Goal: Task Accomplishment & Management: Use online tool/utility

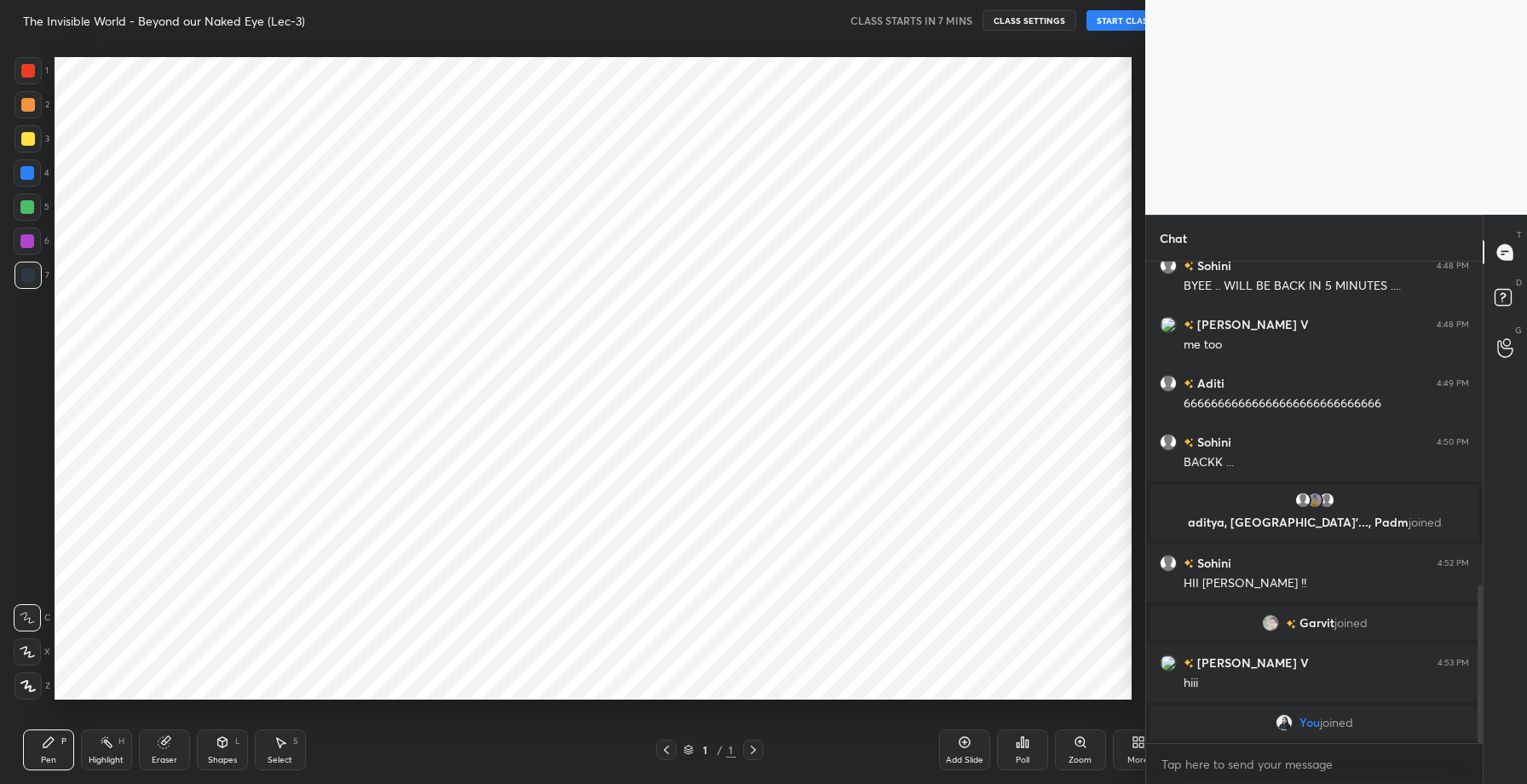
scroll to position [84514, 84116]
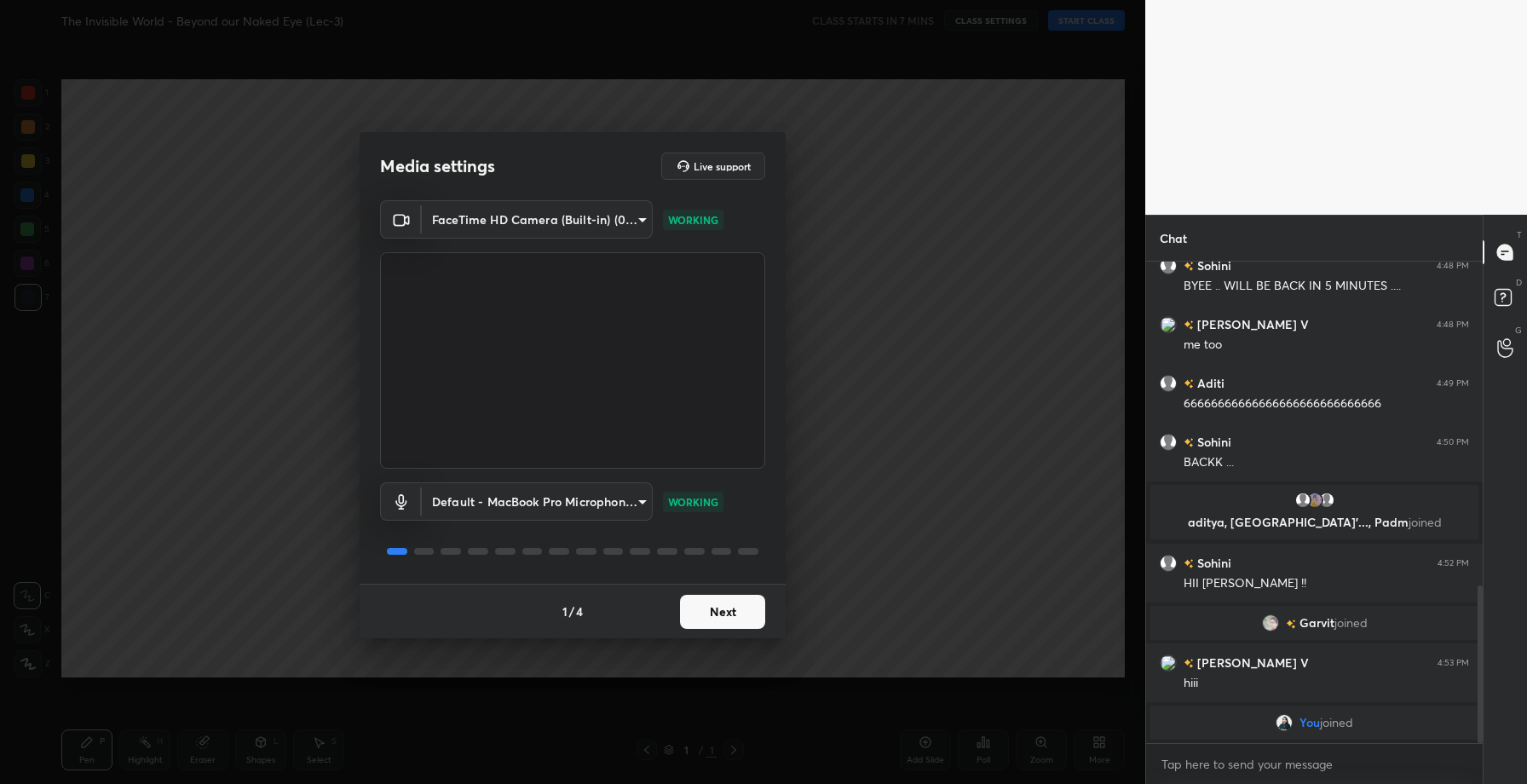
click at [712, 622] on button "Next" at bounding box center [722, 611] width 85 height 34
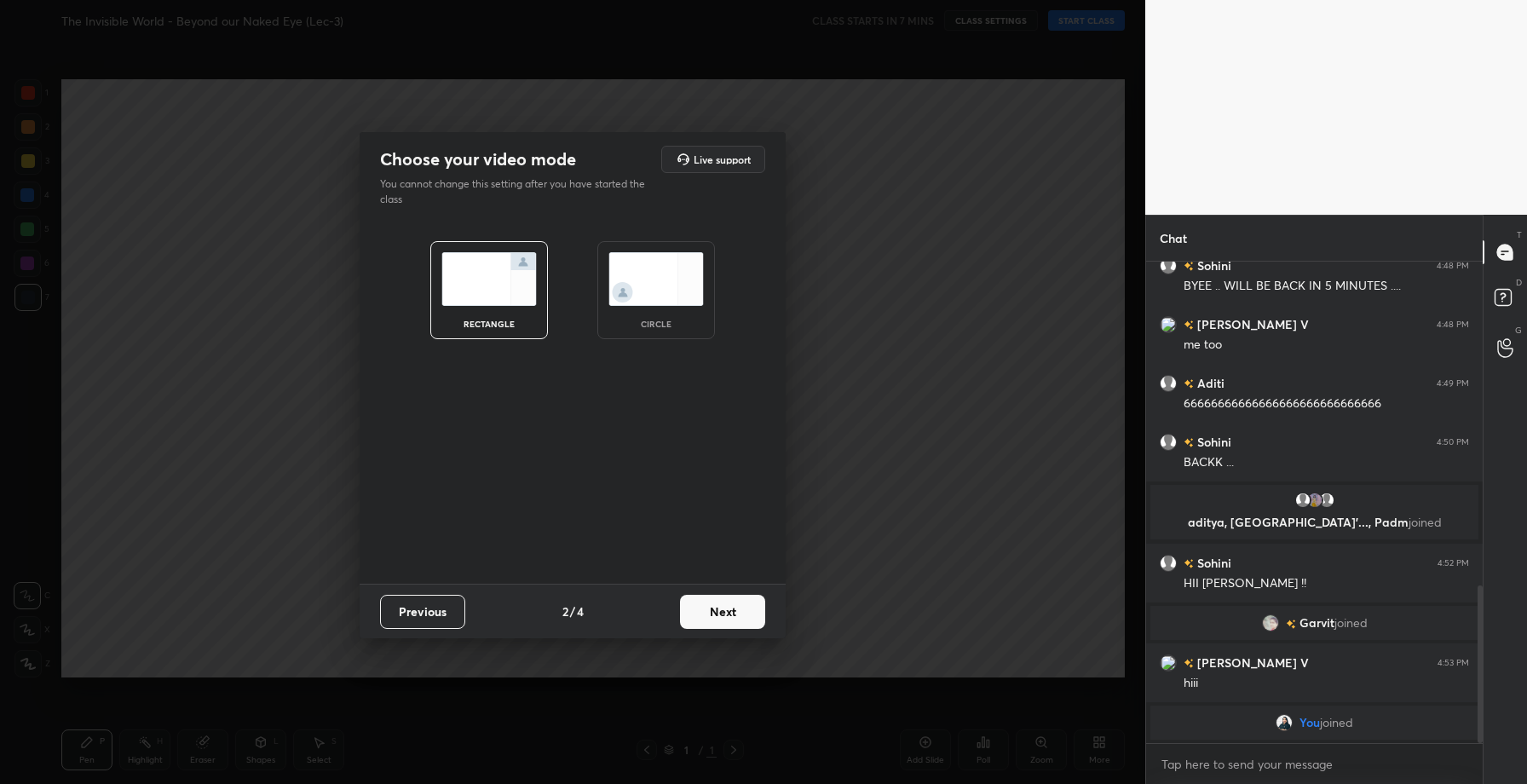
click at [712, 622] on button "Next" at bounding box center [722, 611] width 85 height 34
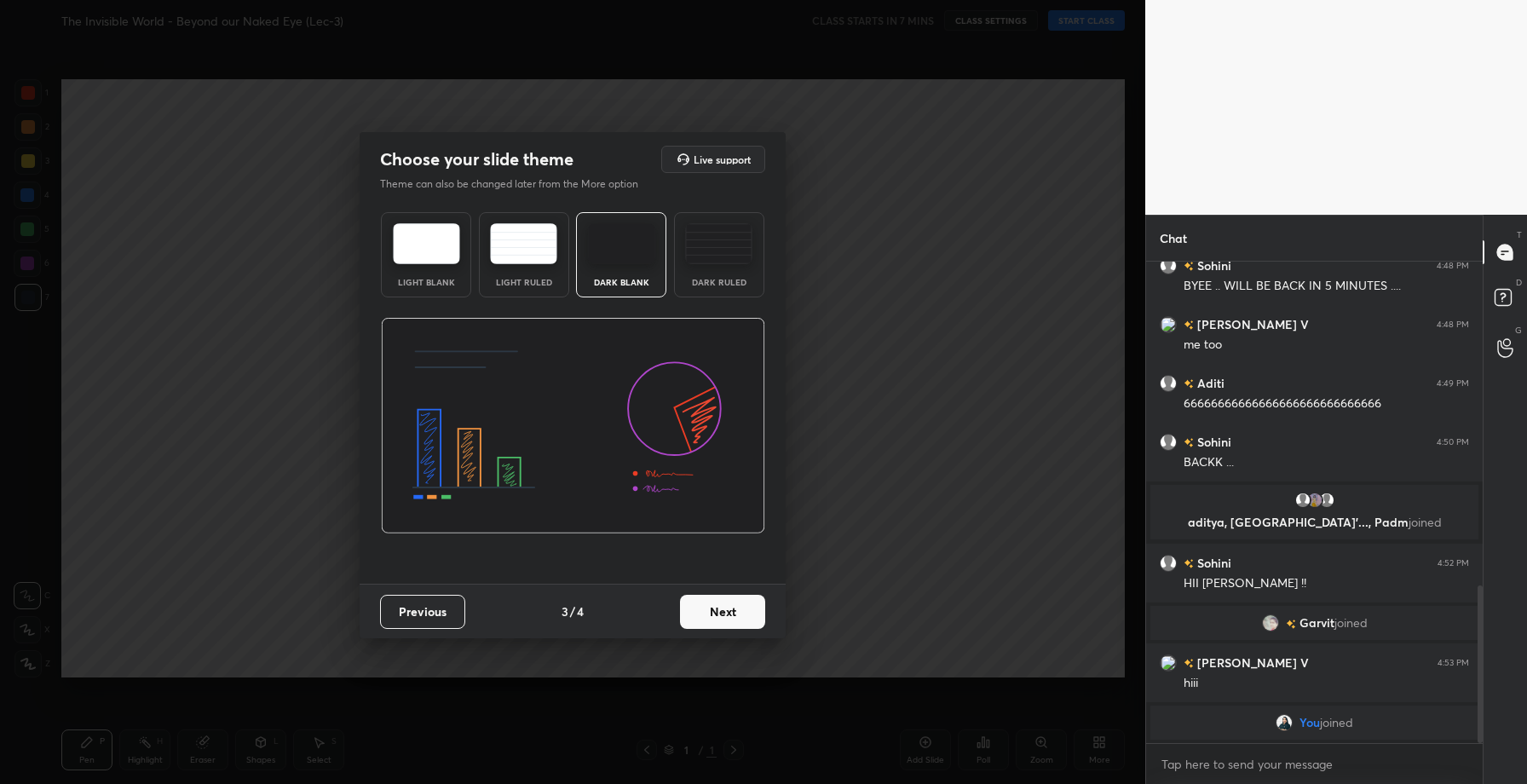
click at [712, 622] on button "Next" at bounding box center [722, 611] width 85 height 34
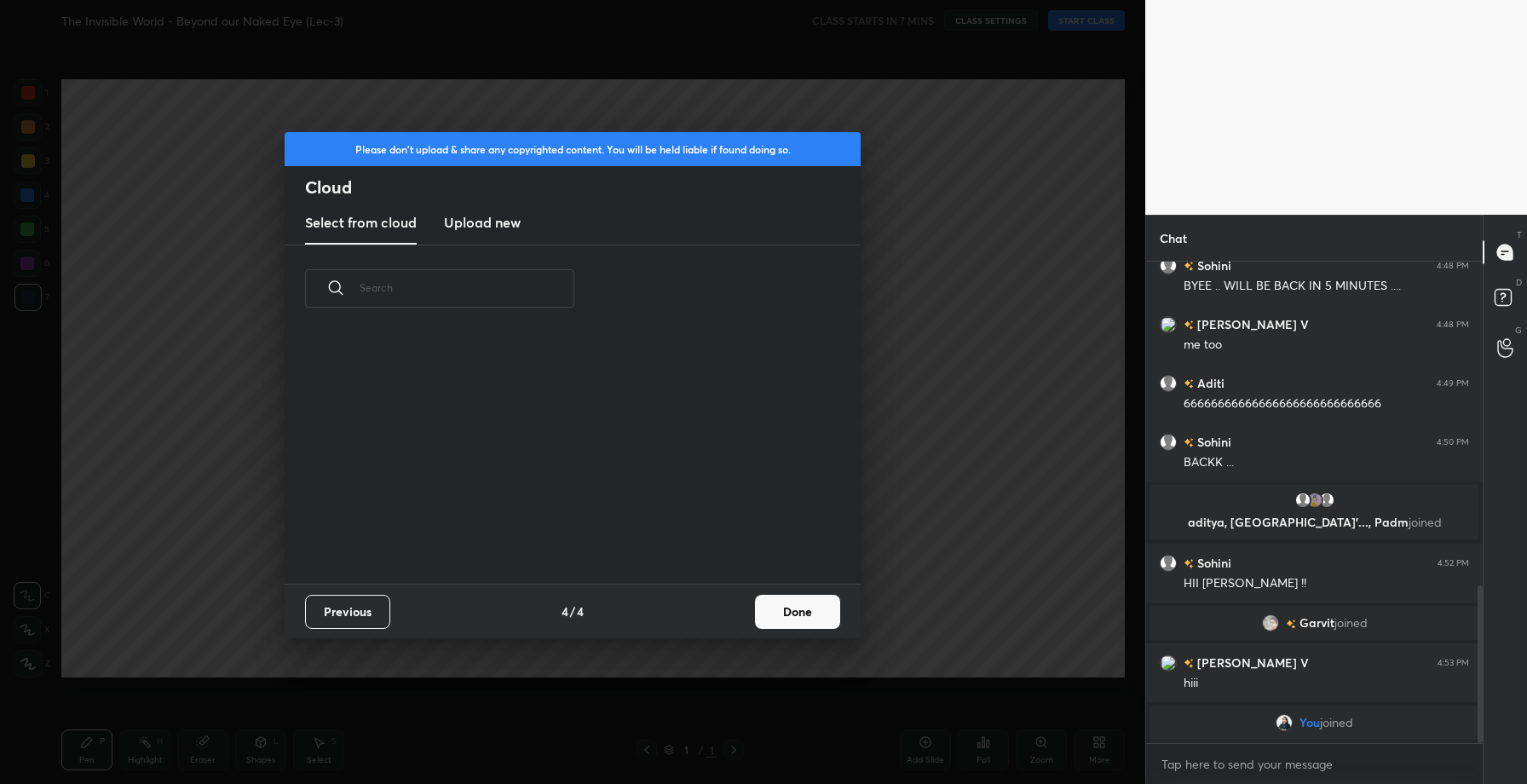
scroll to position [252, 547]
click at [476, 233] on new "Upload new" at bounding box center [482, 223] width 77 height 43
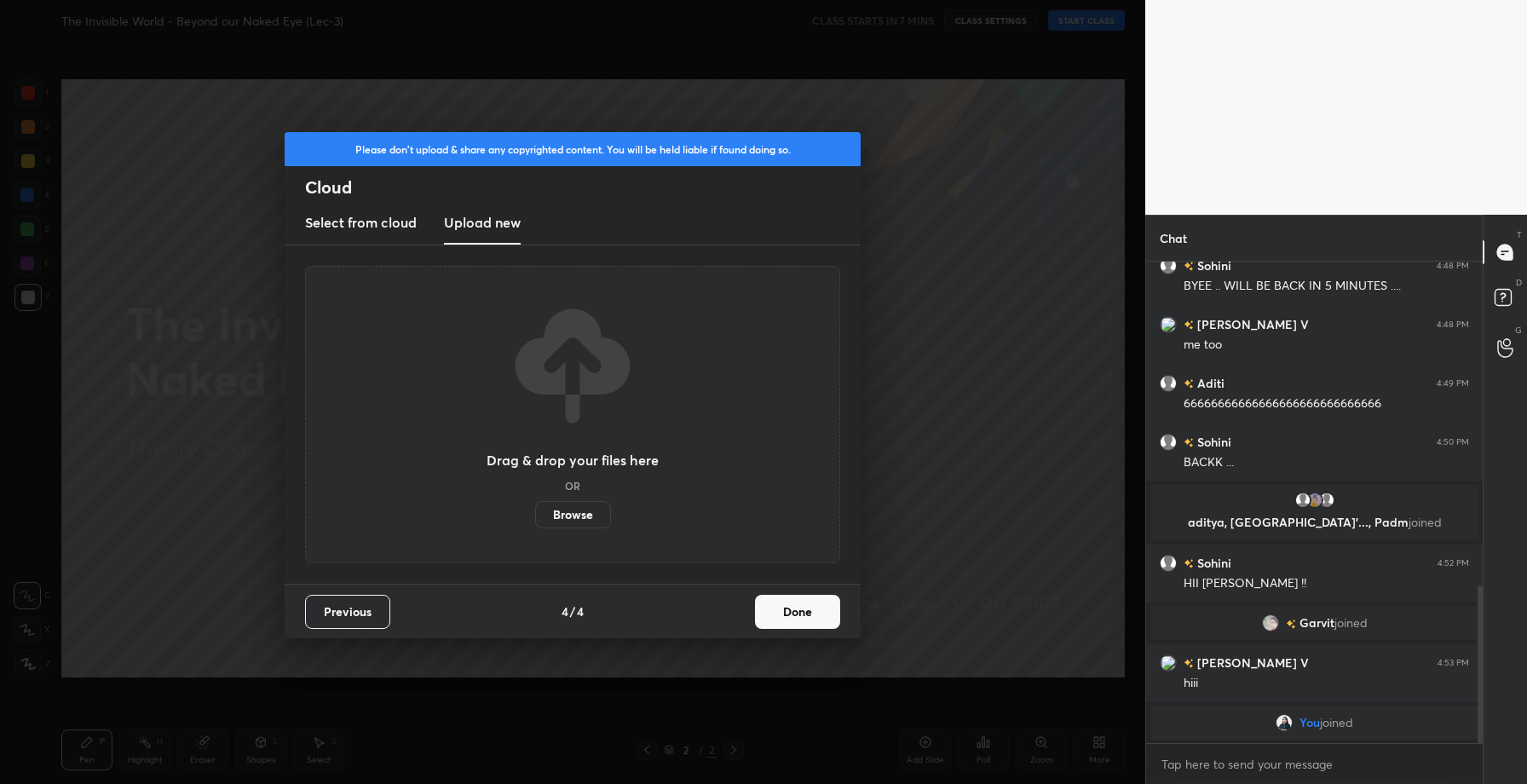
click at [569, 515] on label "Browse" at bounding box center [573, 514] width 76 height 27
click at [535, 515] on input "Browse" at bounding box center [535, 514] width 0 height 27
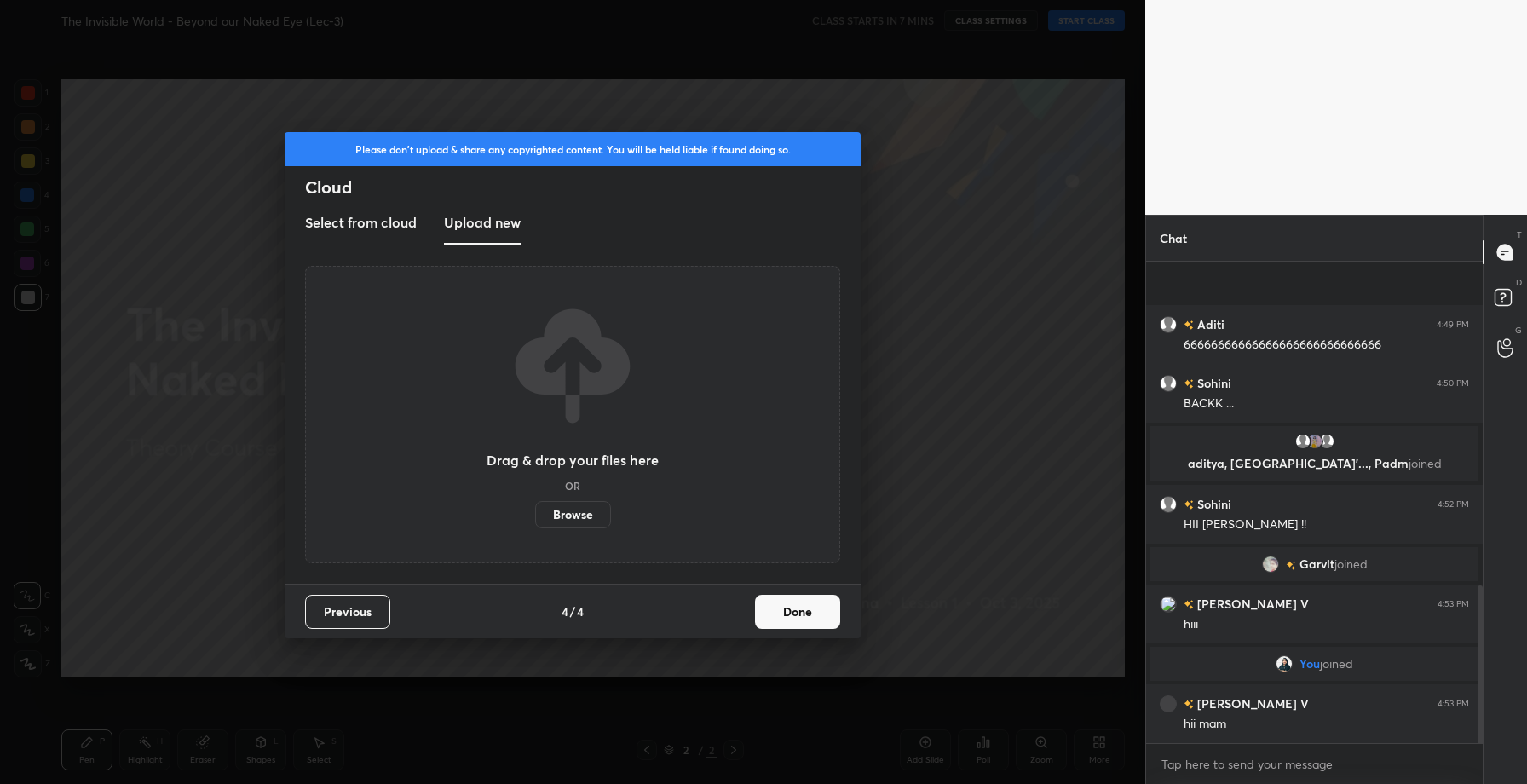
scroll to position [968, 0]
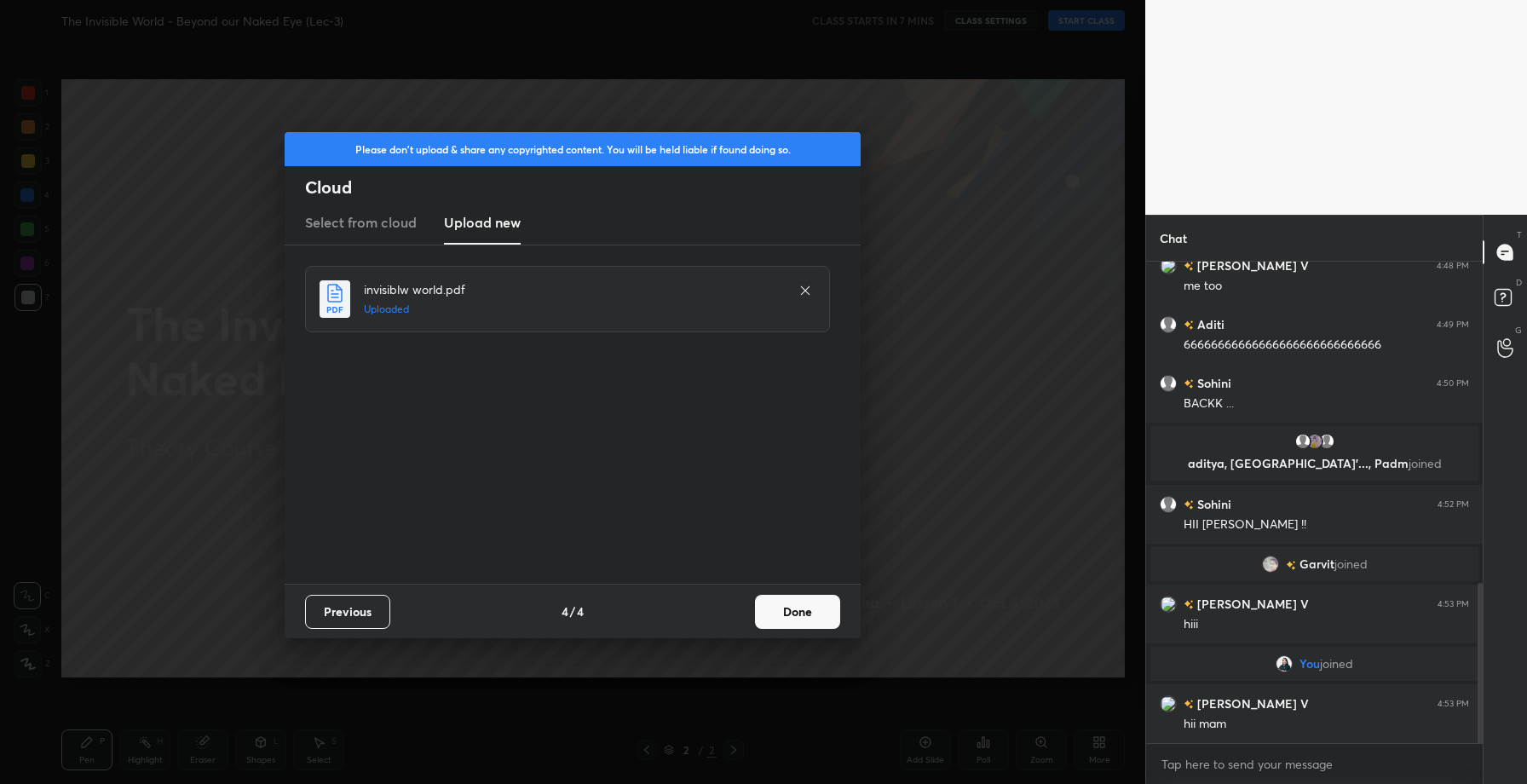
click at [814, 613] on button "Done" at bounding box center [797, 611] width 85 height 34
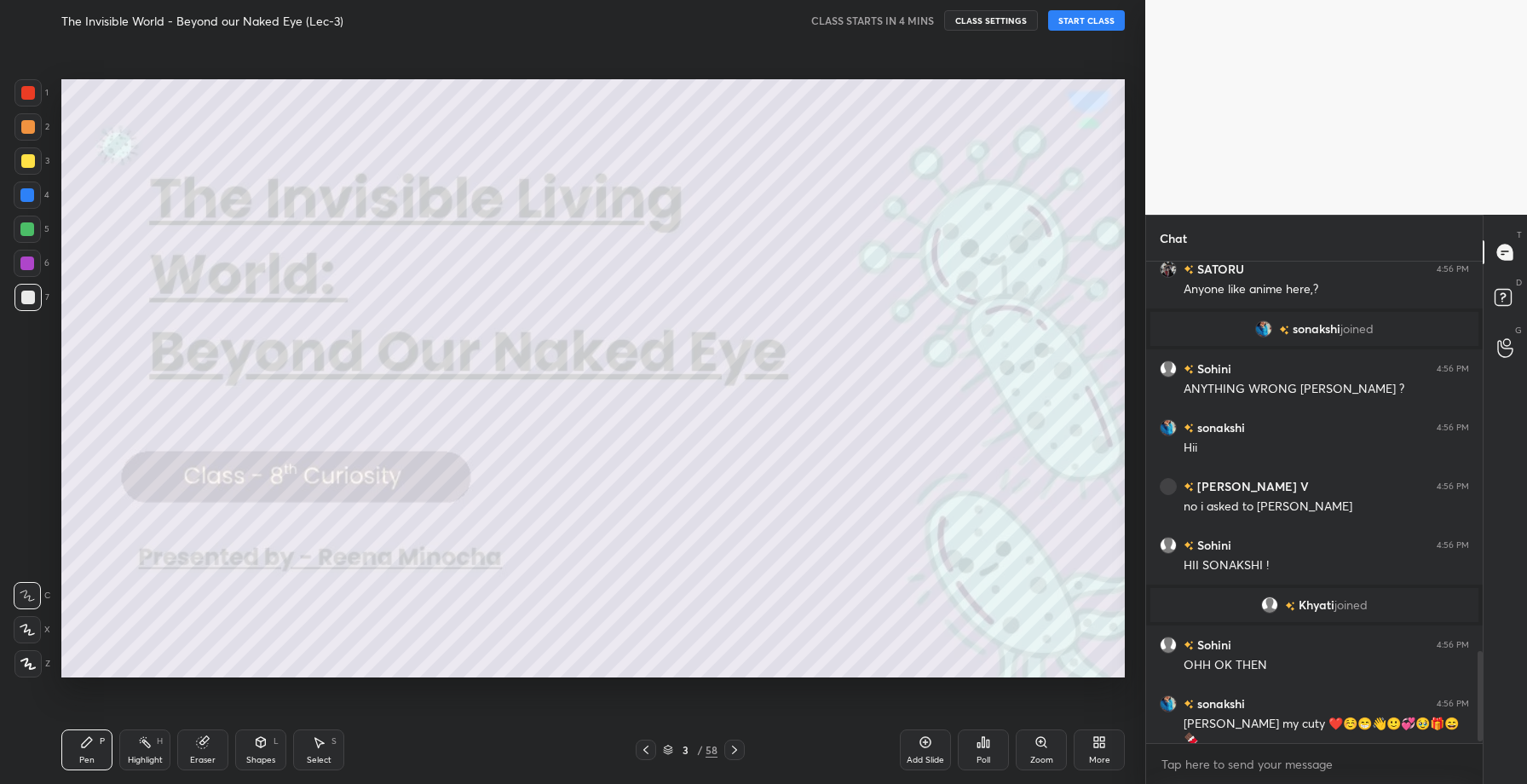
scroll to position [2099, 0]
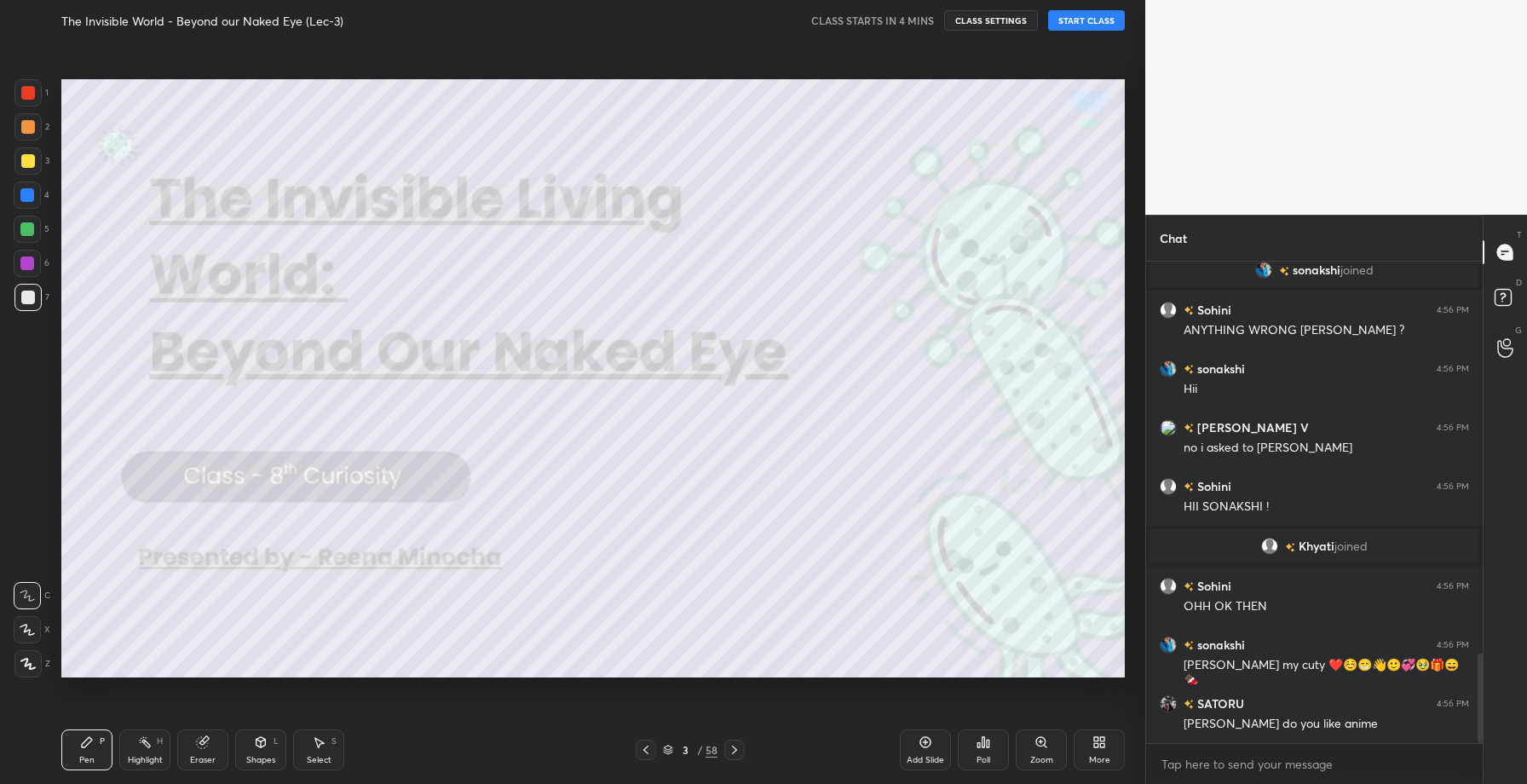
click at [1196, 154] on video at bounding box center [1336, 108] width 382 height 215
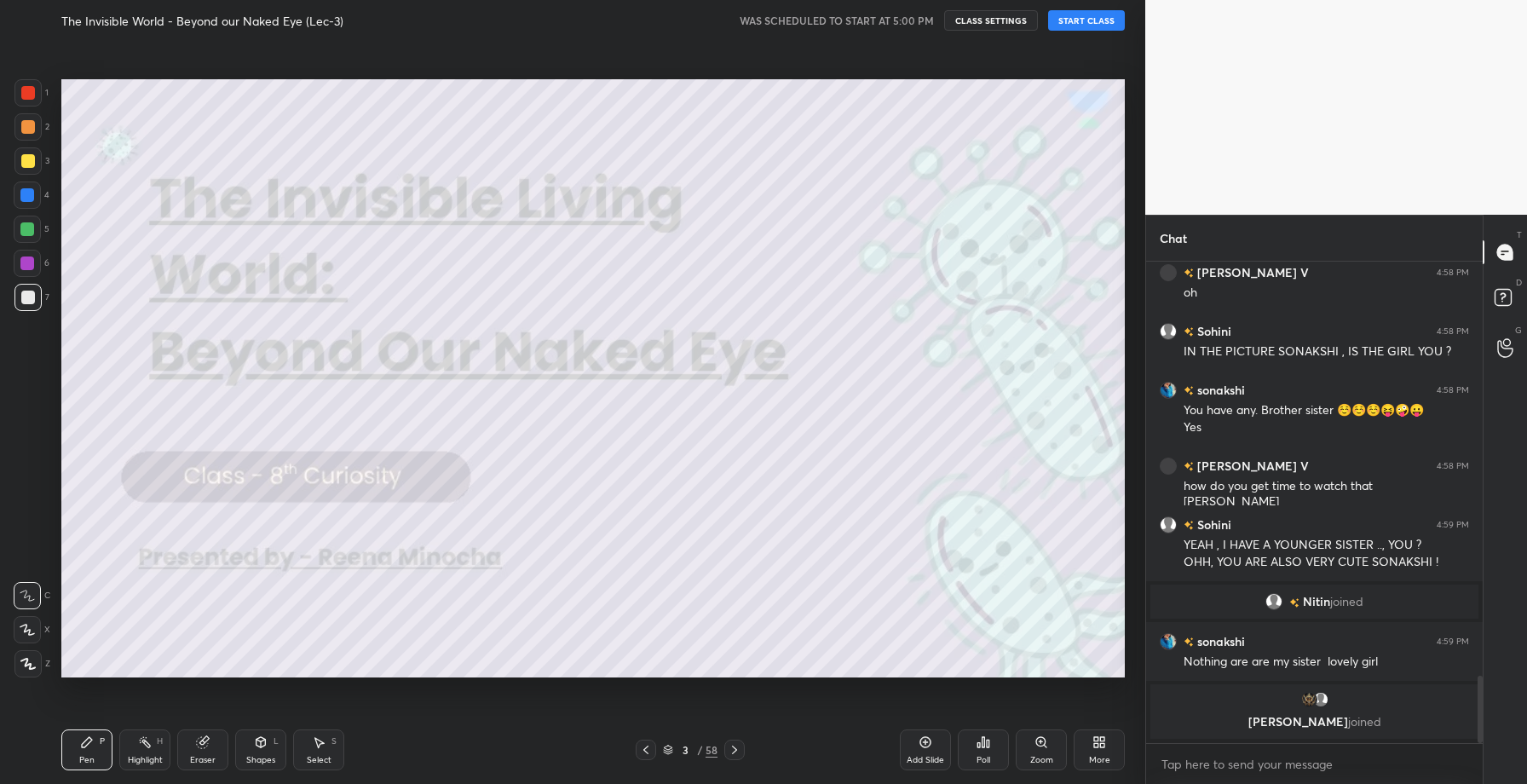
scroll to position [2969, 0]
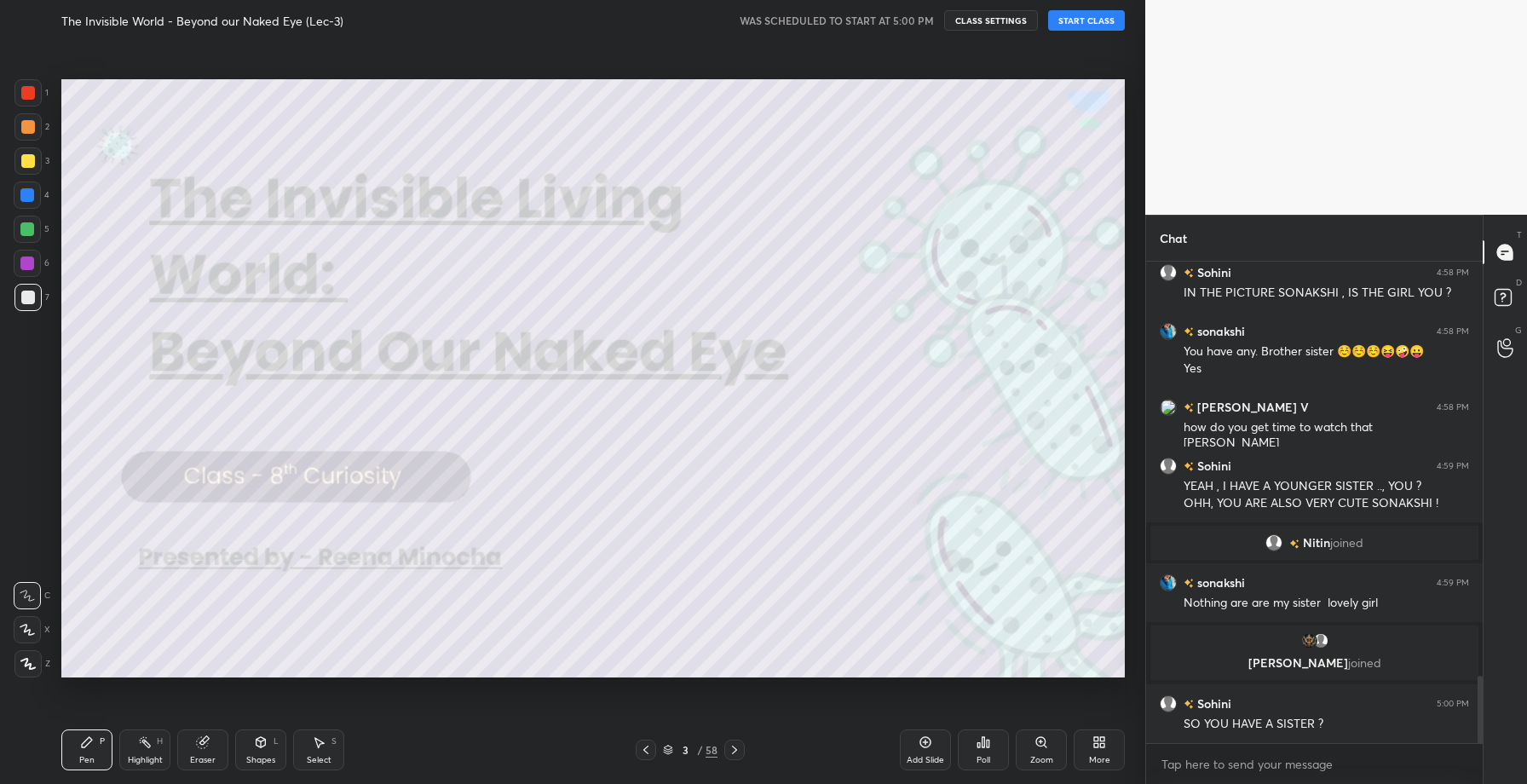
click at [1093, 17] on button "START CLASS" at bounding box center [1086, 20] width 77 height 20
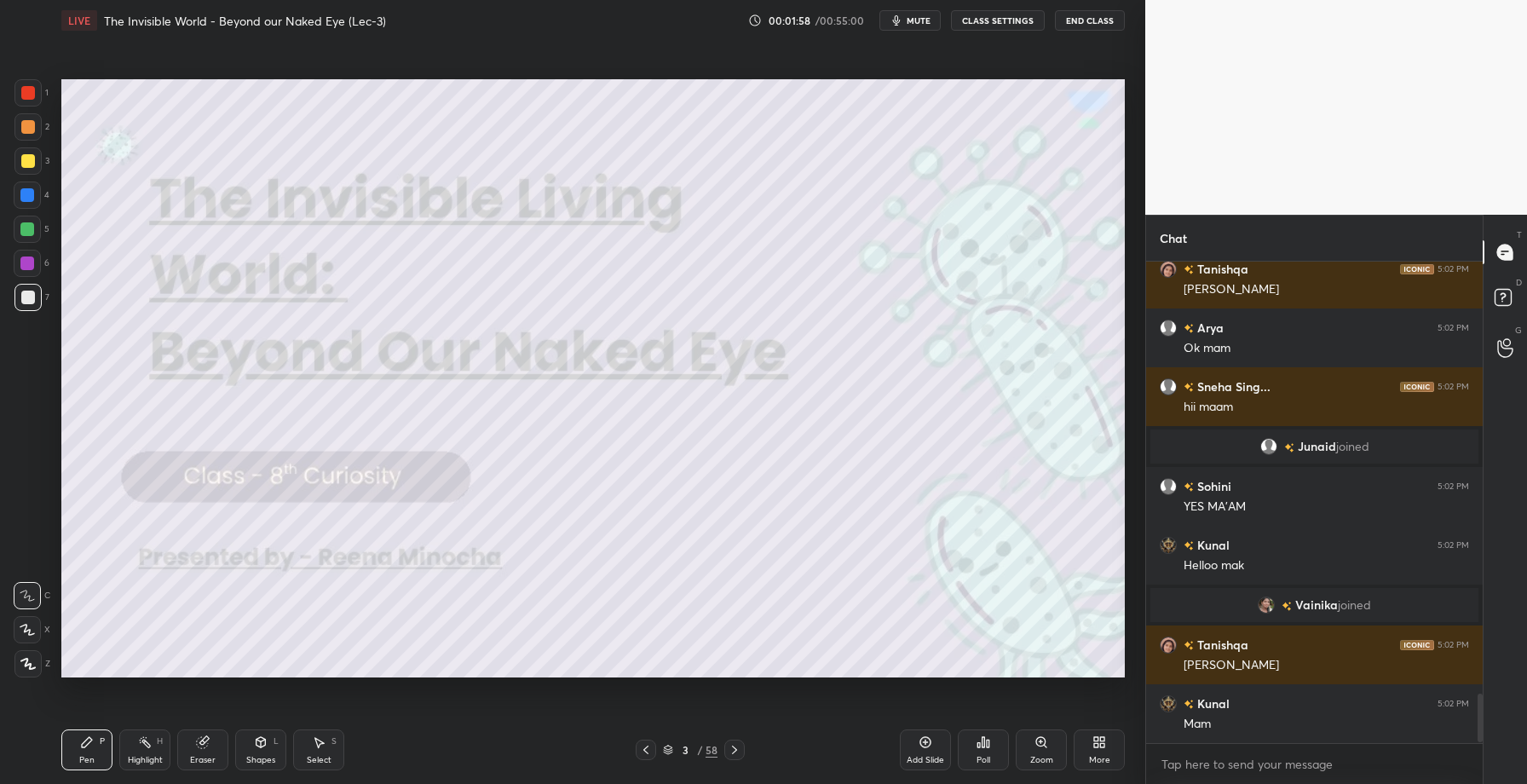
scroll to position [4310, 0]
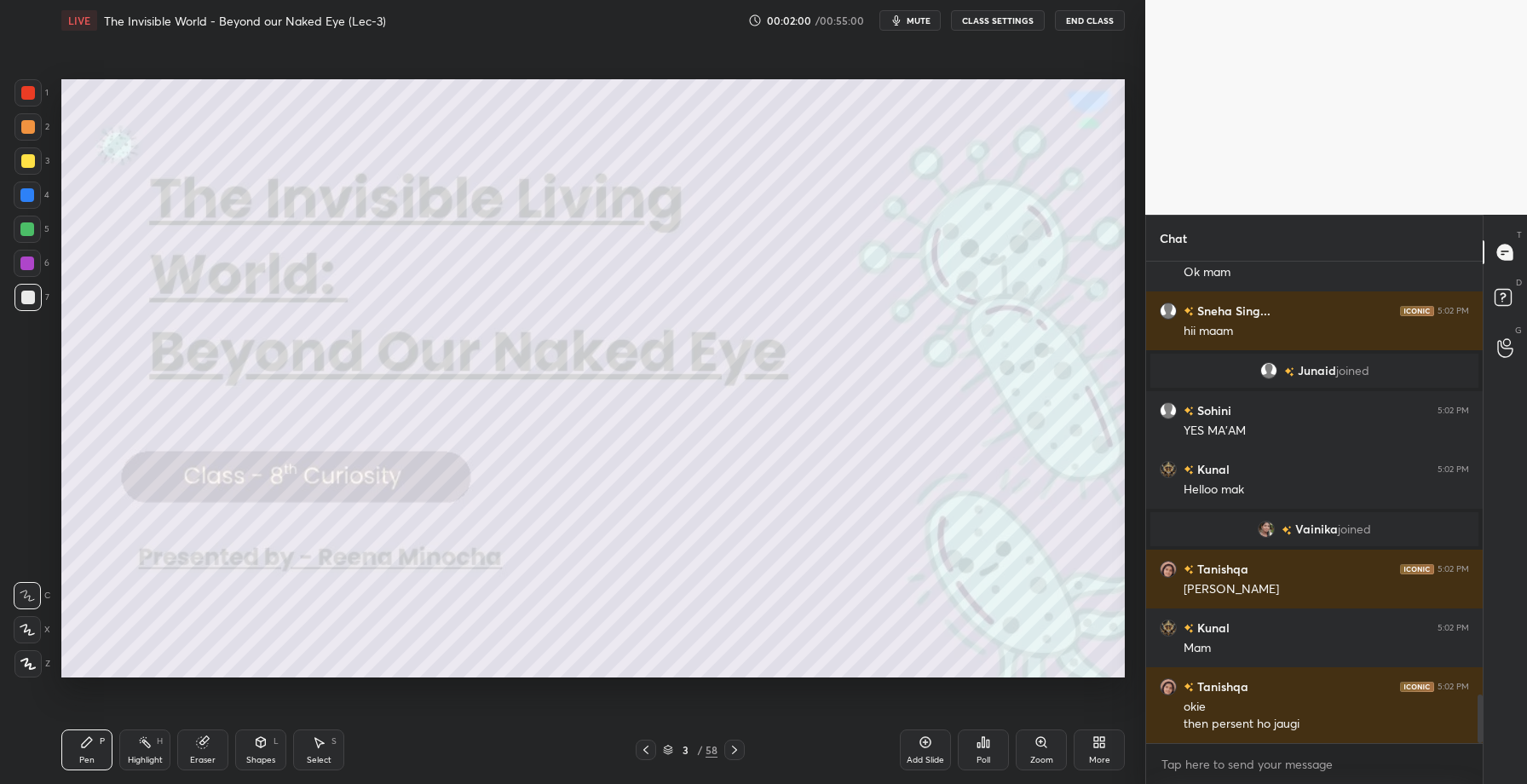
click at [31, 161] on div at bounding box center [28, 161] width 14 height 14
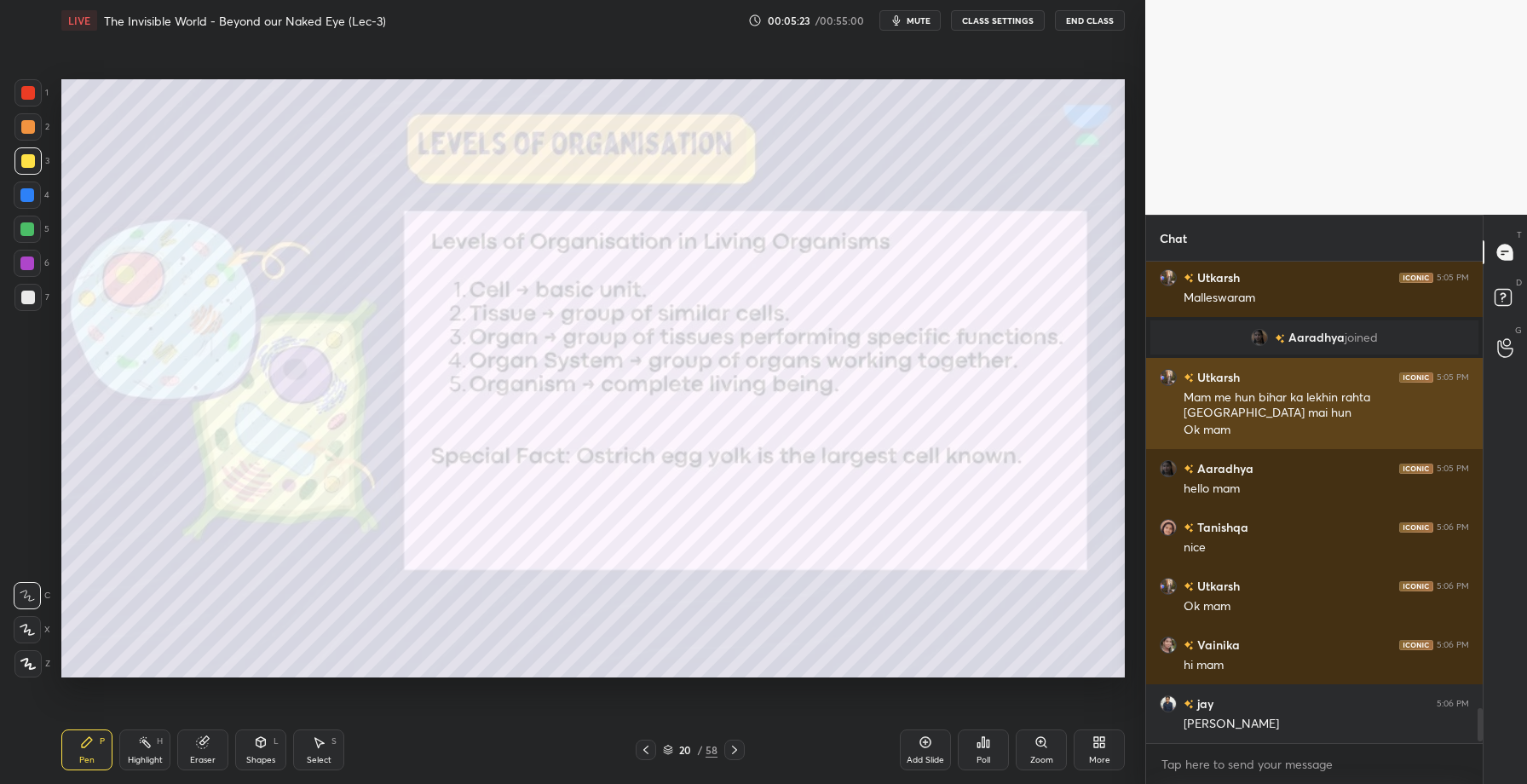
scroll to position [6201, 0]
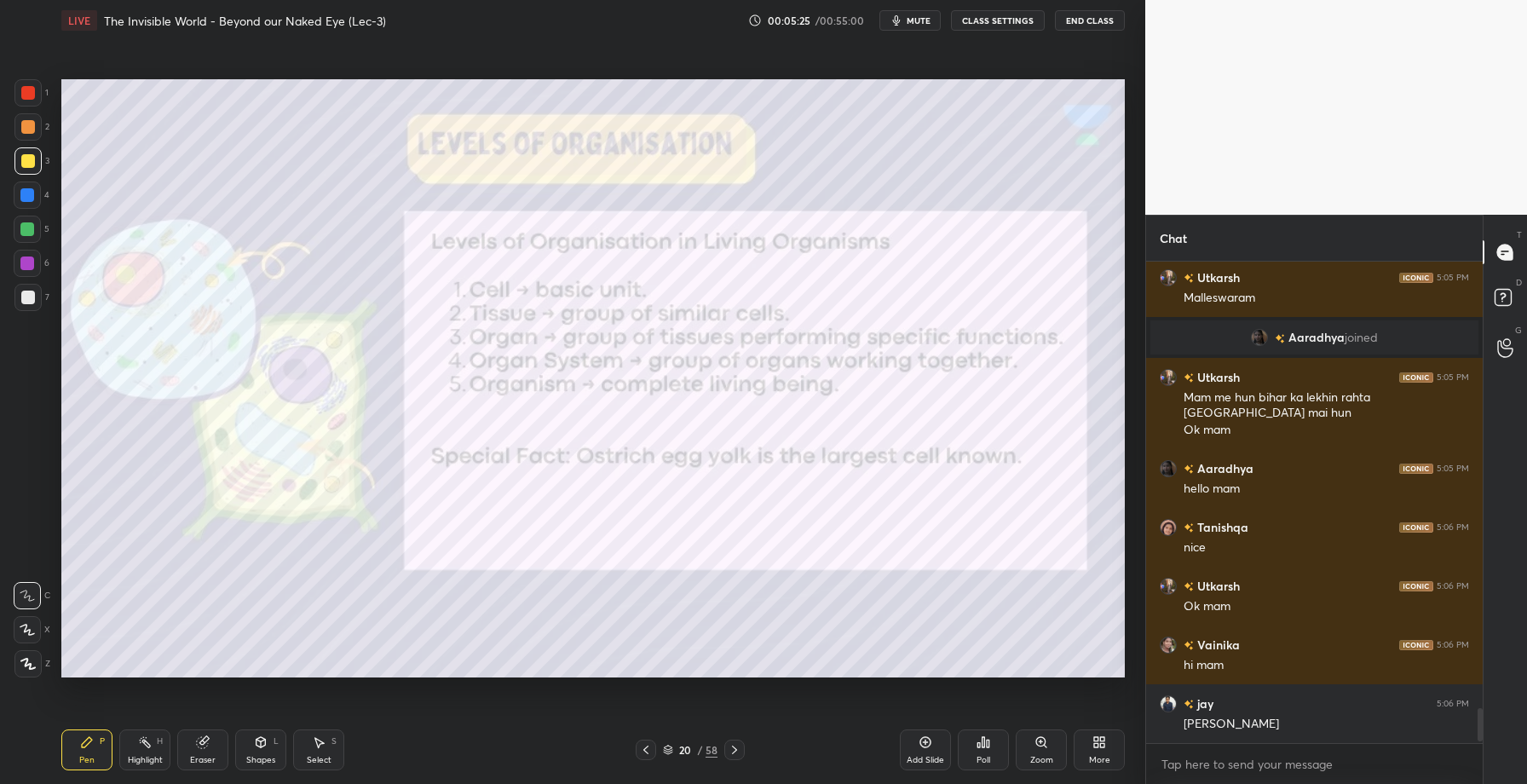
drag, startPoint x: 31, startPoint y: 96, endPoint x: 52, endPoint y: 117, distance: 29.7
click at [29, 97] on div at bounding box center [28, 93] width 14 height 14
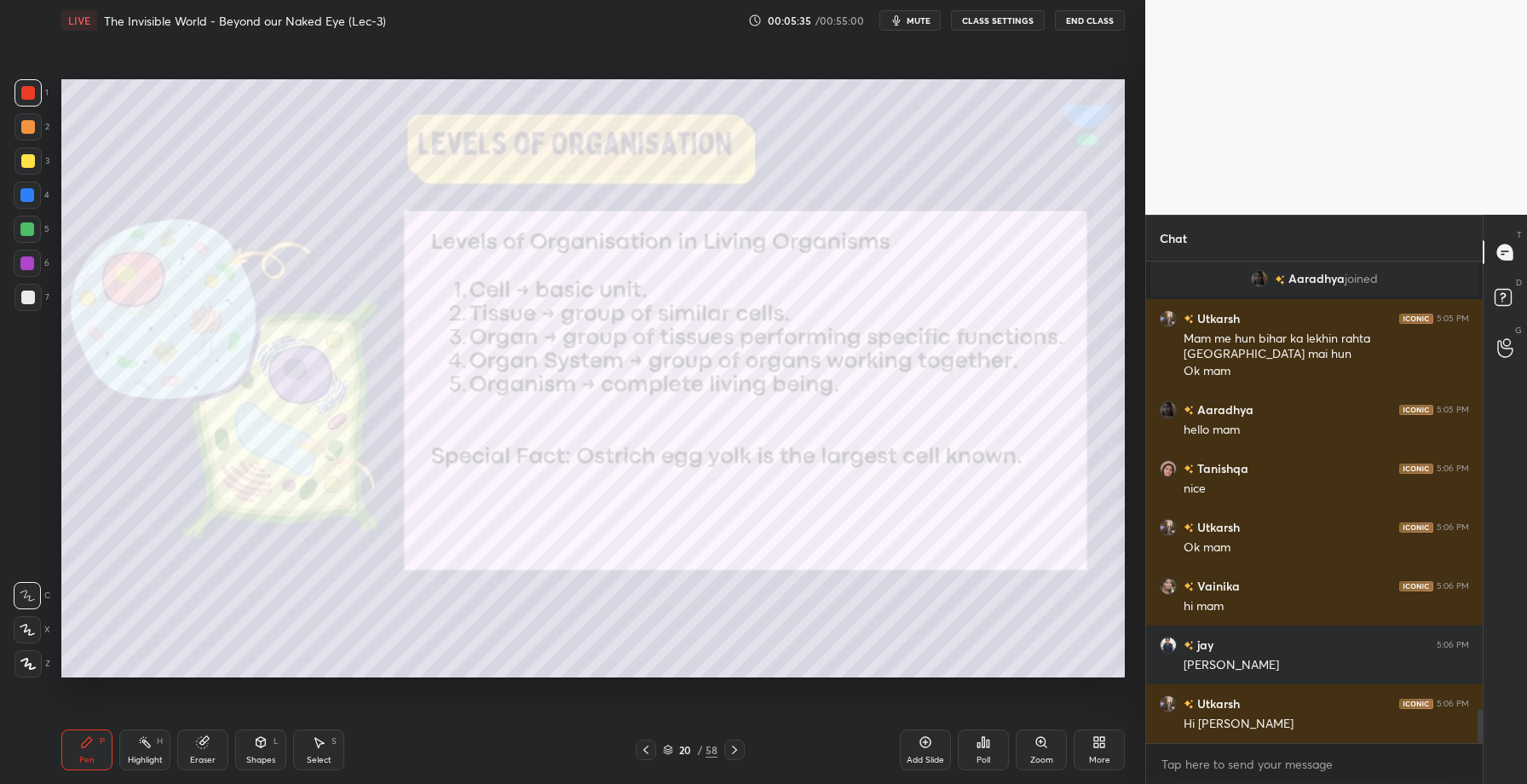
click at [944, 753] on div "Add Slide" at bounding box center [925, 749] width 51 height 41
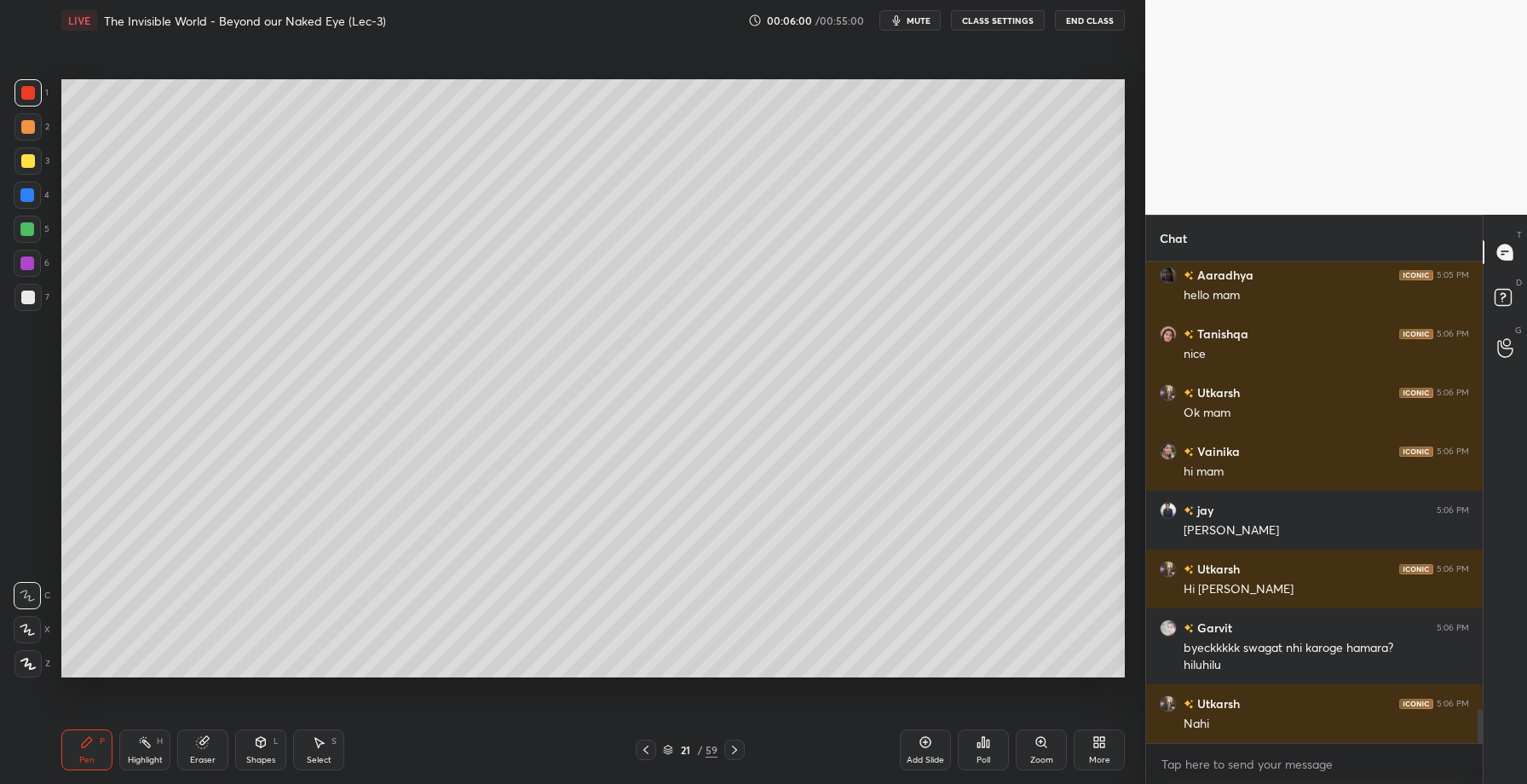
scroll to position [6453, 0]
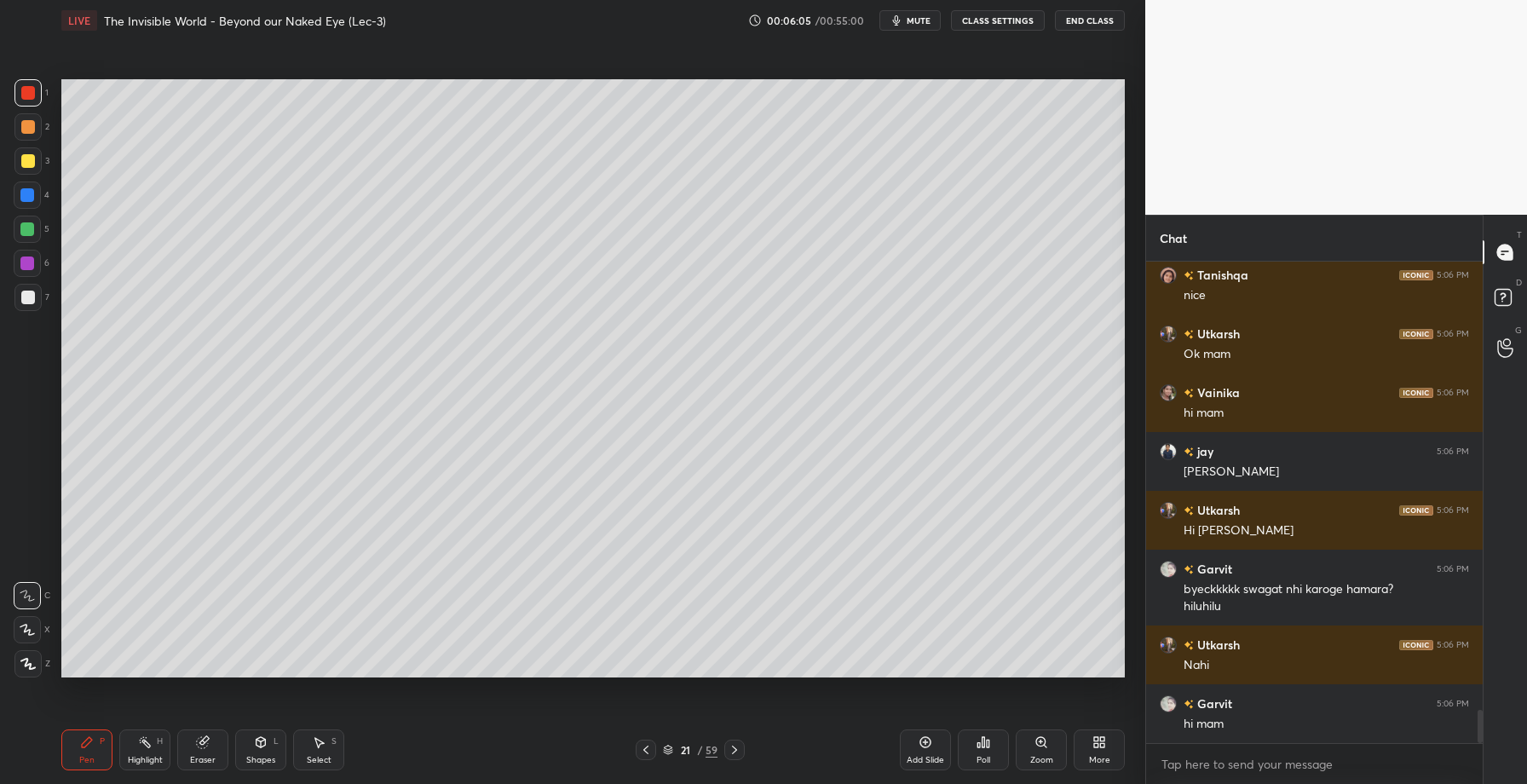
click at [34, 155] on div at bounding box center [28, 161] width 27 height 27
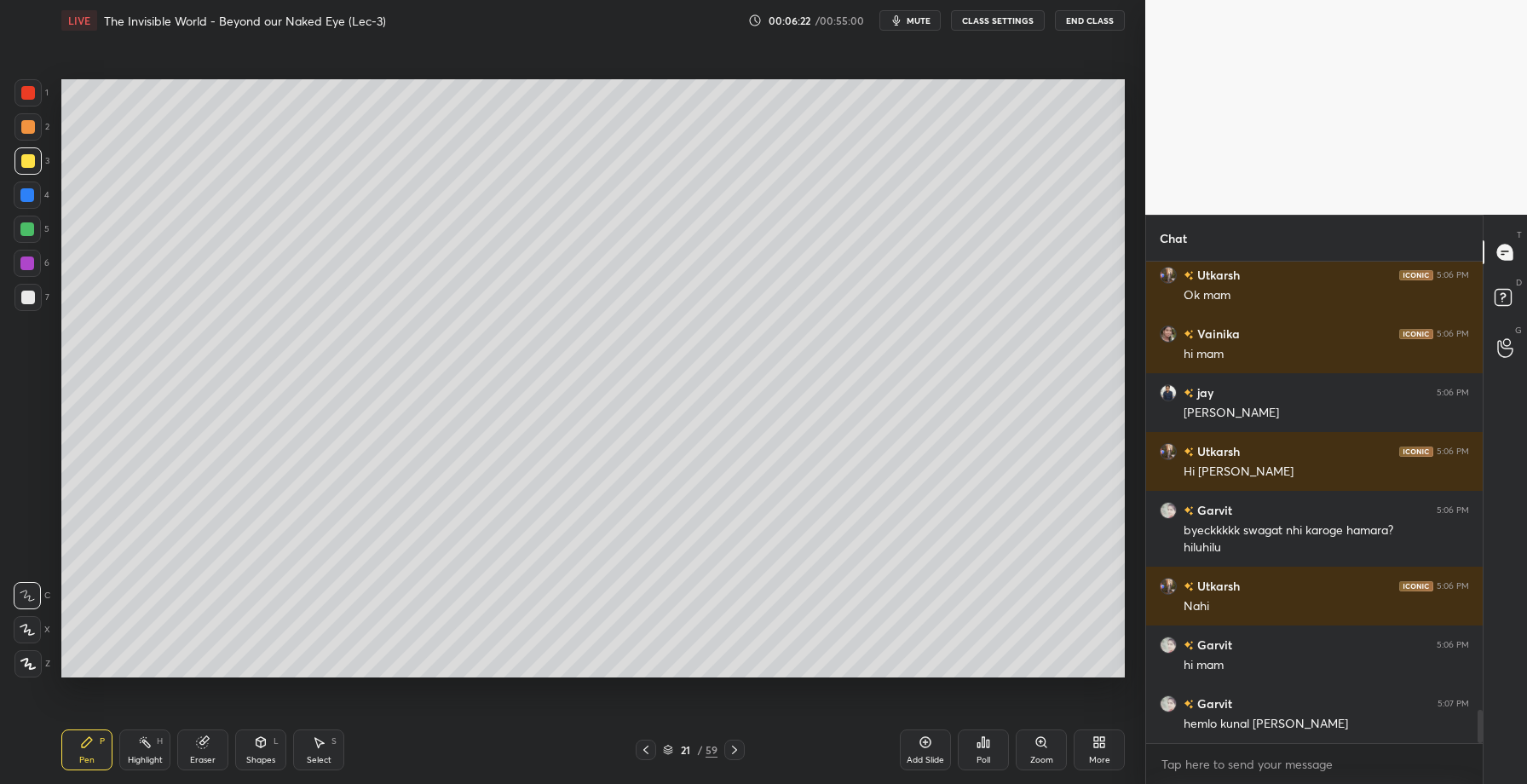
scroll to position [6571, 0]
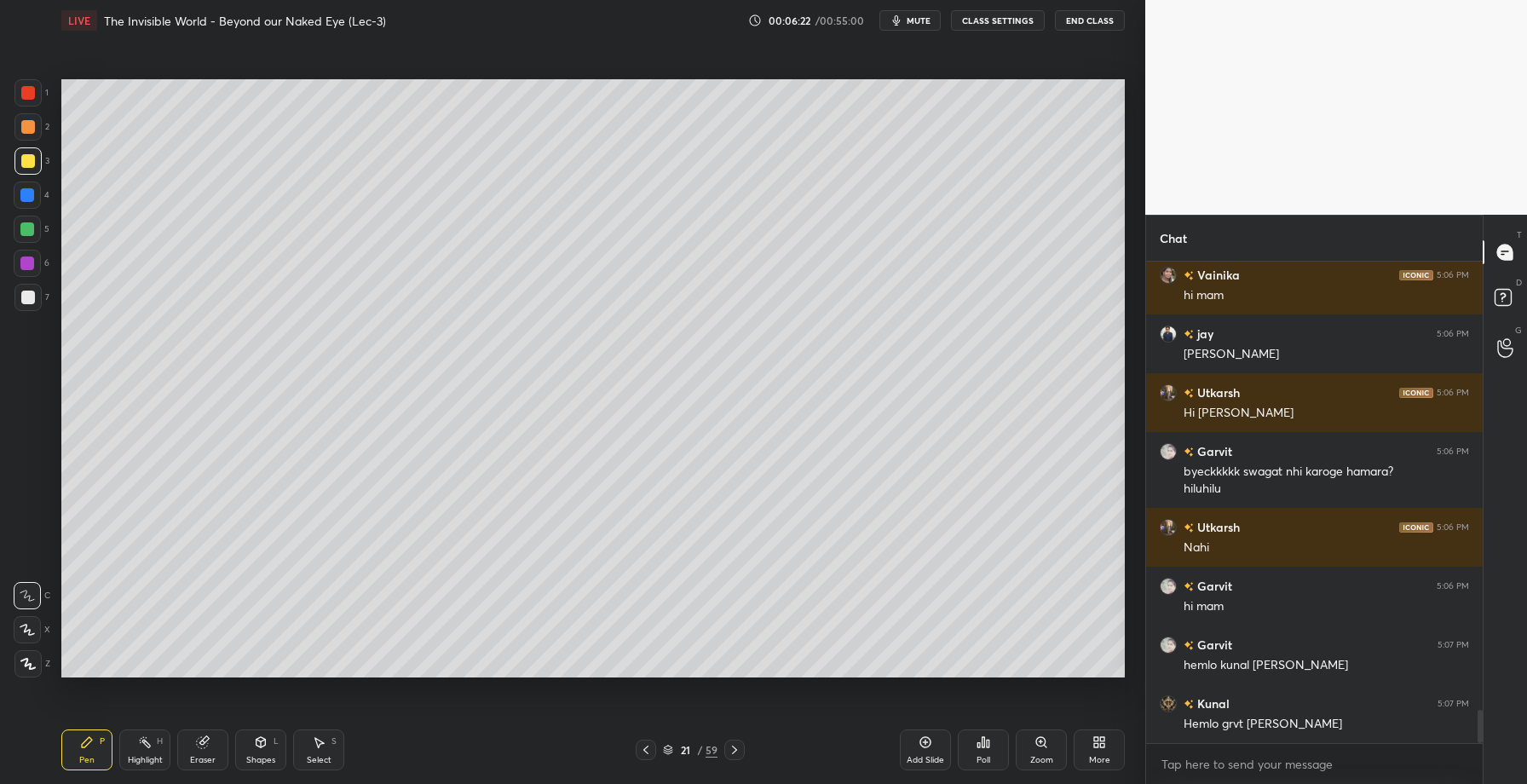
drag, startPoint x: 27, startPoint y: 194, endPoint x: 30, endPoint y: 184, distance: 10.4
click at [29, 193] on div at bounding box center [27, 195] width 14 height 14
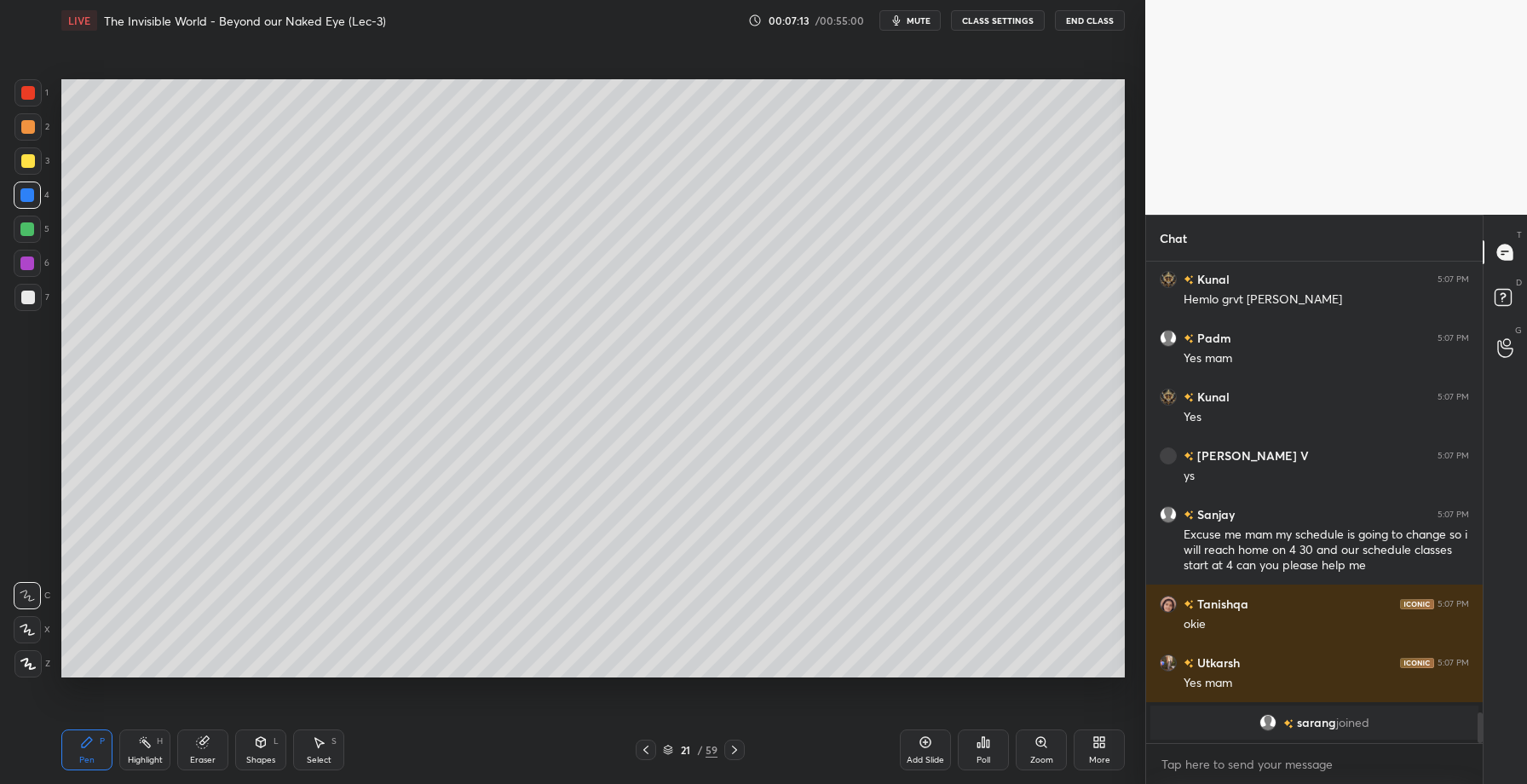
scroll to position [6806, 0]
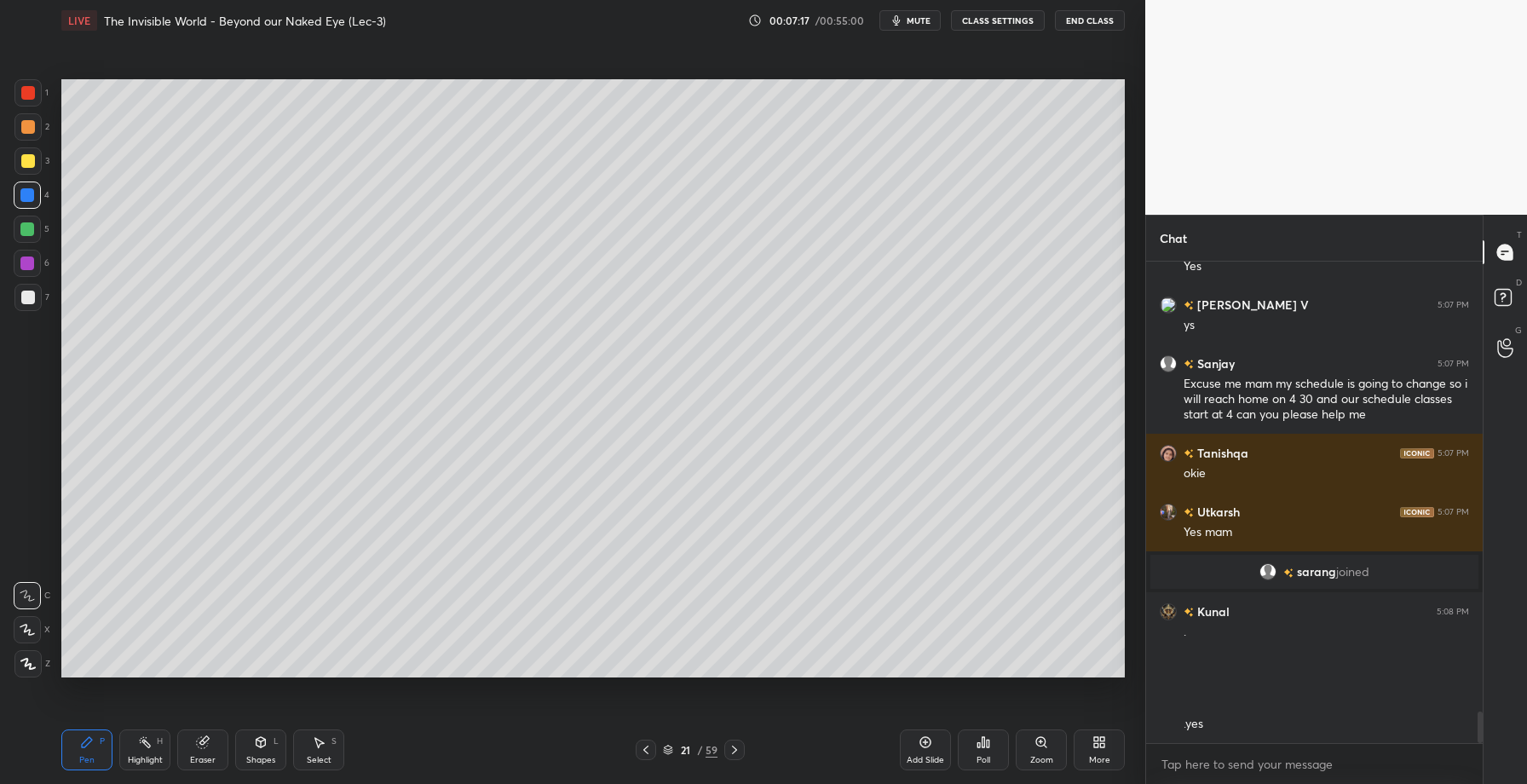
drag, startPoint x: 203, startPoint y: 746, endPoint x: 255, endPoint y: 697, distance: 71.4
click at [205, 746] on icon at bounding box center [202, 742] width 11 height 11
drag, startPoint x: 97, startPoint y: 758, endPoint x: 171, endPoint y: 723, distance: 81.9
click at [97, 760] on div "Pen P" at bounding box center [87, 749] width 51 height 41
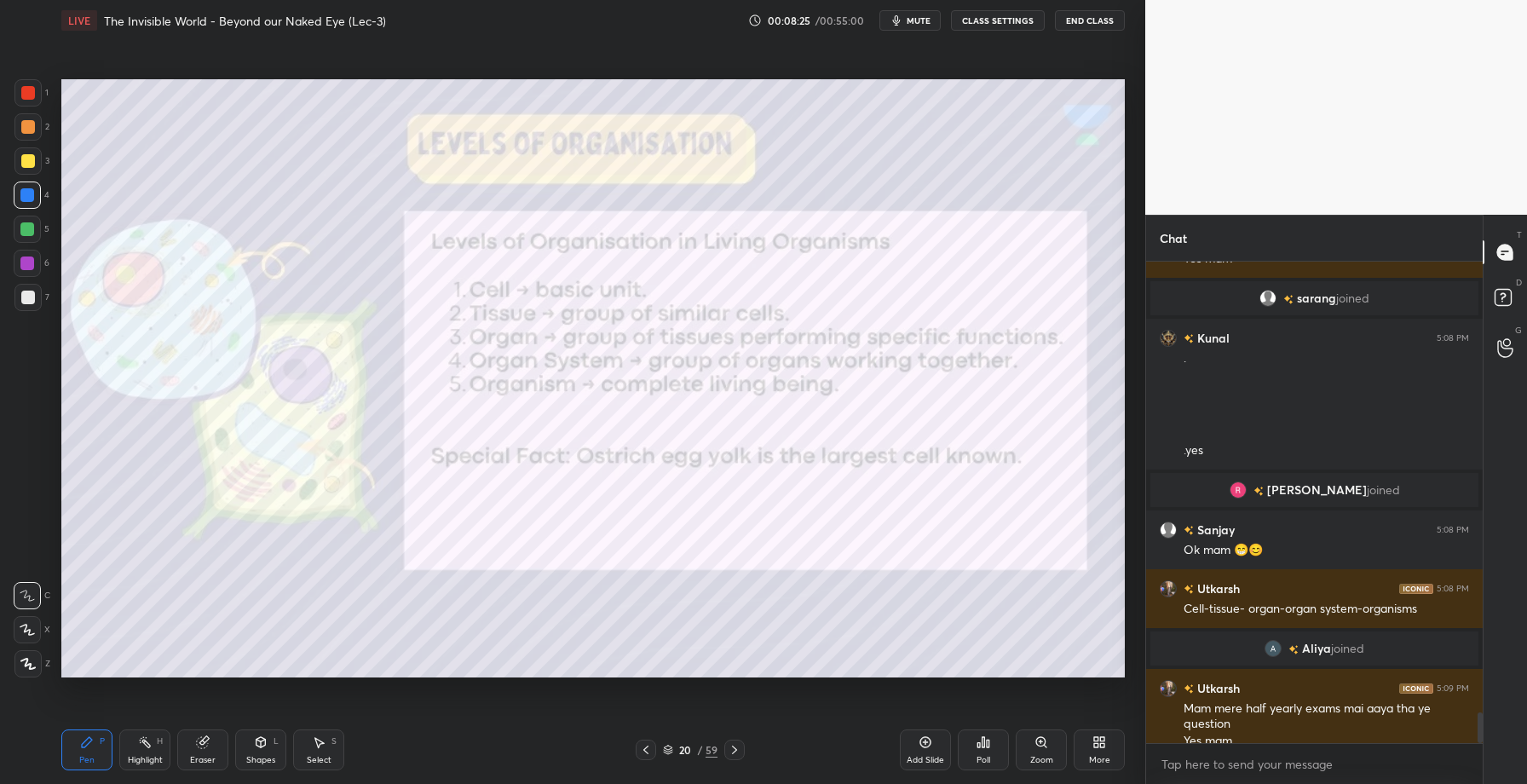
scroll to position [7032, 0]
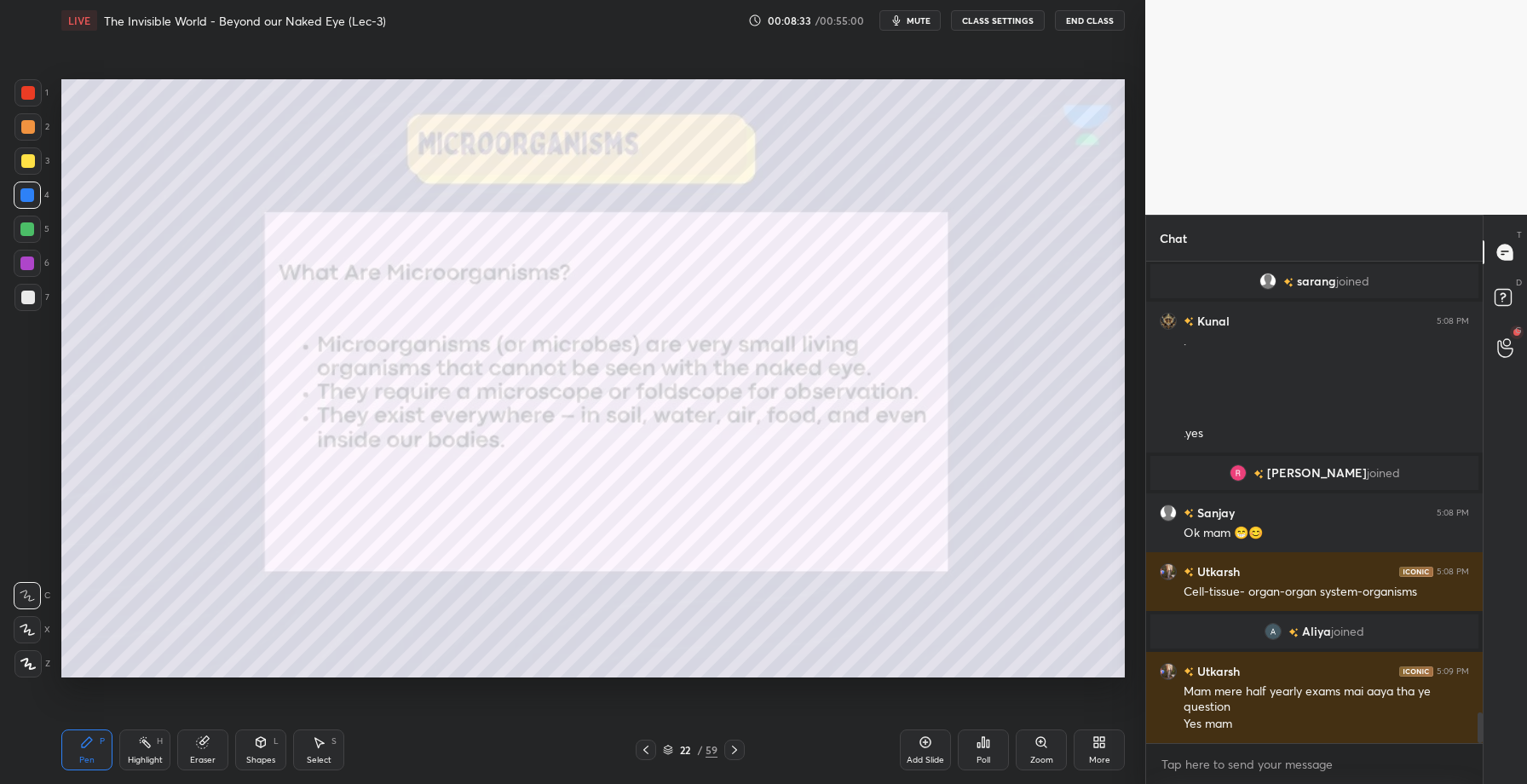
drag, startPoint x: 21, startPoint y: 232, endPoint x: 24, endPoint y: 209, distance: 23.2
click at [20, 233] on div at bounding box center [27, 229] width 14 height 14
drag, startPoint x: 31, startPoint y: 91, endPoint x: 59, endPoint y: 103, distance: 30.5
click at [31, 94] on div at bounding box center [28, 93] width 14 height 14
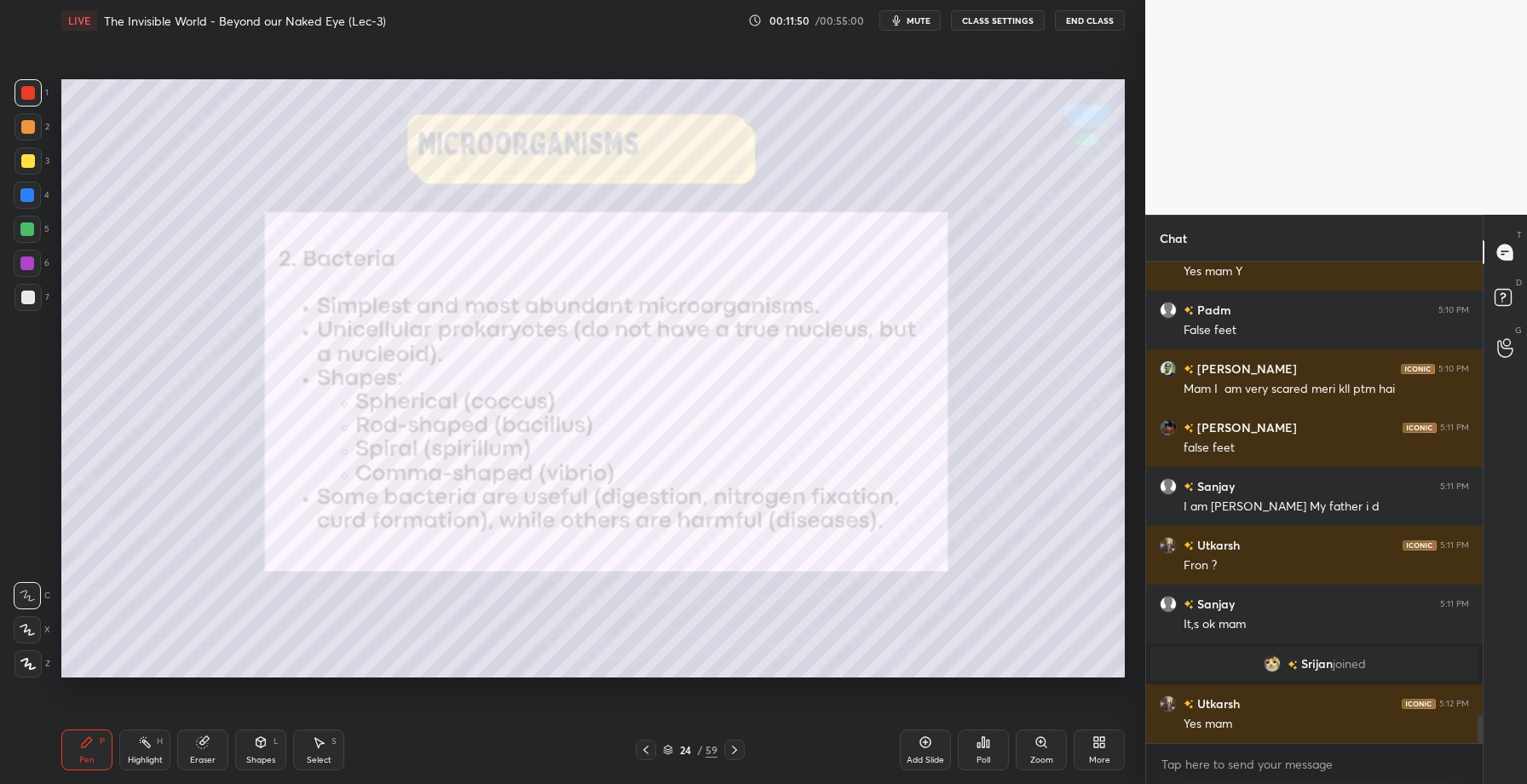
scroll to position [7776, 0]
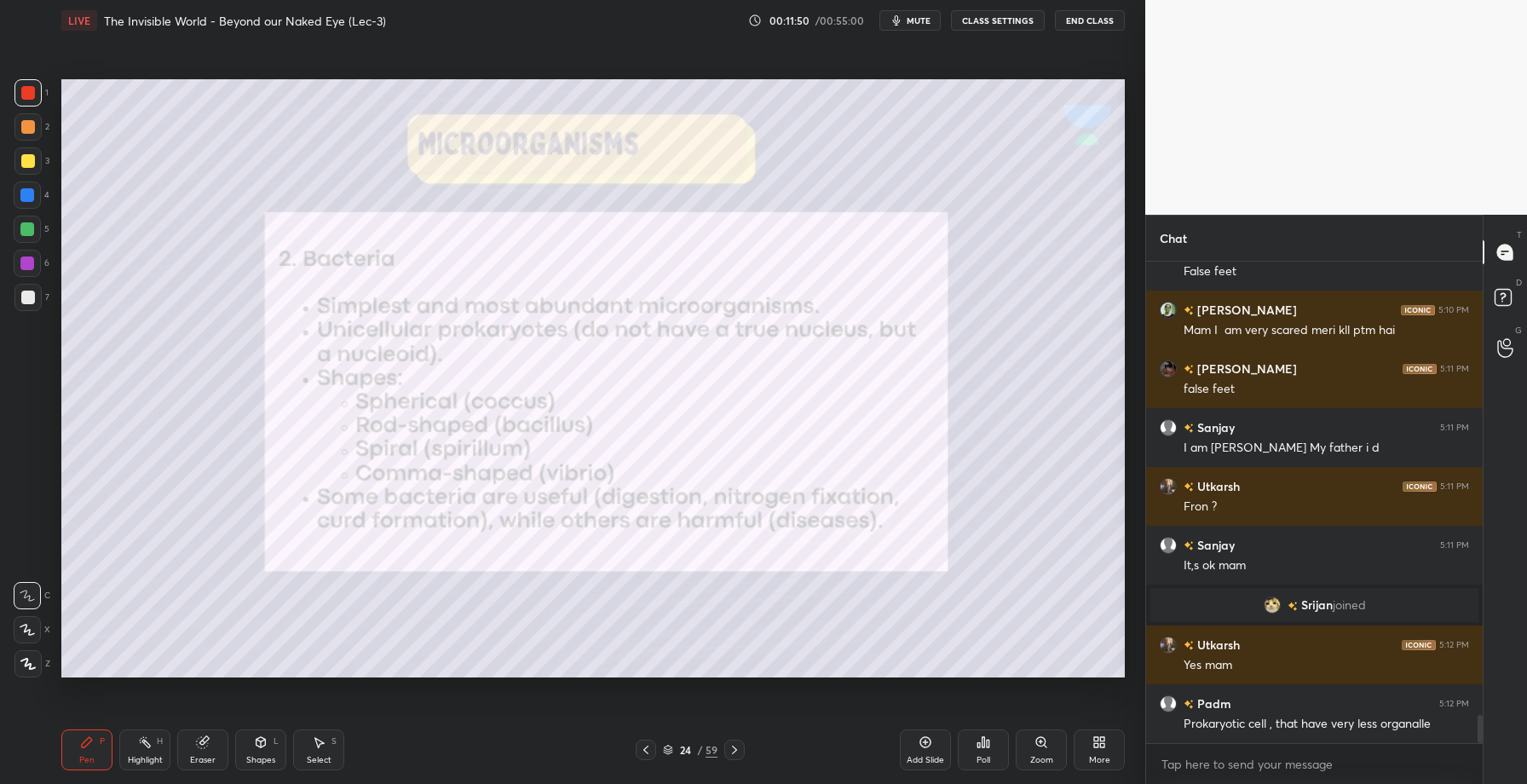
drag, startPoint x: 31, startPoint y: 232, endPoint x: 58, endPoint y: 219, distance: 30.0
click at [31, 231] on div at bounding box center [27, 229] width 14 height 14
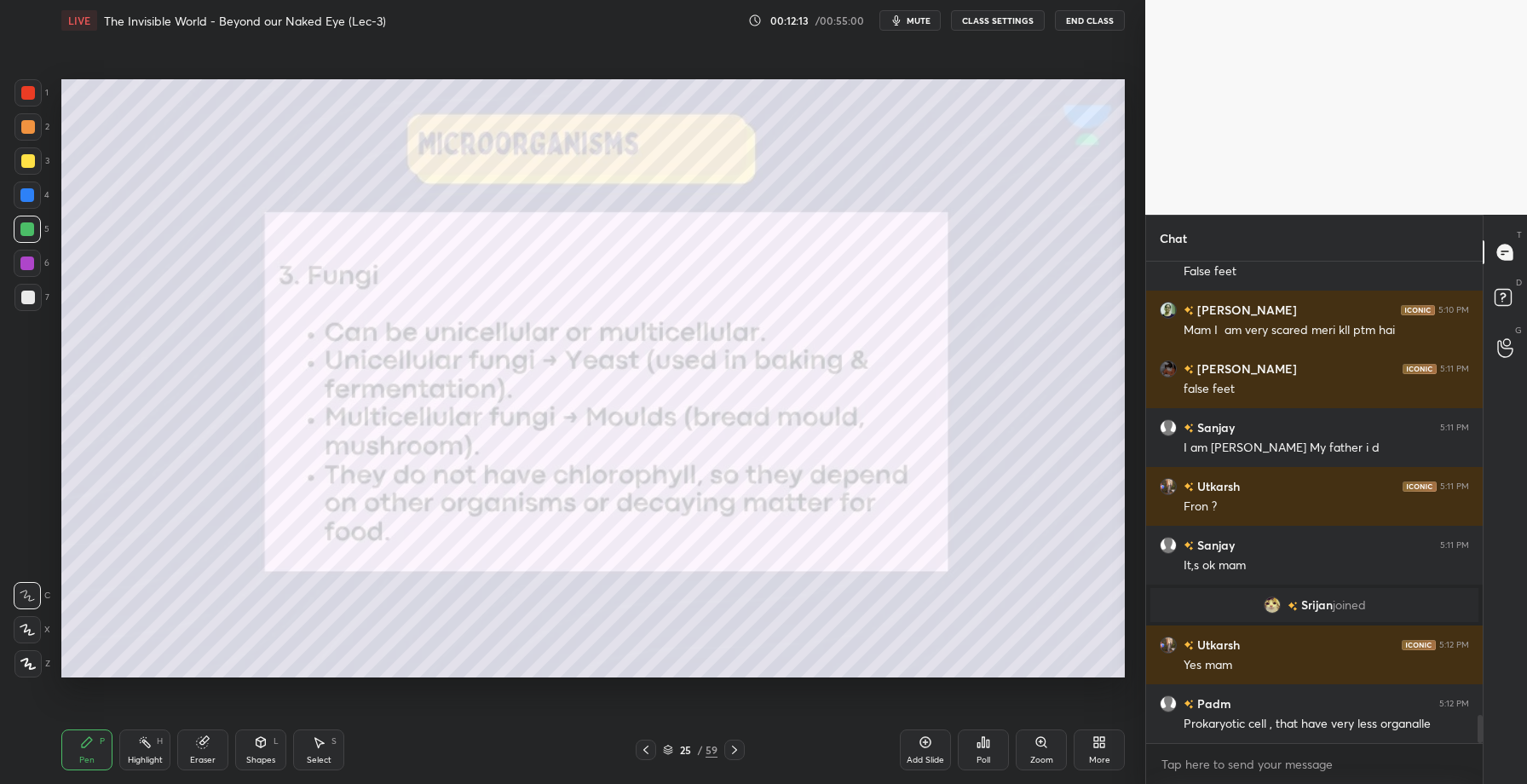
drag, startPoint x: 29, startPoint y: 97, endPoint x: 51, endPoint y: 96, distance: 22.0
click at [31, 96] on div at bounding box center [28, 93] width 14 height 14
click at [922, 757] on div "Add Slide" at bounding box center [925, 760] width 38 height 9
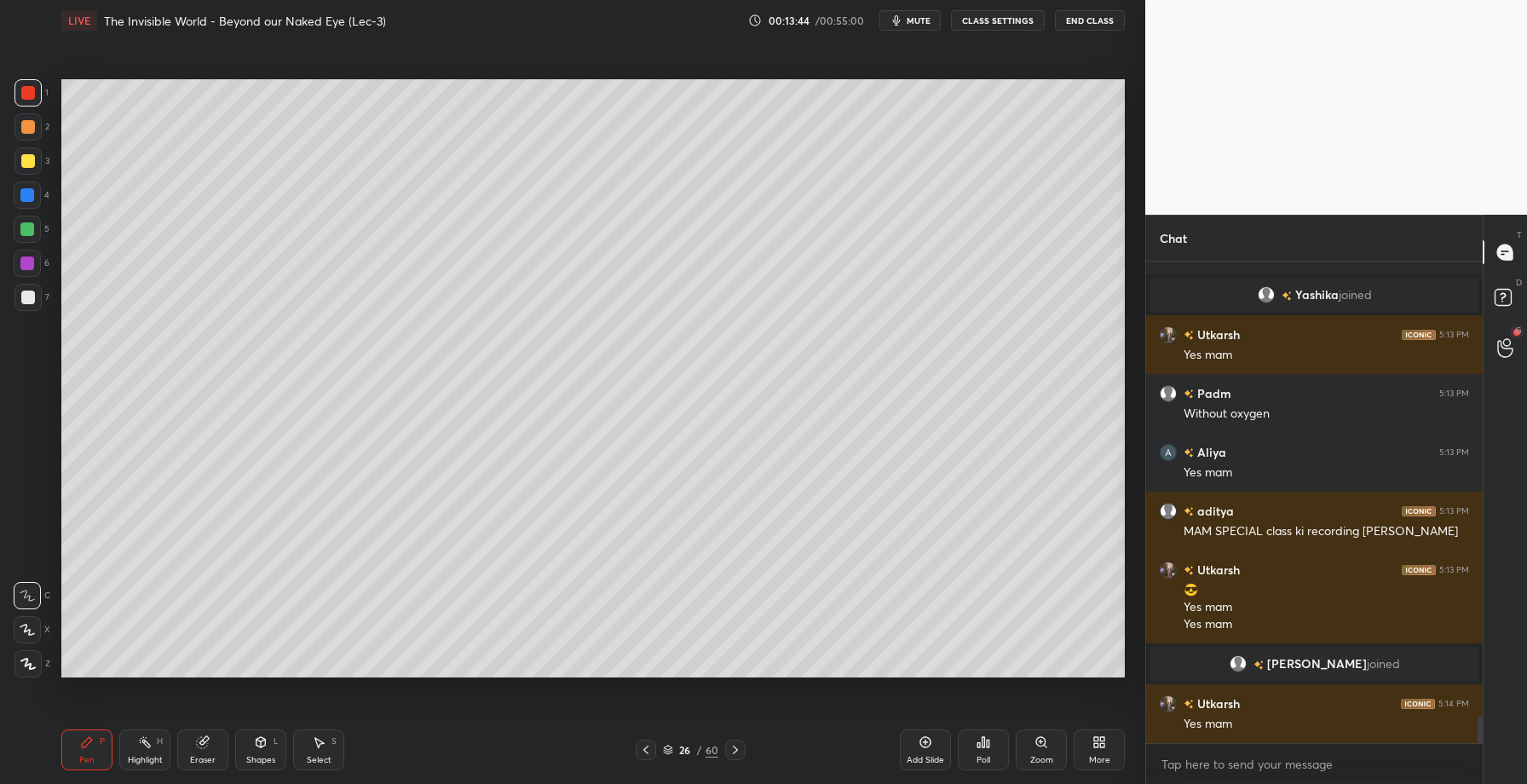
scroll to position [8171, 0]
click at [38, 225] on div at bounding box center [27, 229] width 27 height 27
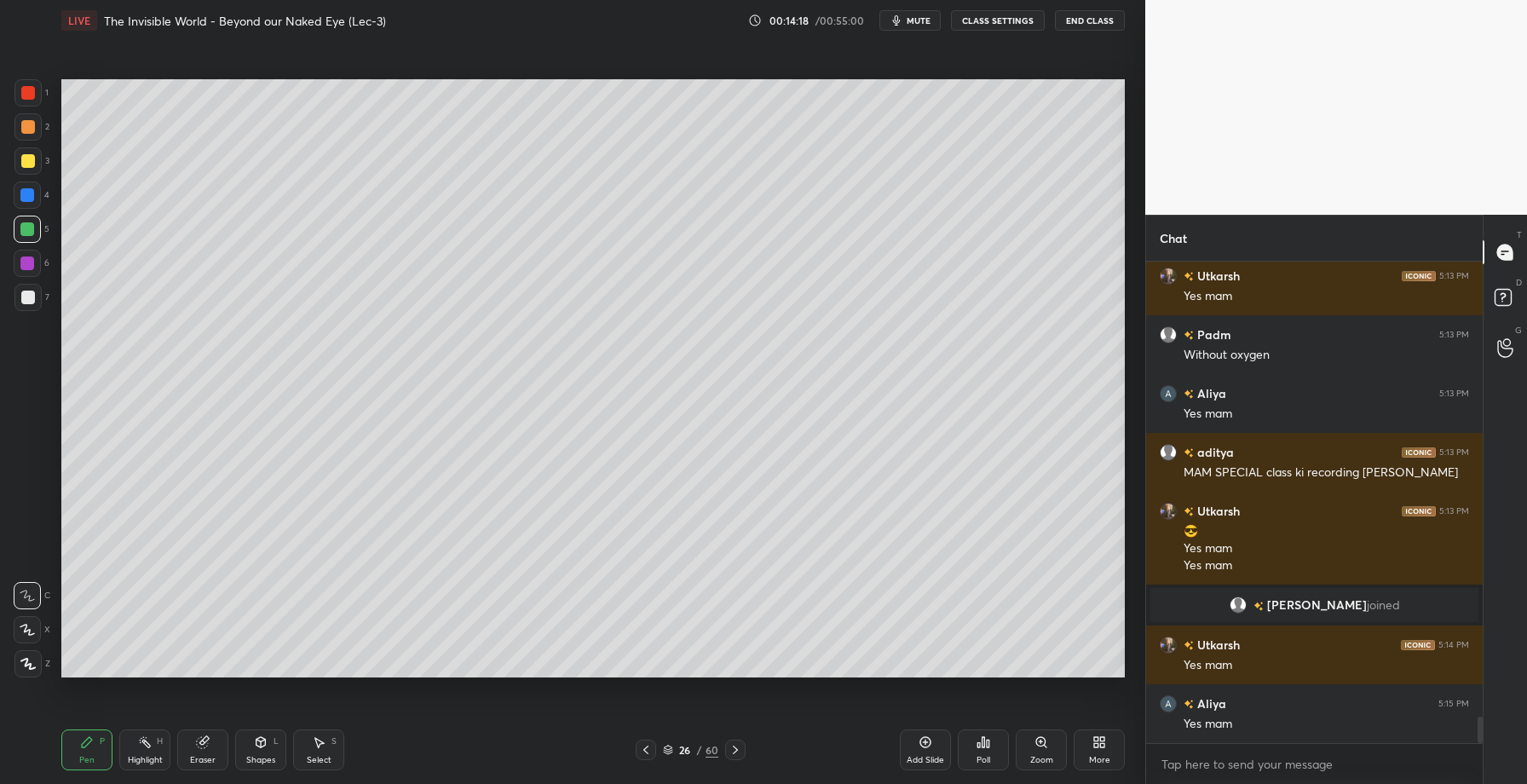
click at [29, 124] on div at bounding box center [28, 127] width 14 height 14
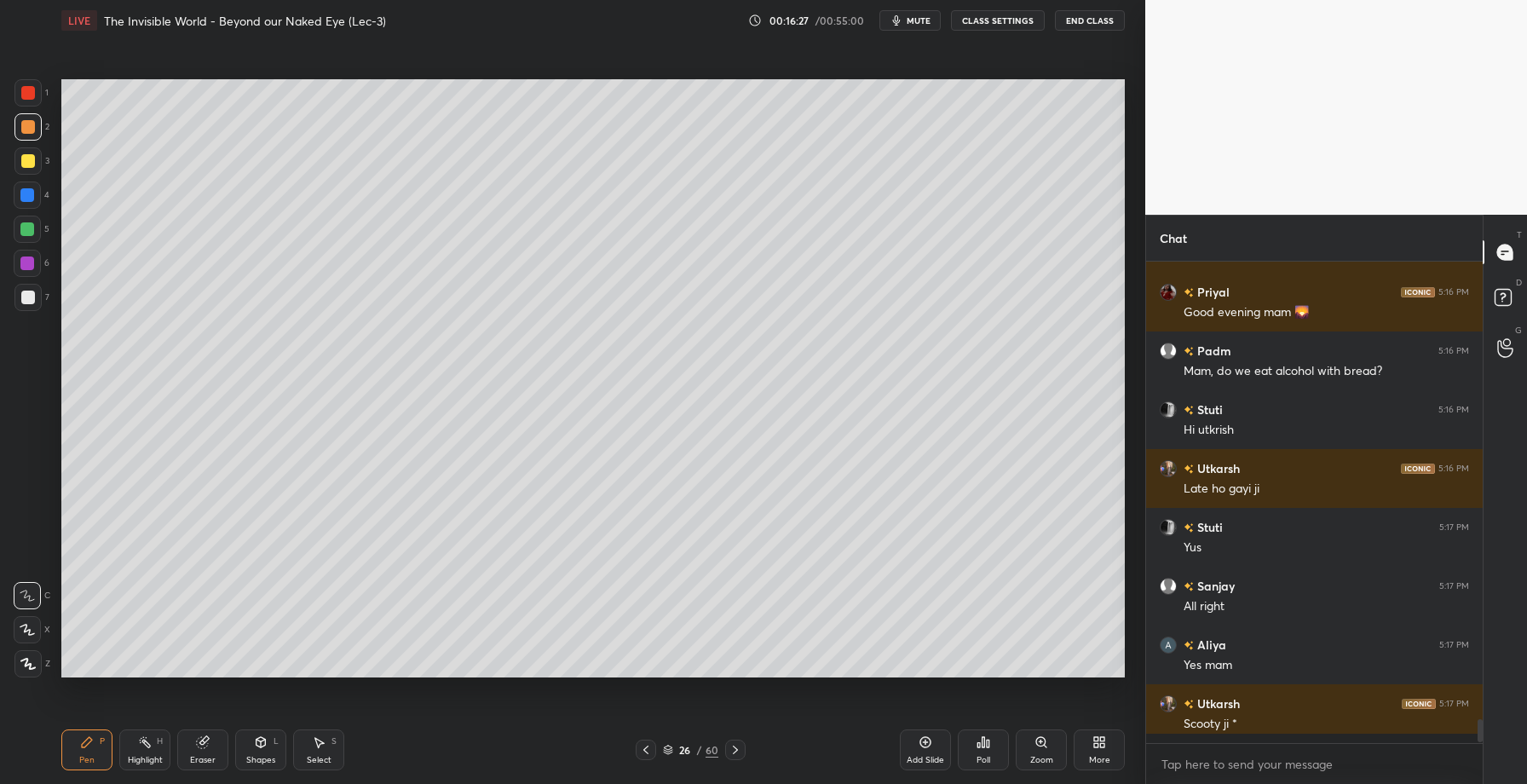
scroll to position [6, 6]
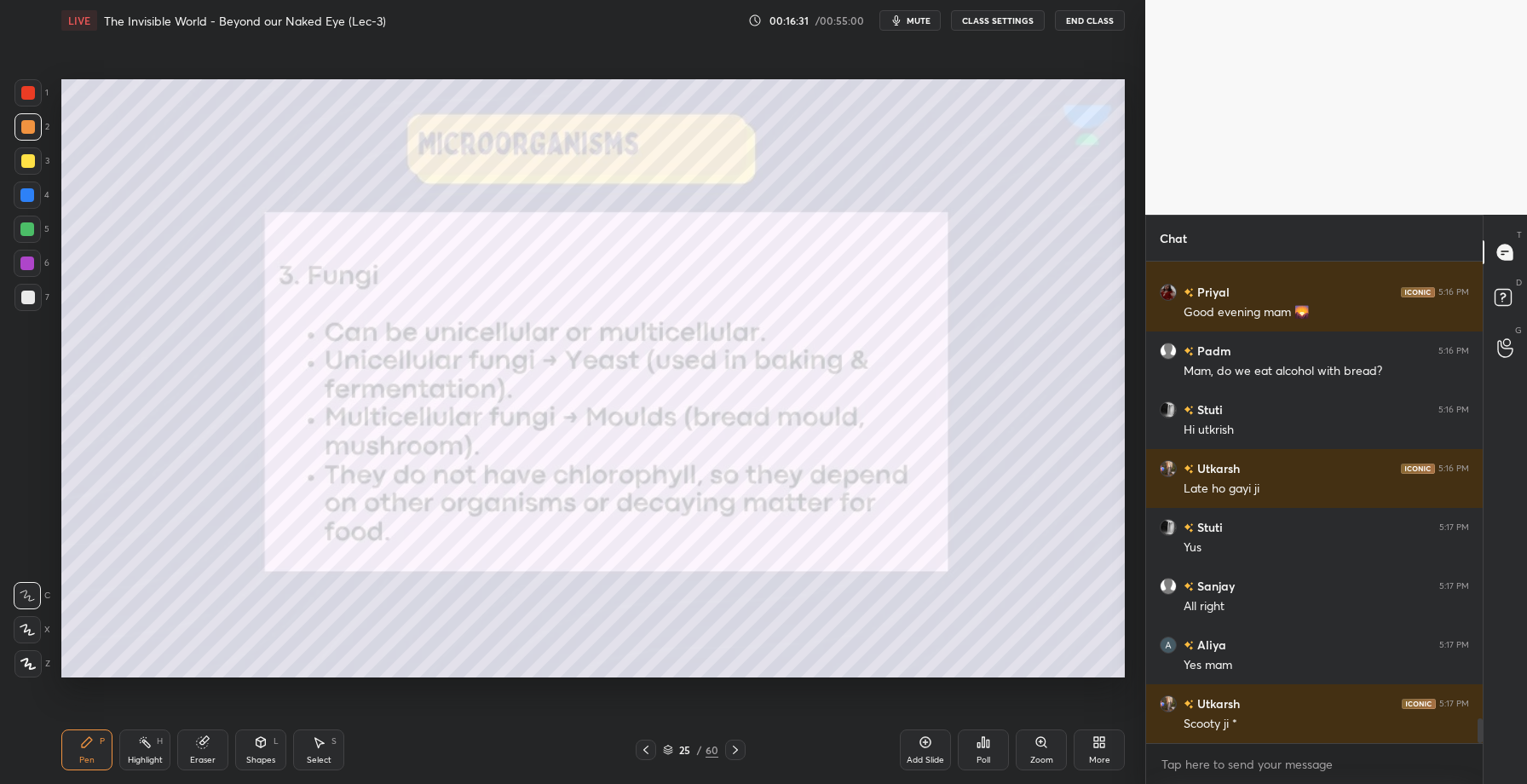
drag, startPoint x: 40, startPoint y: 194, endPoint x: 45, endPoint y: 203, distance: 10.3
click at [40, 194] on div at bounding box center [27, 195] width 27 height 27
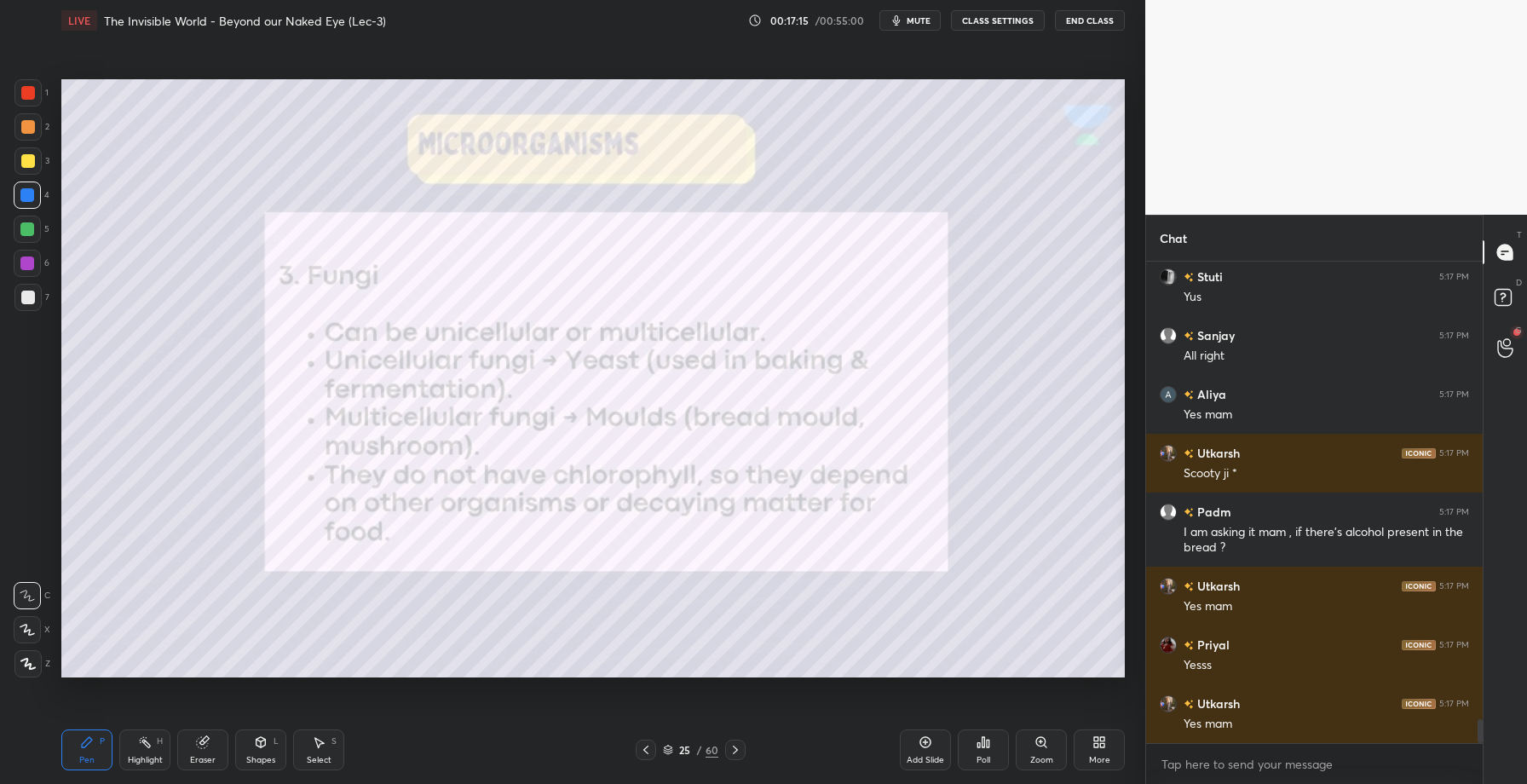
scroll to position [9327, 0]
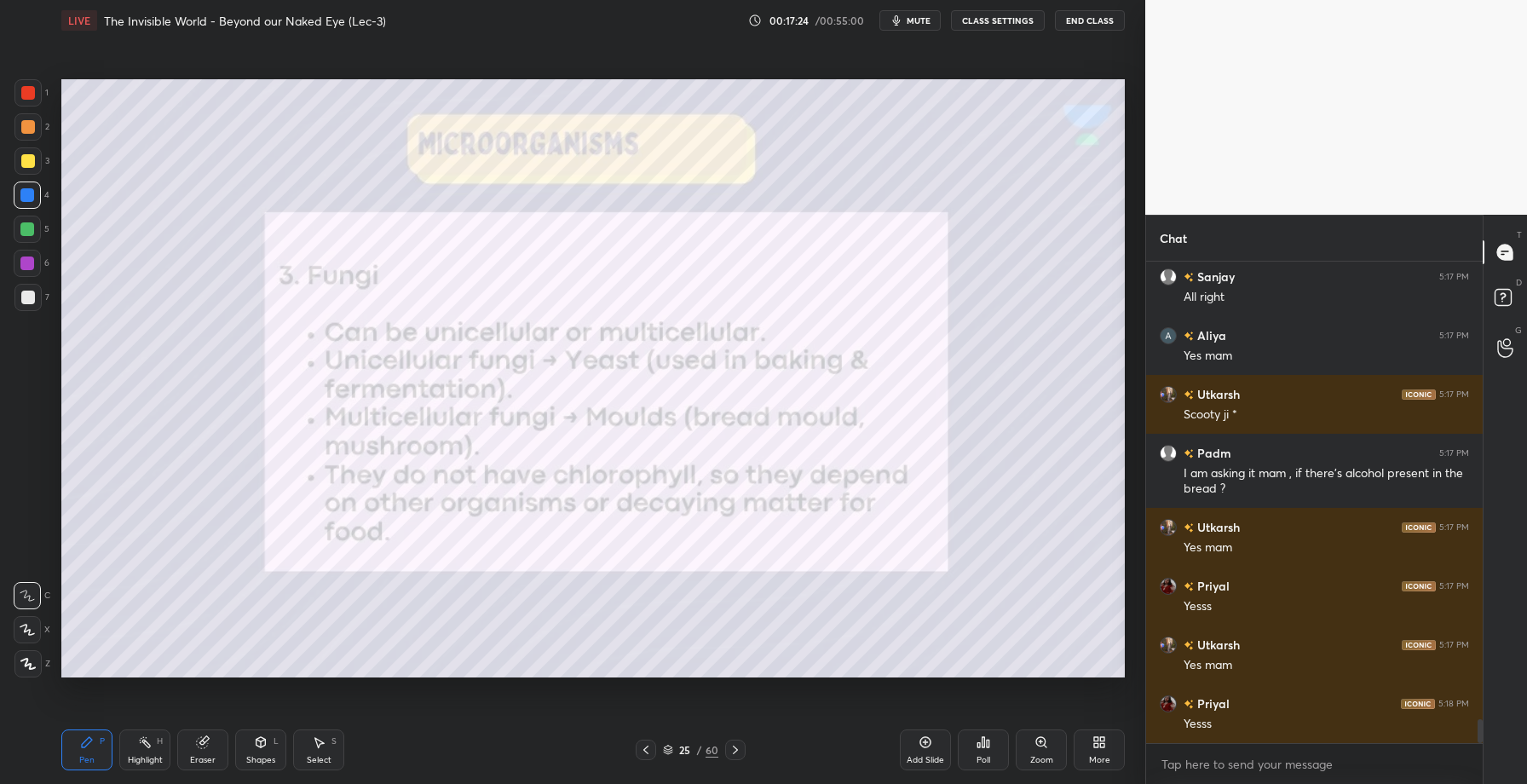
click at [925, 744] on icon at bounding box center [926, 742] width 5 height 5
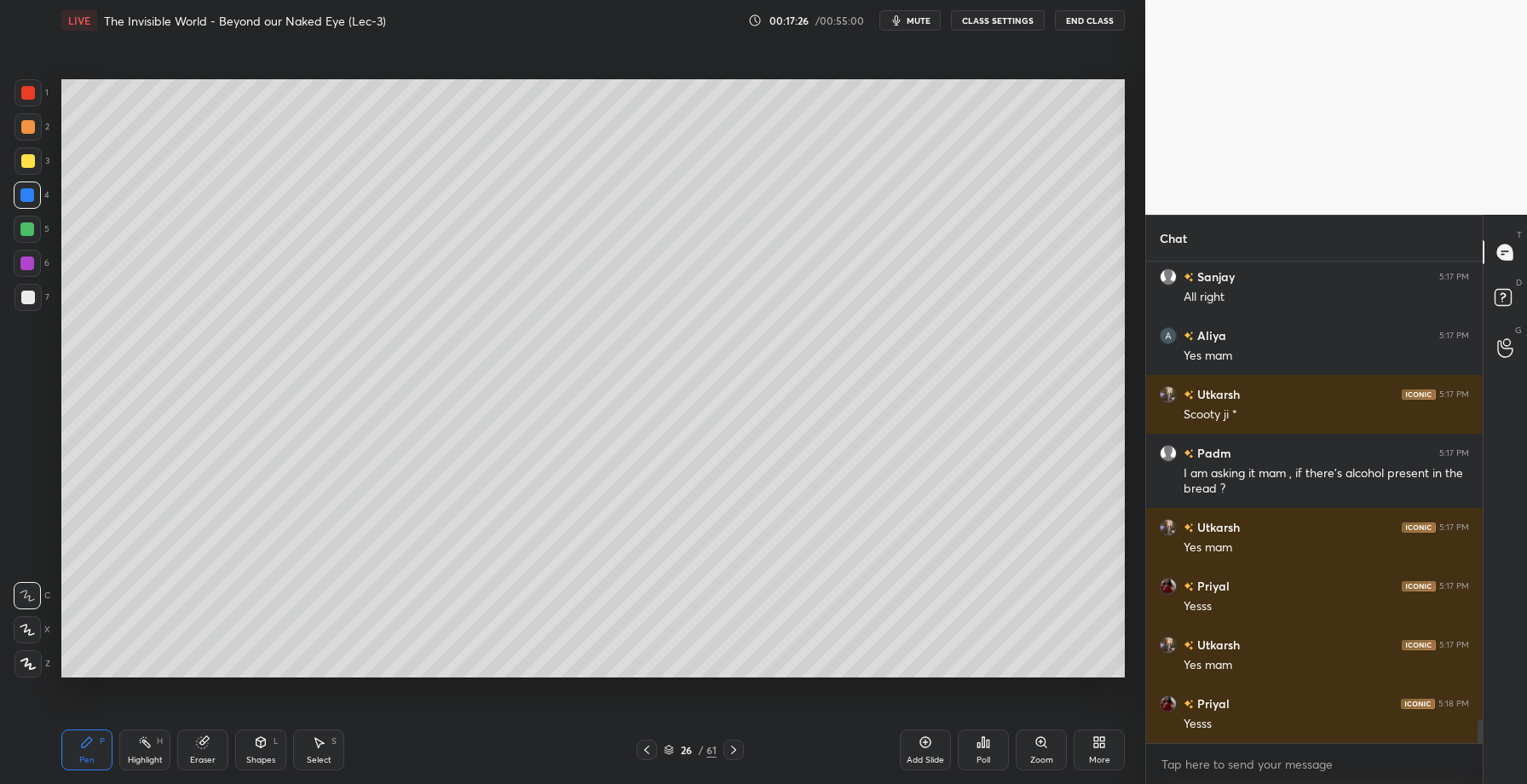
click at [30, 230] on div at bounding box center [27, 229] width 14 height 14
drag, startPoint x: 18, startPoint y: 151, endPoint x: 39, endPoint y: 148, distance: 21.2
click at [21, 152] on div at bounding box center [28, 161] width 27 height 27
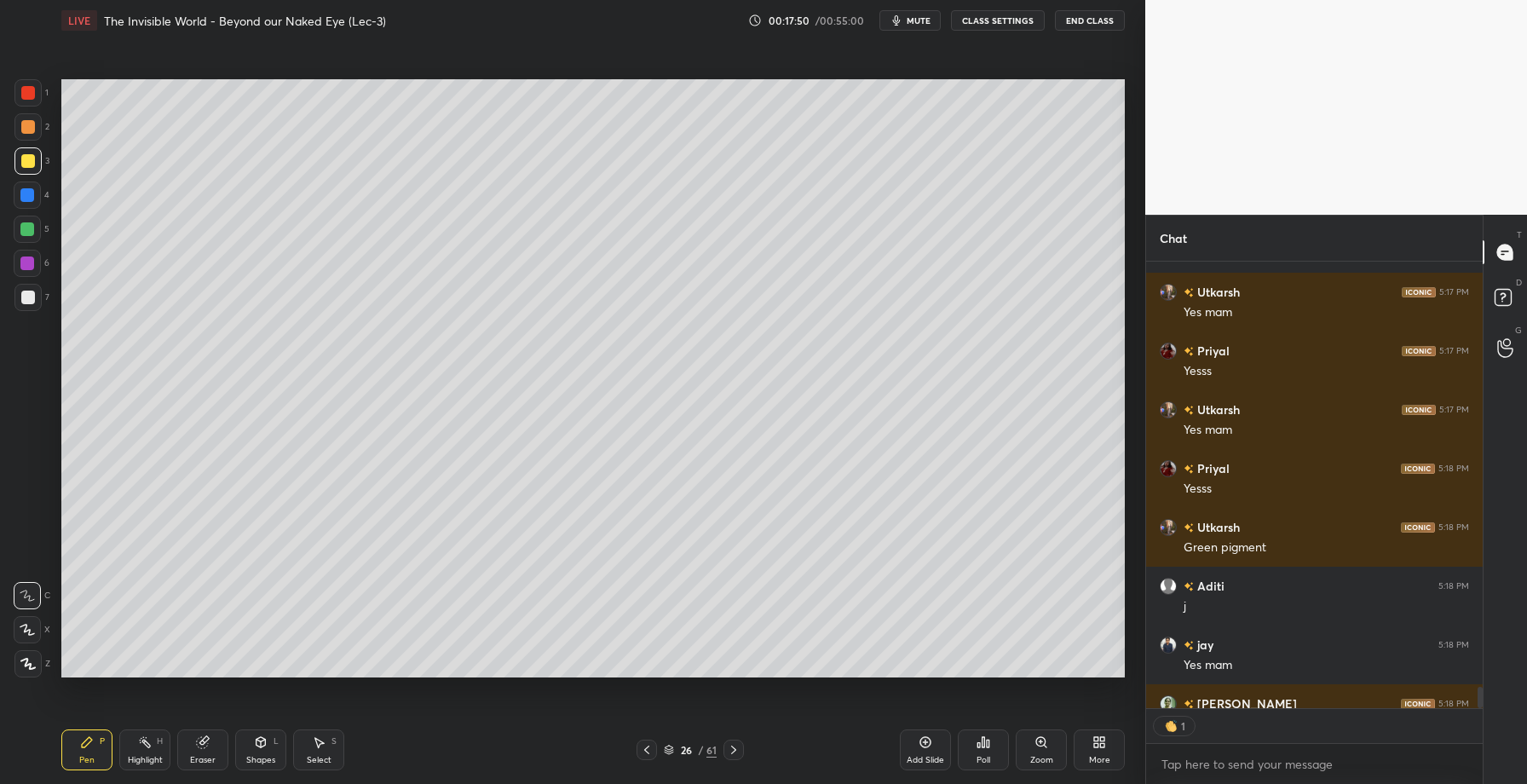
scroll to position [441, 331]
drag, startPoint x: 16, startPoint y: 225, endPoint x: 35, endPoint y: 235, distance: 21.5
click at [15, 225] on div at bounding box center [27, 229] width 27 height 27
drag, startPoint x: 25, startPoint y: 260, endPoint x: 57, endPoint y: 250, distance: 33.5
click at [33, 260] on div at bounding box center [27, 263] width 14 height 14
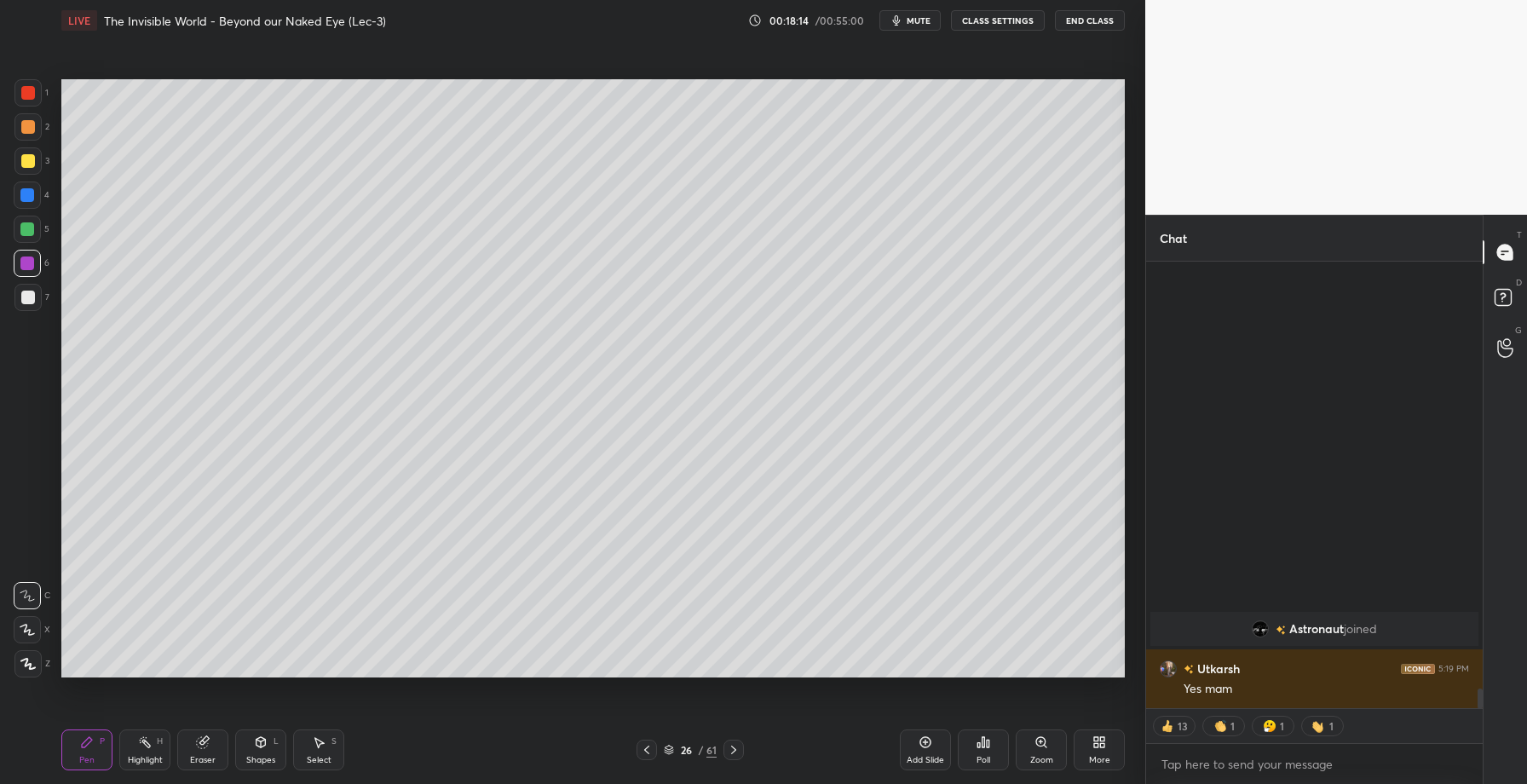
scroll to position [9449, 0]
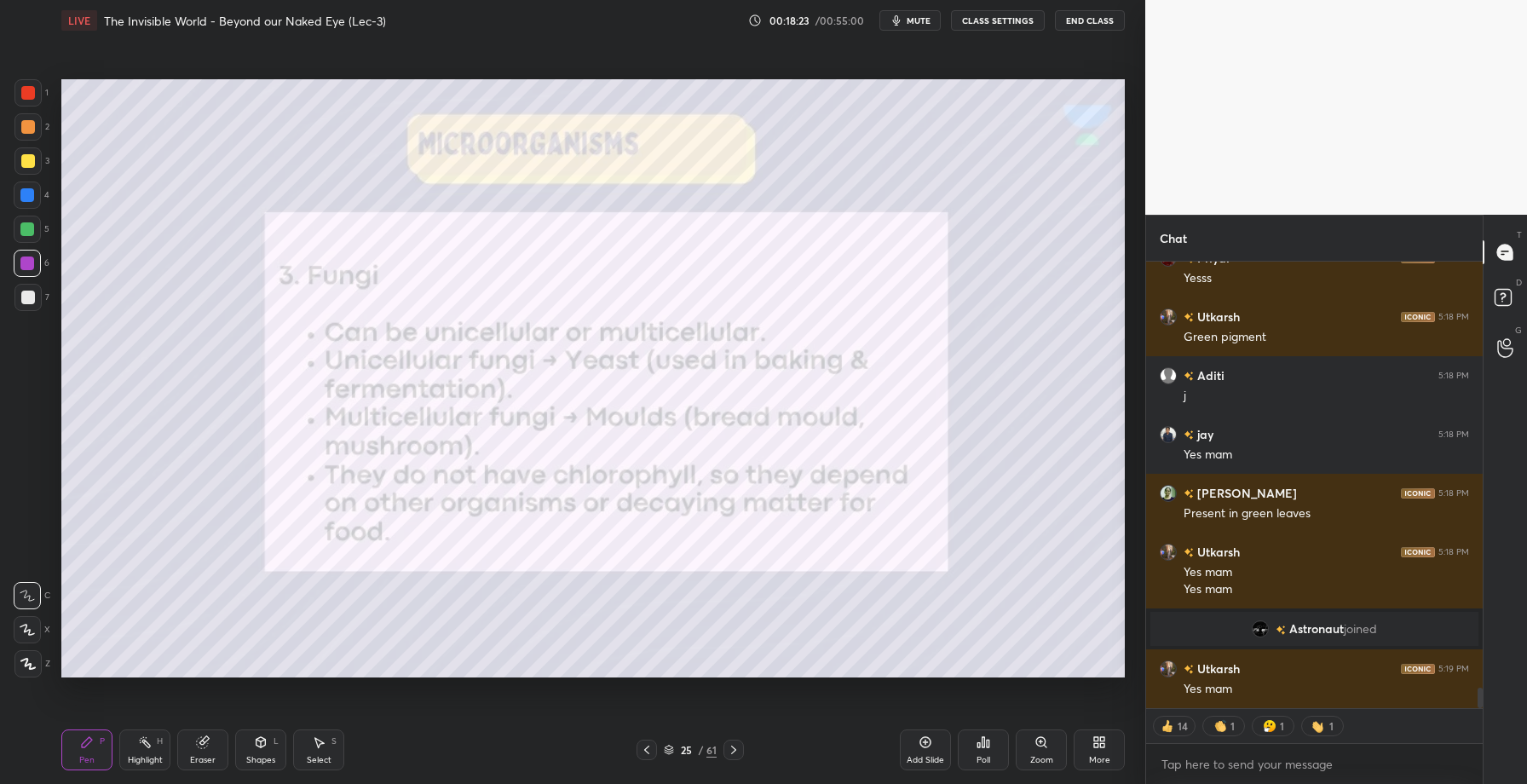
drag, startPoint x: 32, startPoint y: 184, endPoint x: 50, endPoint y: 196, distance: 21.6
click at [30, 186] on div at bounding box center [27, 195] width 27 height 27
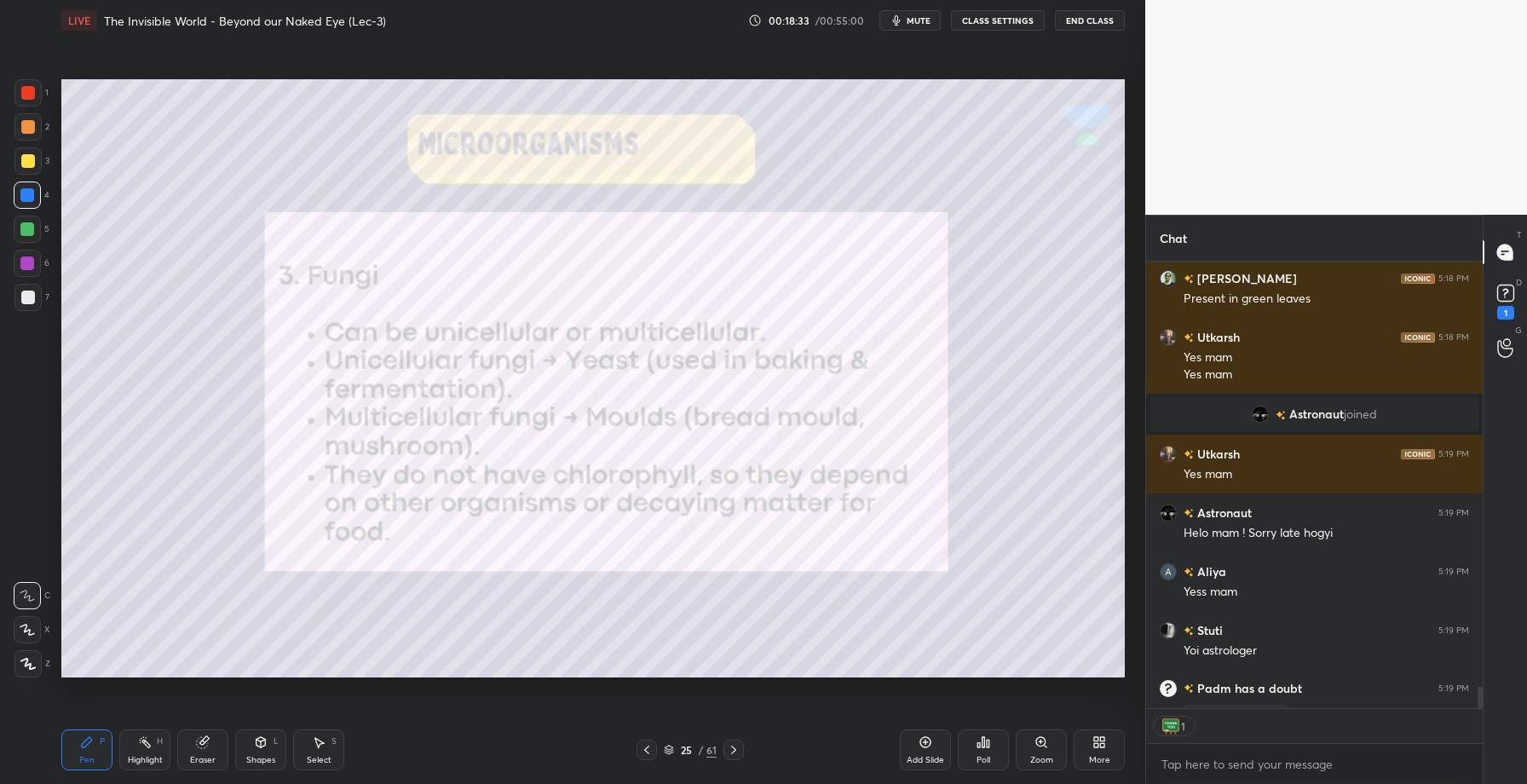
scroll to position [6, 6]
drag, startPoint x: 38, startPoint y: 89, endPoint x: 60, endPoint y: 87, distance: 22.1
click at [40, 88] on div at bounding box center [28, 93] width 27 height 27
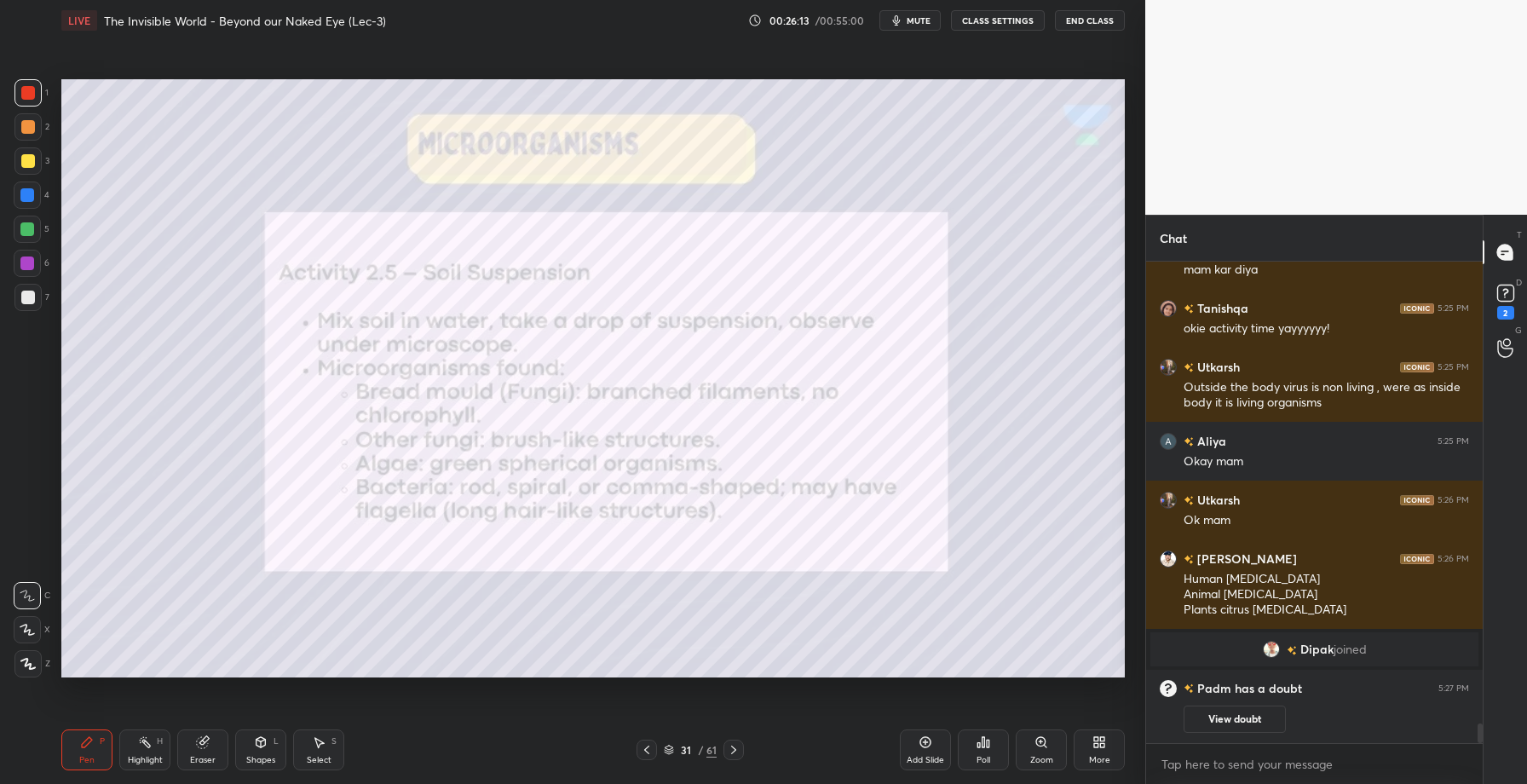
scroll to position [11288, 0]
click at [1498, 287] on rect at bounding box center [1504, 294] width 17 height 17
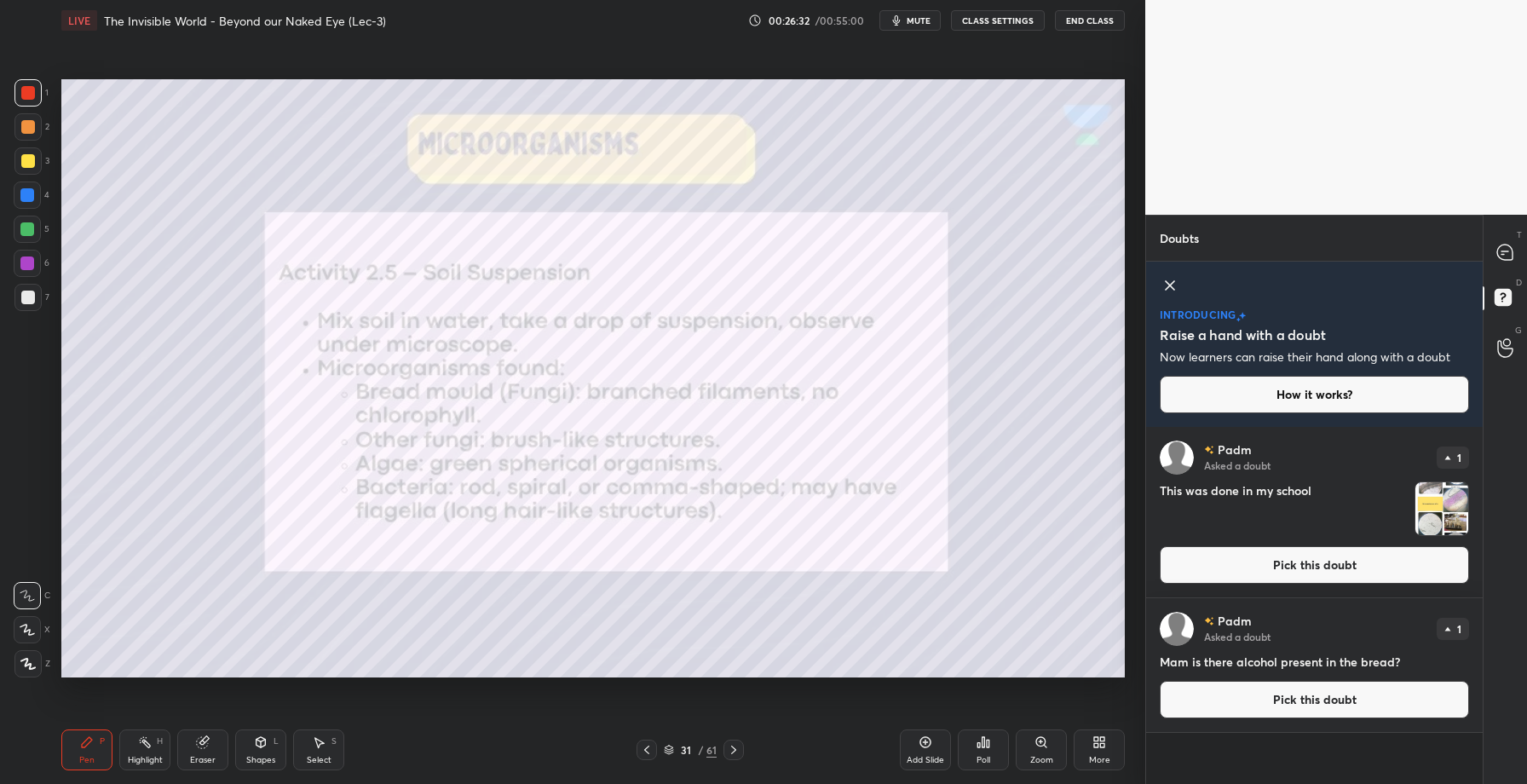
click at [1281, 581] on button "Pick this doubt" at bounding box center [1315, 565] width 309 height 38
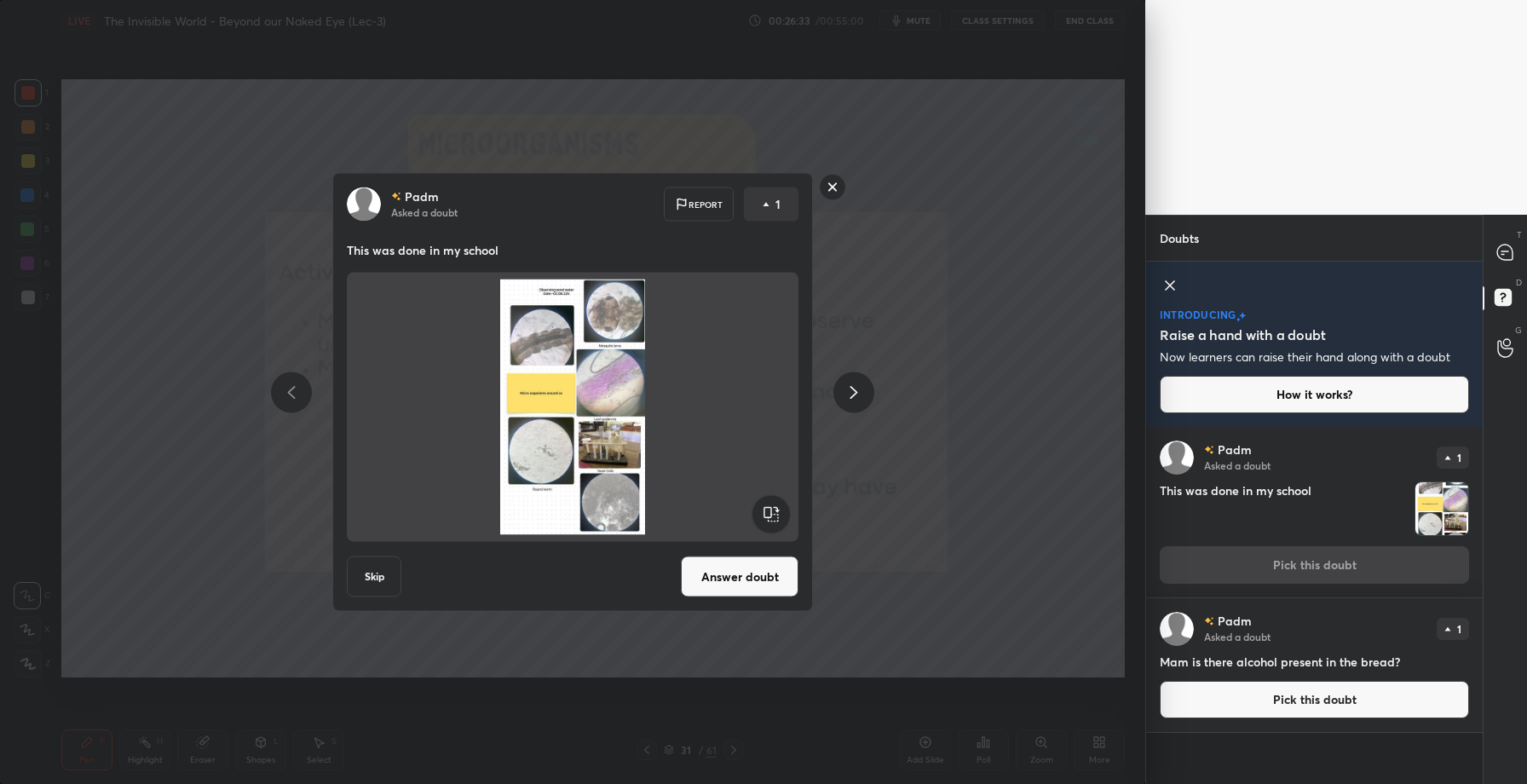
click at [735, 579] on button "Answer doubt" at bounding box center [739, 576] width 118 height 41
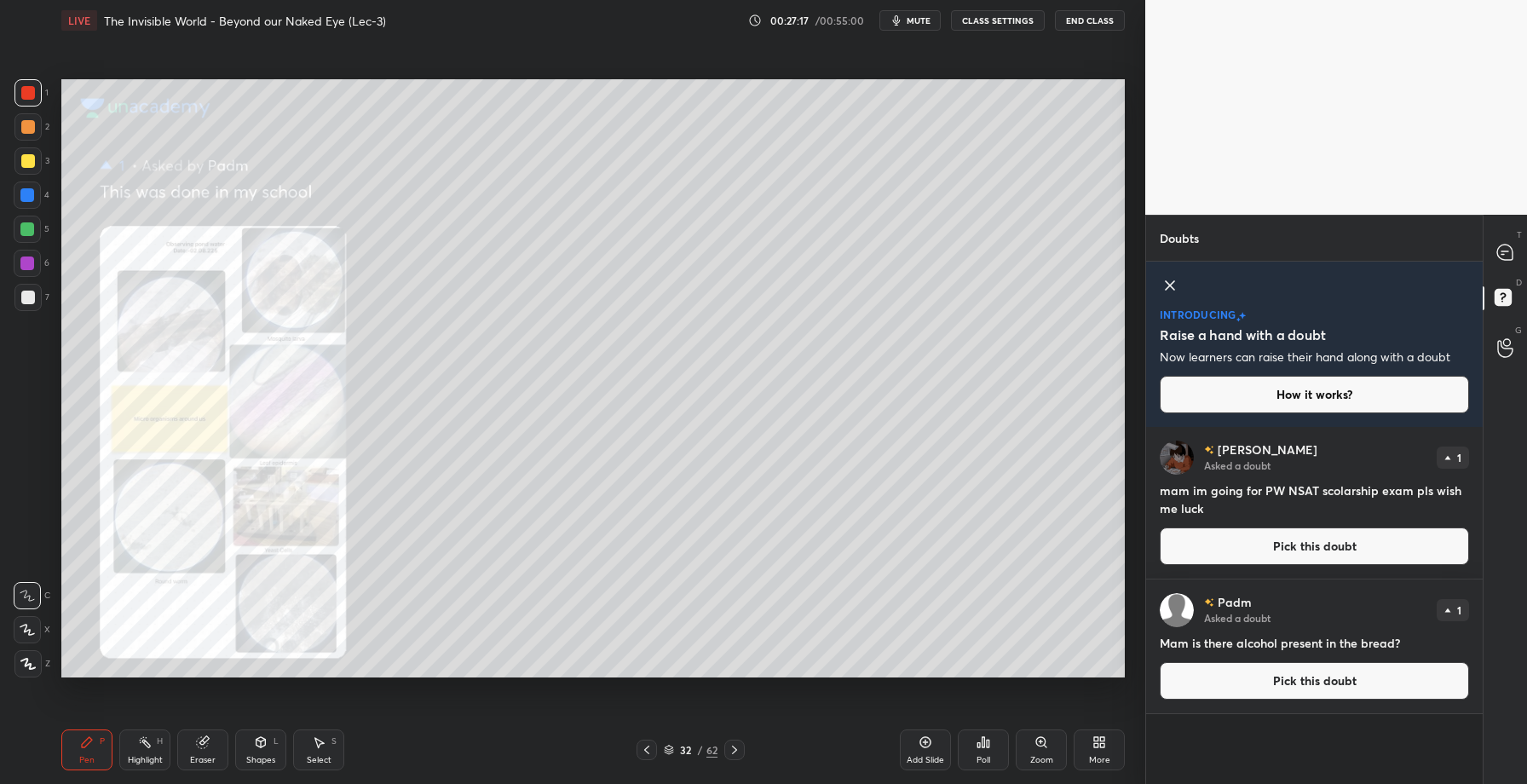
click at [1268, 683] on button "Pick this doubt" at bounding box center [1315, 680] width 309 height 38
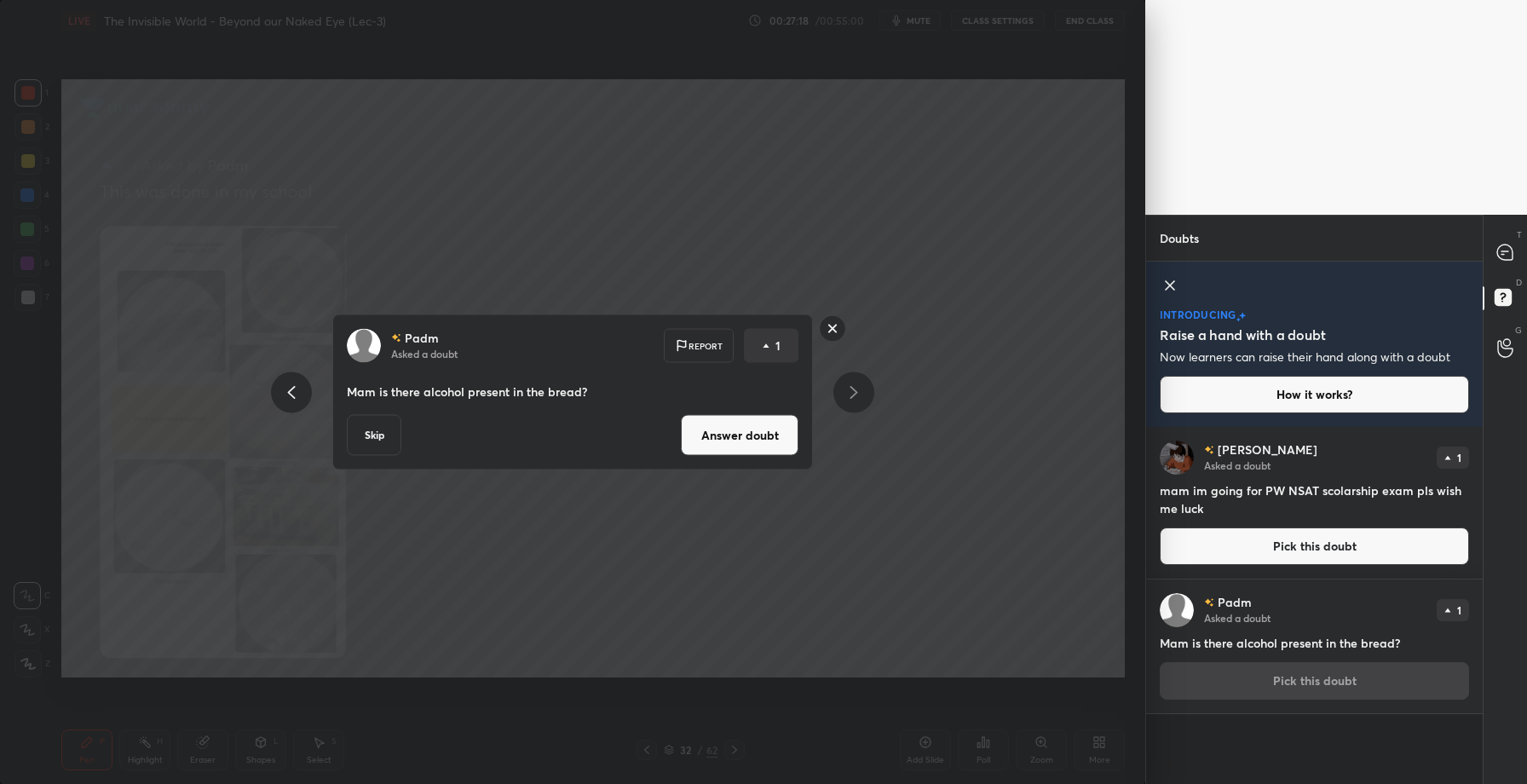
click at [722, 437] on button "Answer doubt" at bounding box center [739, 435] width 118 height 41
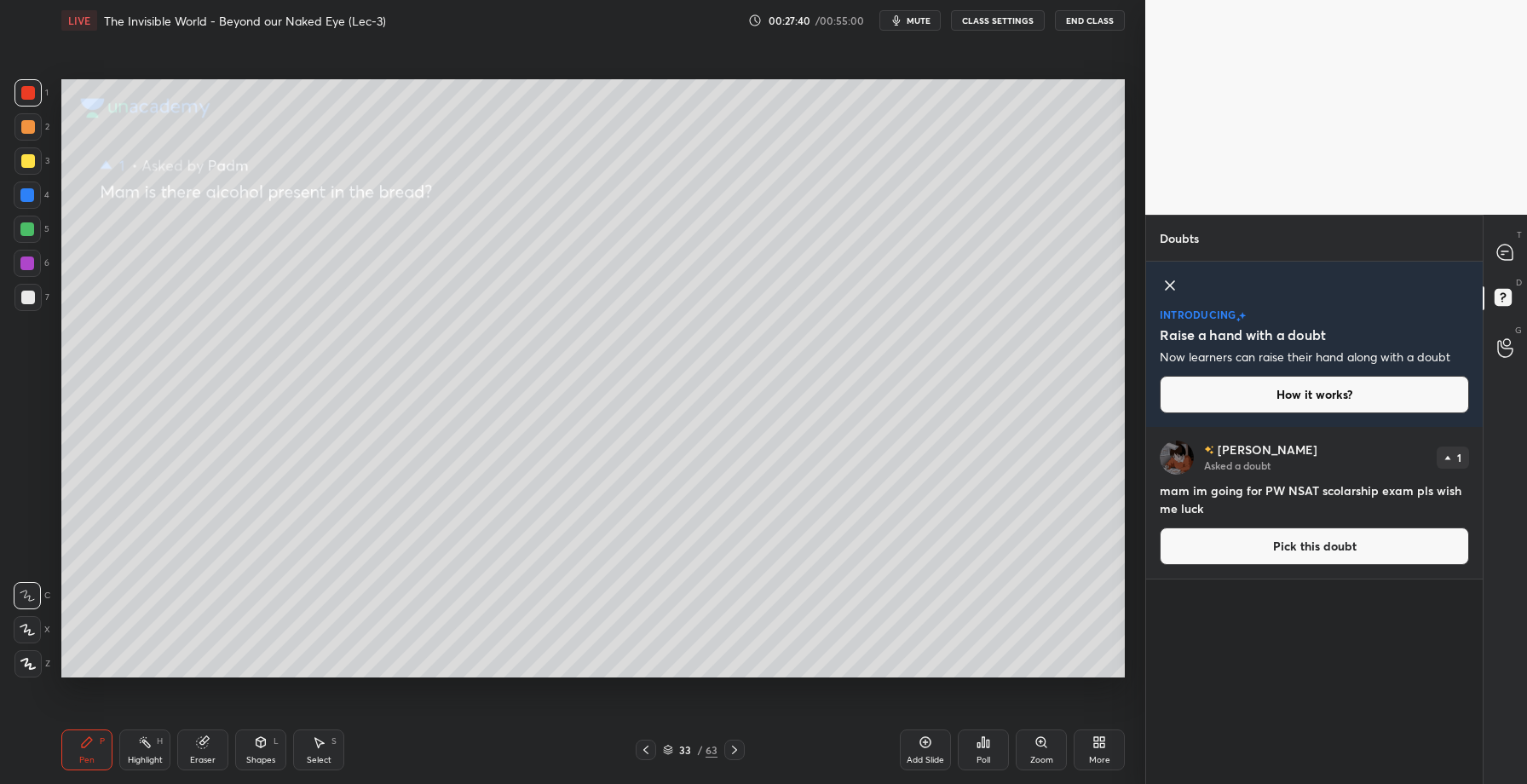
click at [1249, 542] on button "Pick this doubt" at bounding box center [1315, 545] width 309 height 38
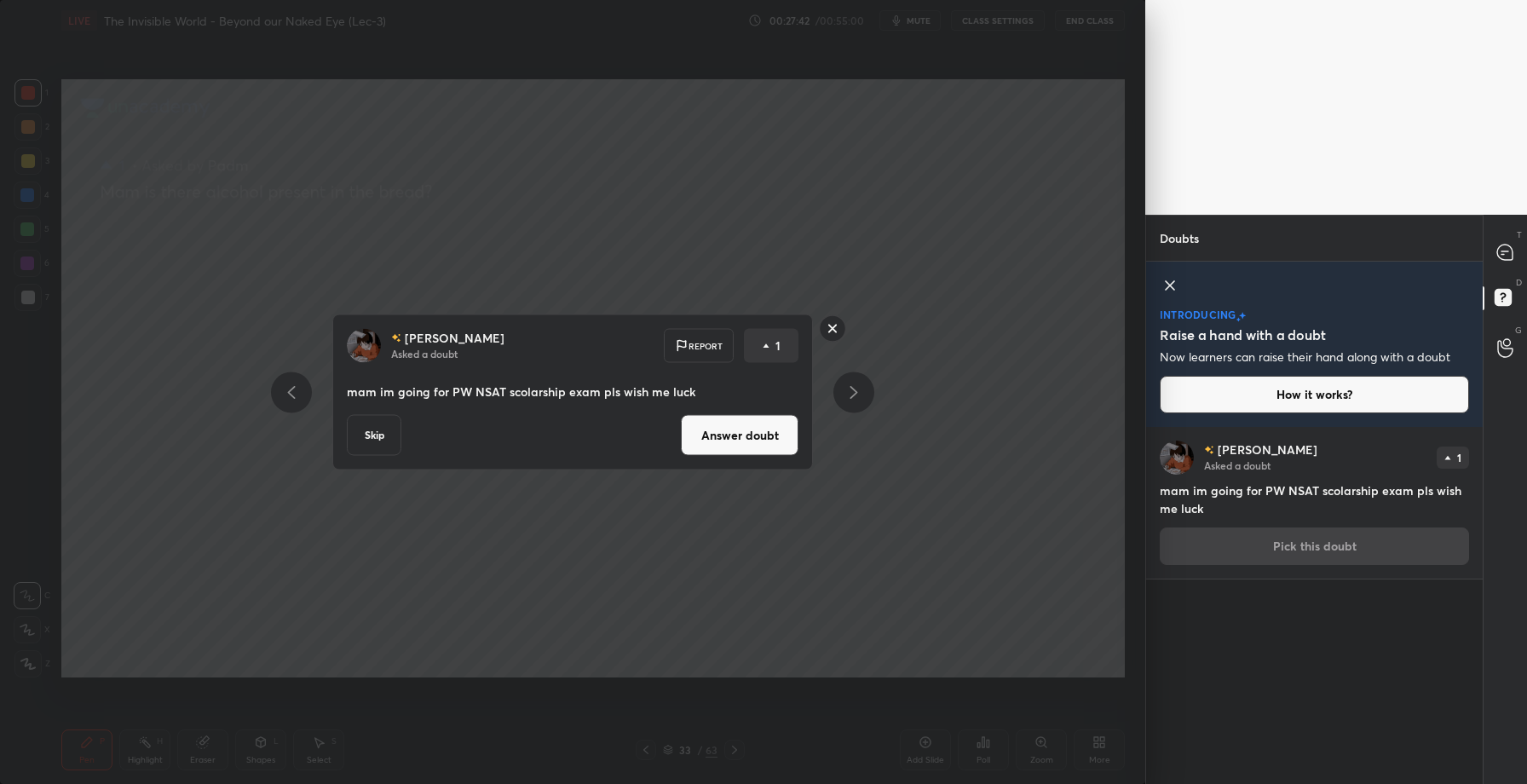
click at [960, 332] on div "[PERSON_NAME] Asked a doubt Report 1 mam im going for PW NSAT scolarship exam p…" at bounding box center [573, 392] width 1145 height 784
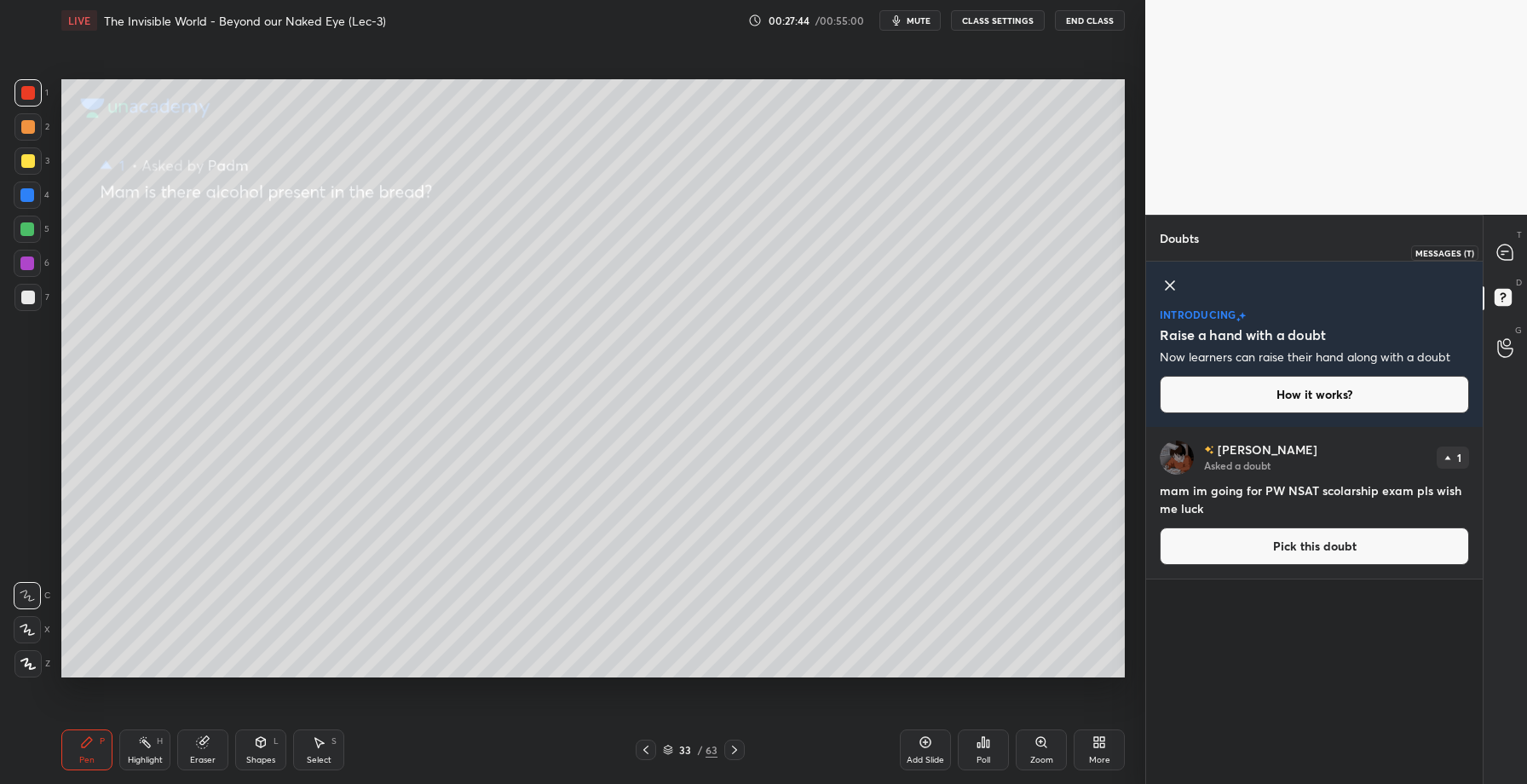
click at [1513, 261] on div at bounding box center [1505, 252] width 34 height 31
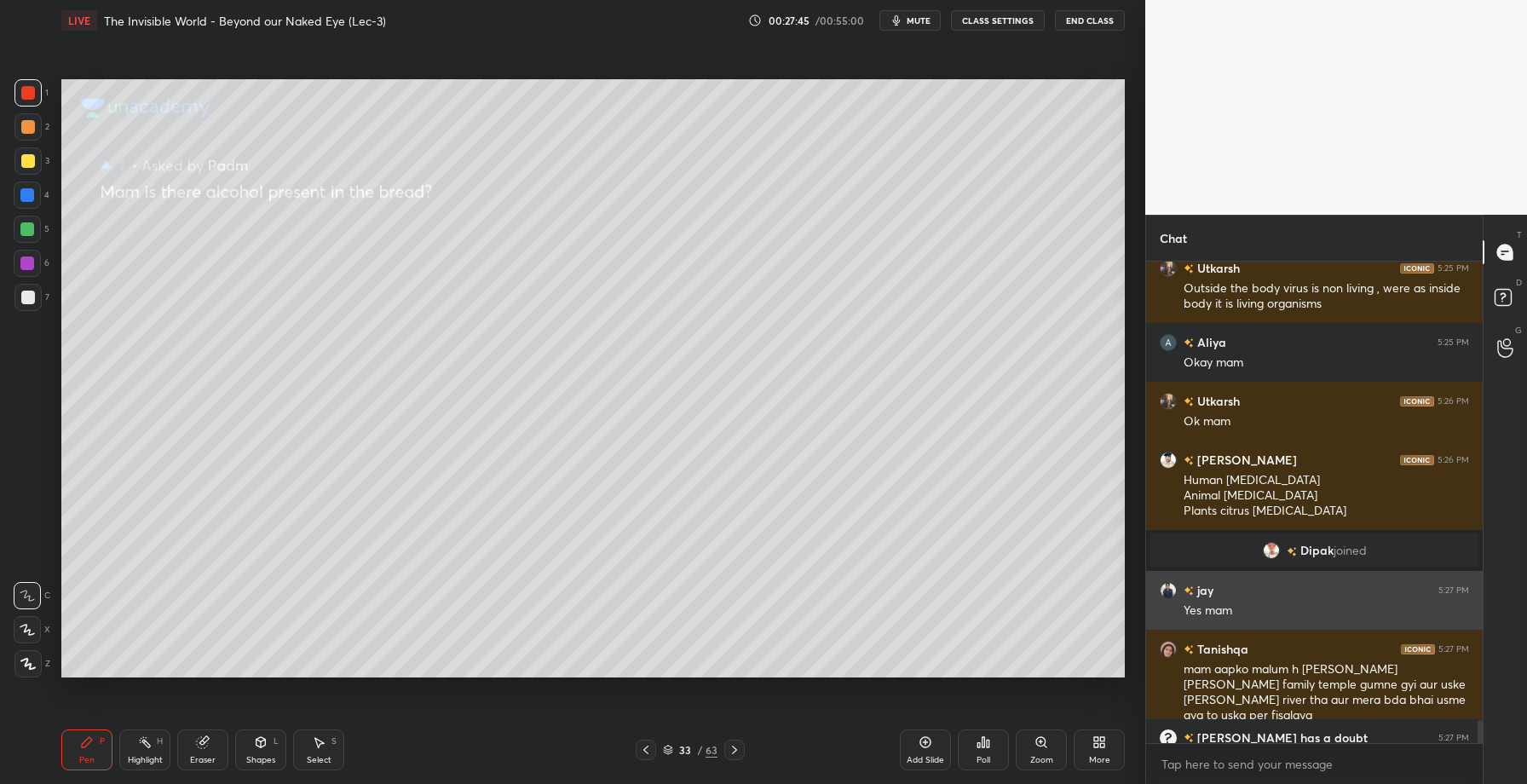
scroll to position [11728, 0]
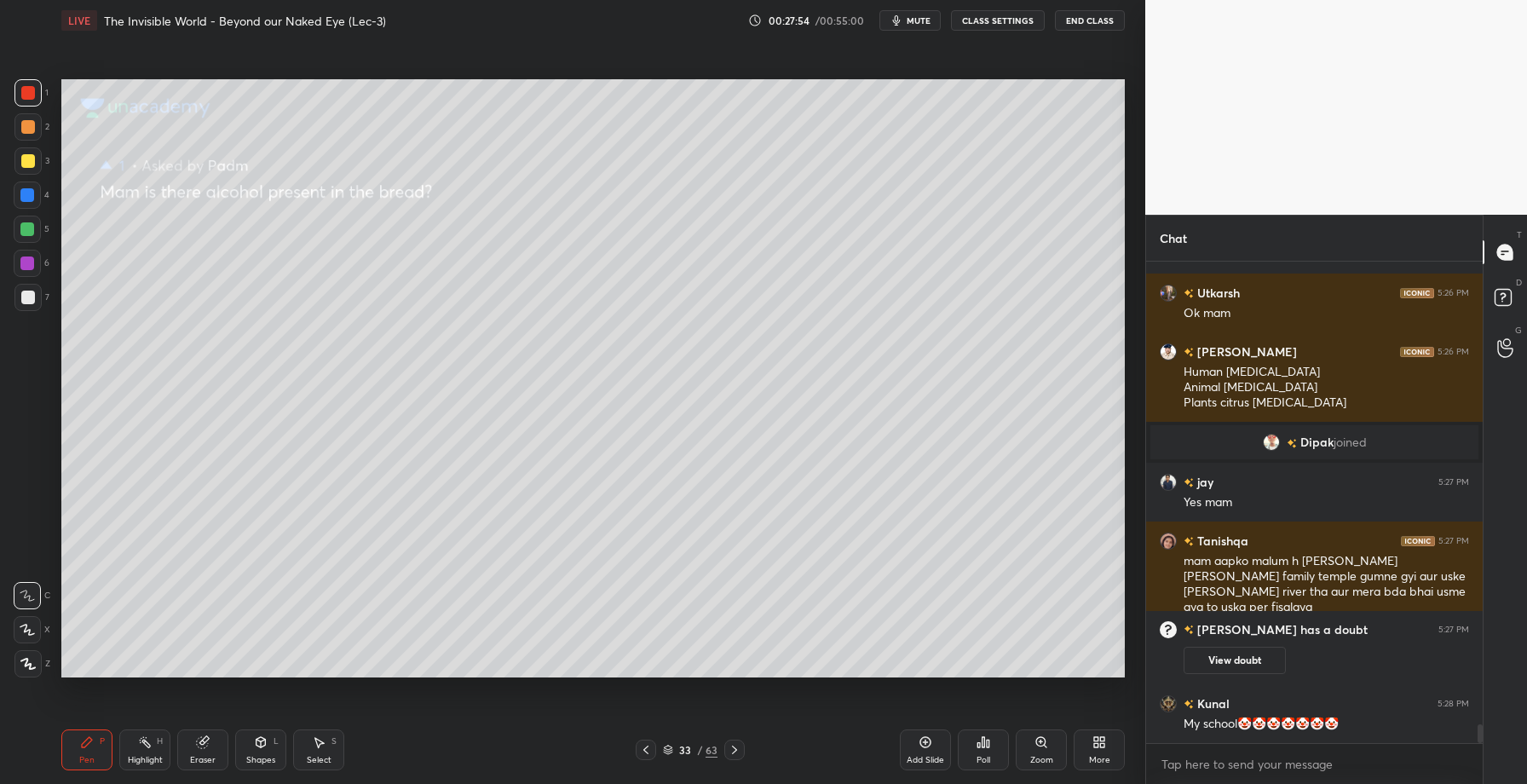
click at [645, 746] on icon at bounding box center [646, 750] width 14 height 14
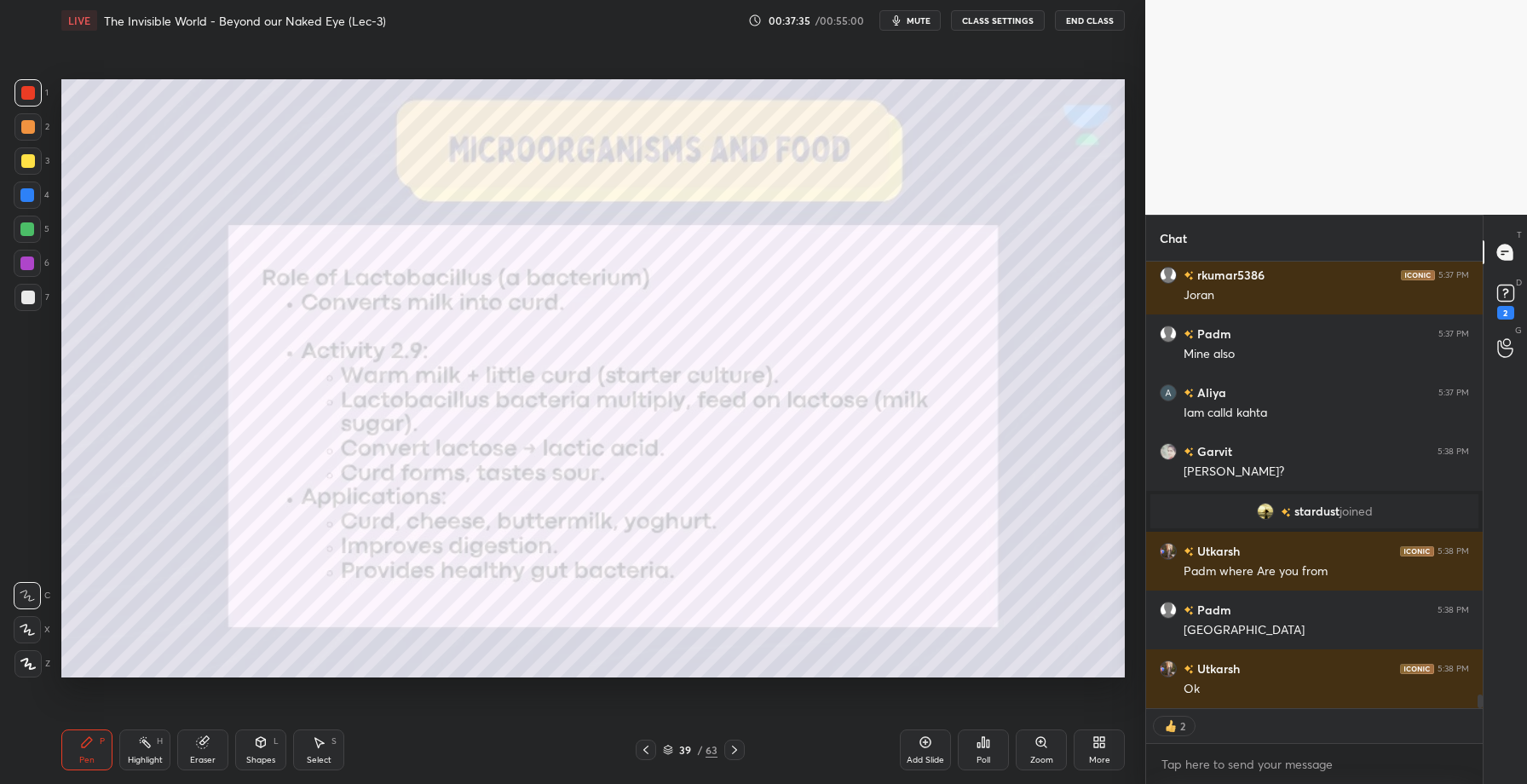
scroll to position [0, 0]
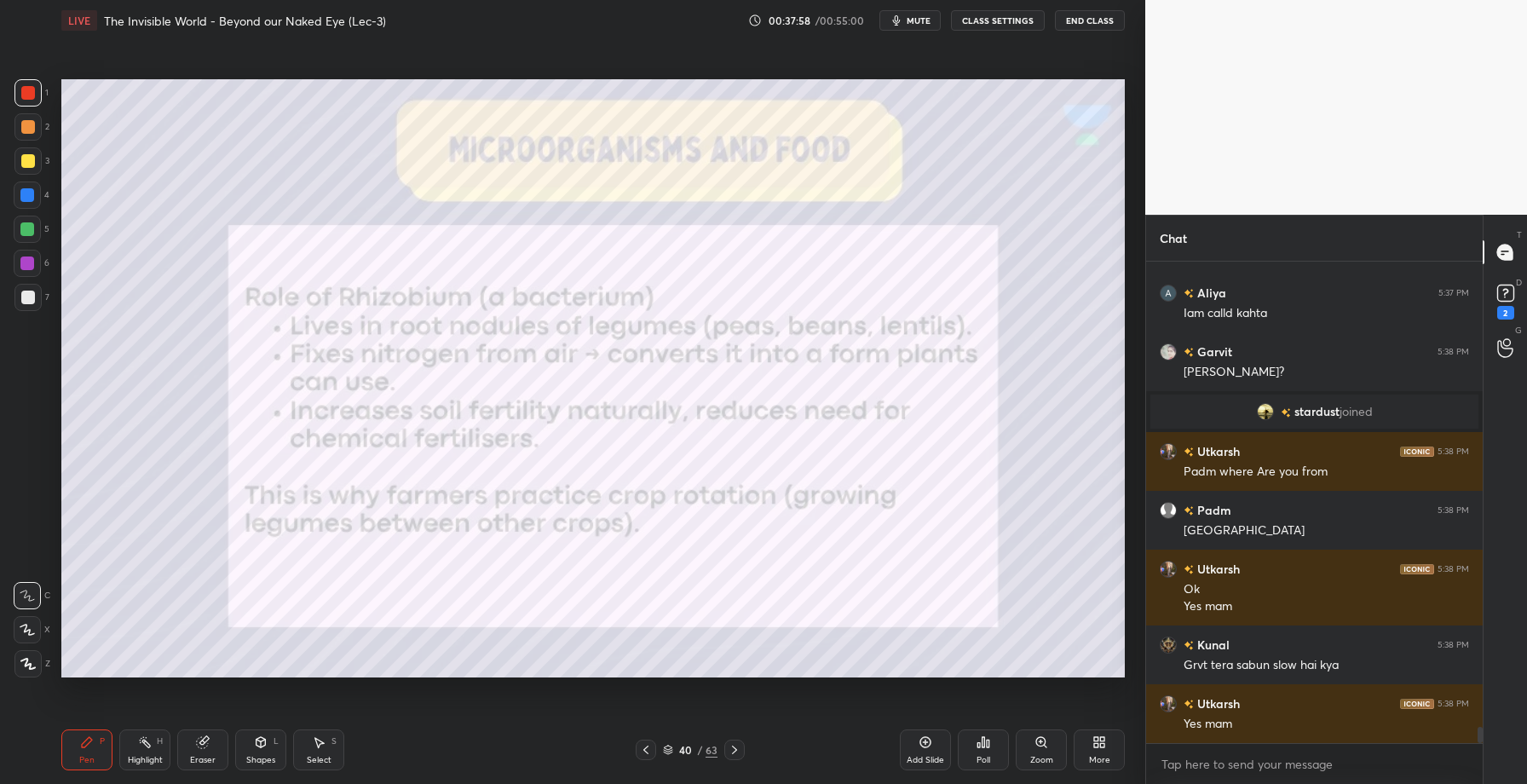
click at [926, 756] on div "Add Slide" at bounding box center [925, 760] width 38 height 9
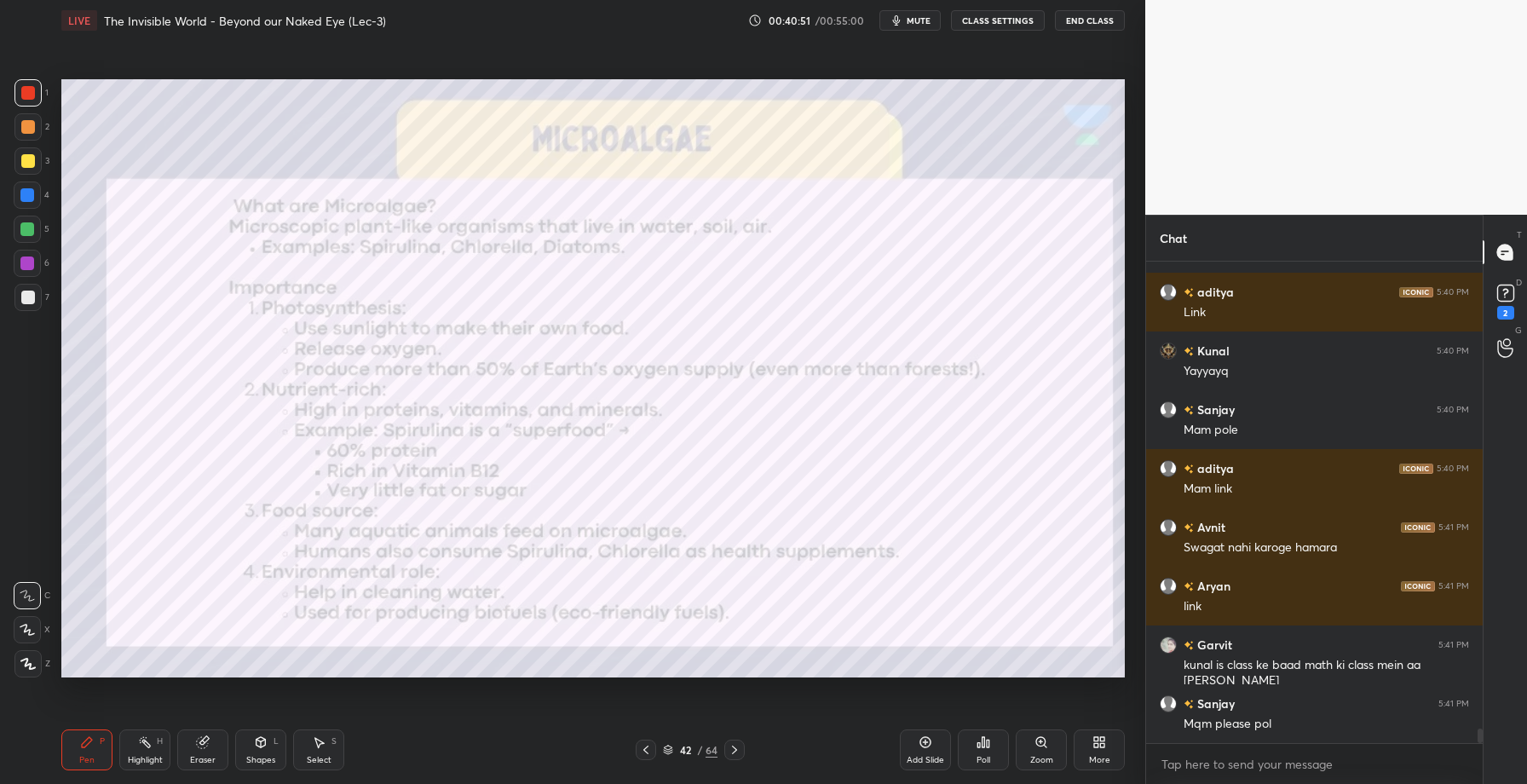
scroll to position [15188, 0]
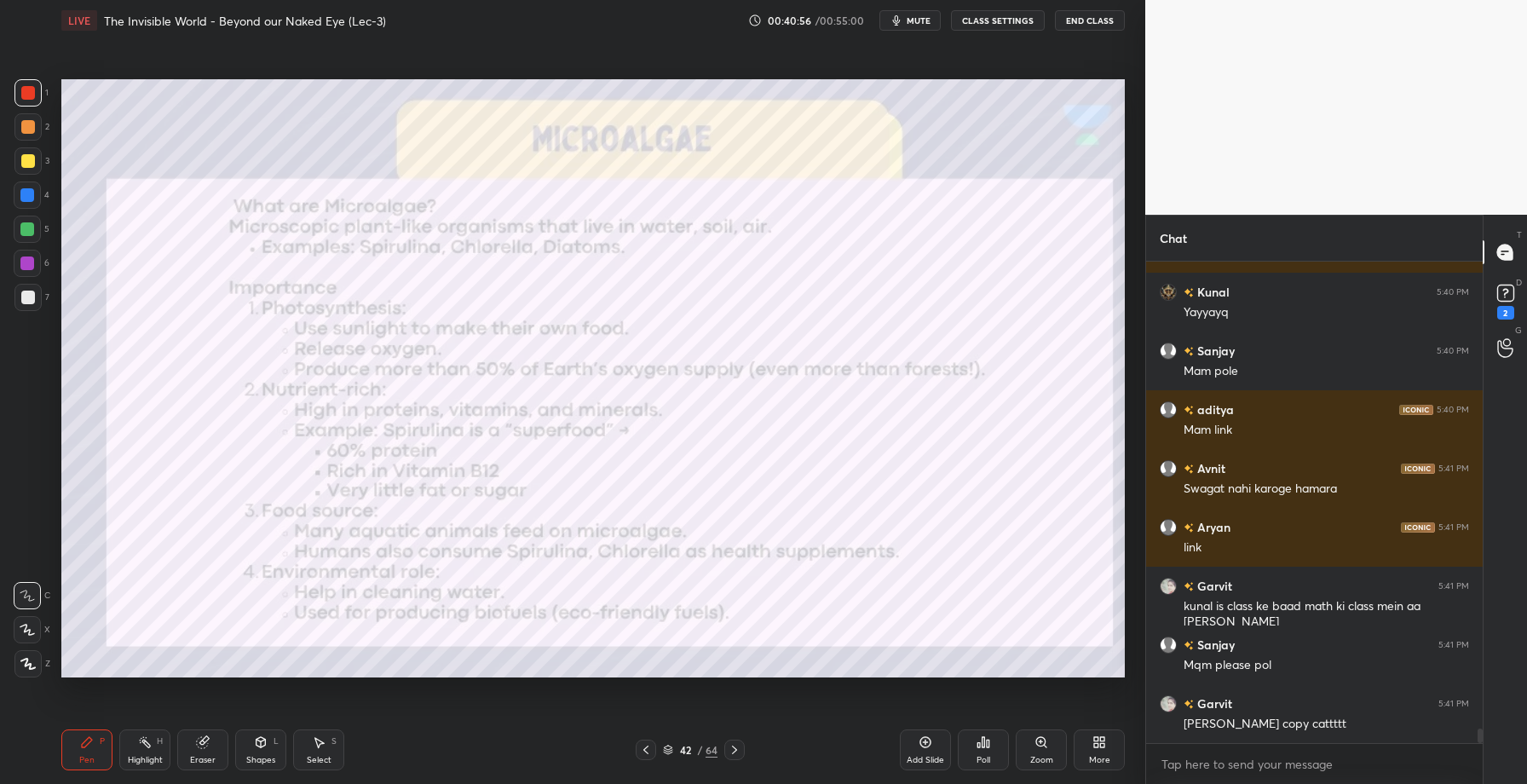
drag, startPoint x: 35, startPoint y: 191, endPoint x: 48, endPoint y: 189, distance: 13.2
click at [38, 191] on div at bounding box center [27, 195] width 27 height 27
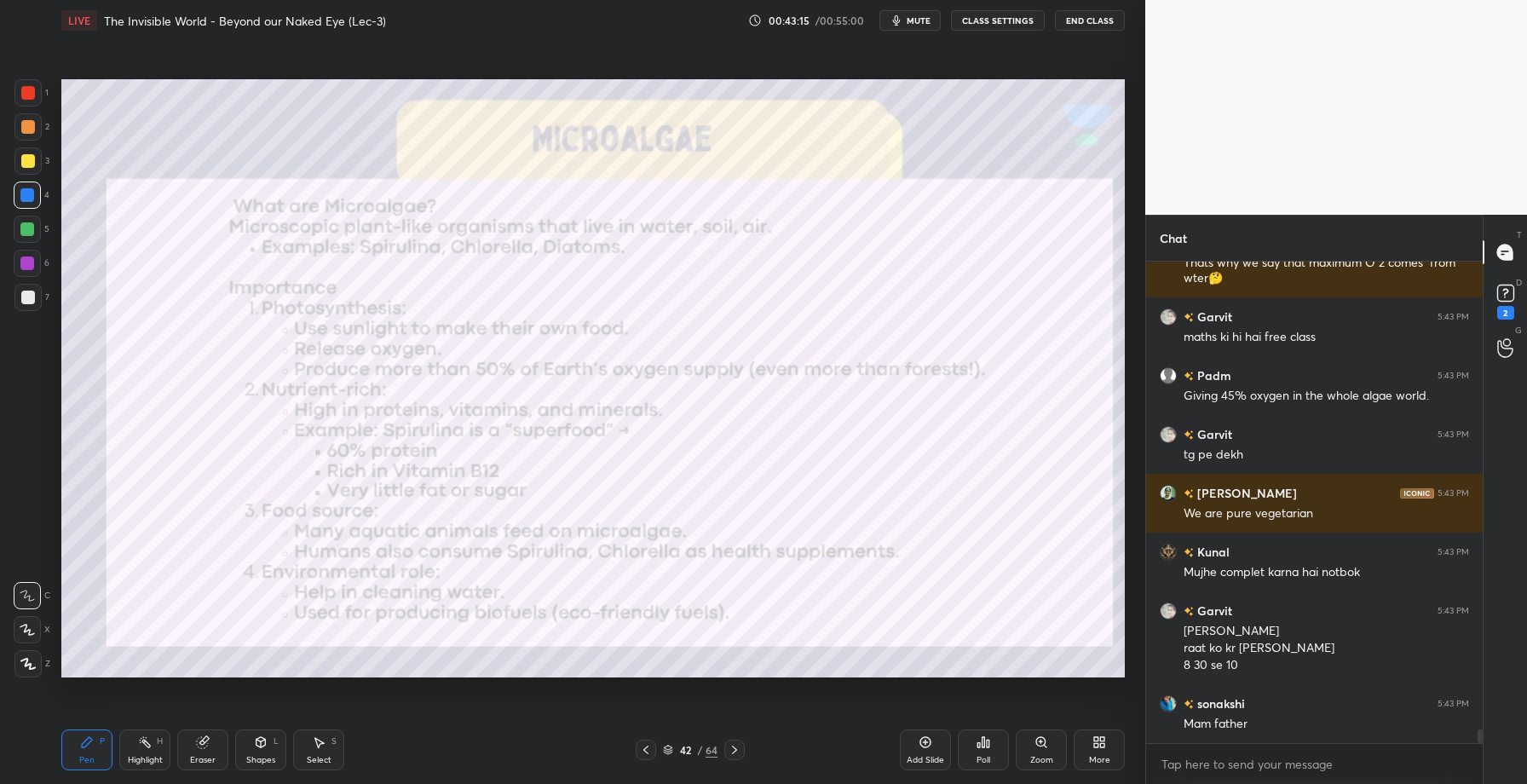
scroll to position [6, 6]
drag, startPoint x: 31, startPoint y: 92, endPoint x: 51, endPoint y: 120, distance: 34.4
click at [30, 92] on div at bounding box center [28, 93] width 14 height 14
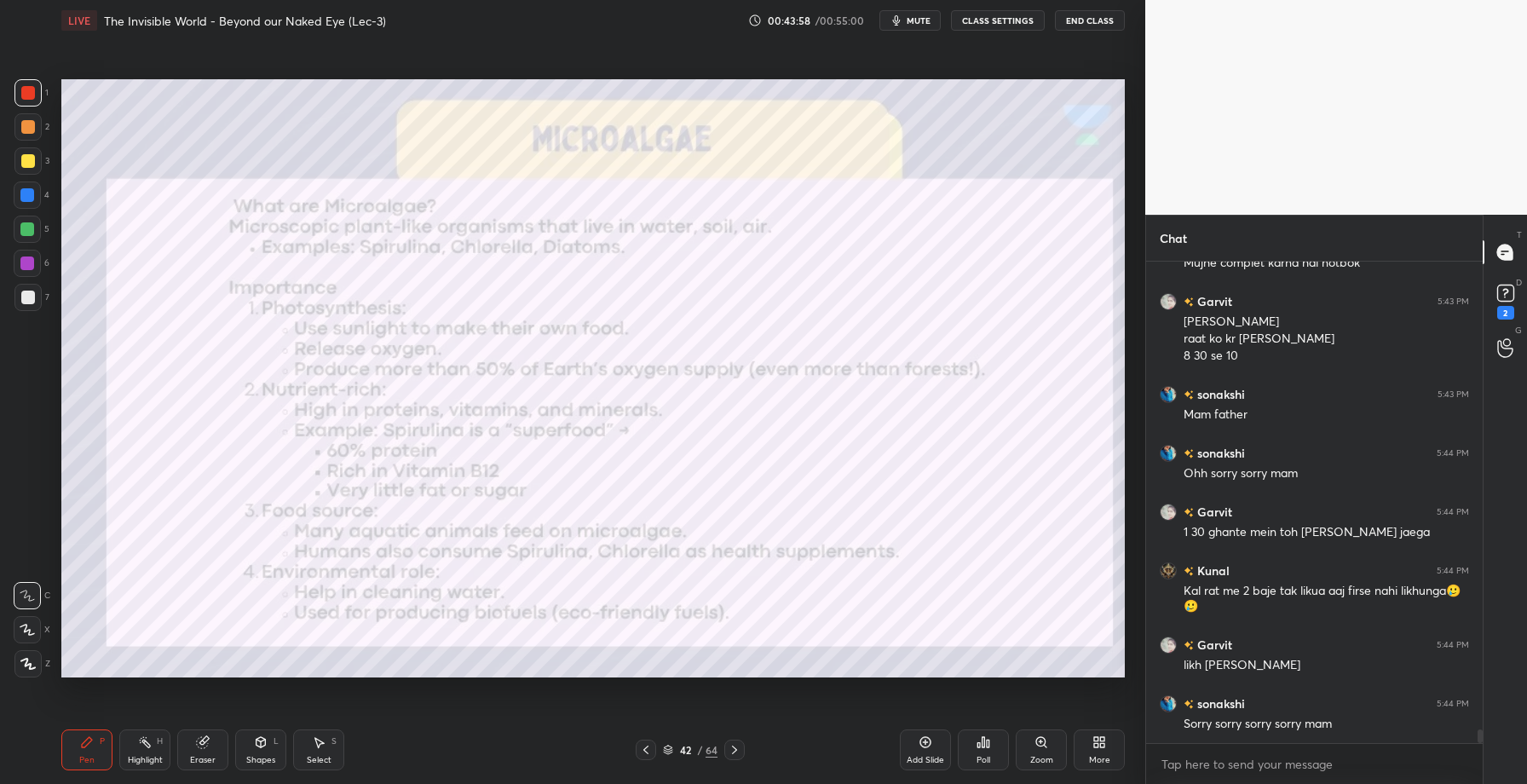
scroll to position [16546, 0]
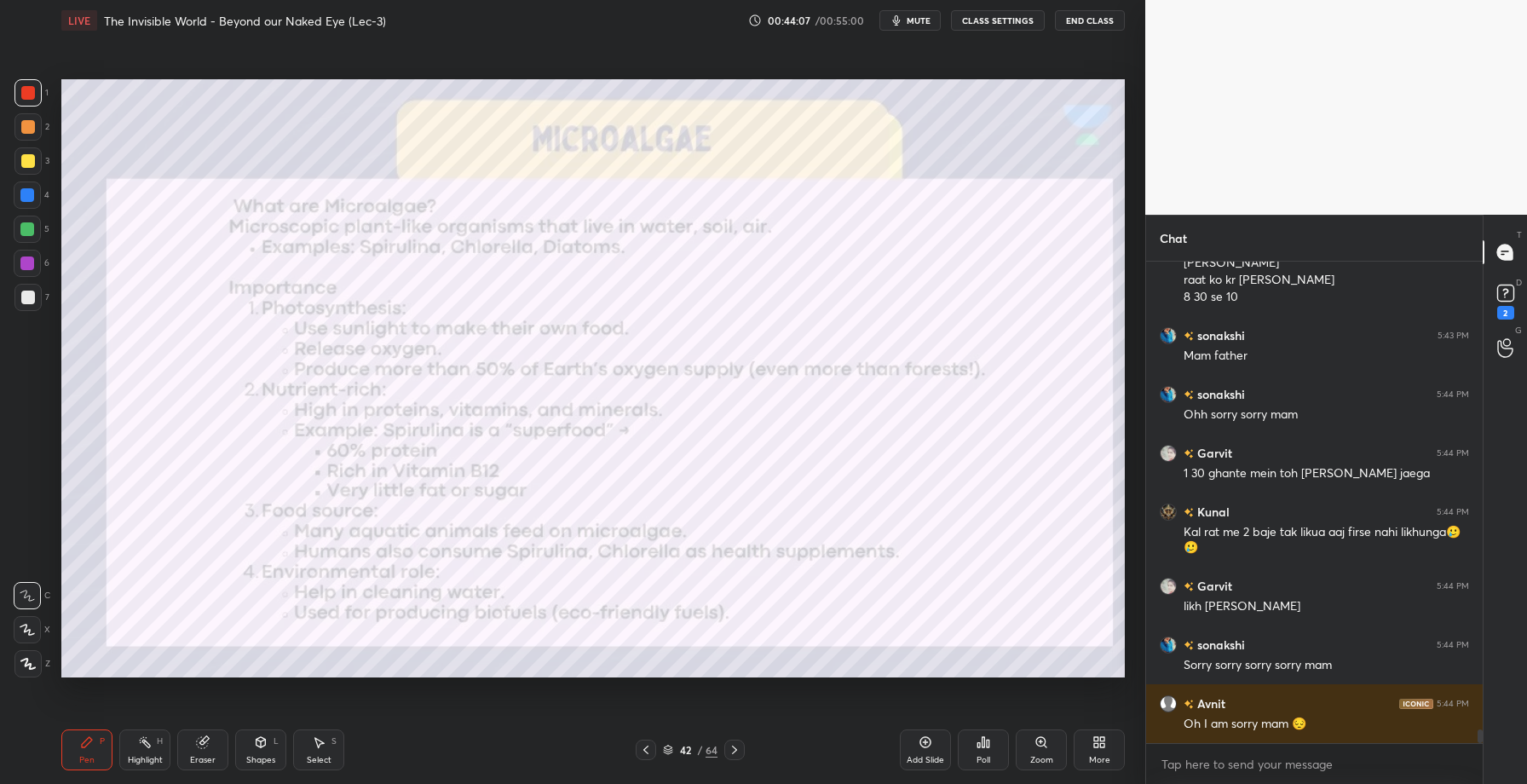
drag, startPoint x: 195, startPoint y: 748, endPoint x: 174, endPoint y: 737, distance: 23.7
click at [195, 746] on div "Eraser" at bounding box center [203, 749] width 51 height 41
drag, startPoint x: 30, startPoint y: 656, endPoint x: 33, endPoint y: 672, distance: 16.3
click at [28, 656] on div "Erase all" at bounding box center [27, 663] width 27 height 27
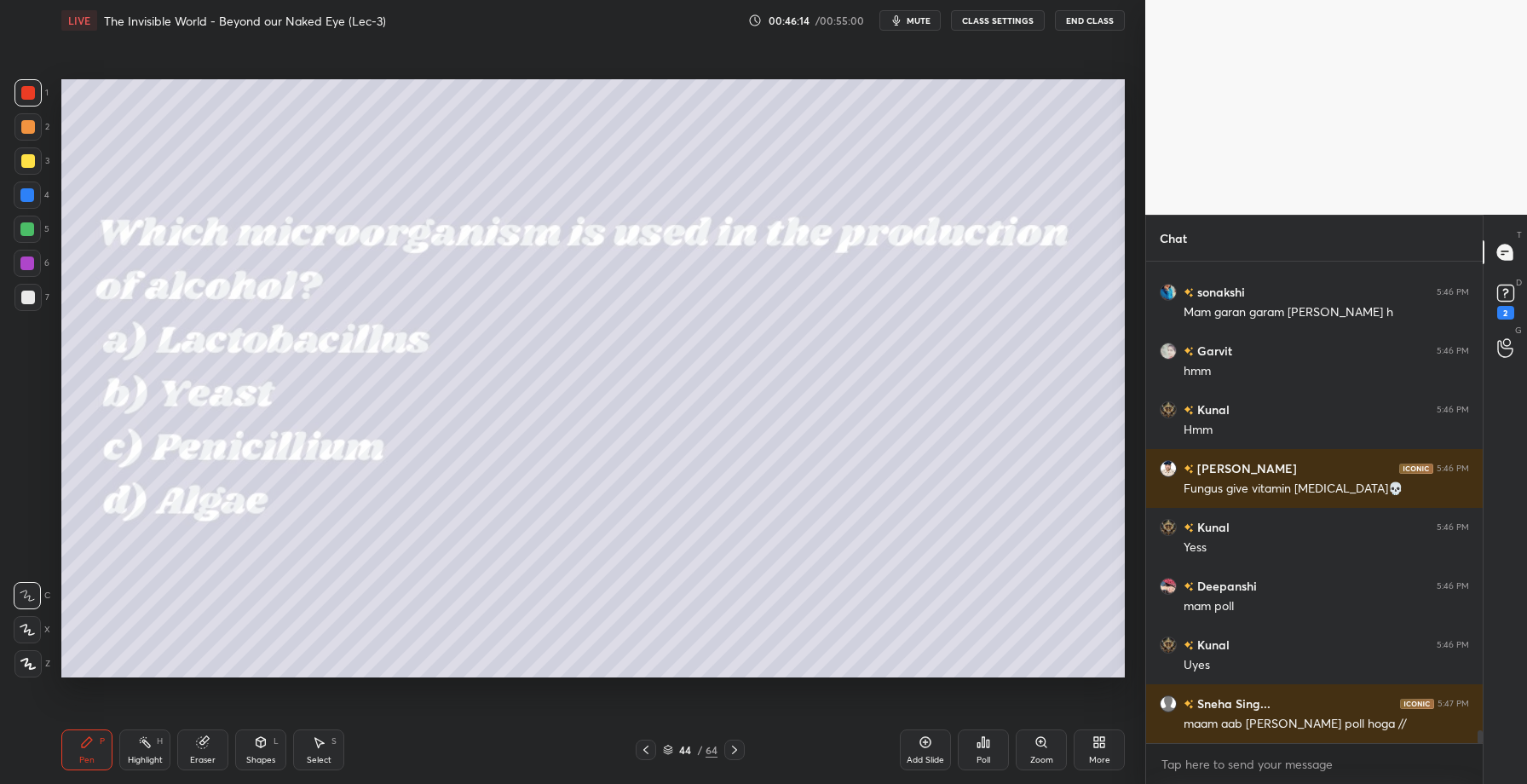
scroll to position [17445, 0]
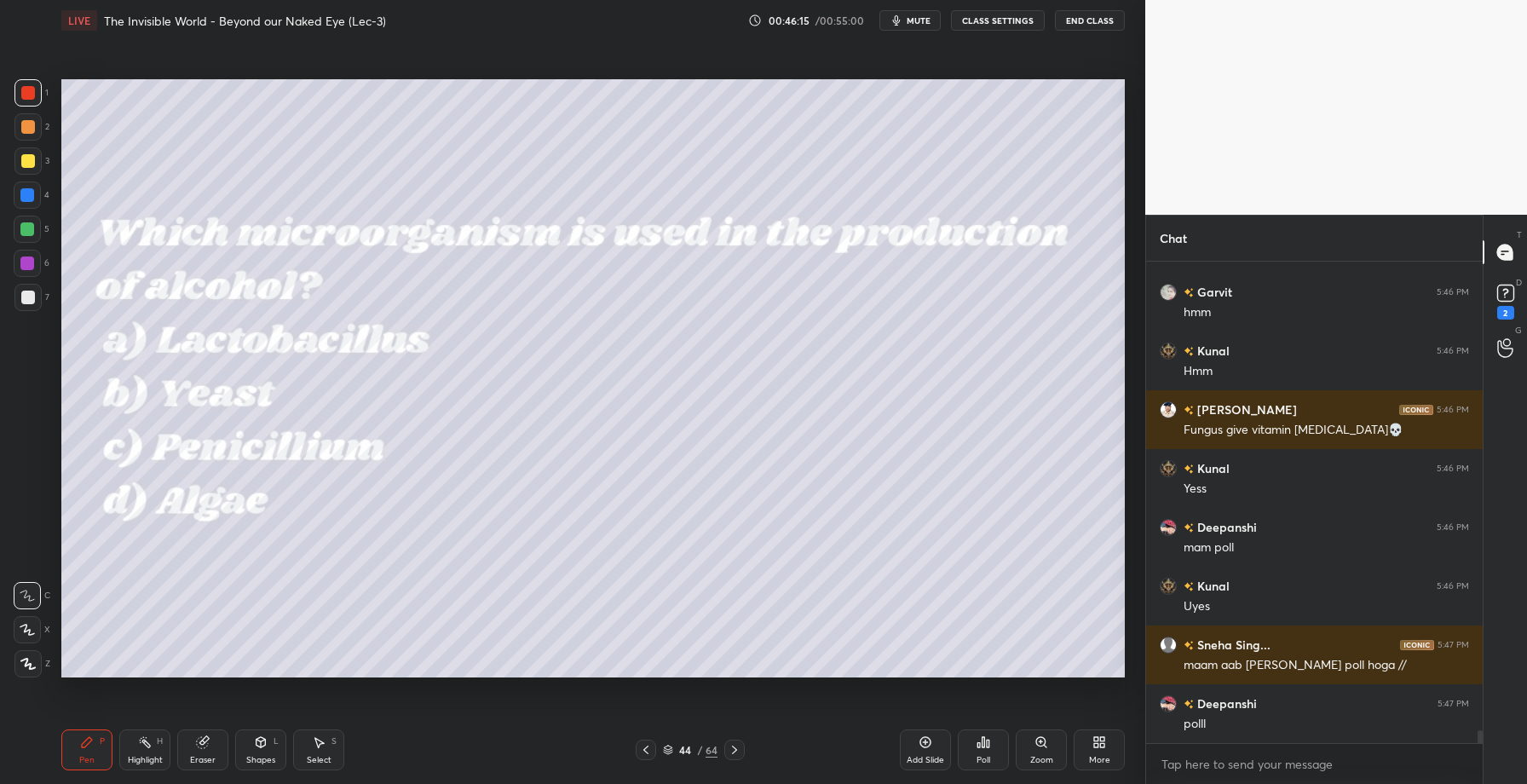
click at [982, 742] on icon at bounding box center [983, 742] width 3 height 10
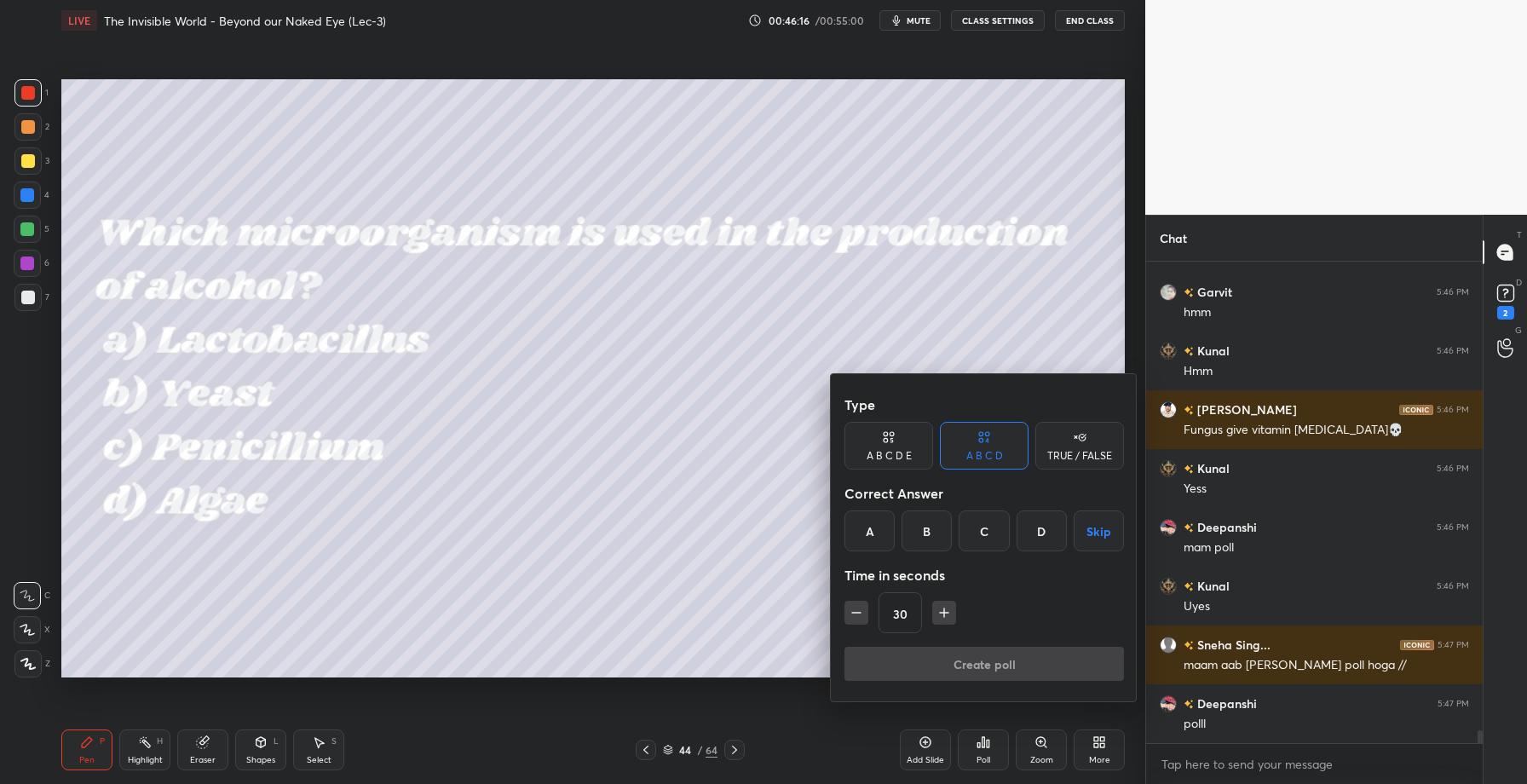
click at [913, 538] on div "B" at bounding box center [927, 531] width 51 height 41
click at [940, 656] on button "Create poll" at bounding box center [984, 663] width 280 height 34
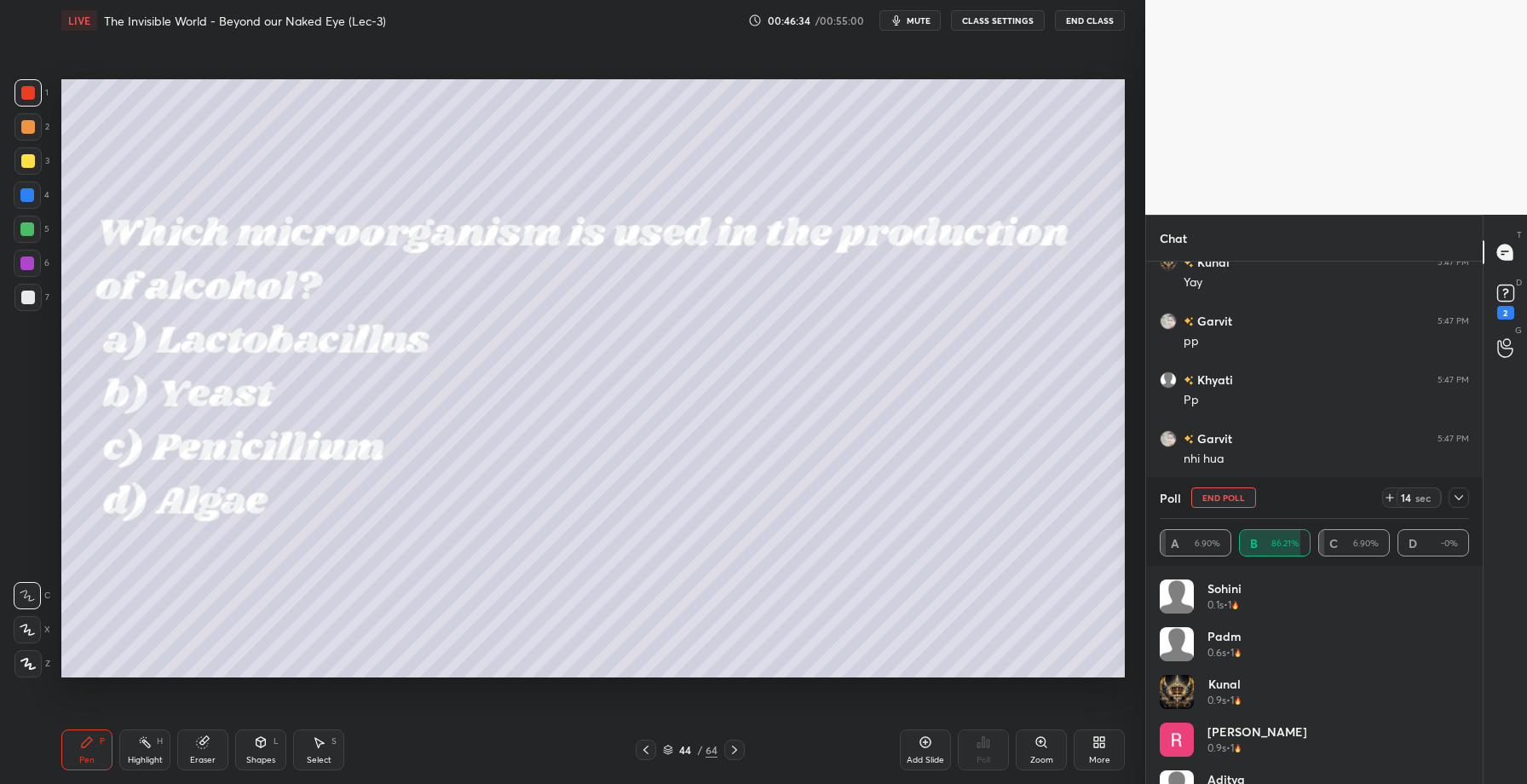
scroll to position [18121, 0]
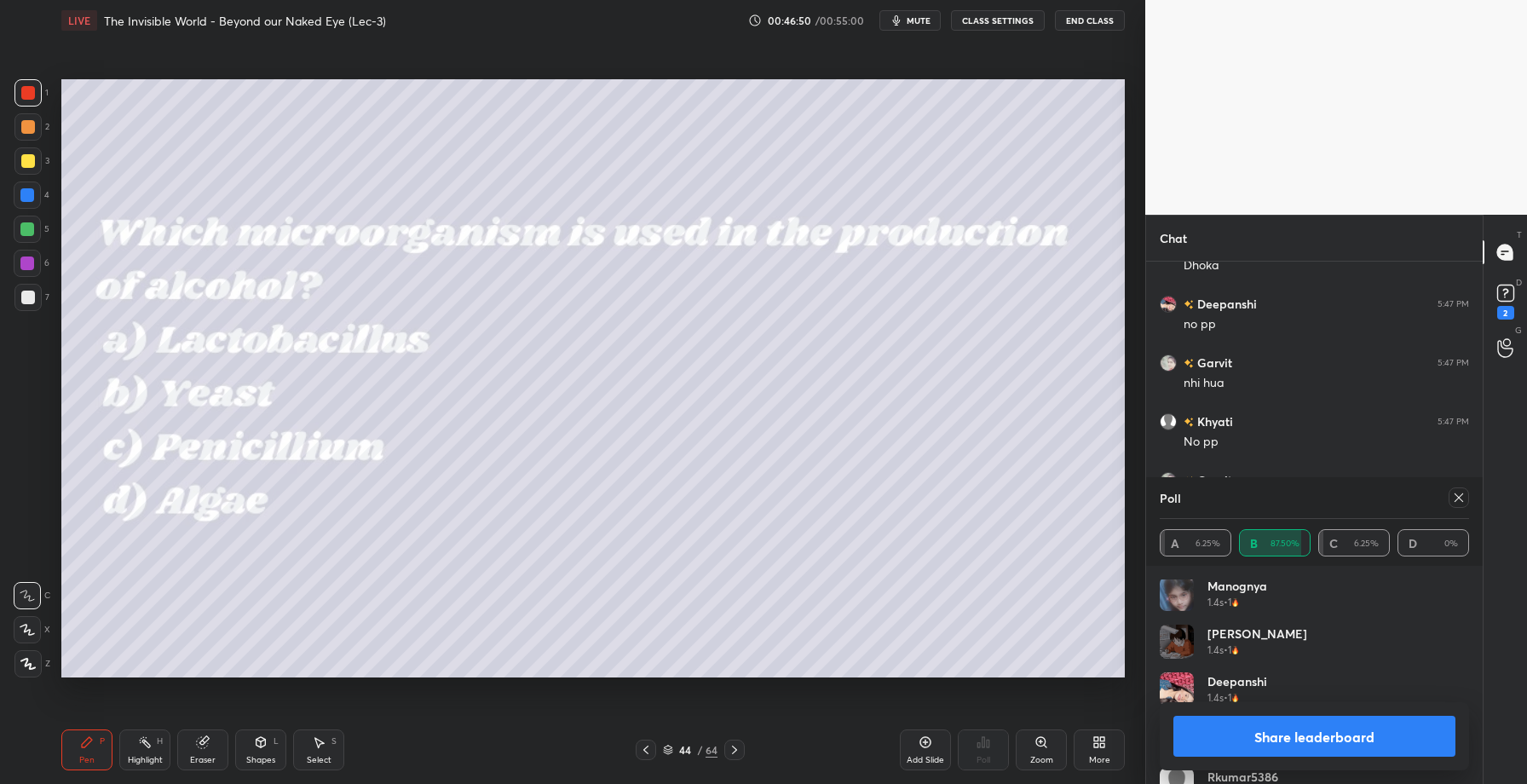
click at [1269, 733] on button "Share leaderboard" at bounding box center [1314, 736] width 282 height 41
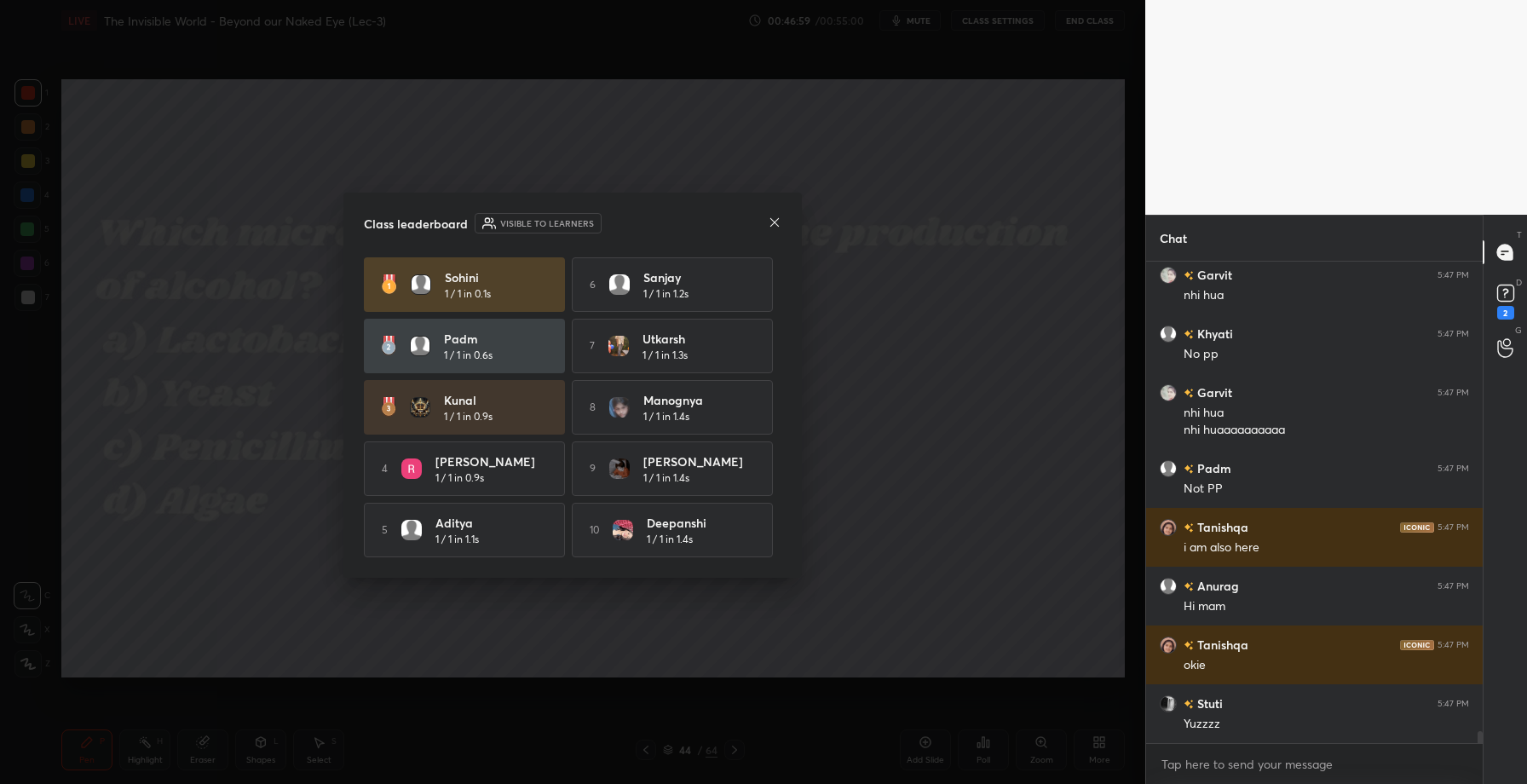
click at [772, 219] on icon at bounding box center [774, 223] width 14 height 14
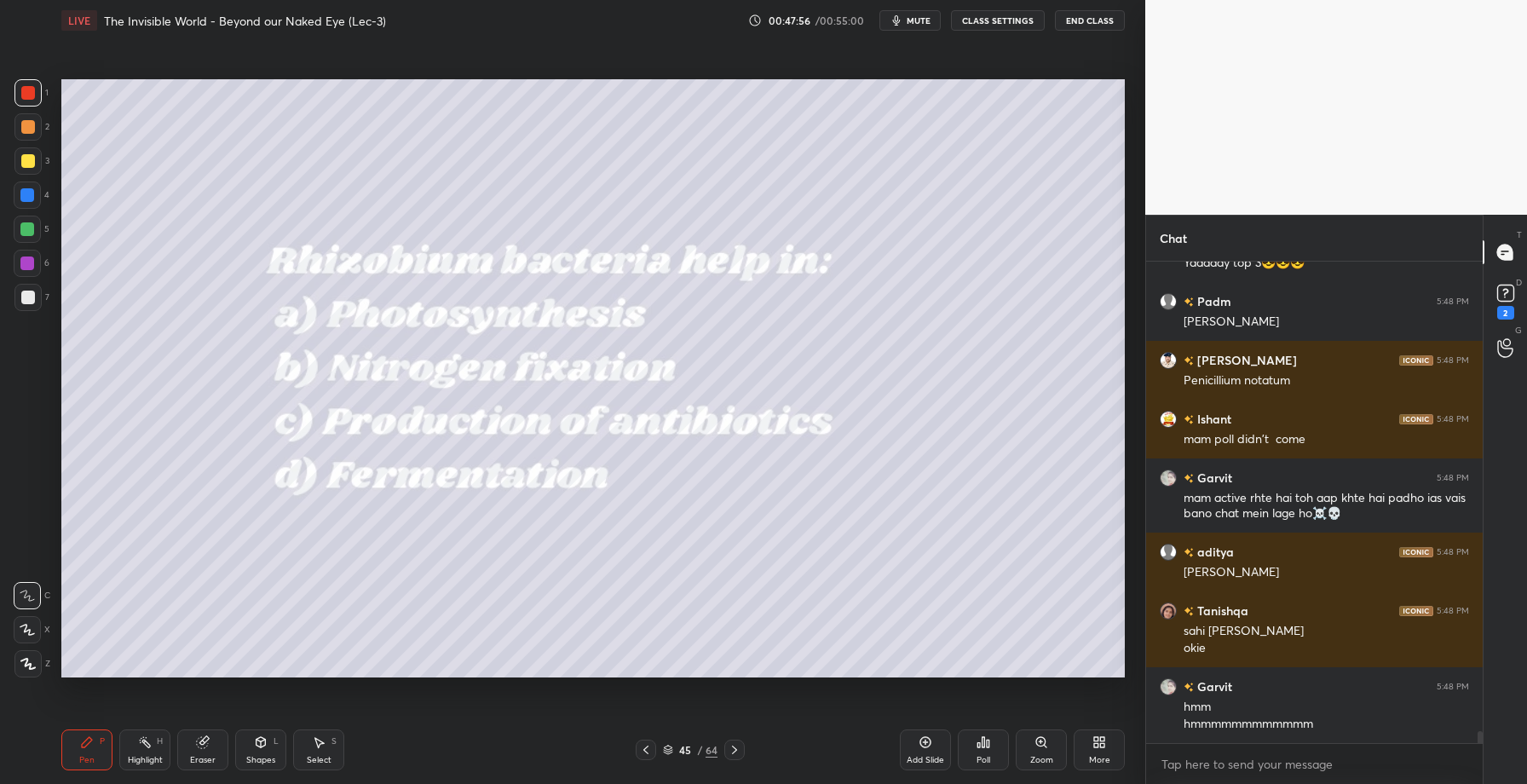
scroll to position [18981, 0]
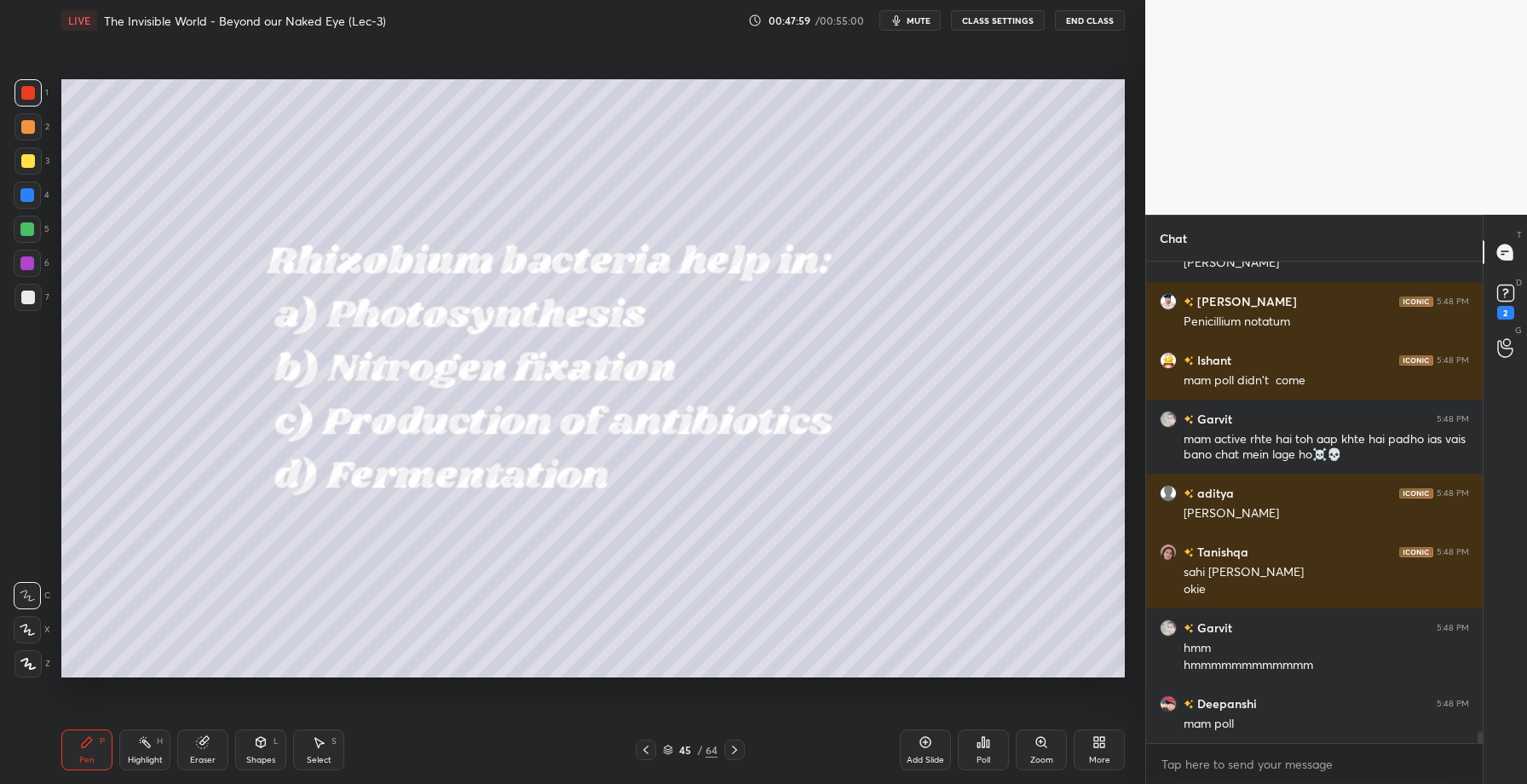
click at [982, 753] on div "Poll" at bounding box center [983, 749] width 51 height 41
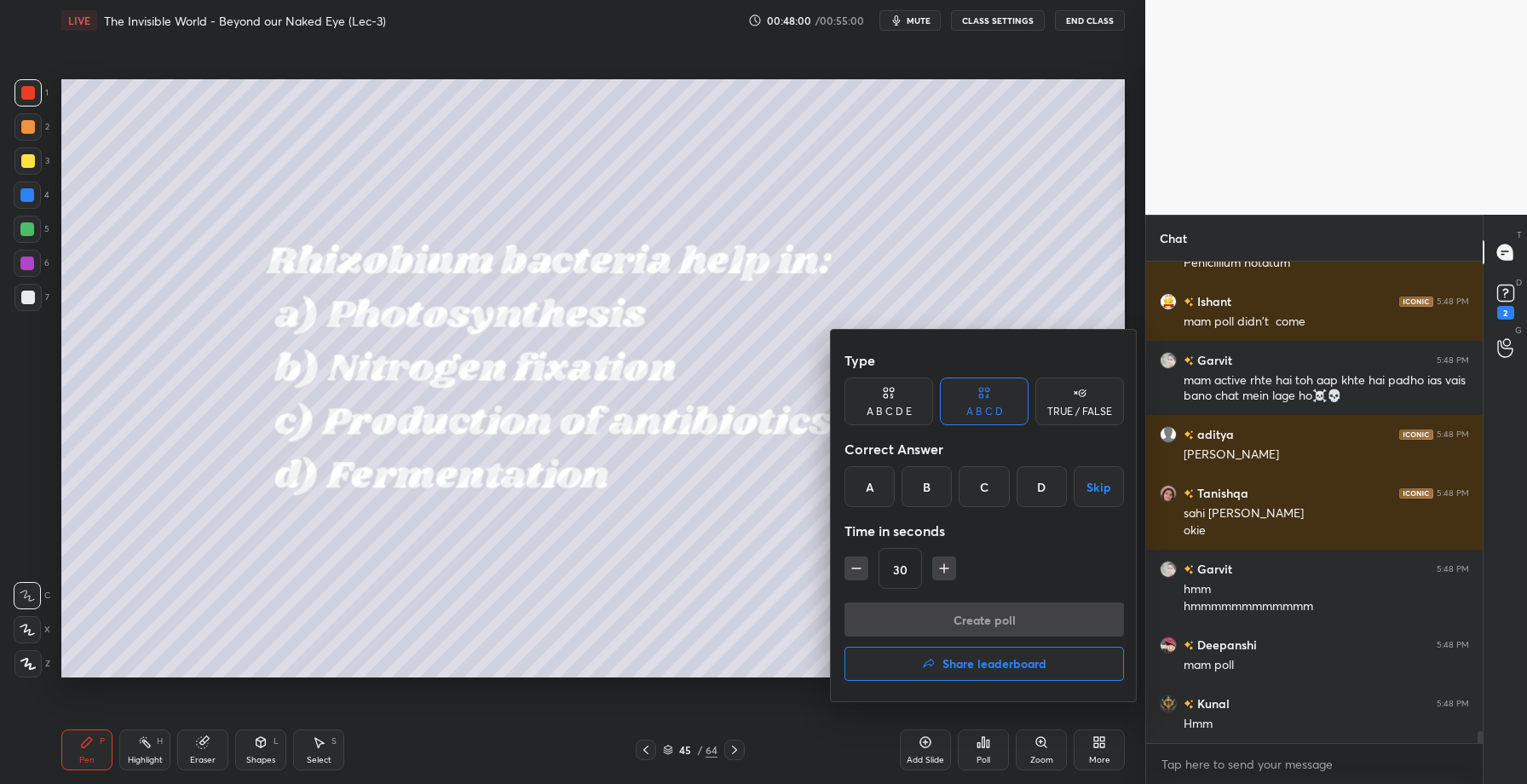
click at [928, 487] on div "B" at bounding box center [927, 486] width 51 height 41
click at [953, 616] on button "Create poll" at bounding box center [984, 619] width 280 height 34
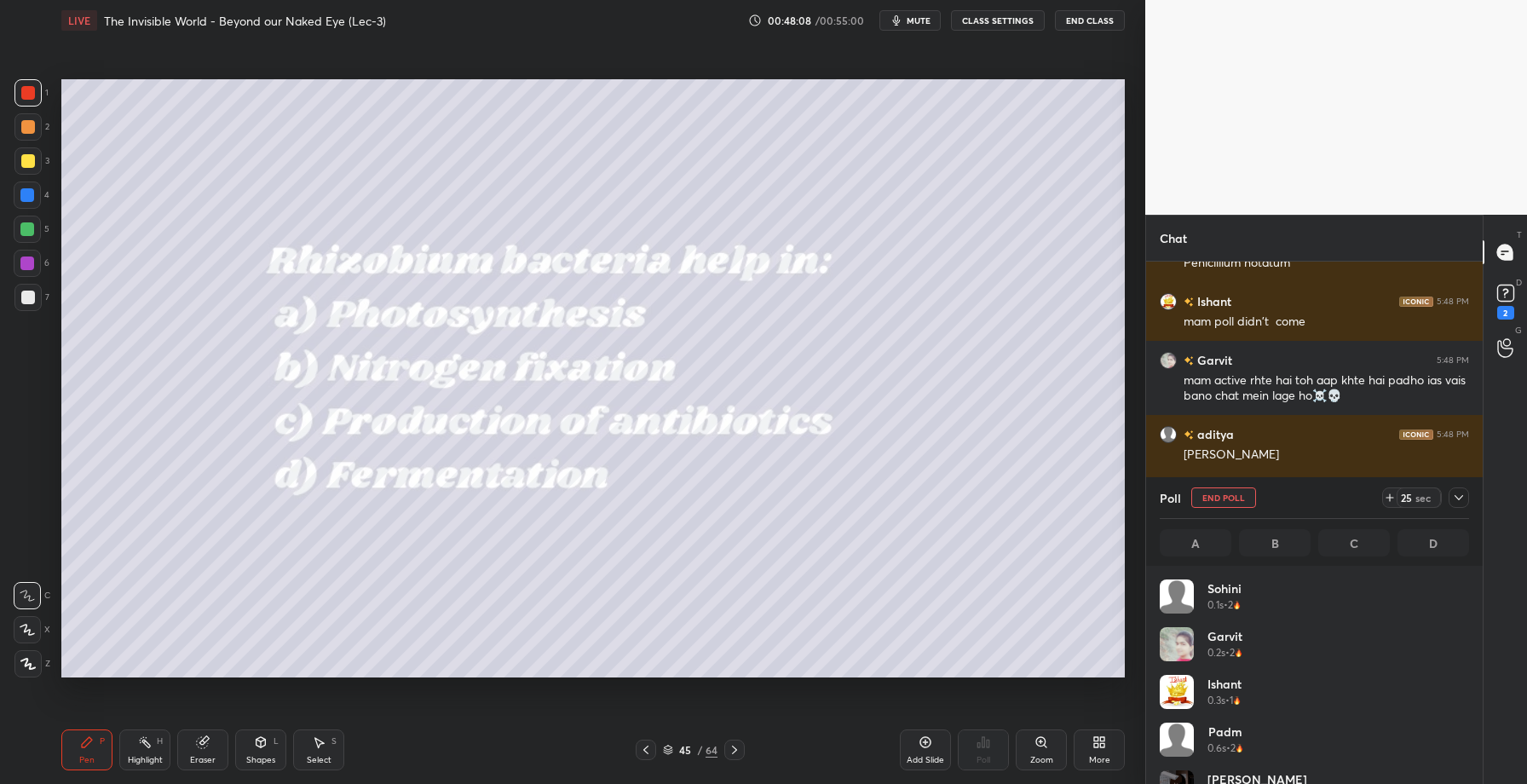
scroll to position [19146, 0]
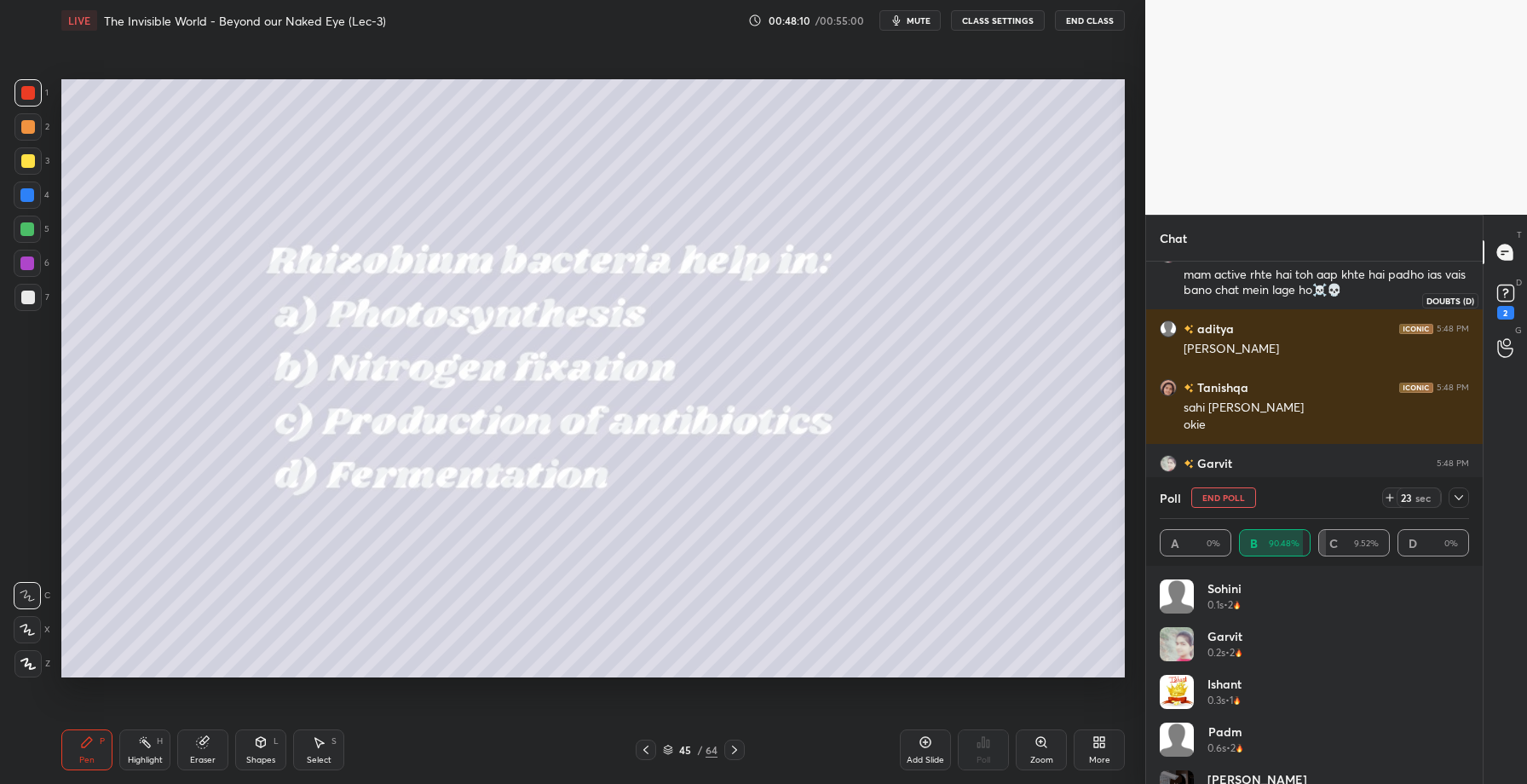
click at [1513, 299] on icon at bounding box center [1505, 293] width 25 height 25
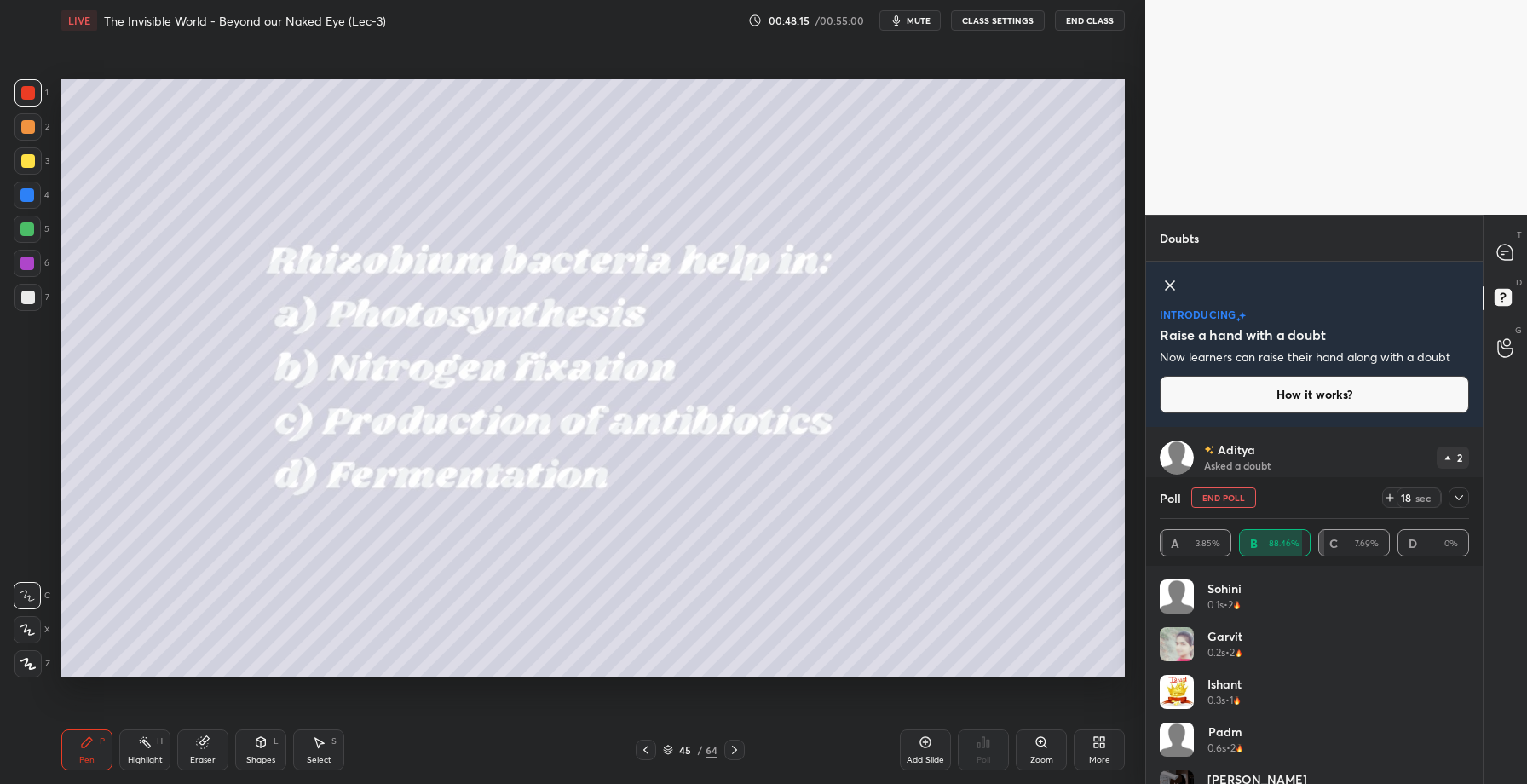
click at [1463, 496] on icon at bounding box center [1459, 497] width 14 height 14
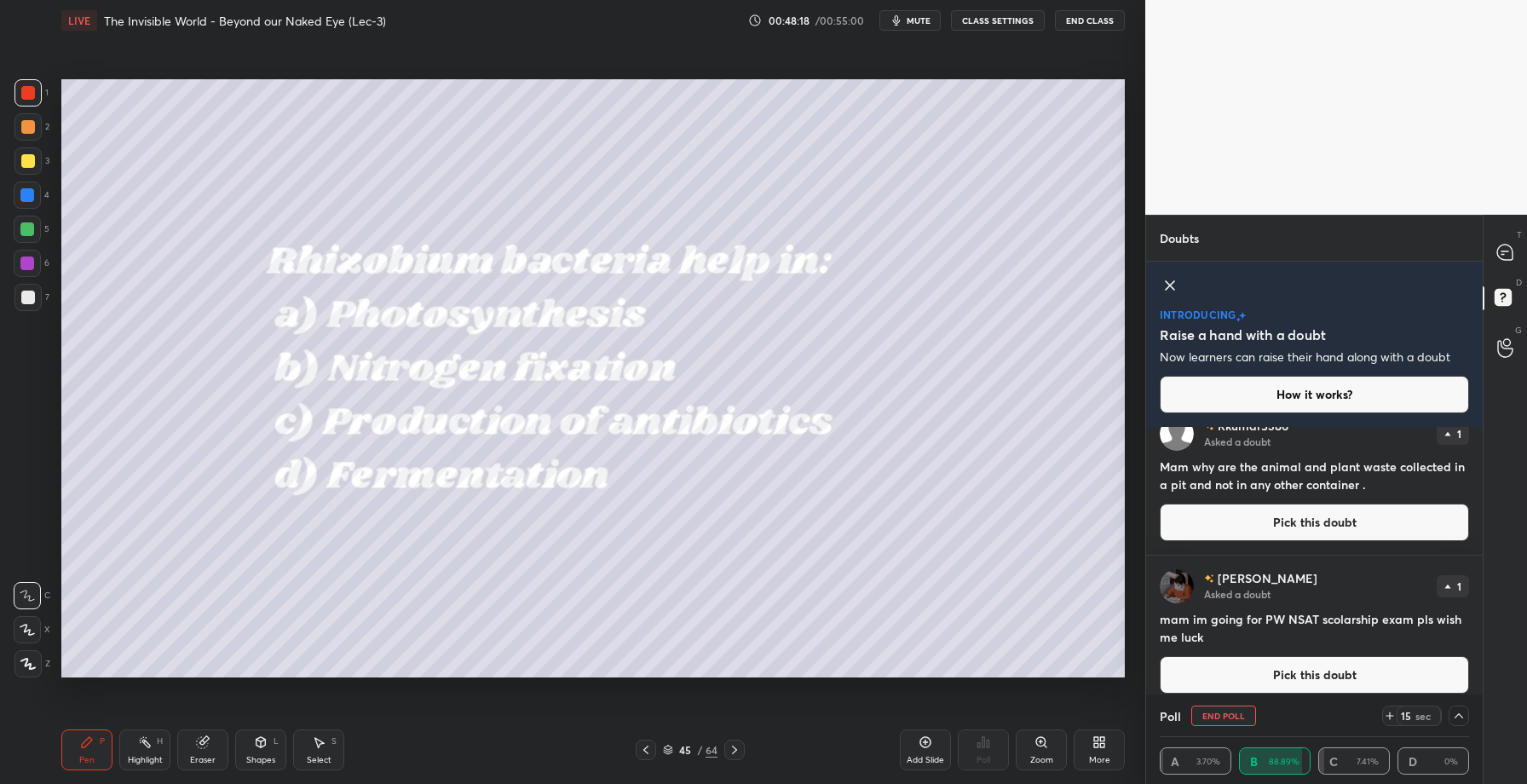
scroll to position [187, 0]
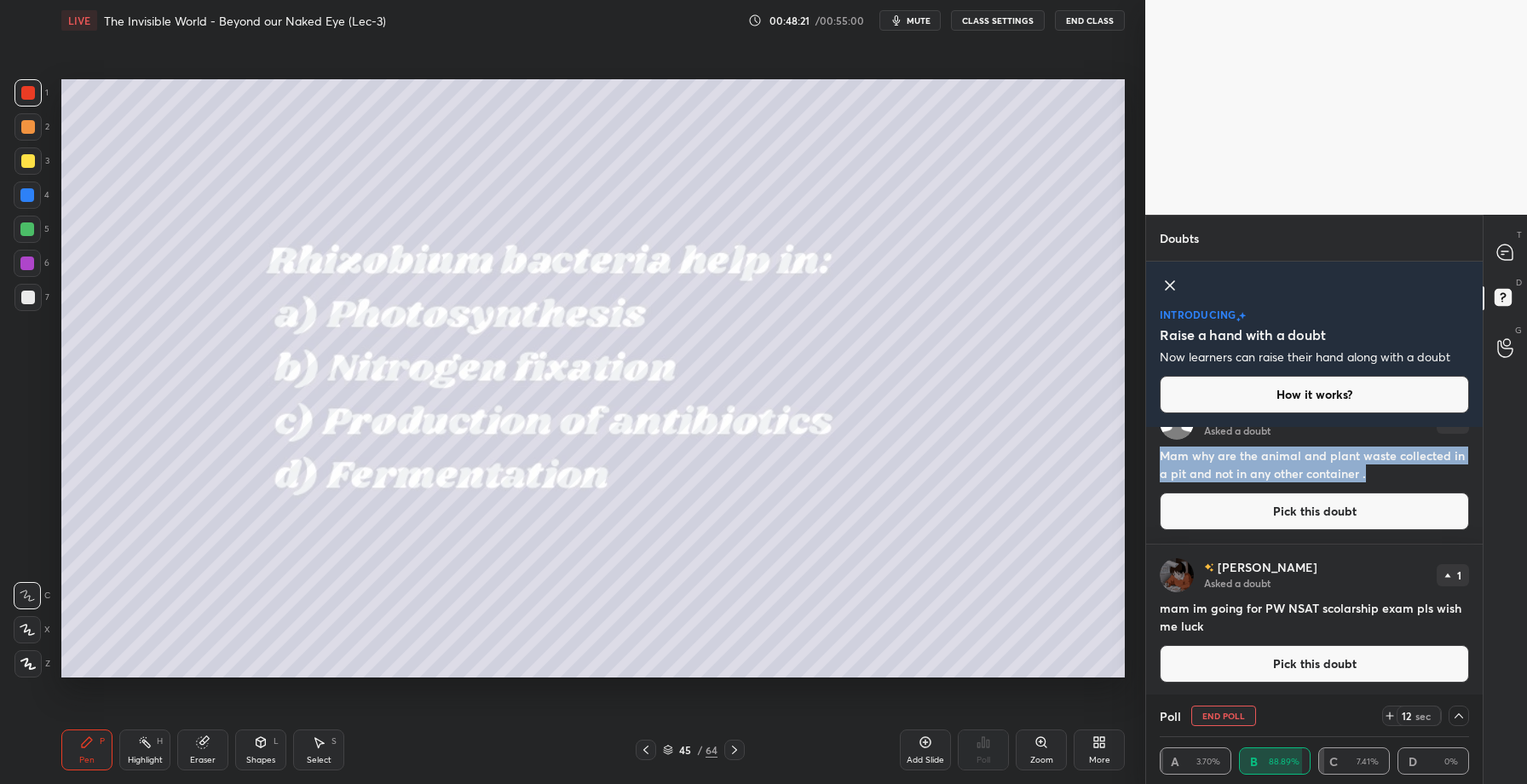
copy h4 "Mam why are the animal and plant waste collected in a pit and not in any other …"
drag, startPoint x: 1160, startPoint y: 458, endPoint x: 1366, endPoint y: 477, distance: 206.9
click at [1367, 477] on h4 "Mam why are the animal and plant waste collected in a pit and not in any other …" at bounding box center [1315, 464] width 309 height 36
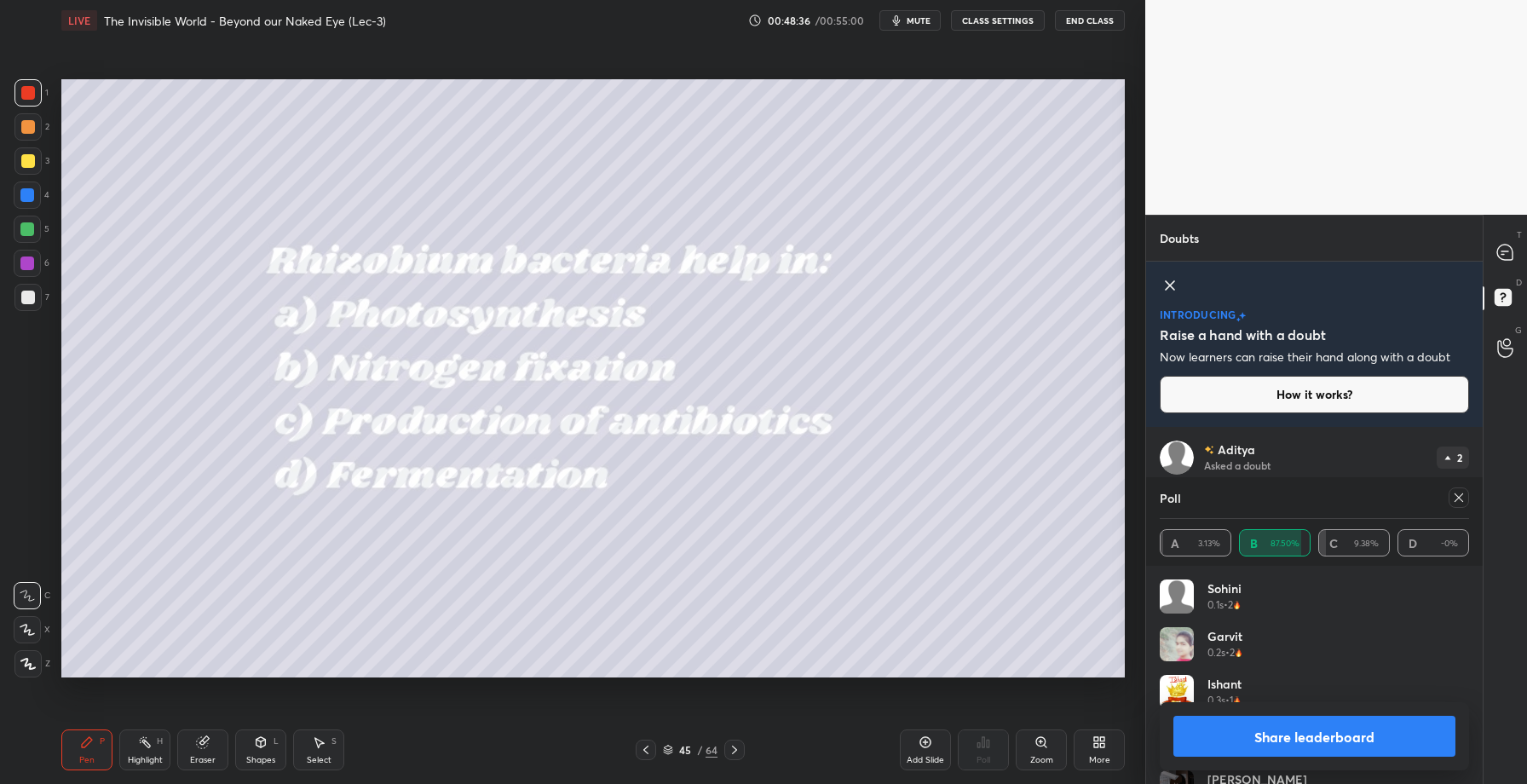
scroll to position [199, 304]
click at [1505, 256] on icon at bounding box center [1504, 253] width 16 height 16
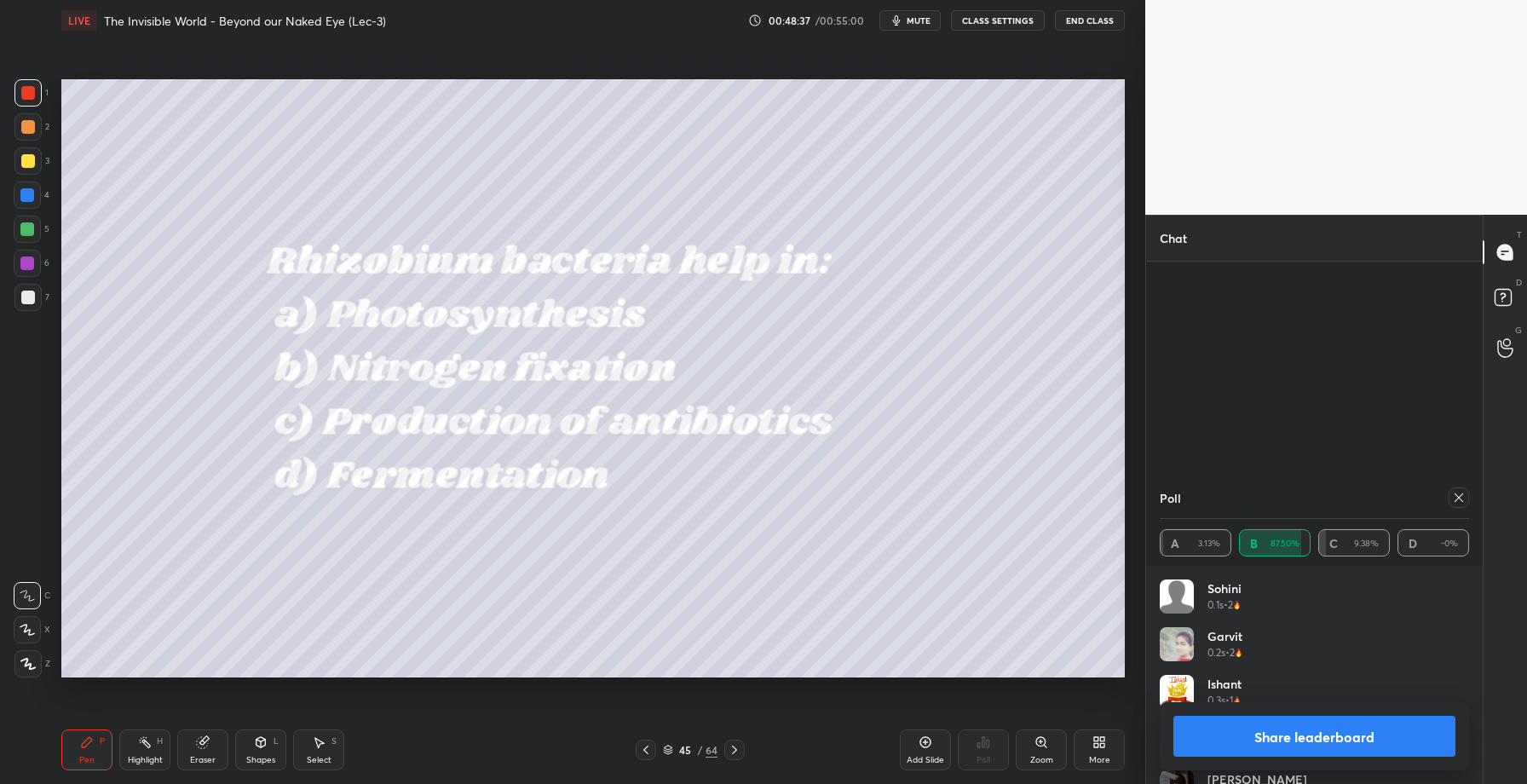
scroll to position [6, 6]
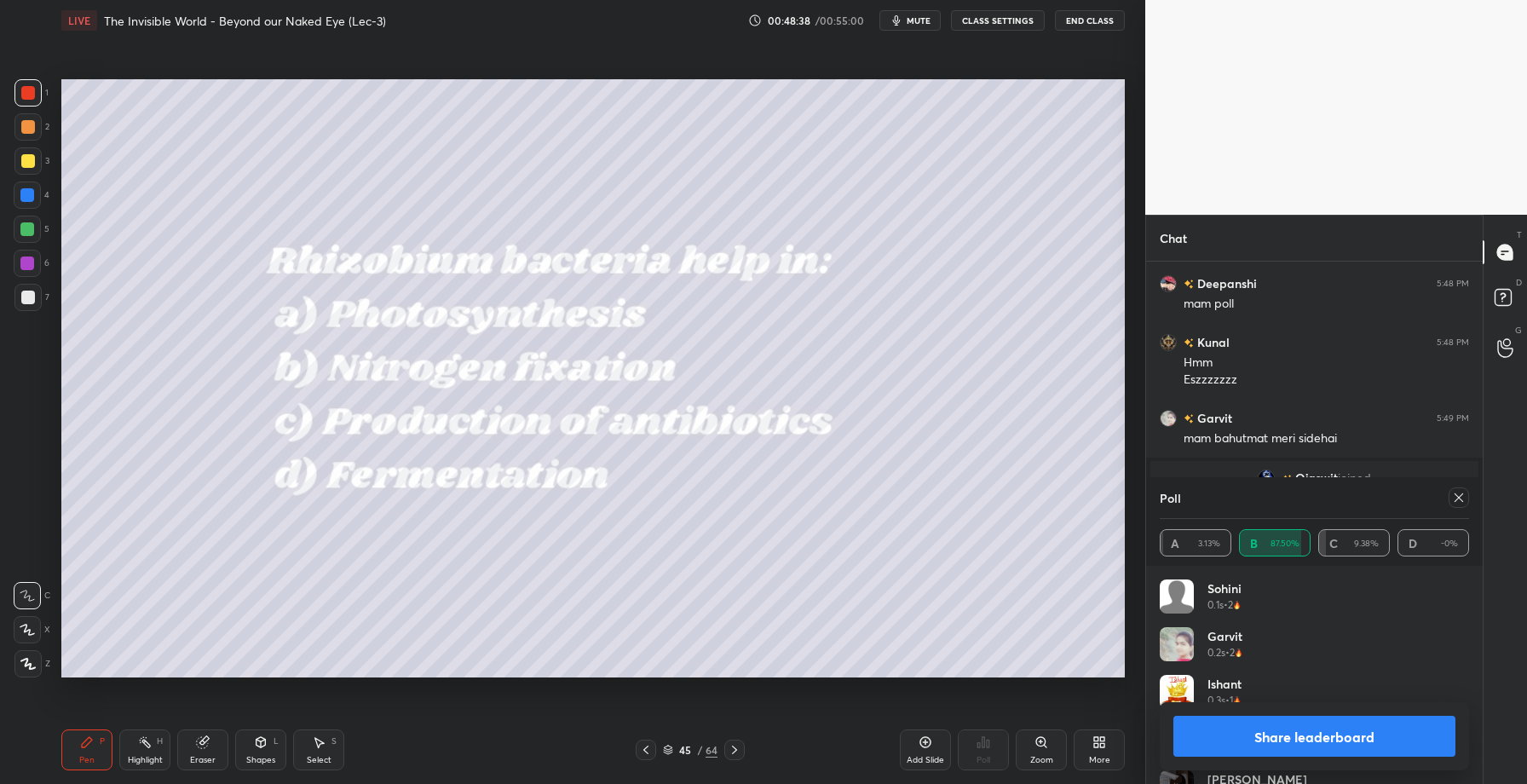
click at [1281, 742] on button "Share leaderboard" at bounding box center [1314, 736] width 282 height 41
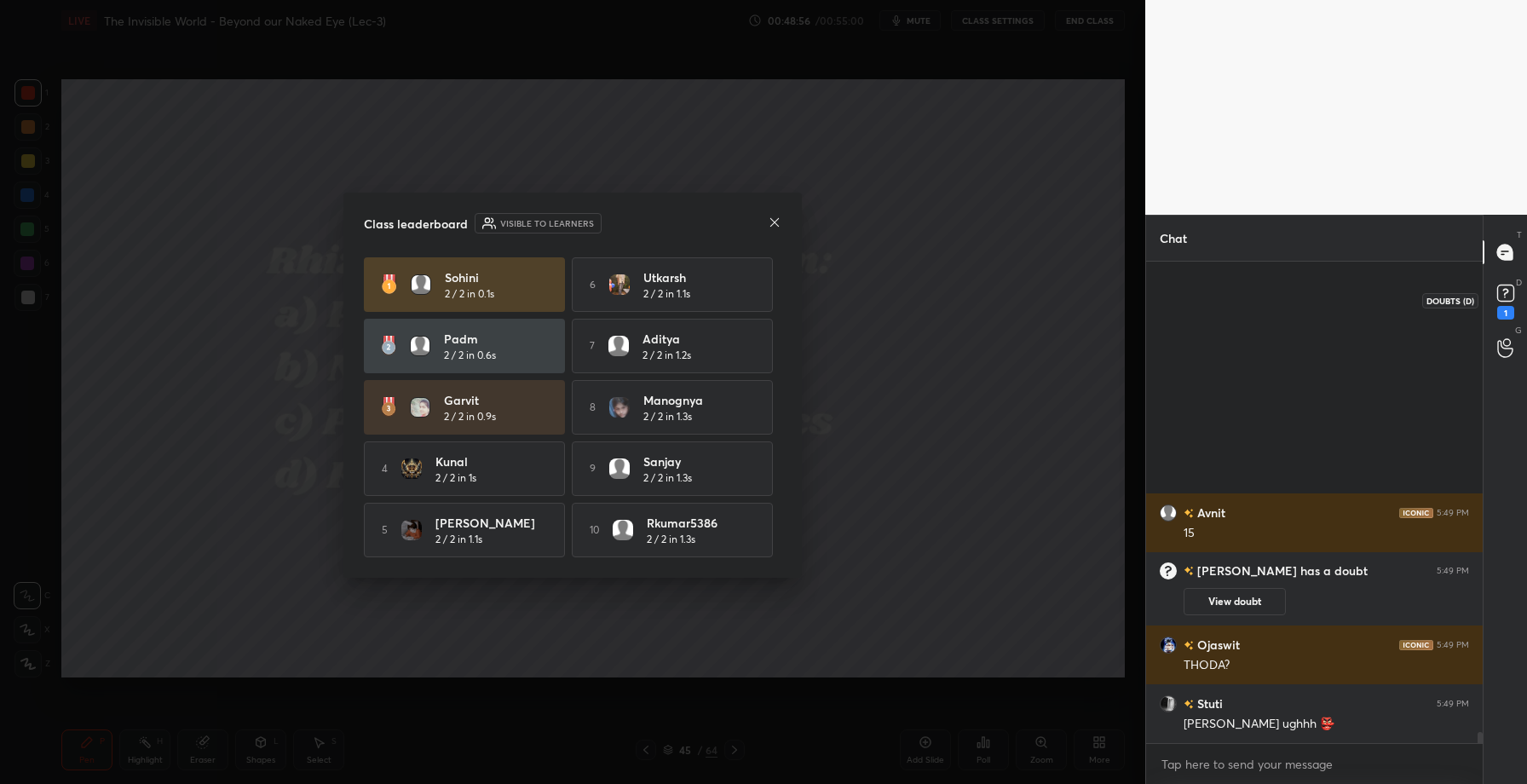
click at [1508, 295] on rect at bounding box center [1504, 294] width 17 height 17
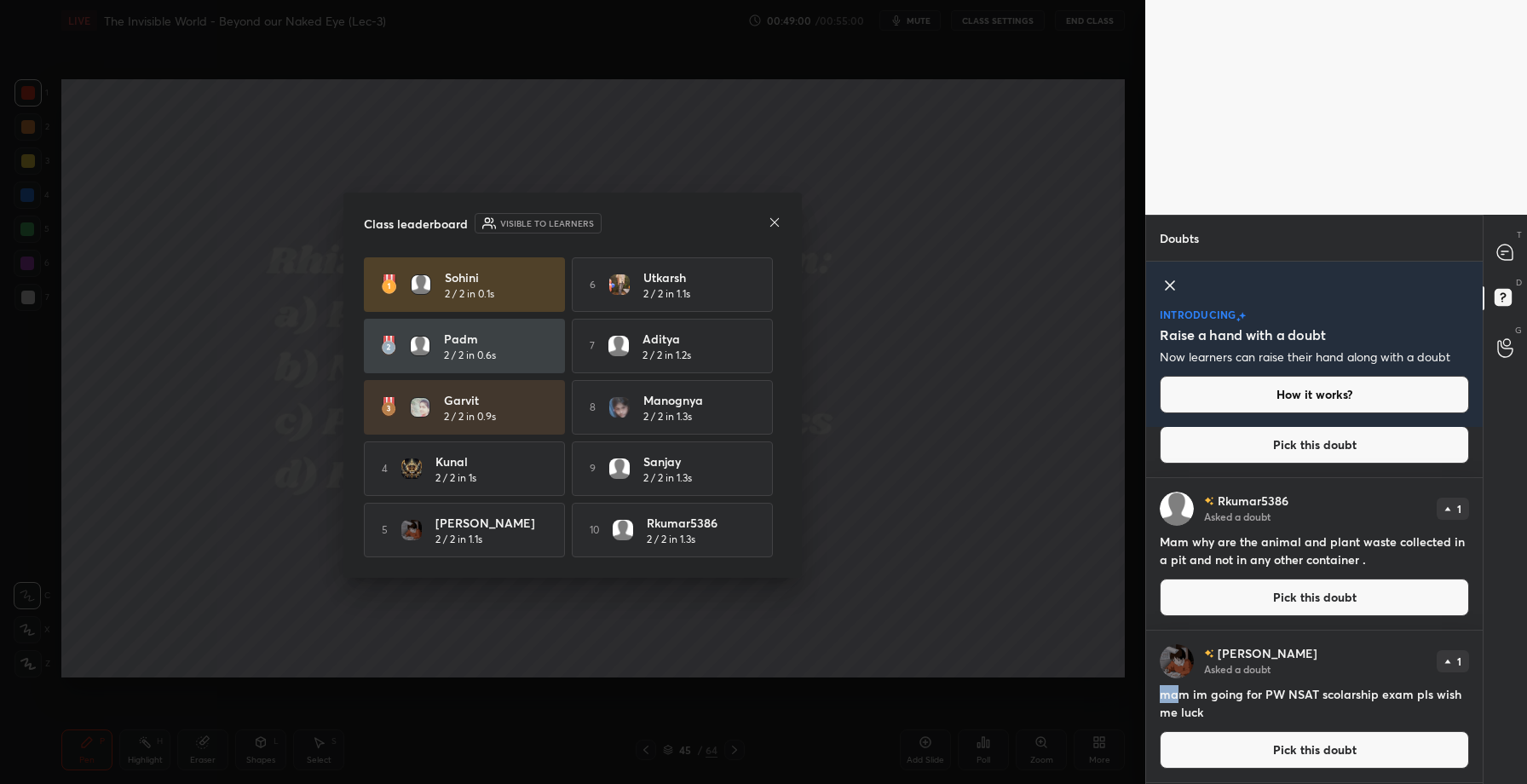
drag, startPoint x: 1156, startPoint y: 693, endPoint x: 1176, endPoint y: 691, distance: 20.1
click at [1176, 691] on div "[PERSON_NAME] Asked a doubt 1 mam im going for PW NSAT scolarship exam pls wish…" at bounding box center [1314, 705] width 337 height 151
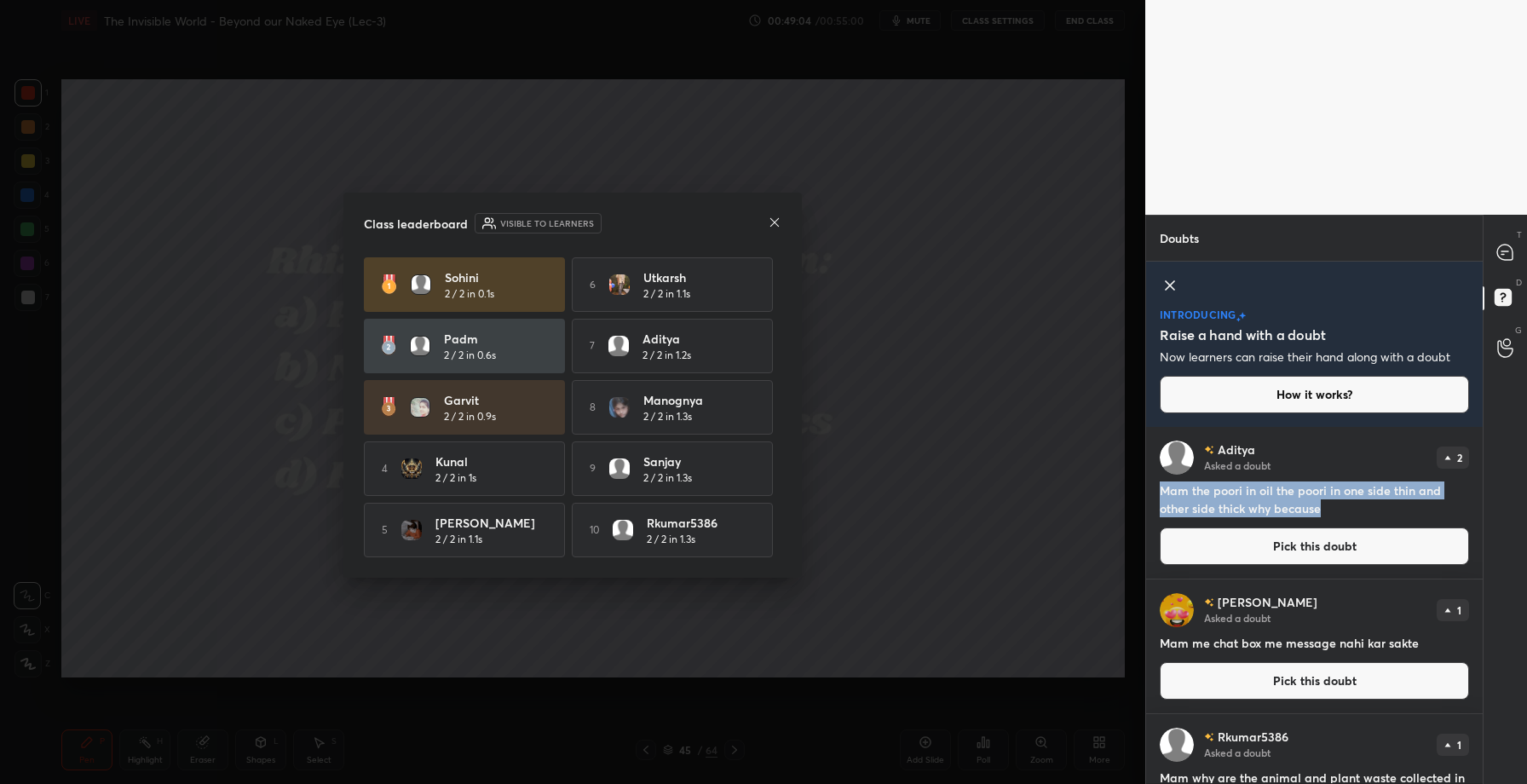
drag, startPoint x: 1159, startPoint y: 491, endPoint x: 1337, endPoint y: 515, distance: 179.6
click at [1337, 515] on div "[PERSON_NAME] Asked a doubt 2 Mam the poori in oil the poori in one side thin a…" at bounding box center [1314, 502] width 337 height 151
copy h4 "Mam the poori in oil the poori in one side thin and other side thick why because"
click at [767, 216] on icon at bounding box center [774, 223] width 14 height 14
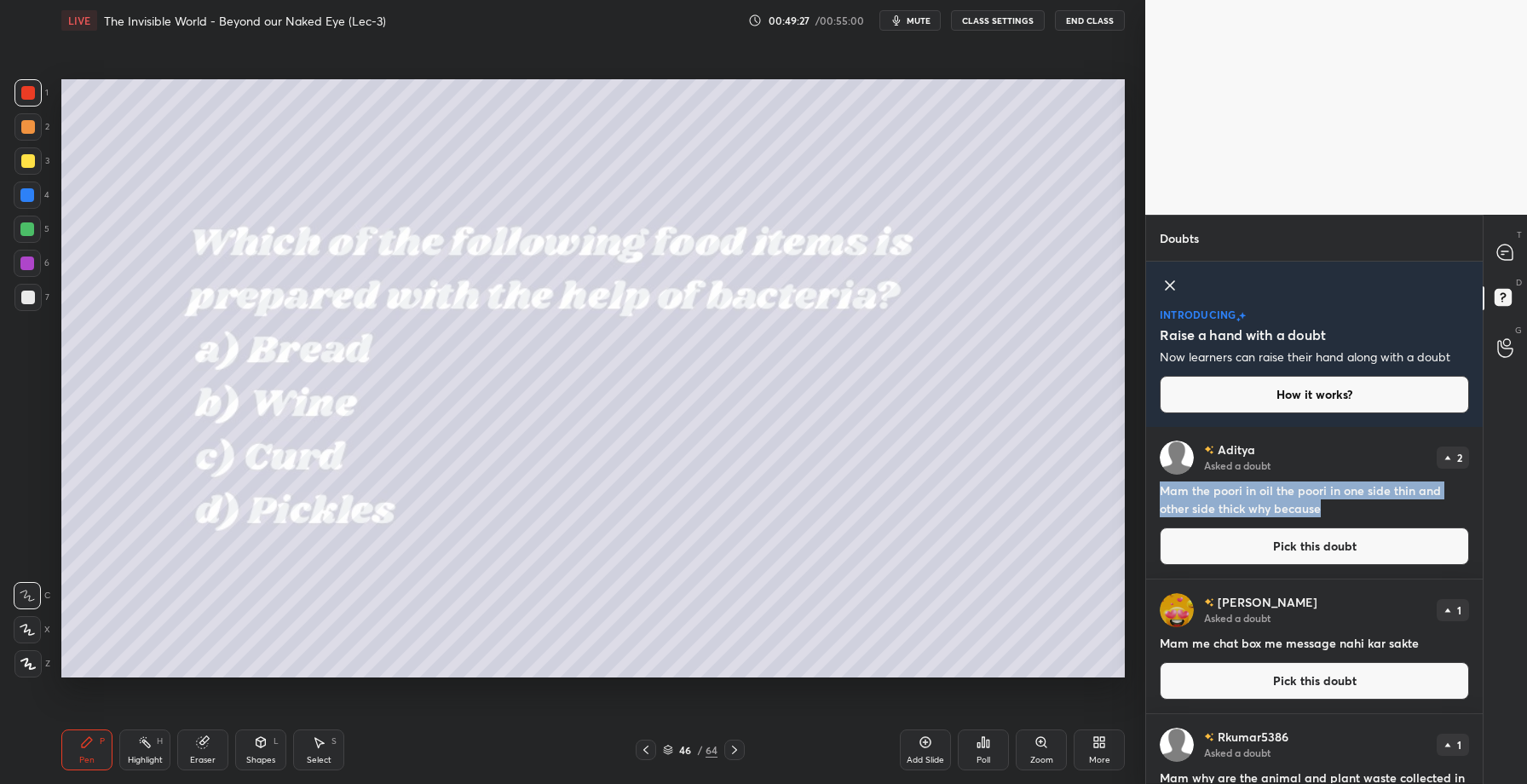
click at [972, 759] on div "Poll" at bounding box center [983, 749] width 51 height 41
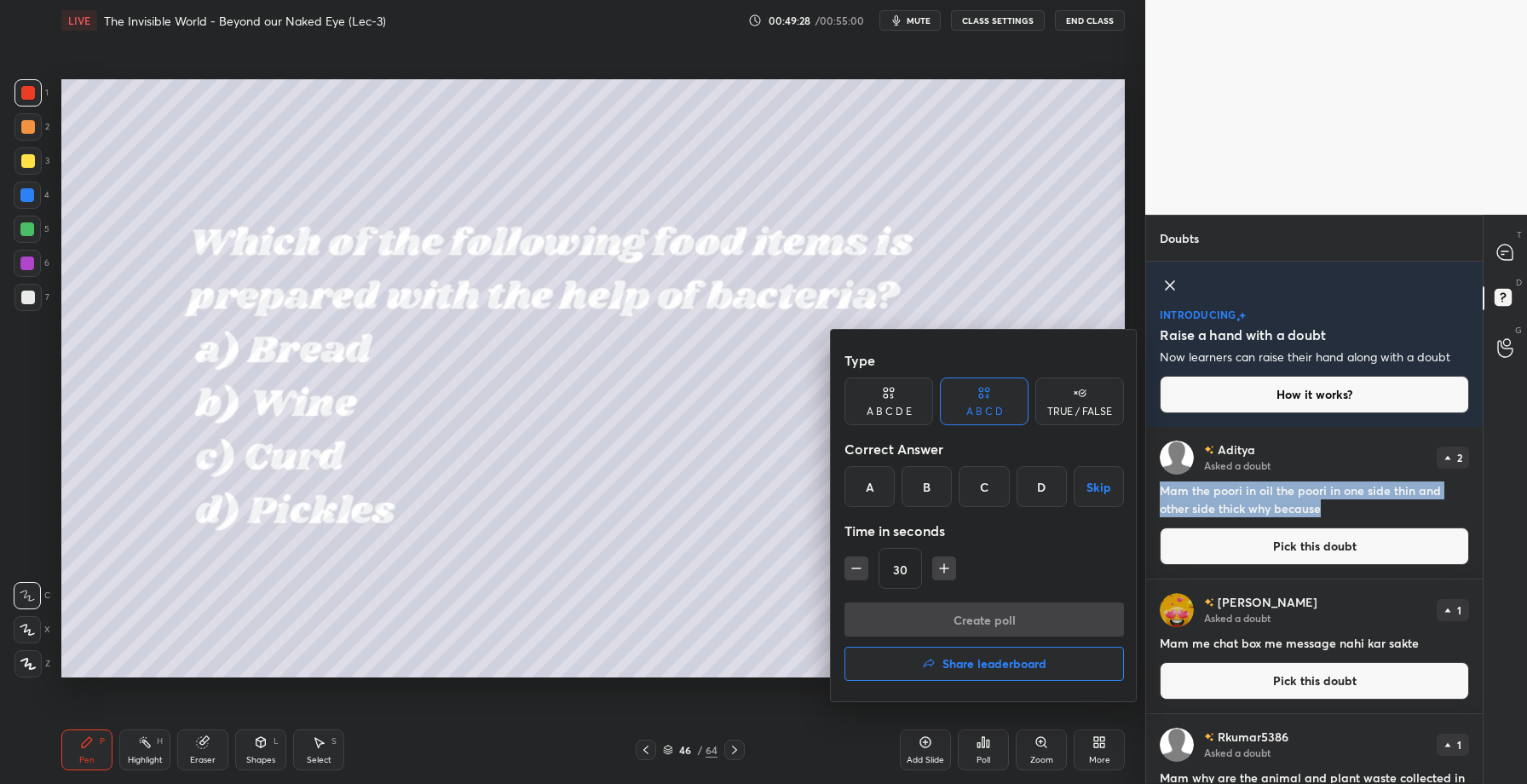
click at [986, 489] on div "C" at bounding box center [984, 486] width 51 height 41
click at [980, 614] on button "Create poll" at bounding box center [984, 619] width 280 height 34
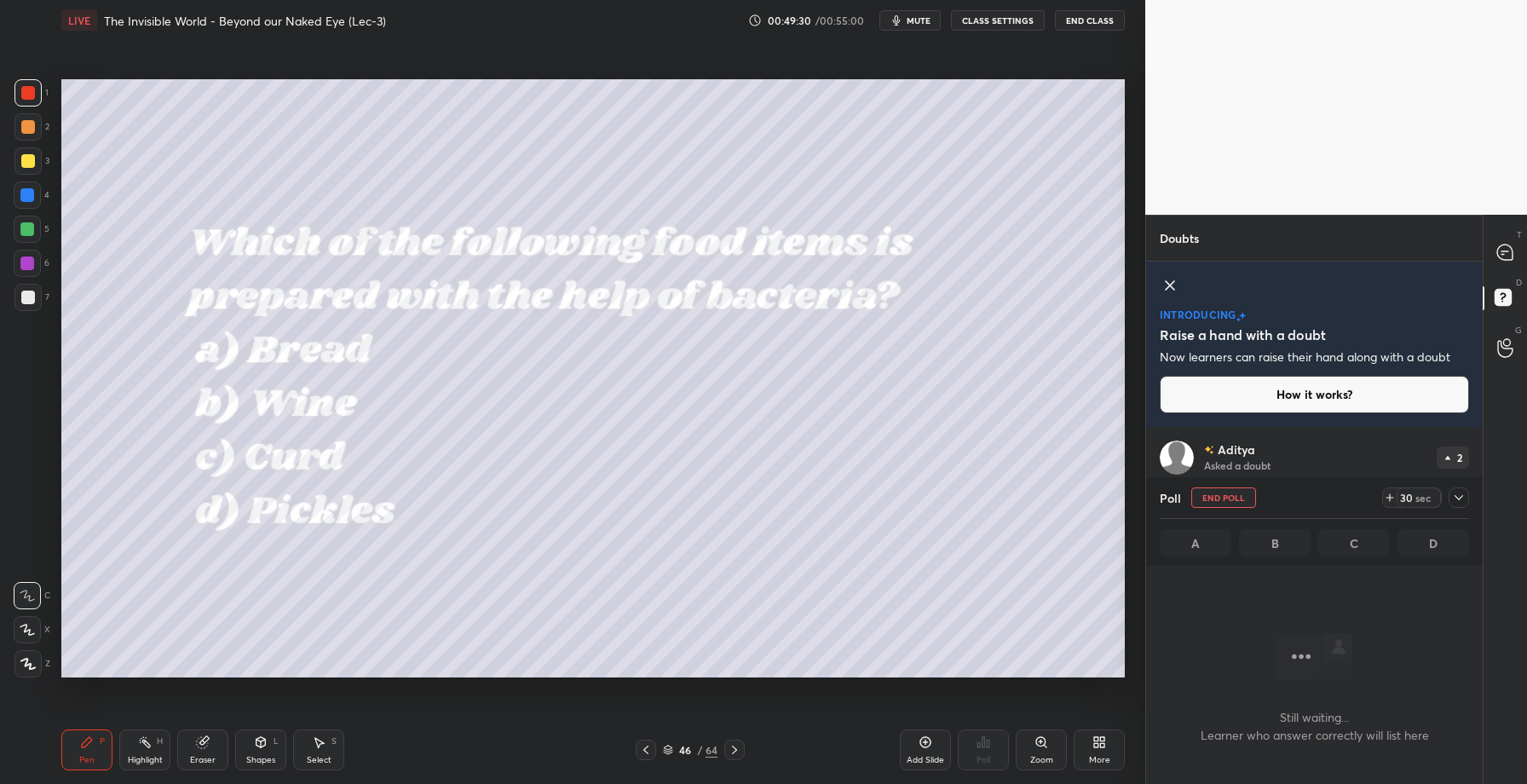
scroll to position [5, 6]
click at [1511, 246] on icon at bounding box center [1505, 253] width 17 height 17
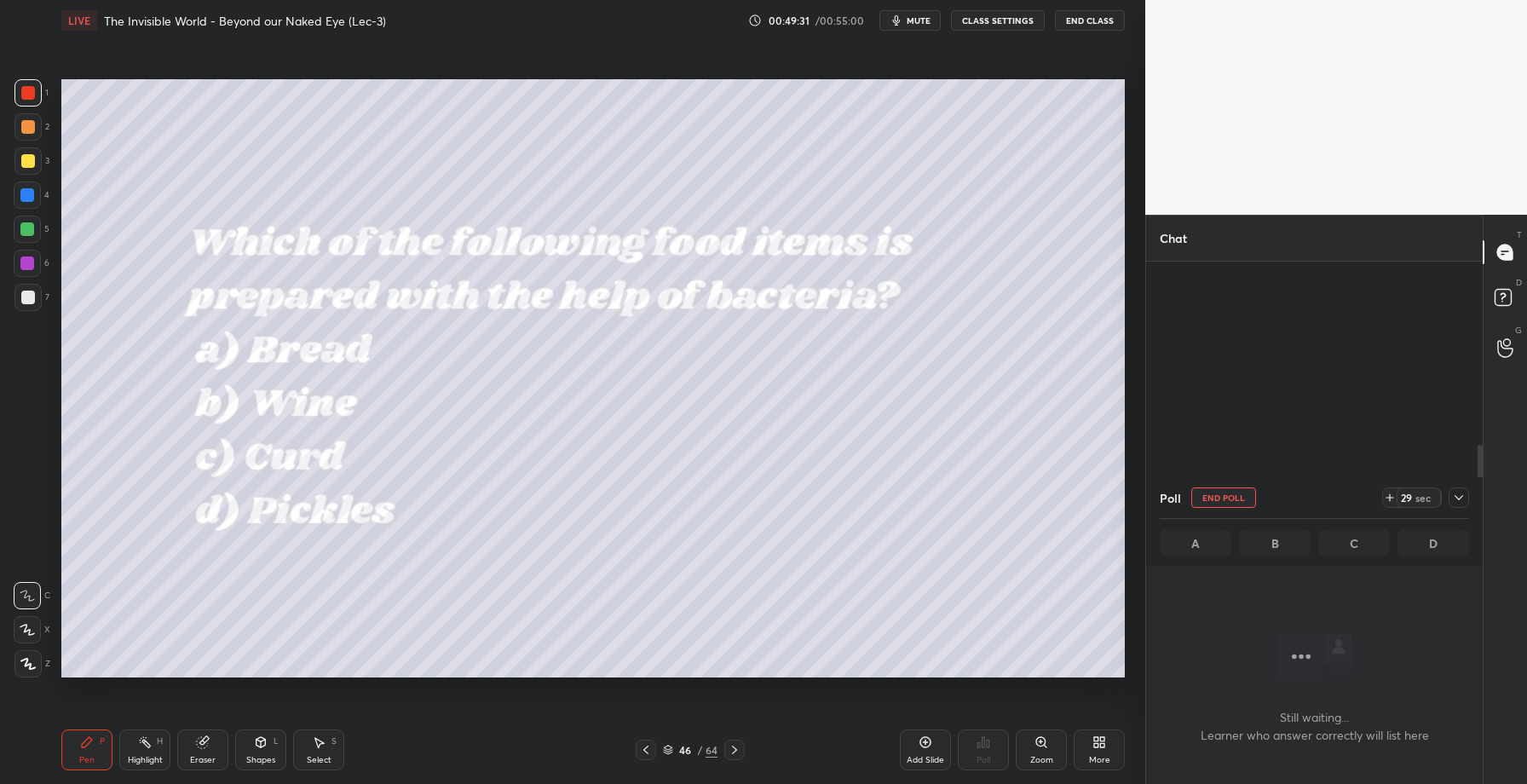
scroll to position [387, 331]
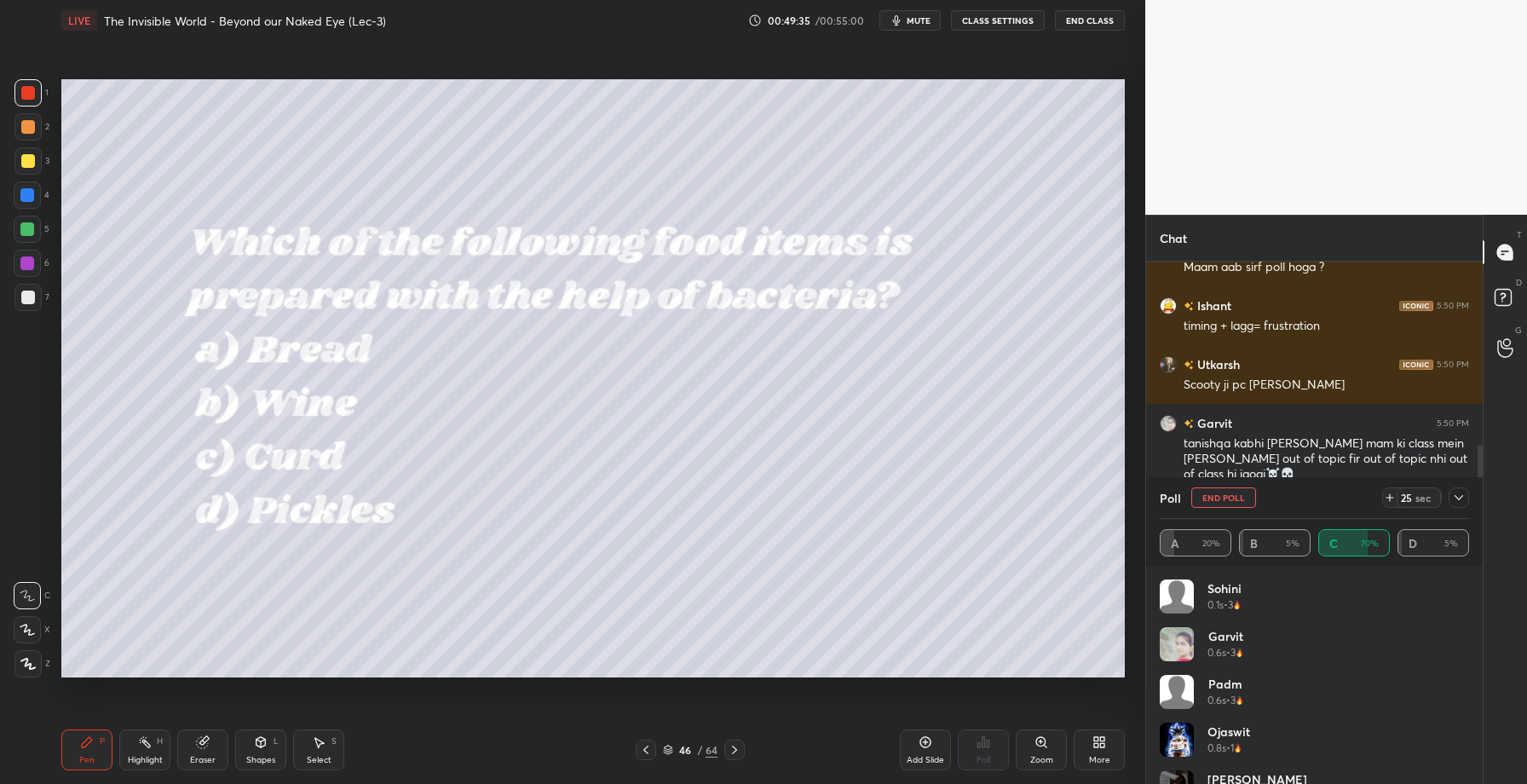
click at [1462, 502] on icon at bounding box center [1459, 497] width 14 height 14
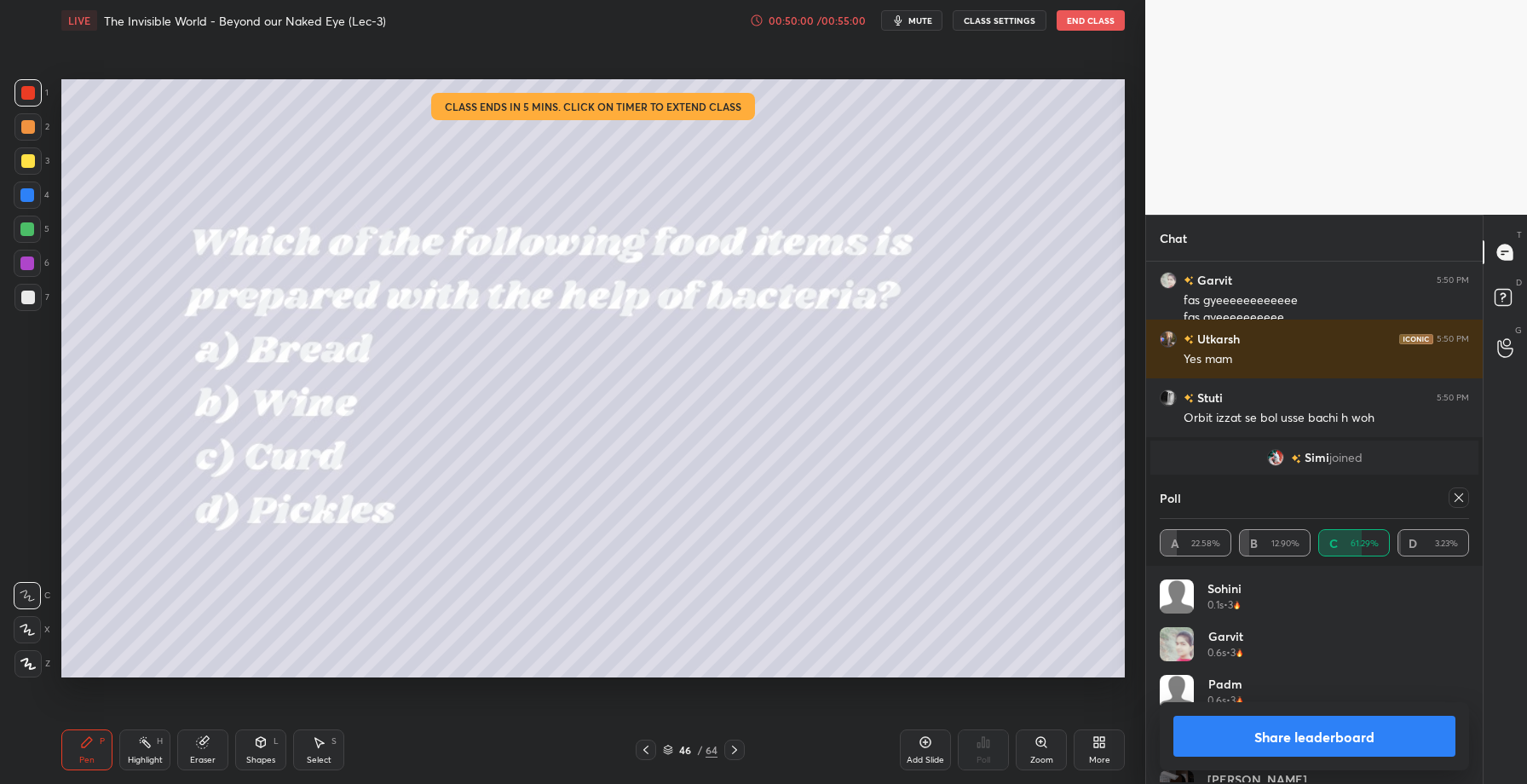
scroll to position [199, 304]
click at [1260, 739] on button "Share leaderboard" at bounding box center [1314, 736] width 282 height 41
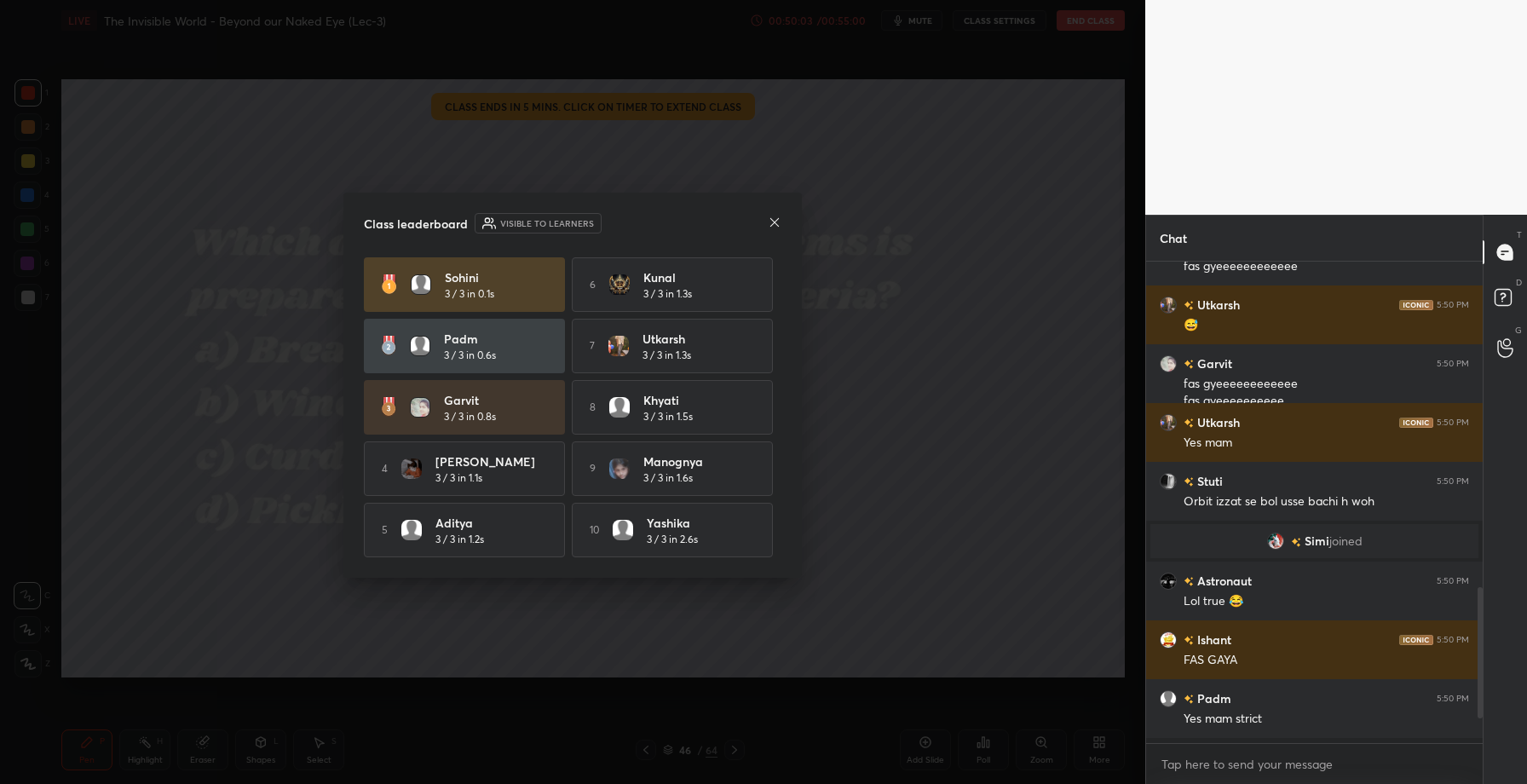
scroll to position [6, 6]
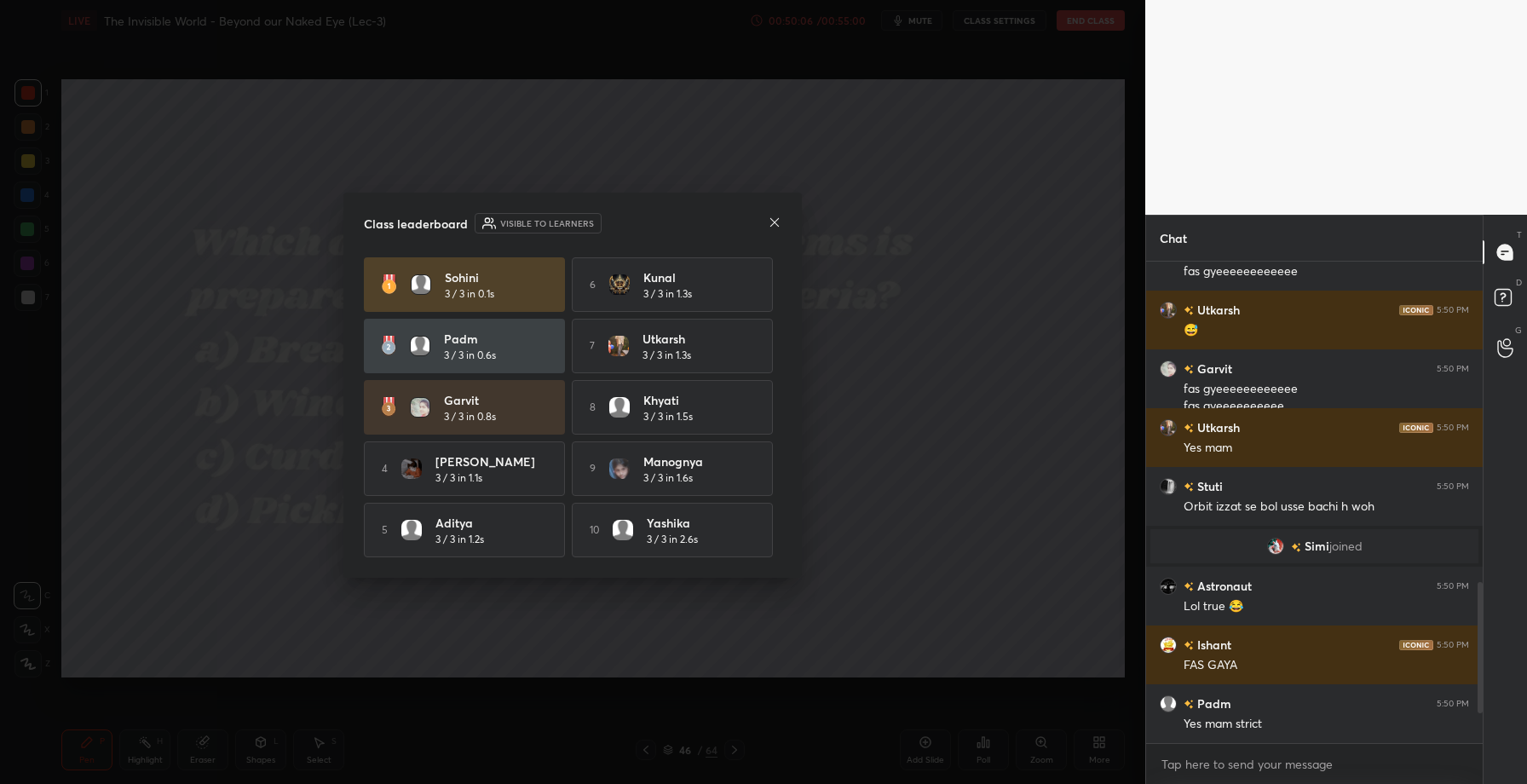
click at [772, 224] on icon at bounding box center [774, 223] width 14 height 14
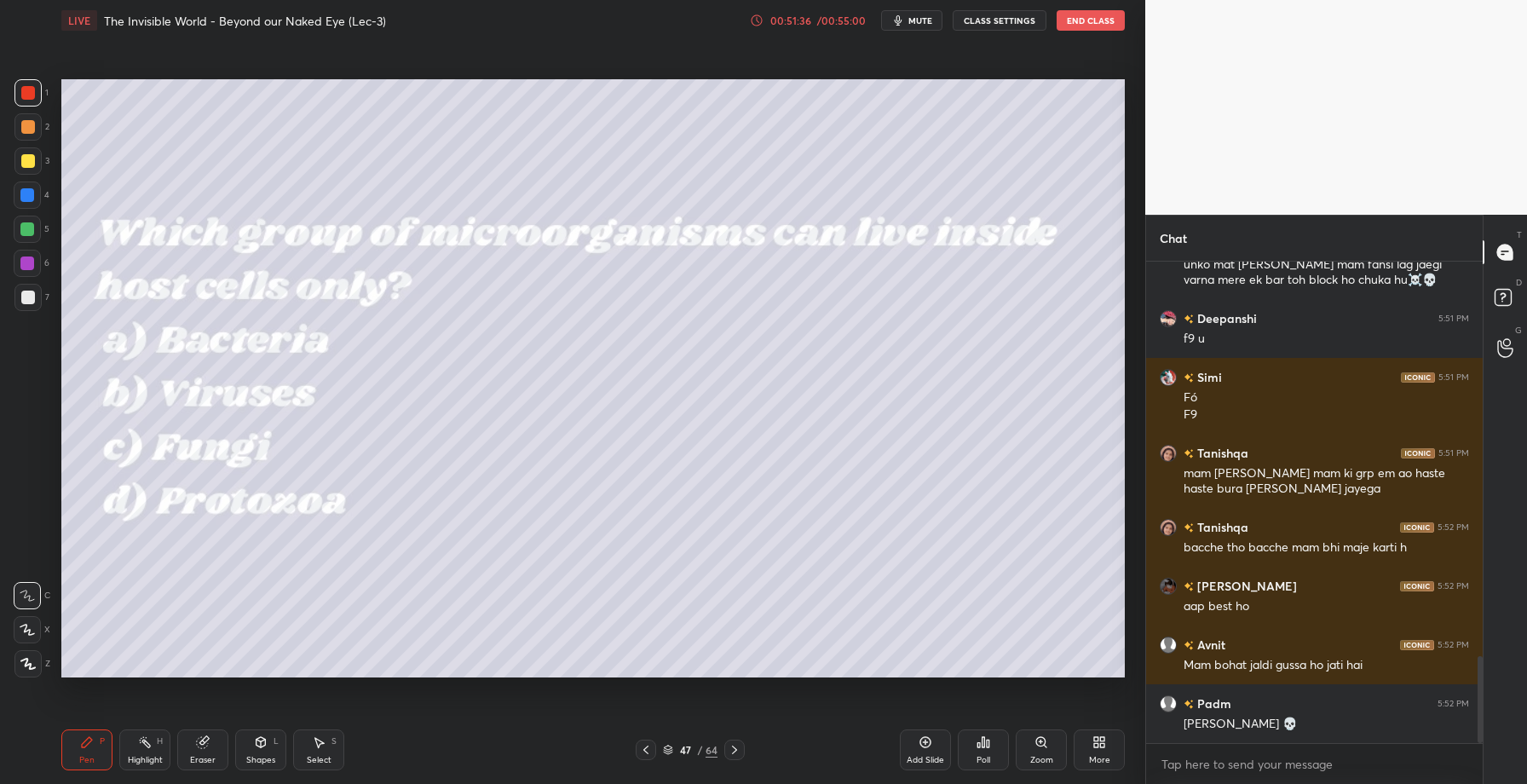
scroll to position [2256, 0]
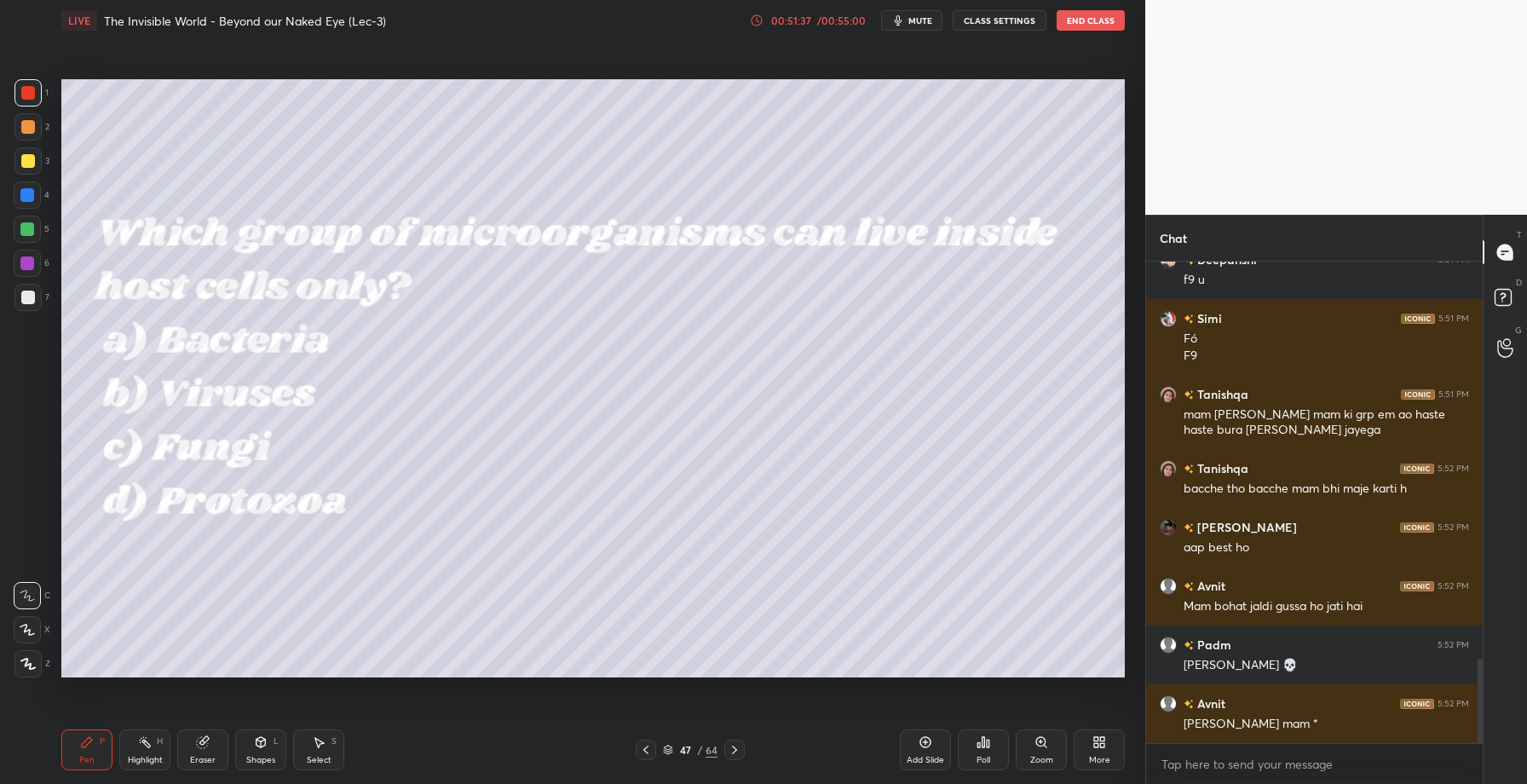
click at [985, 741] on icon at bounding box center [983, 742] width 14 height 14
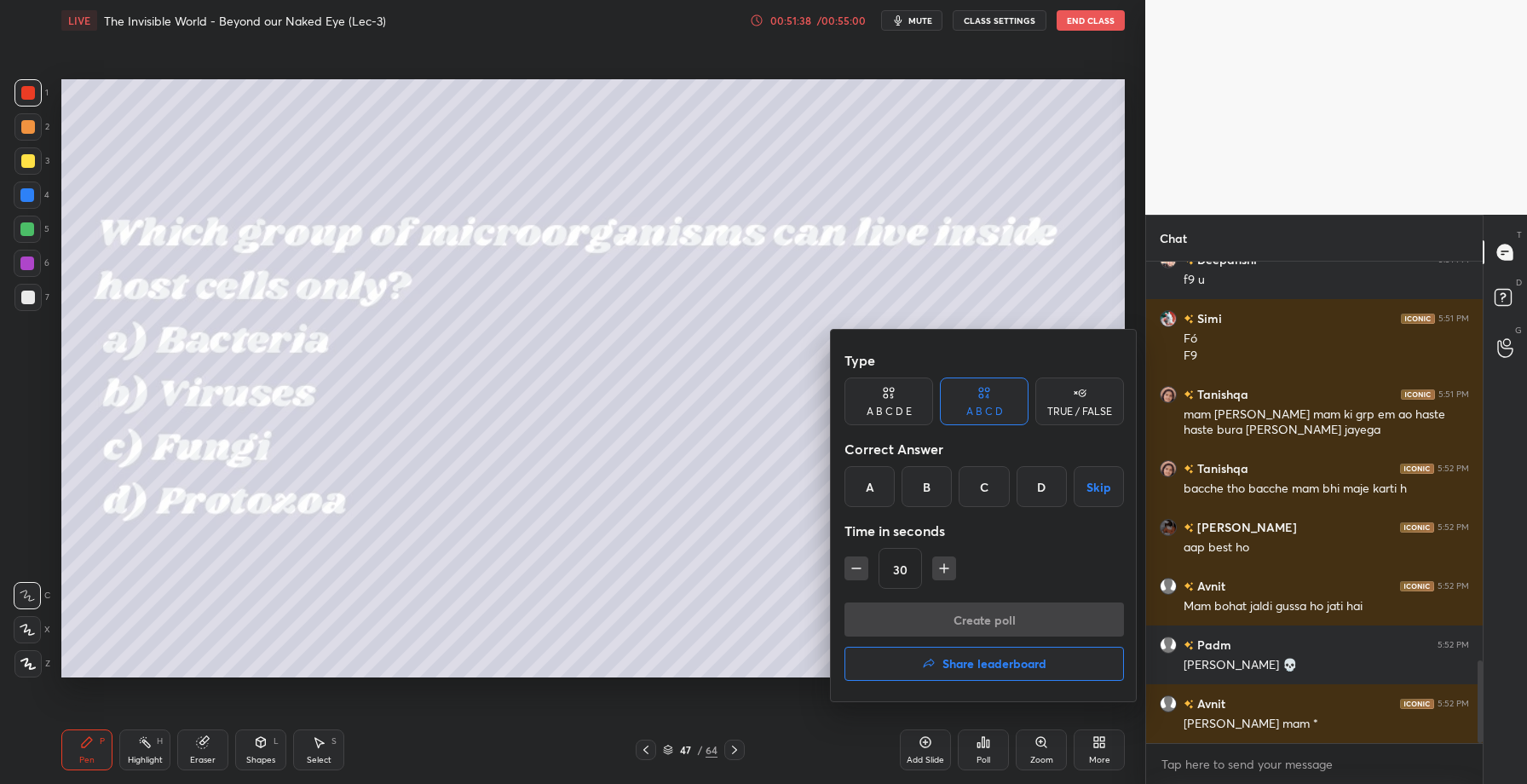
scroll to position [2314, 0]
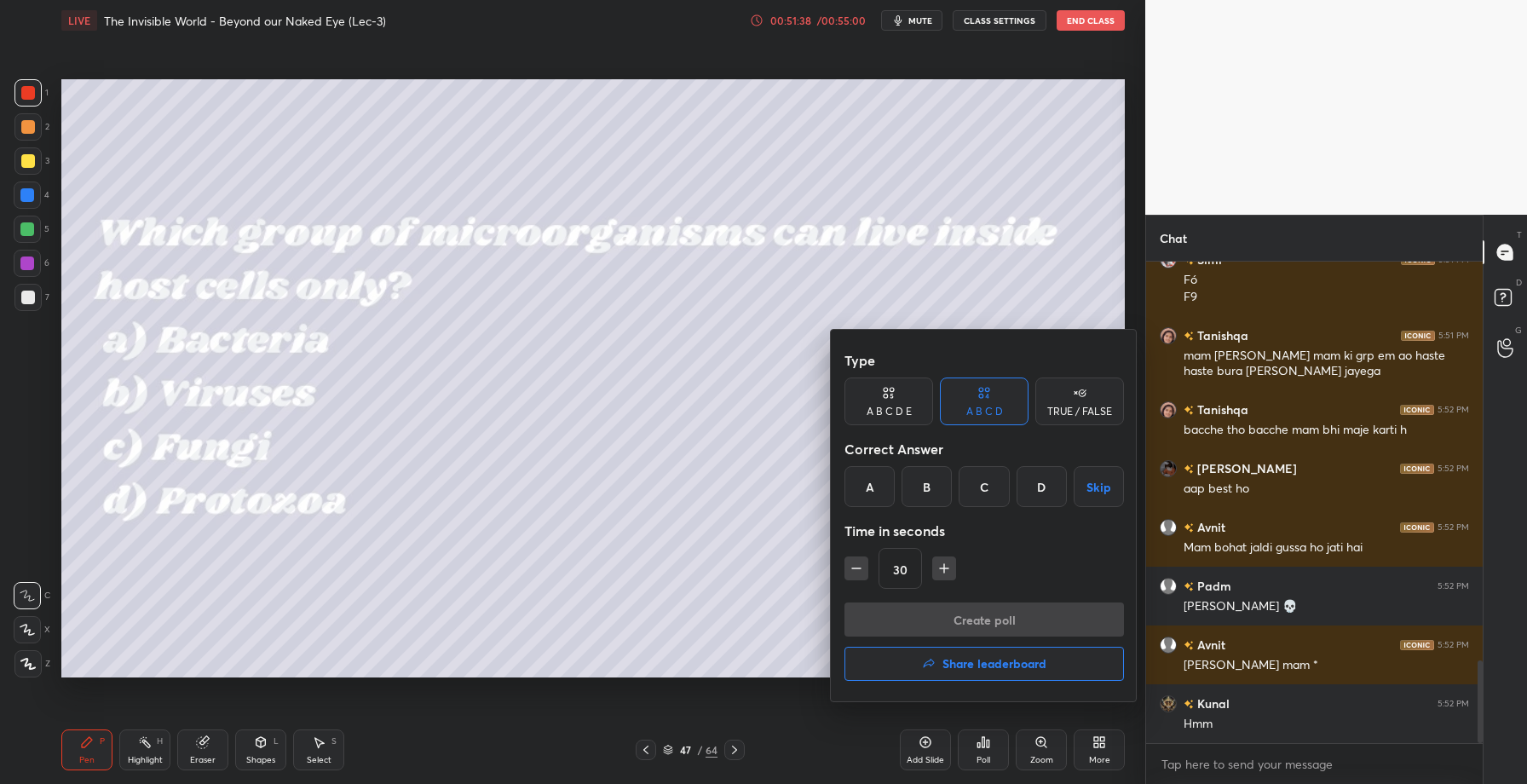
click at [922, 499] on div "B" at bounding box center [927, 486] width 51 height 41
click at [936, 620] on button "Create poll" at bounding box center [984, 619] width 280 height 34
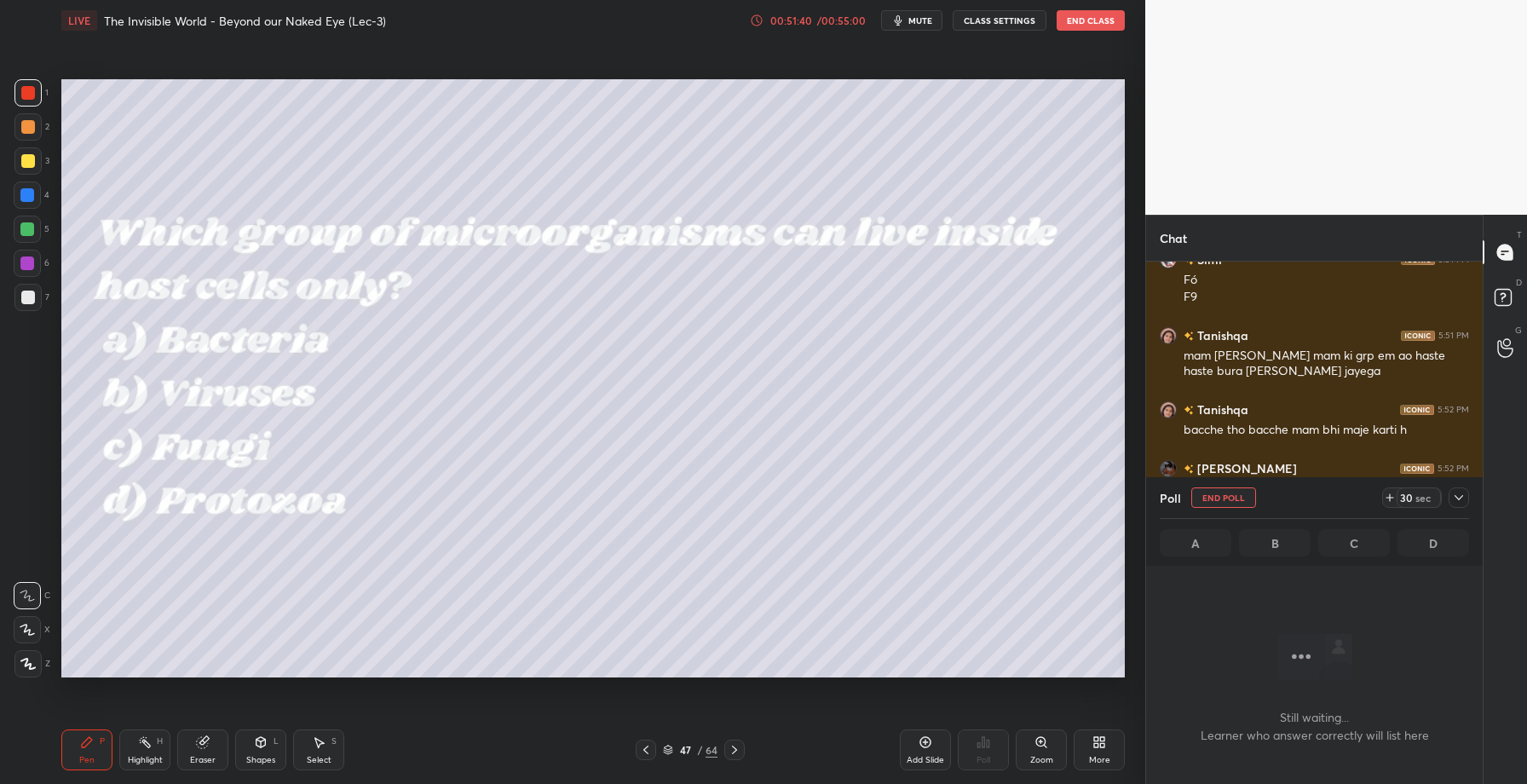
scroll to position [5, 6]
click at [1455, 500] on icon at bounding box center [1459, 497] width 14 height 14
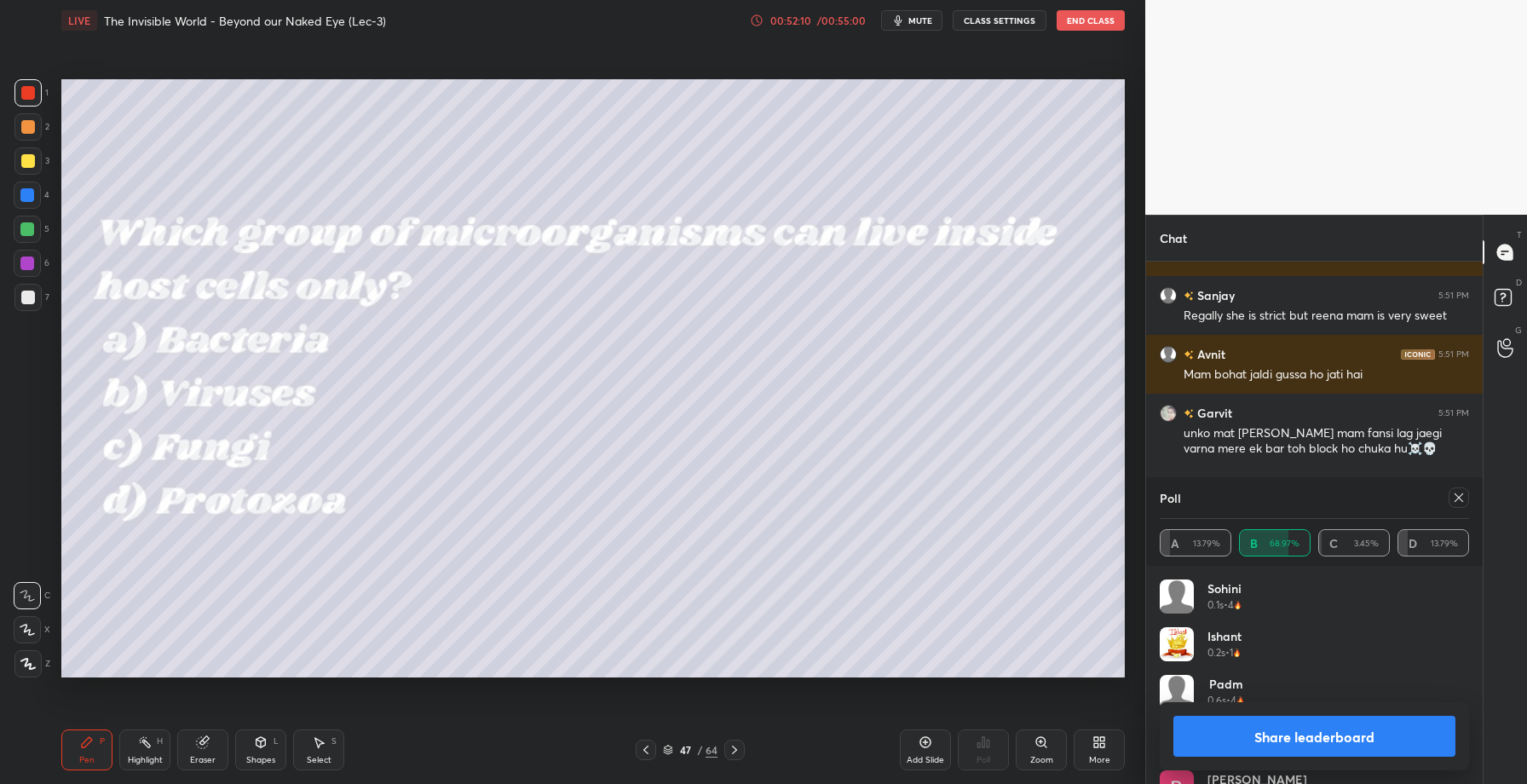
scroll to position [2028, 0]
click at [1272, 725] on button "Share leaderboard" at bounding box center [1314, 736] width 282 height 41
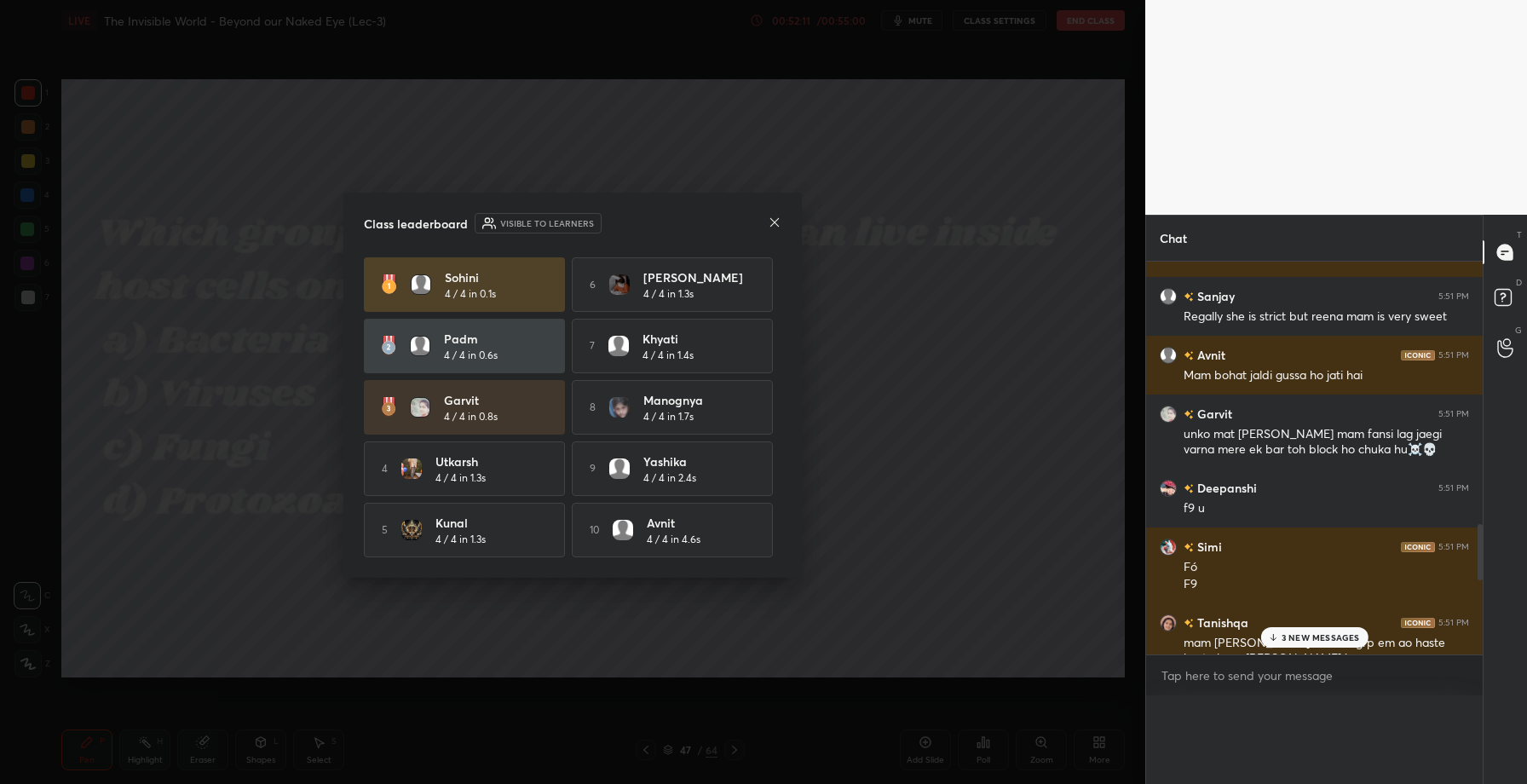
scroll to position [5, 6]
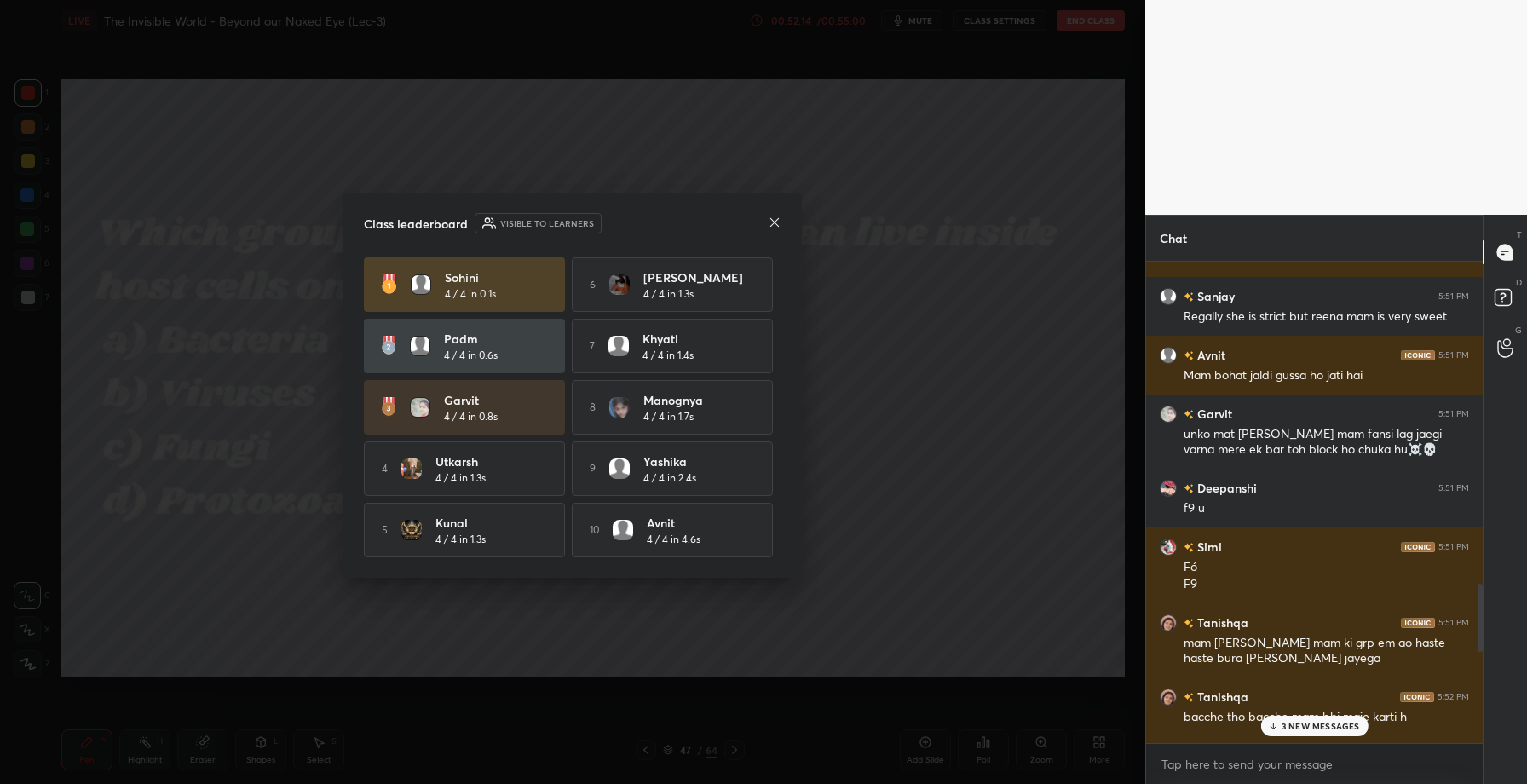
click at [774, 216] on icon at bounding box center [774, 223] width 14 height 14
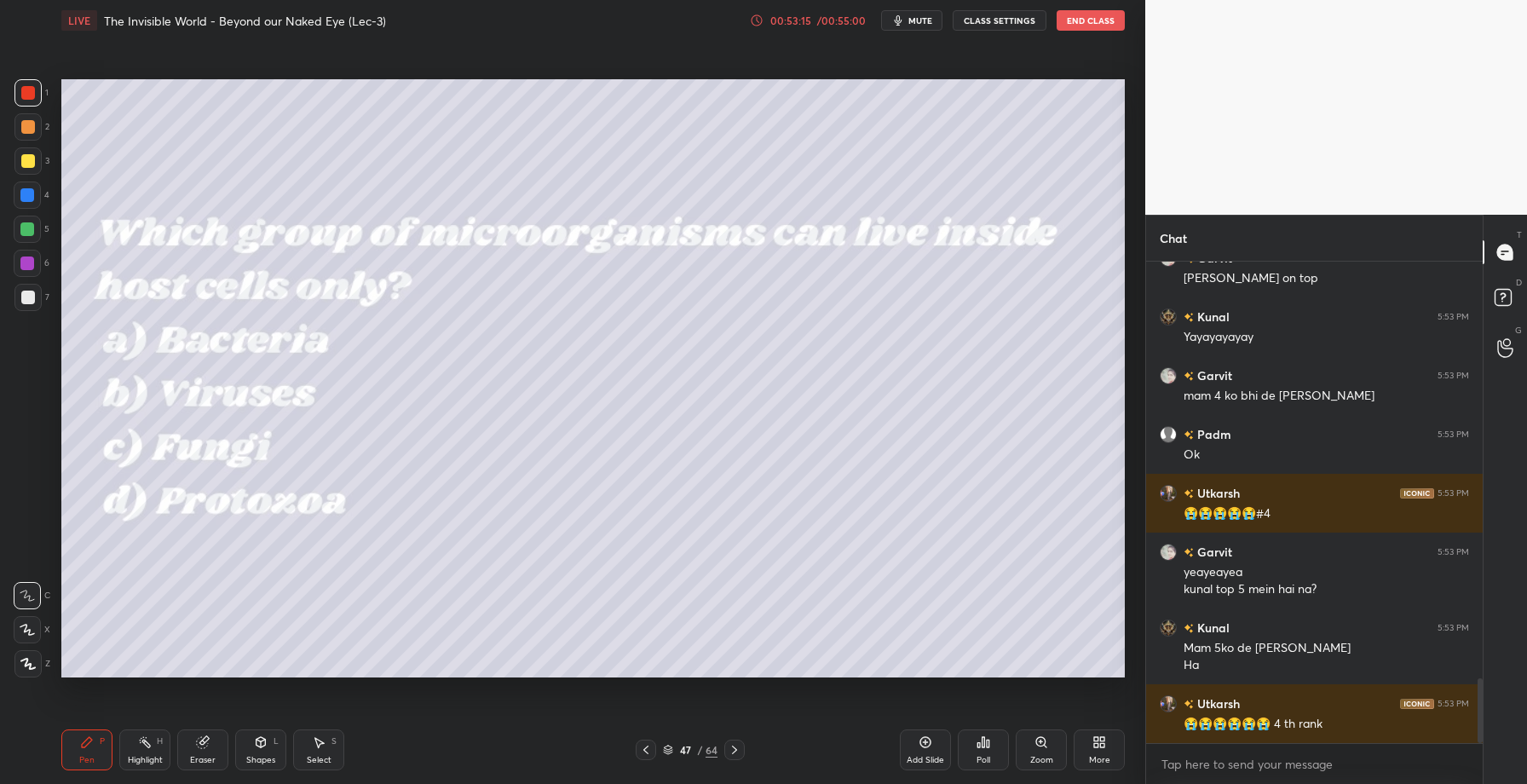
scroll to position [3172, 0]
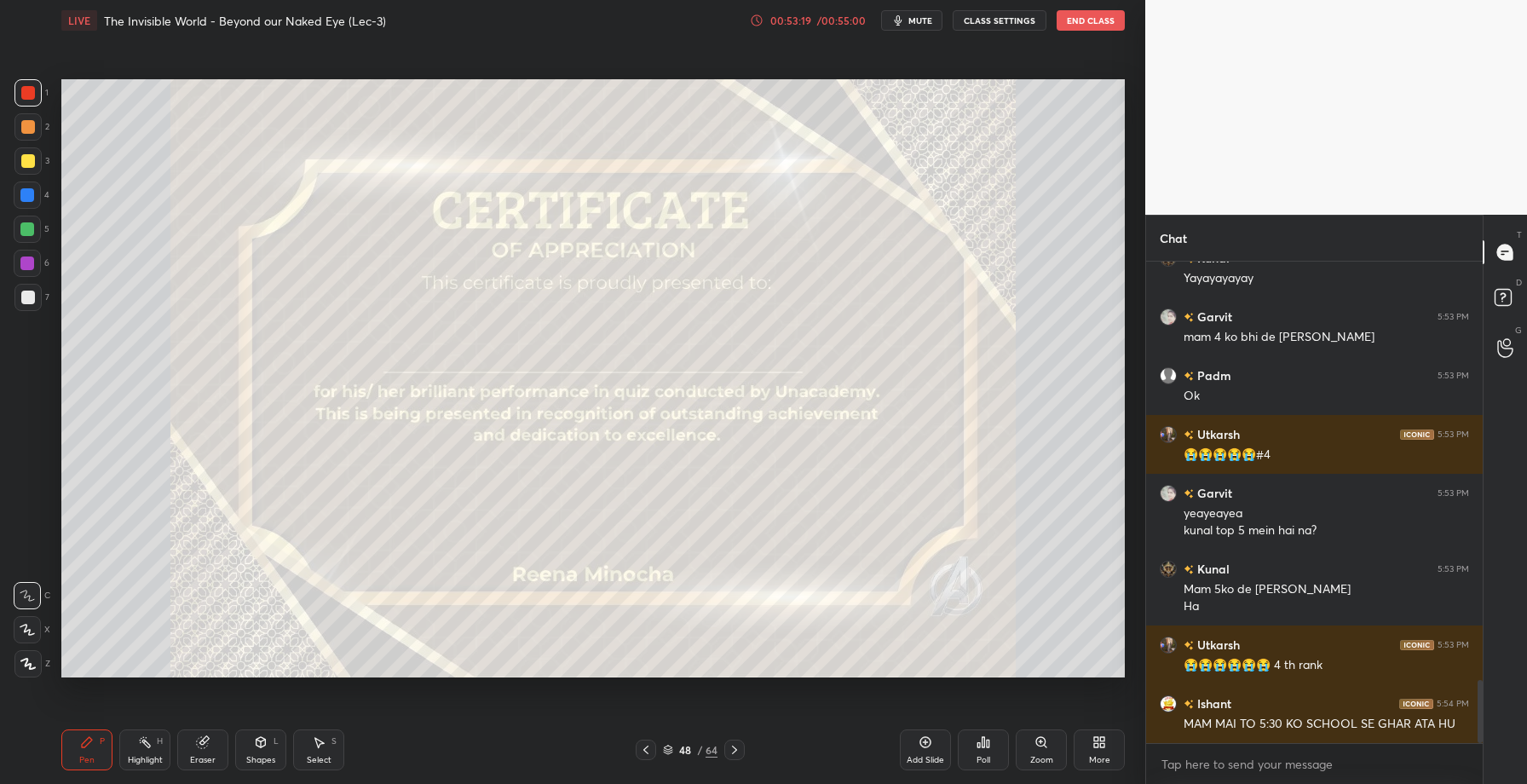
click at [988, 739] on icon at bounding box center [988, 743] width 3 height 8
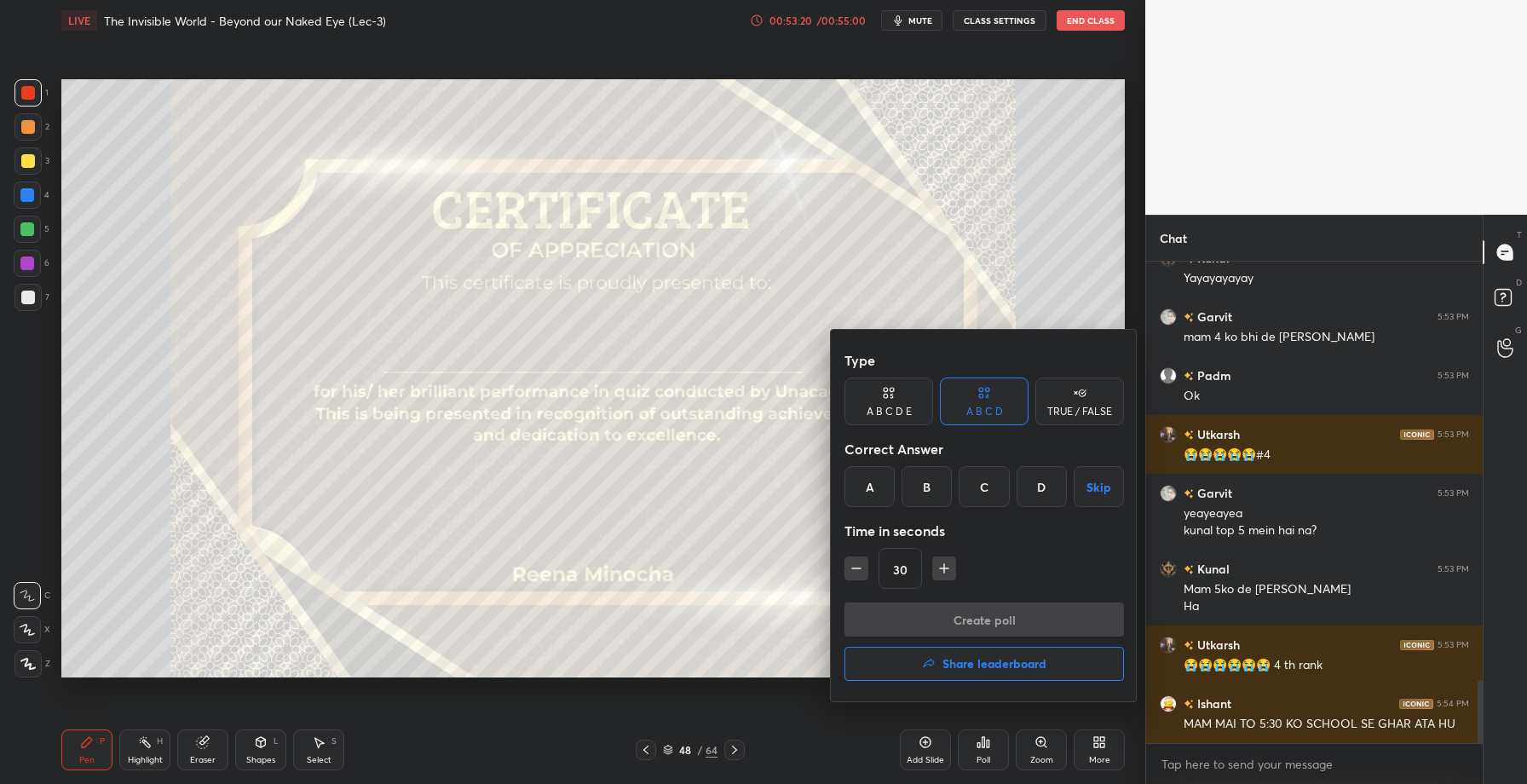
click at [939, 662] on button "Share leaderboard" at bounding box center [984, 663] width 280 height 34
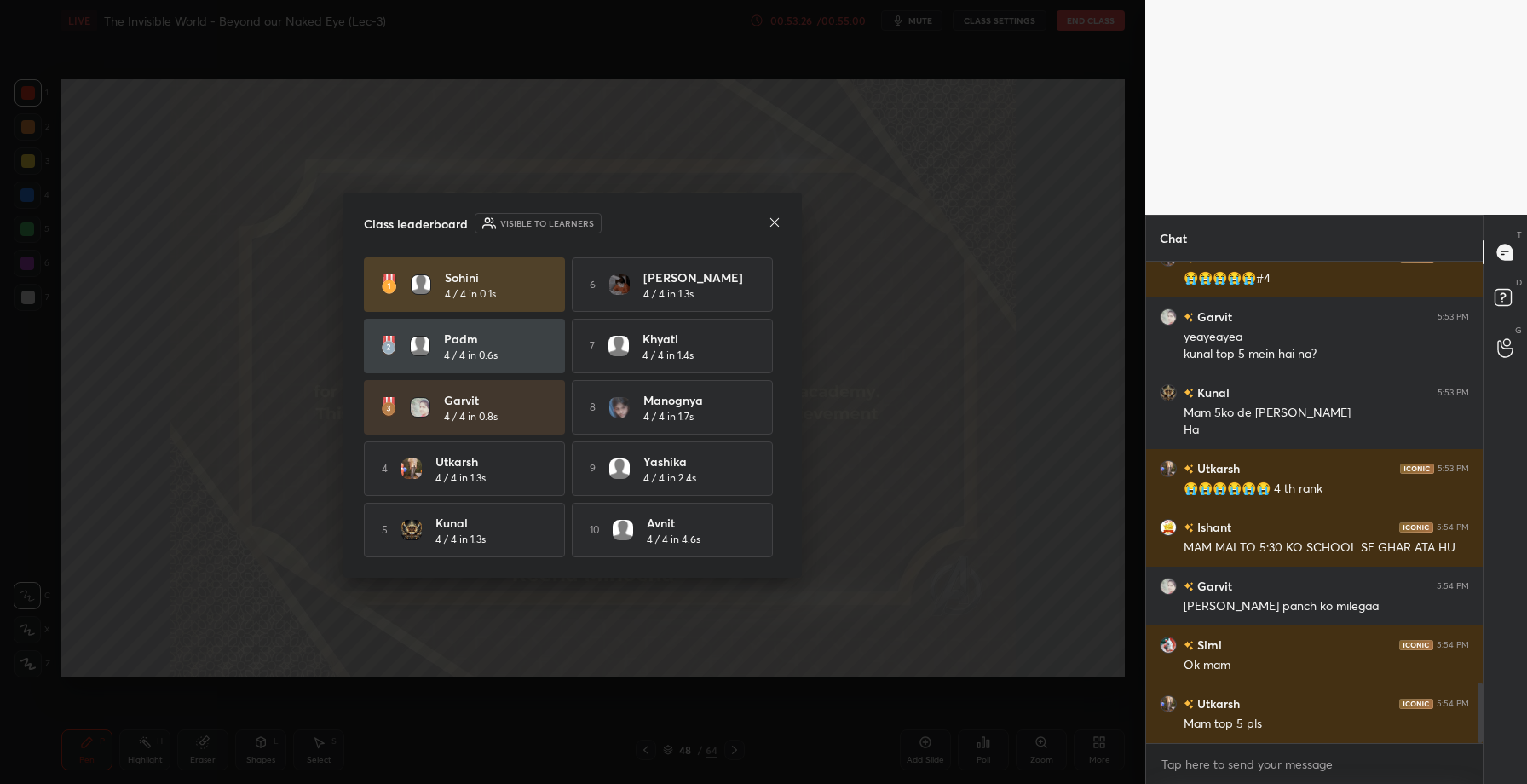
scroll to position [3407, 0]
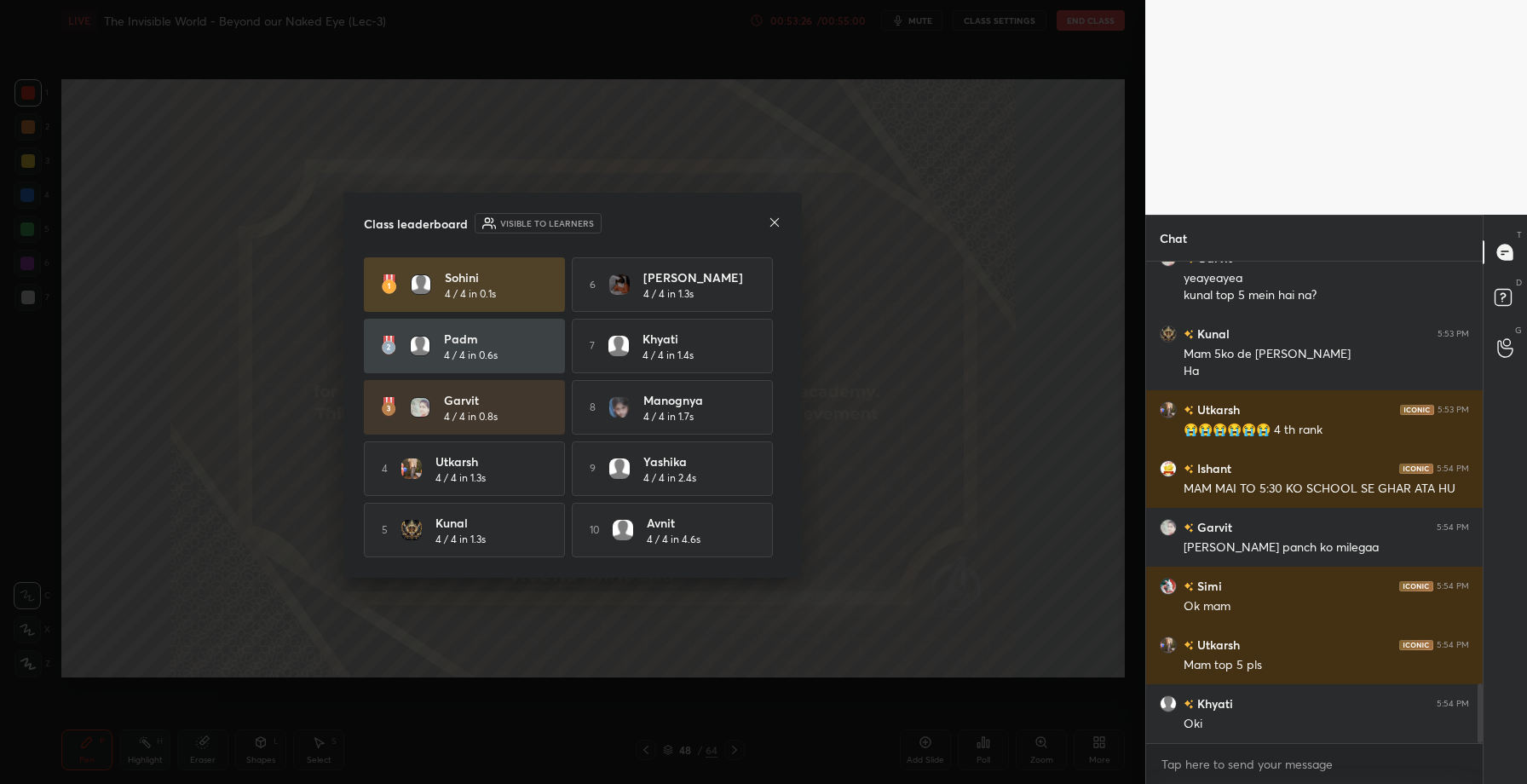
click at [771, 224] on icon at bounding box center [774, 223] width 14 height 14
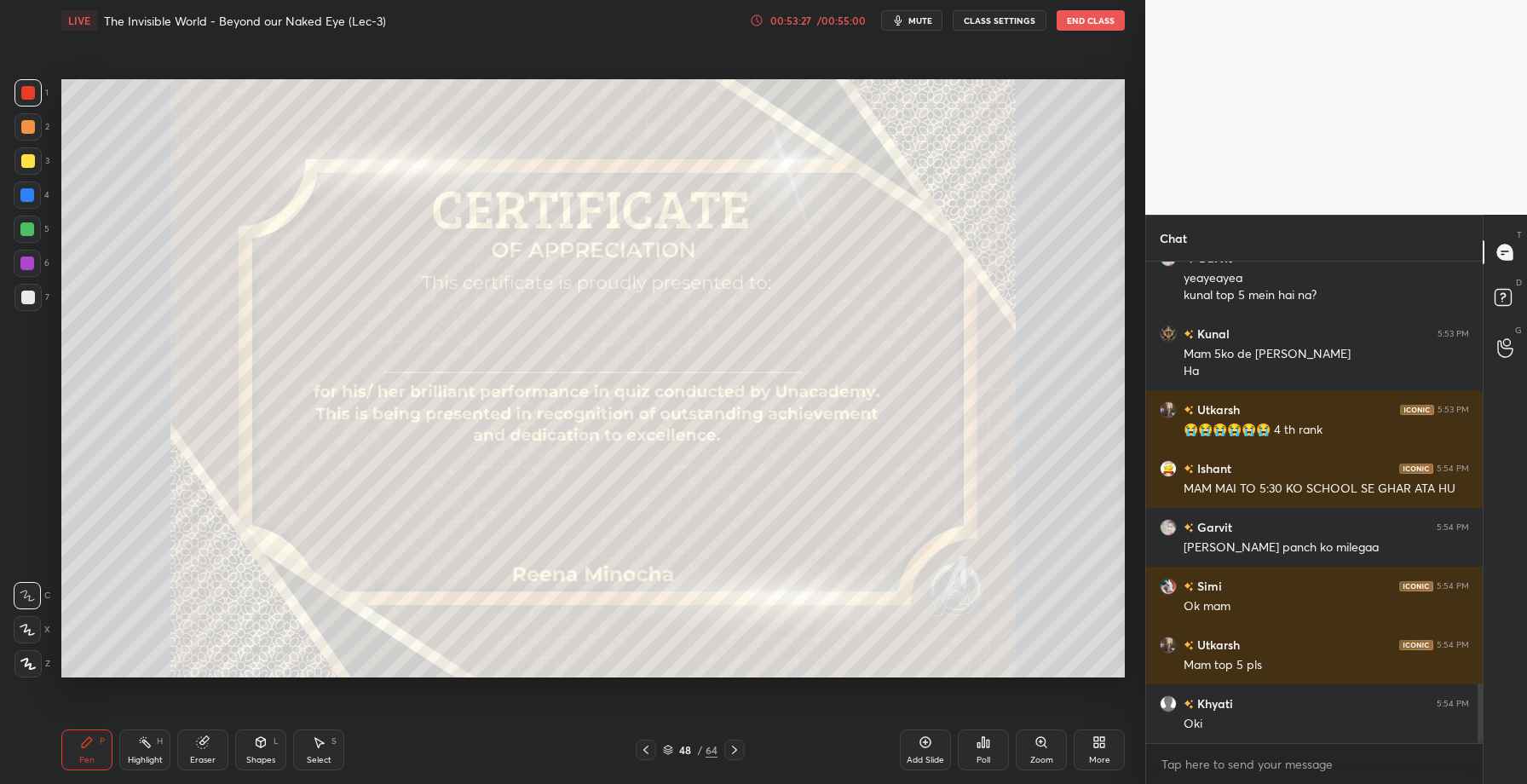
click at [20, 170] on div at bounding box center [28, 161] width 27 height 27
click at [41, 664] on div at bounding box center [28, 663] width 27 height 27
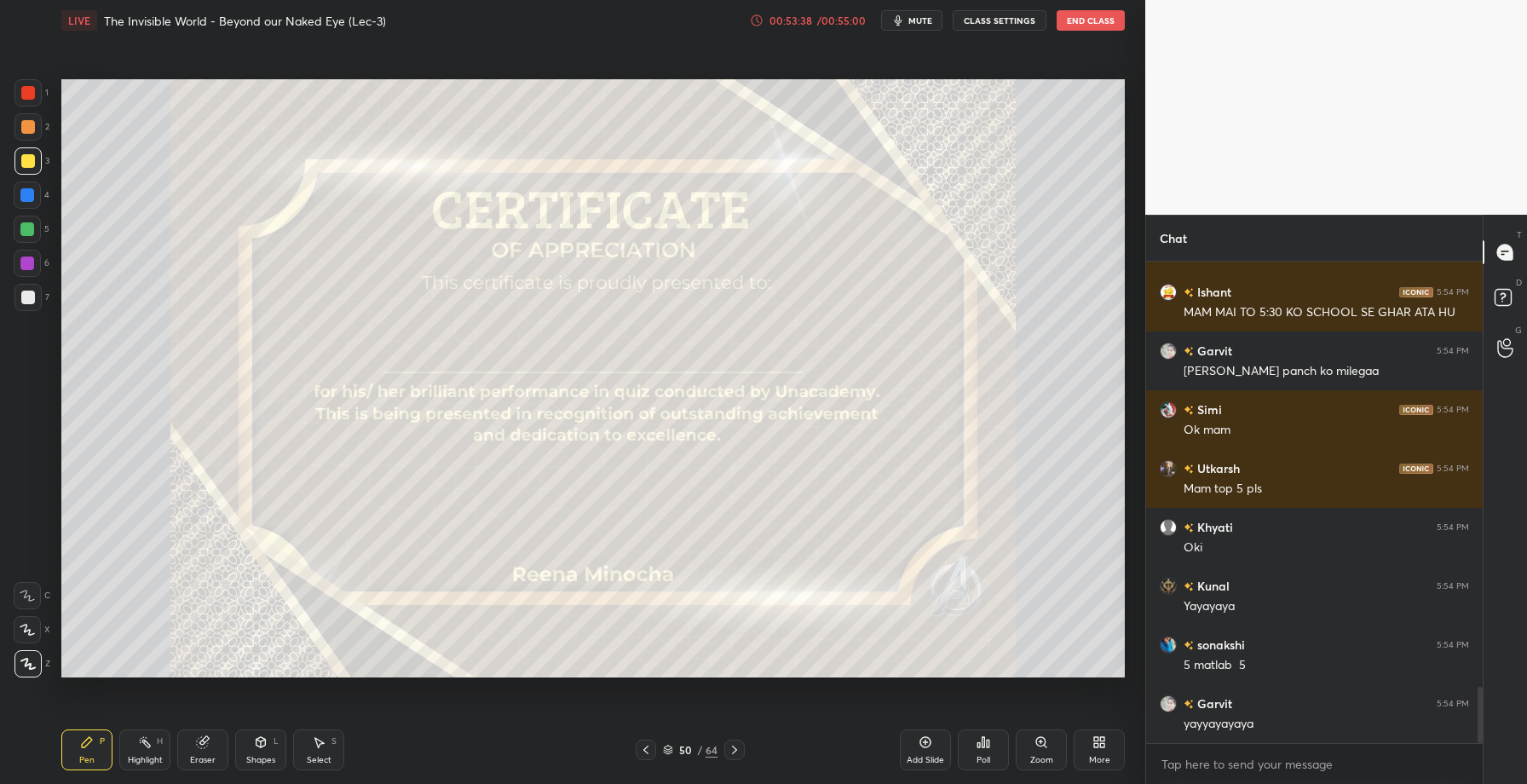
scroll to position [3642, 0]
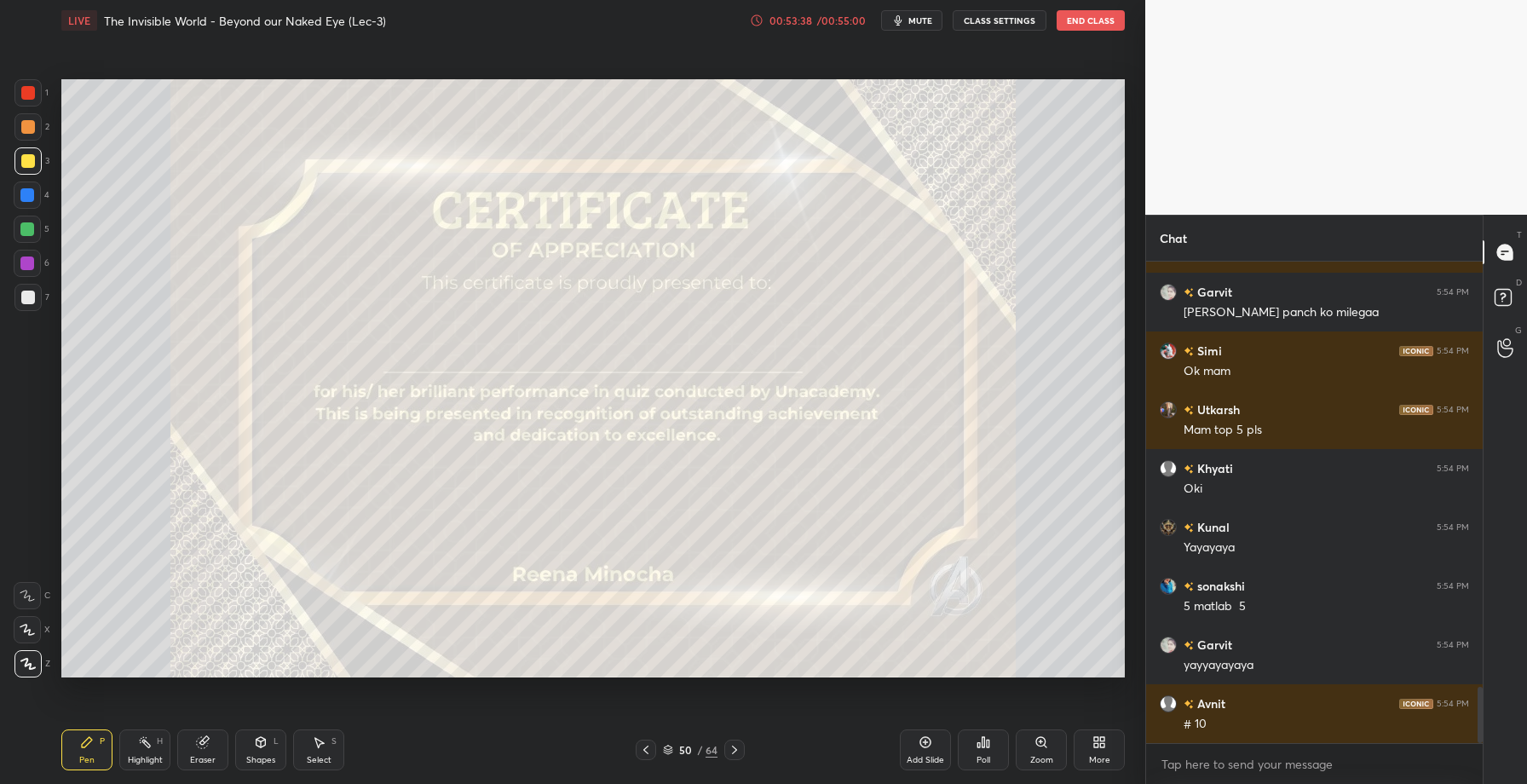
click at [976, 745] on icon at bounding box center [983, 742] width 14 height 14
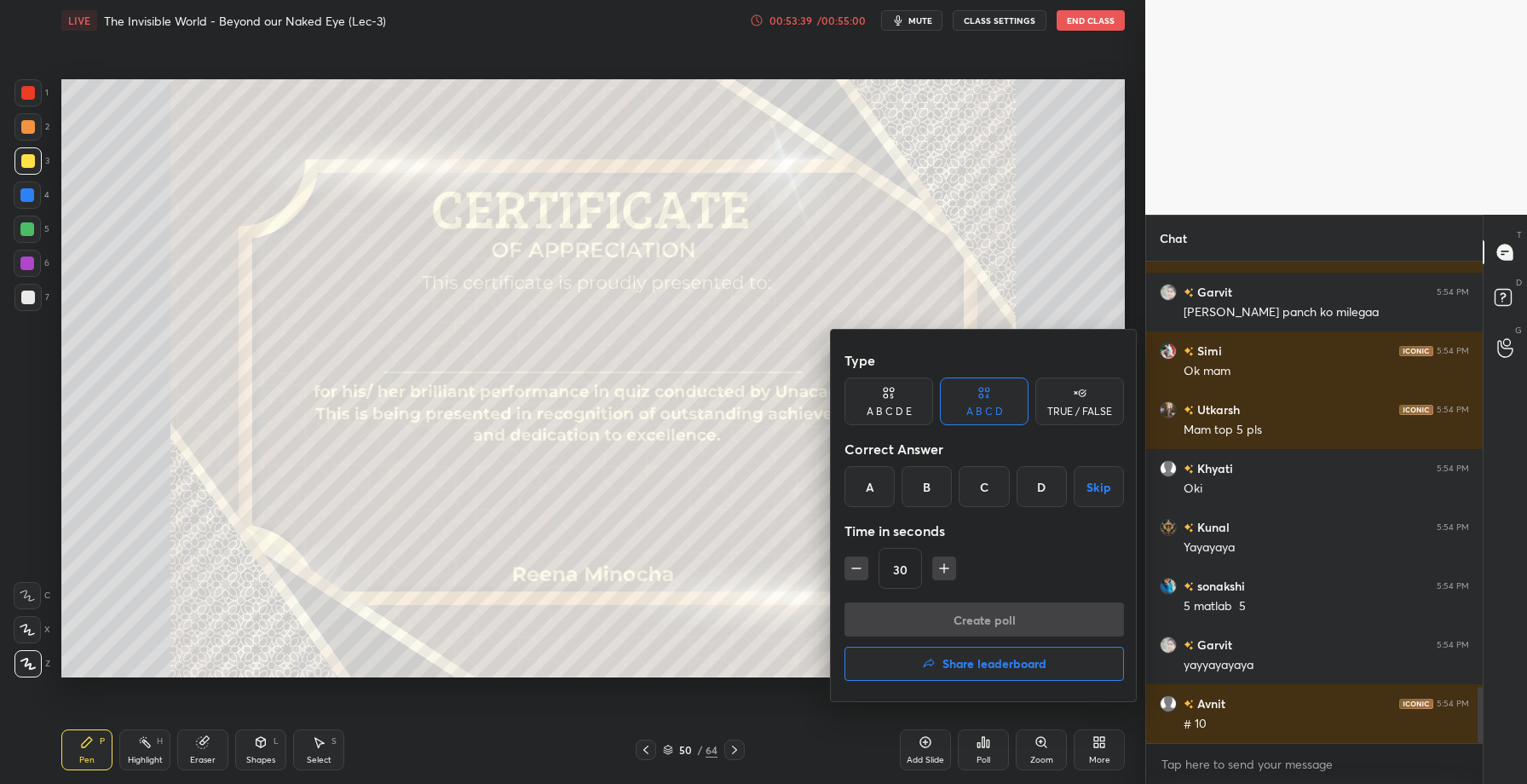
click at [982, 666] on h4 "Share leaderboard" at bounding box center [994, 663] width 104 height 12
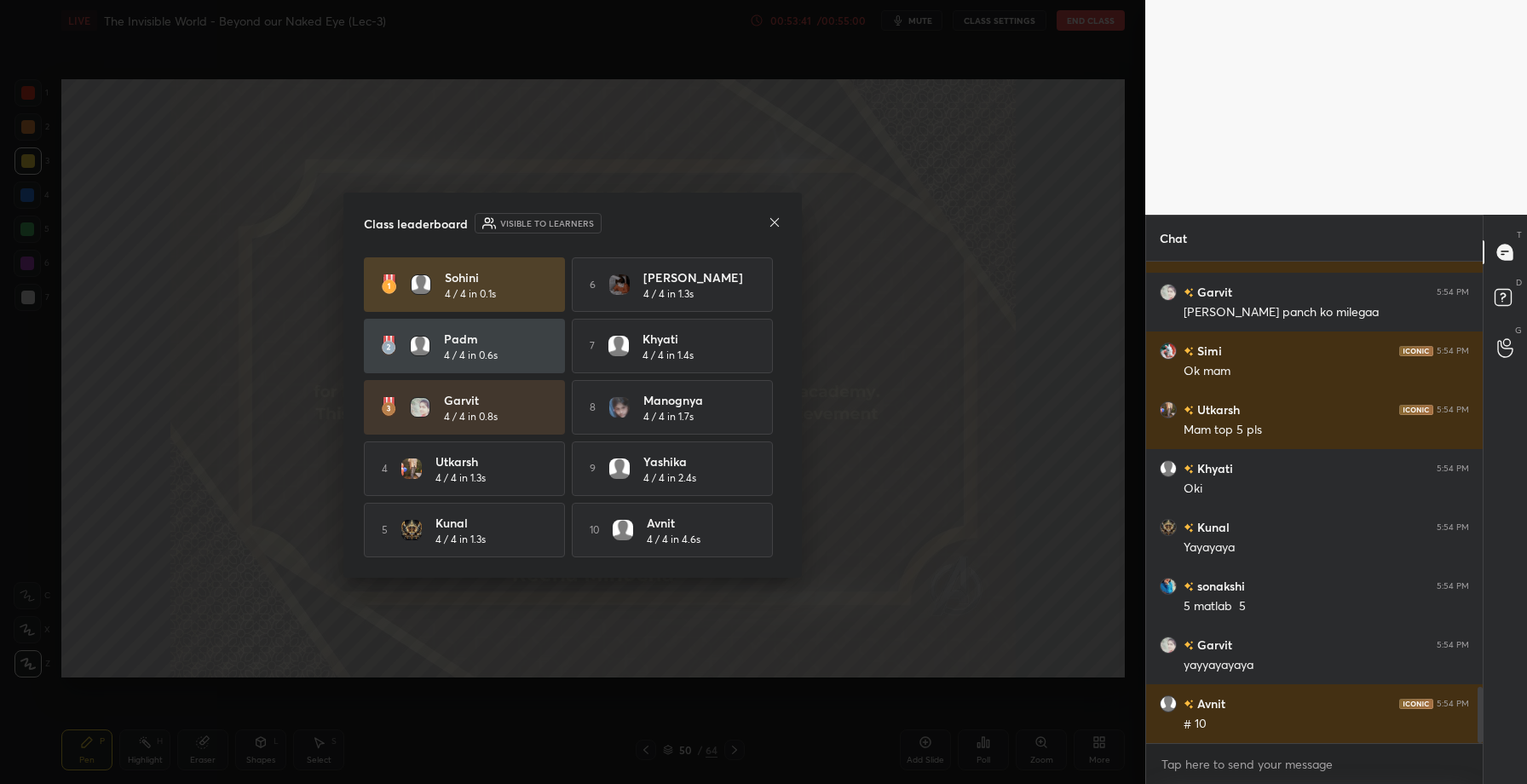
click at [770, 219] on icon at bounding box center [774, 223] width 14 height 14
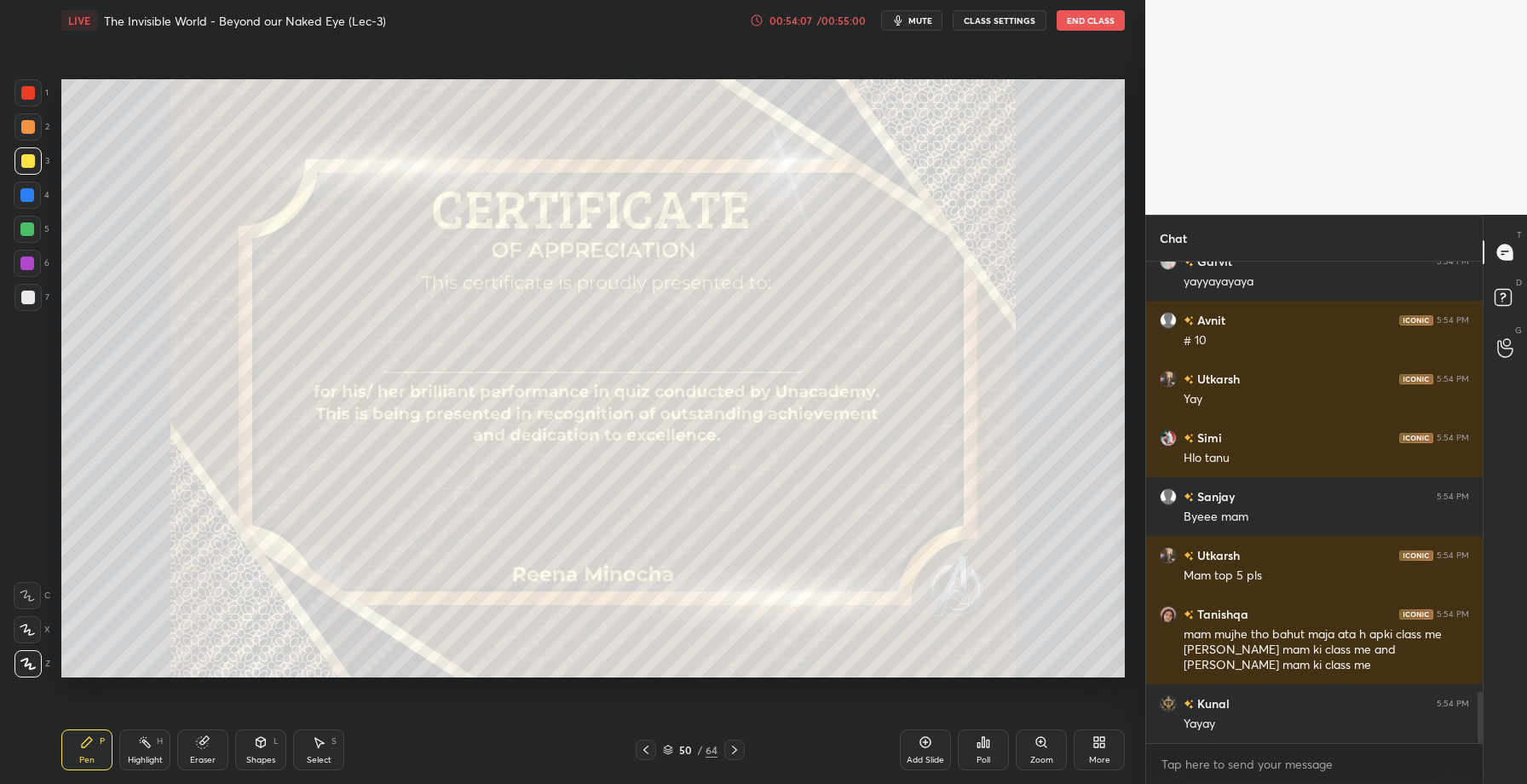
scroll to position [4084, 0]
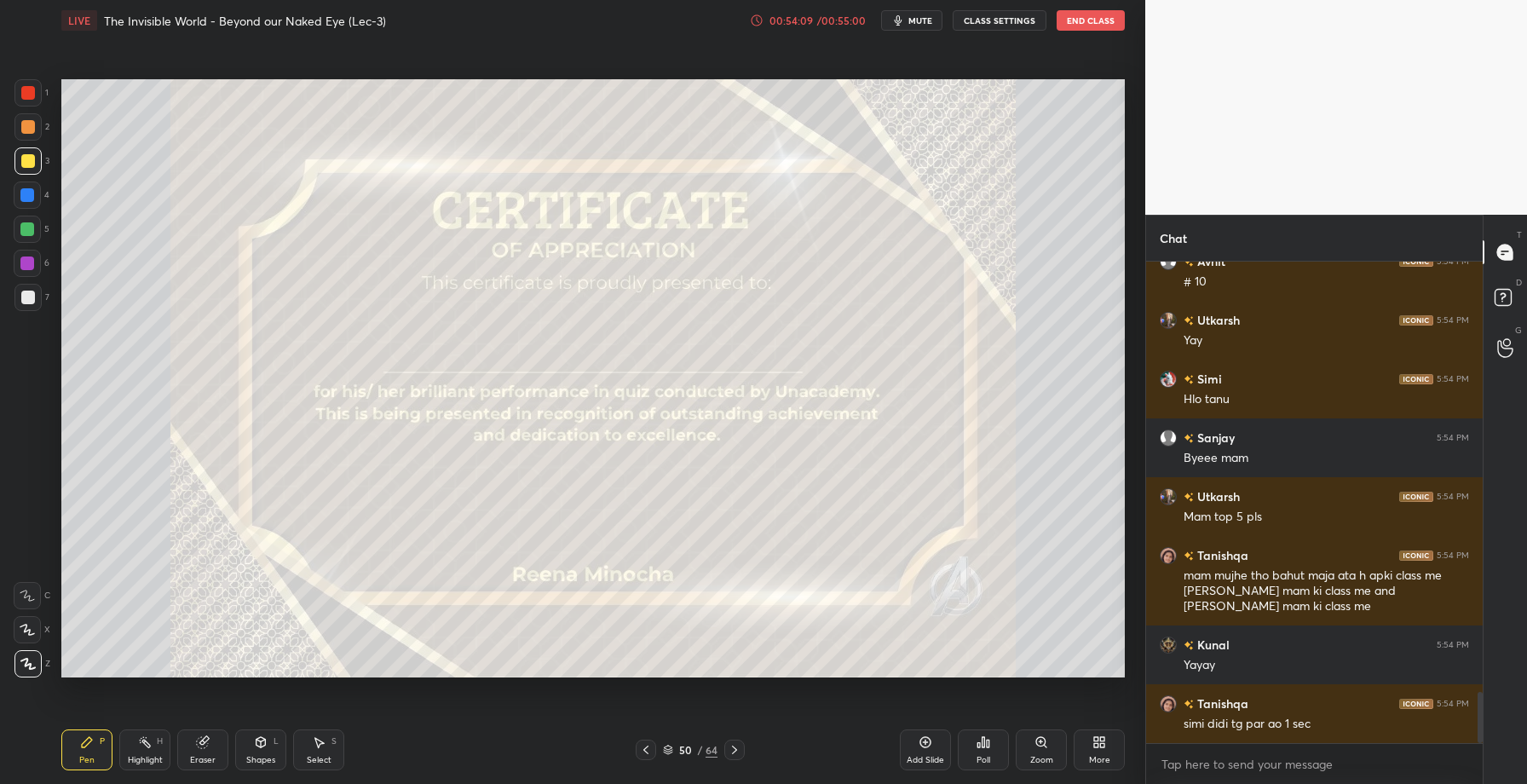
click at [970, 746] on div "Poll" at bounding box center [983, 749] width 51 height 41
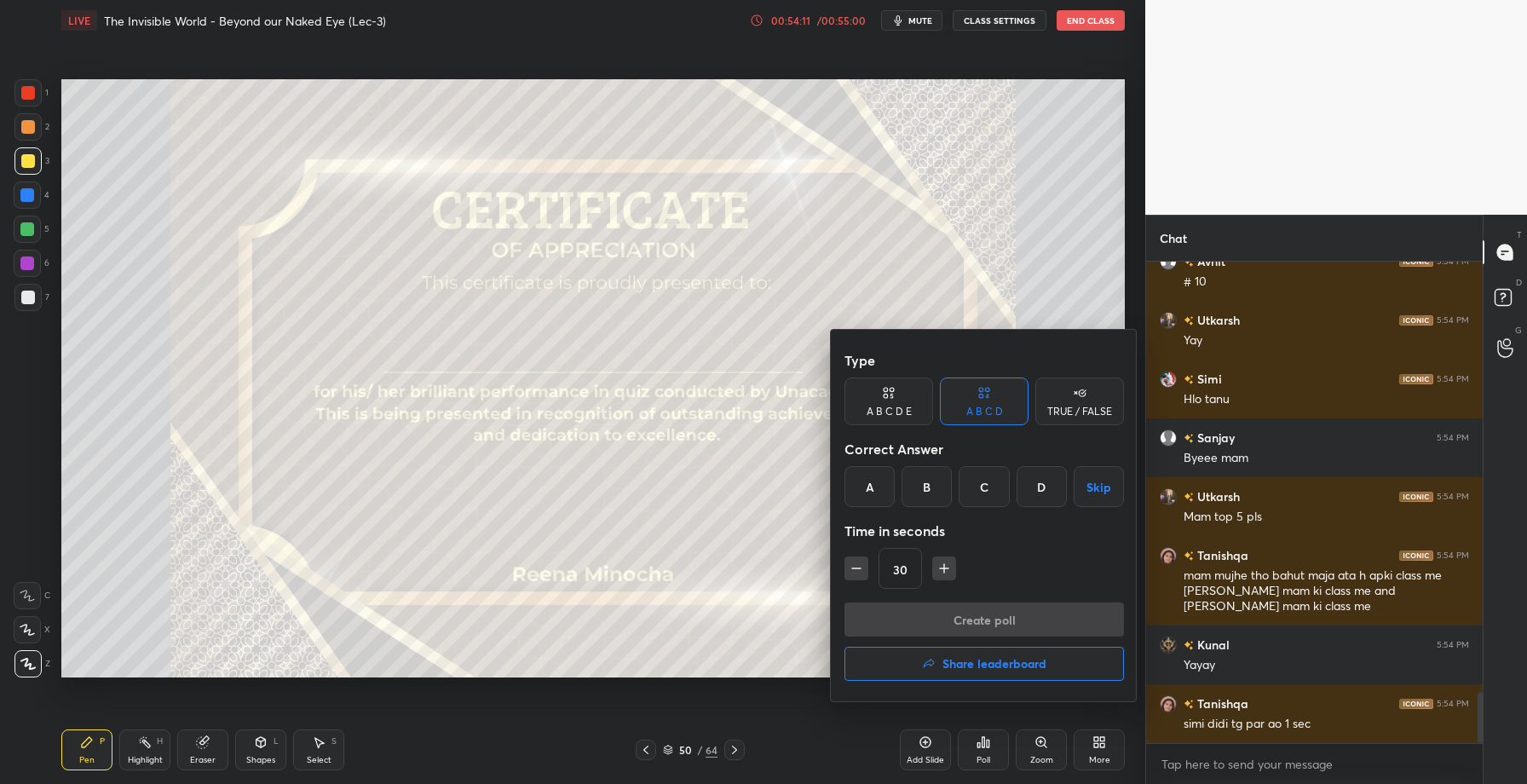
scroll to position [4143, 0]
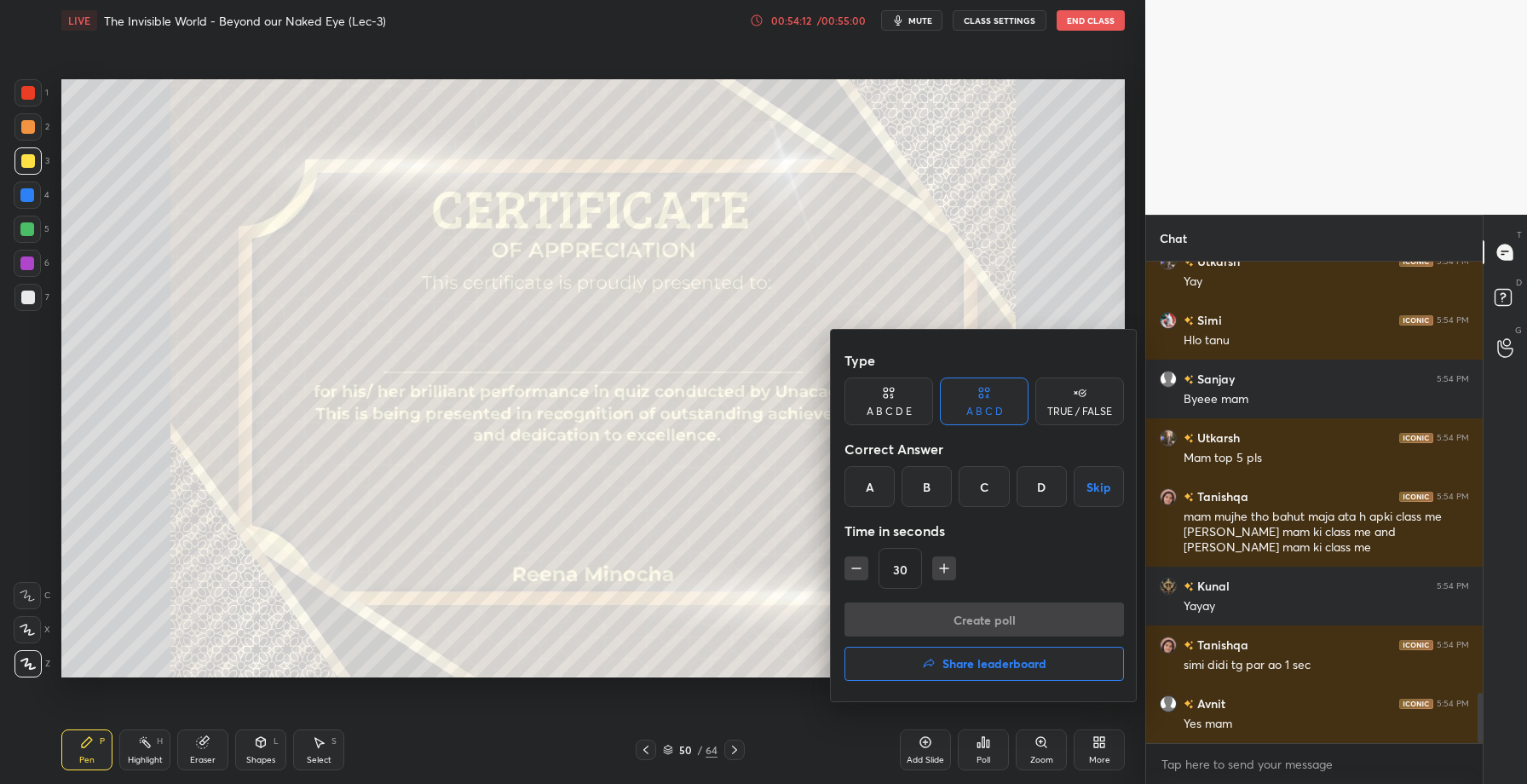
click at [974, 668] on h4 "Share leaderboard" at bounding box center [994, 663] width 104 height 12
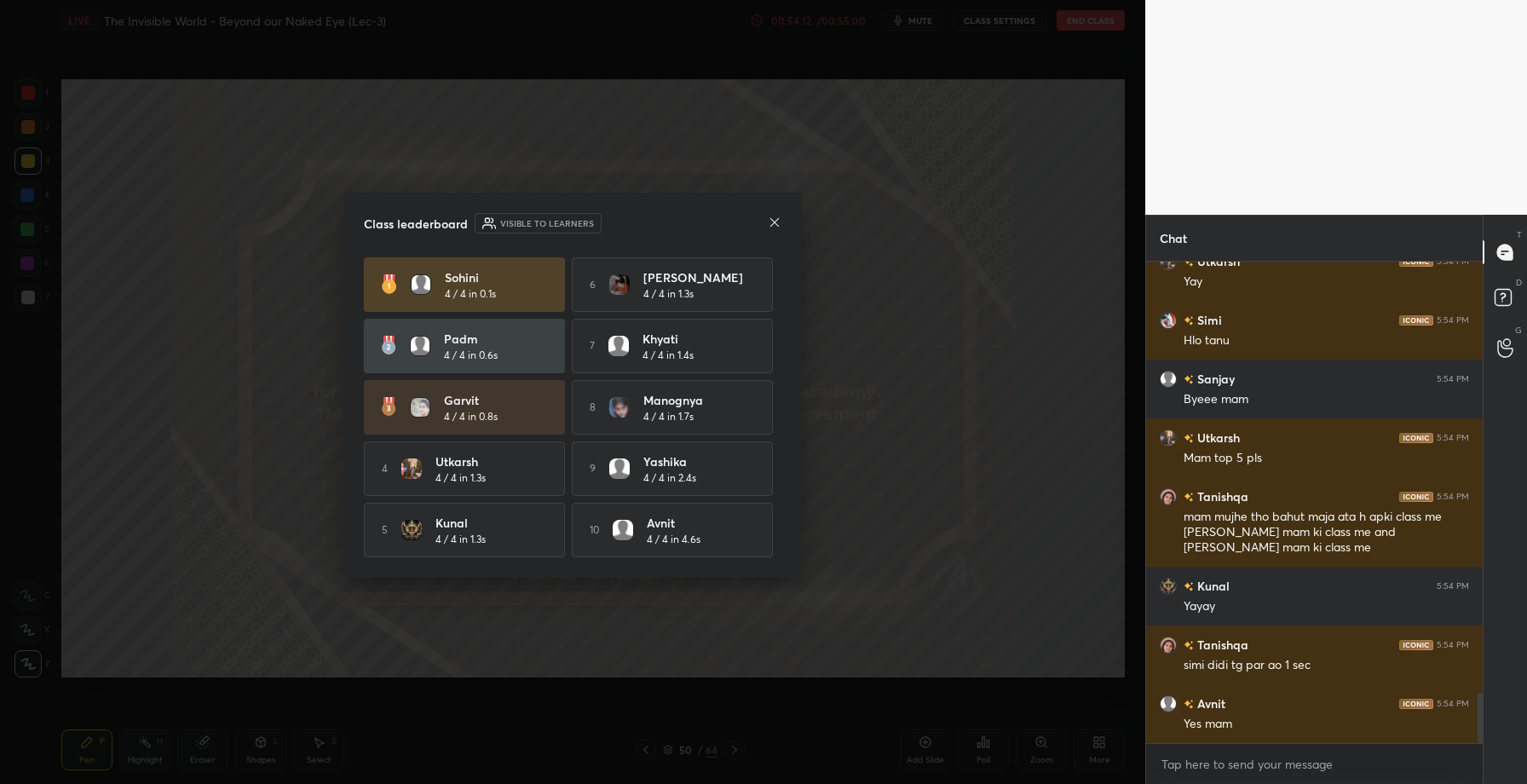
scroll to position [4201, 0]
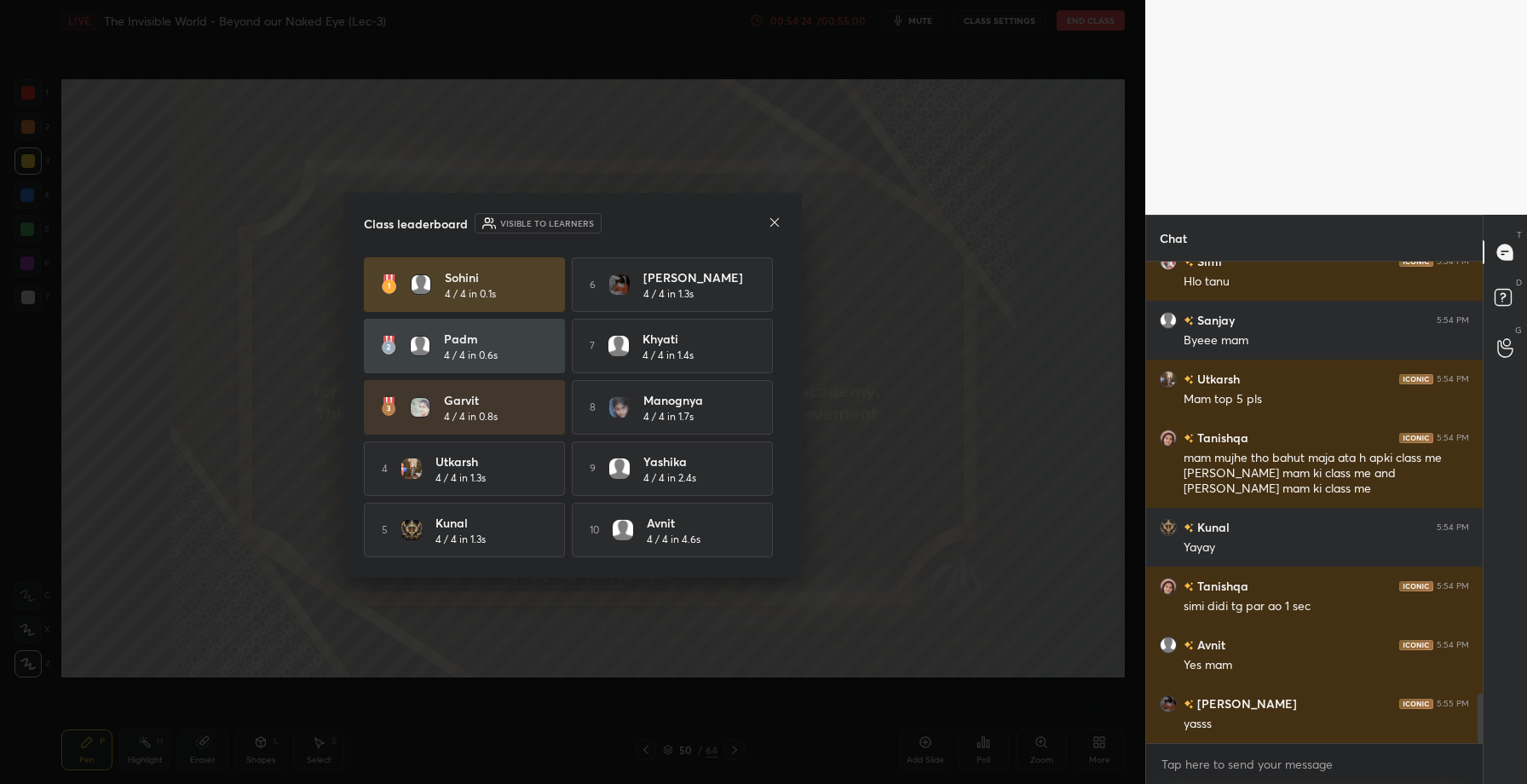
click at [775, 216] on icon at bounding box center [774, 223] width 14 height 14
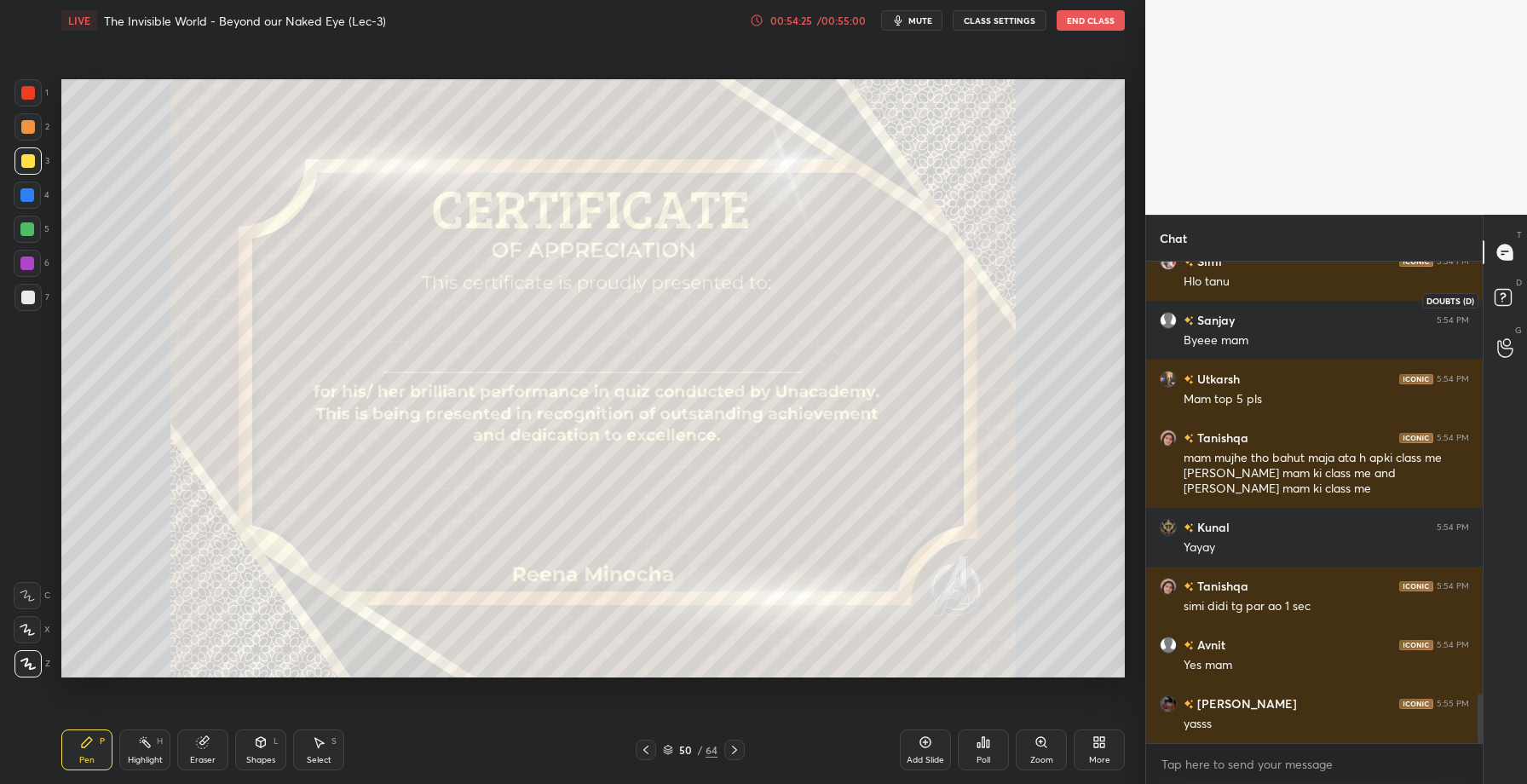
click at [1503, 297] on icon at bounding box center [1502, 296] width 6 height 7
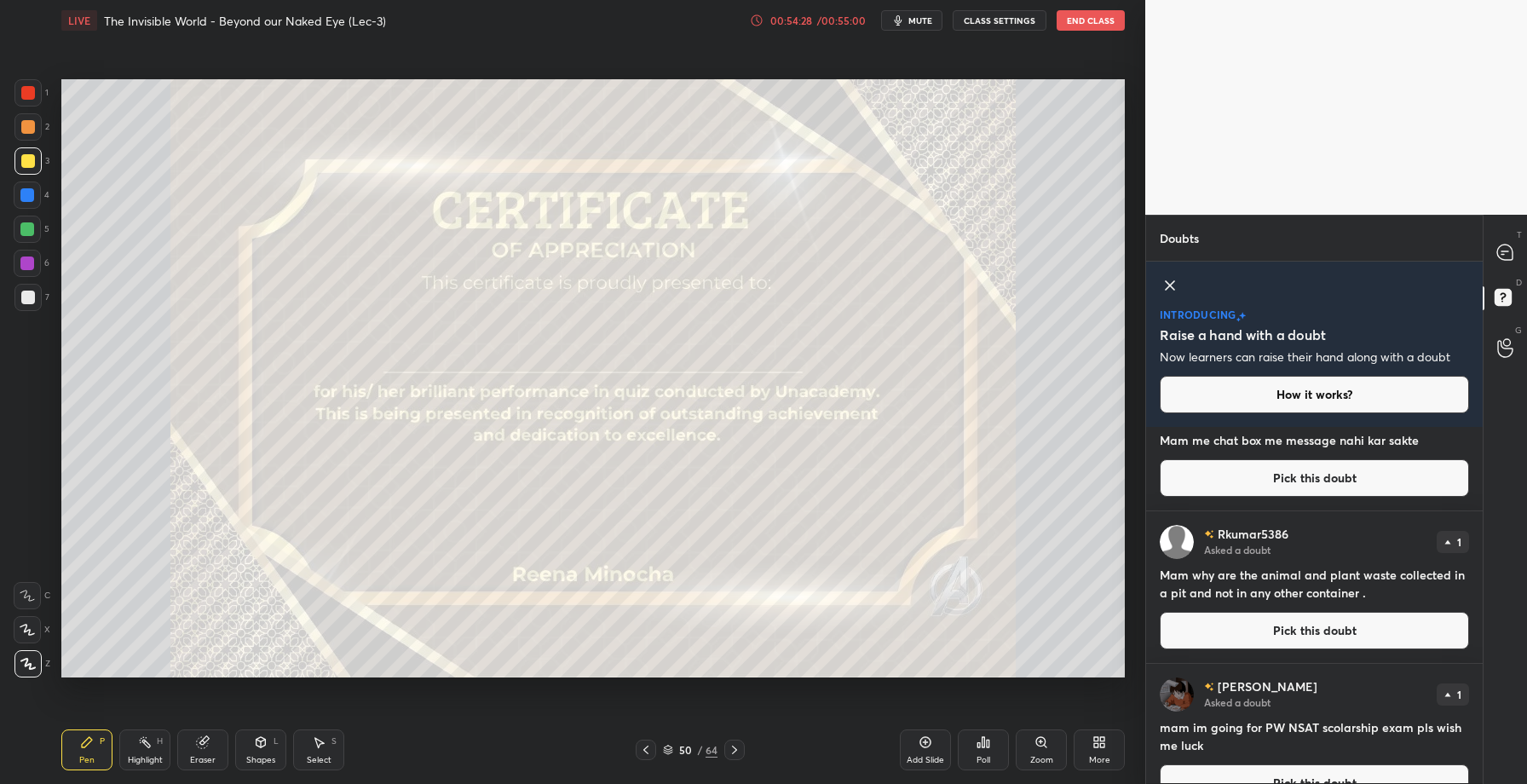
scroll to position [236, 0]
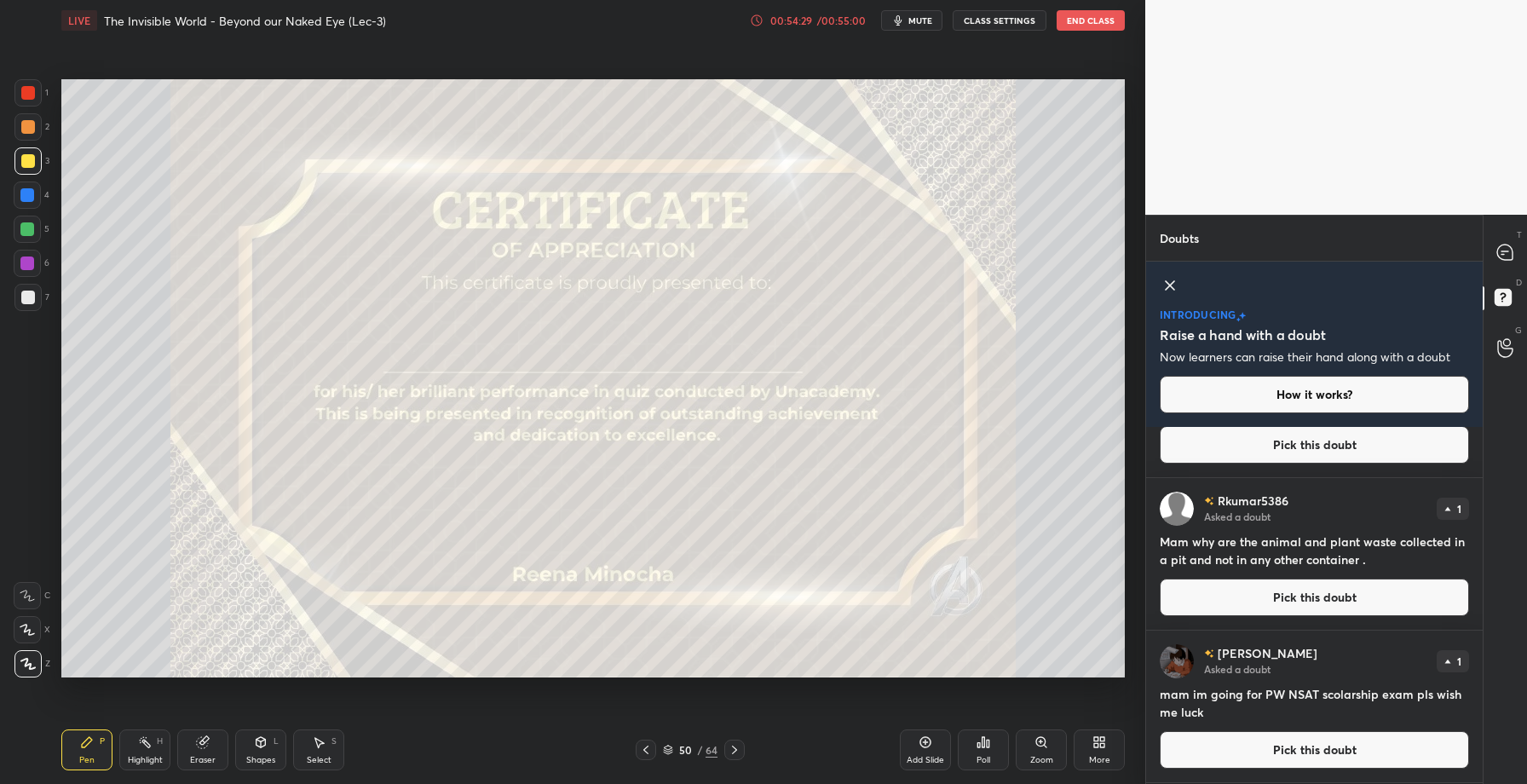
click at [1249, 594] on button "Pick this doubt" at bounding box center [1315, 597] width 309 height 38
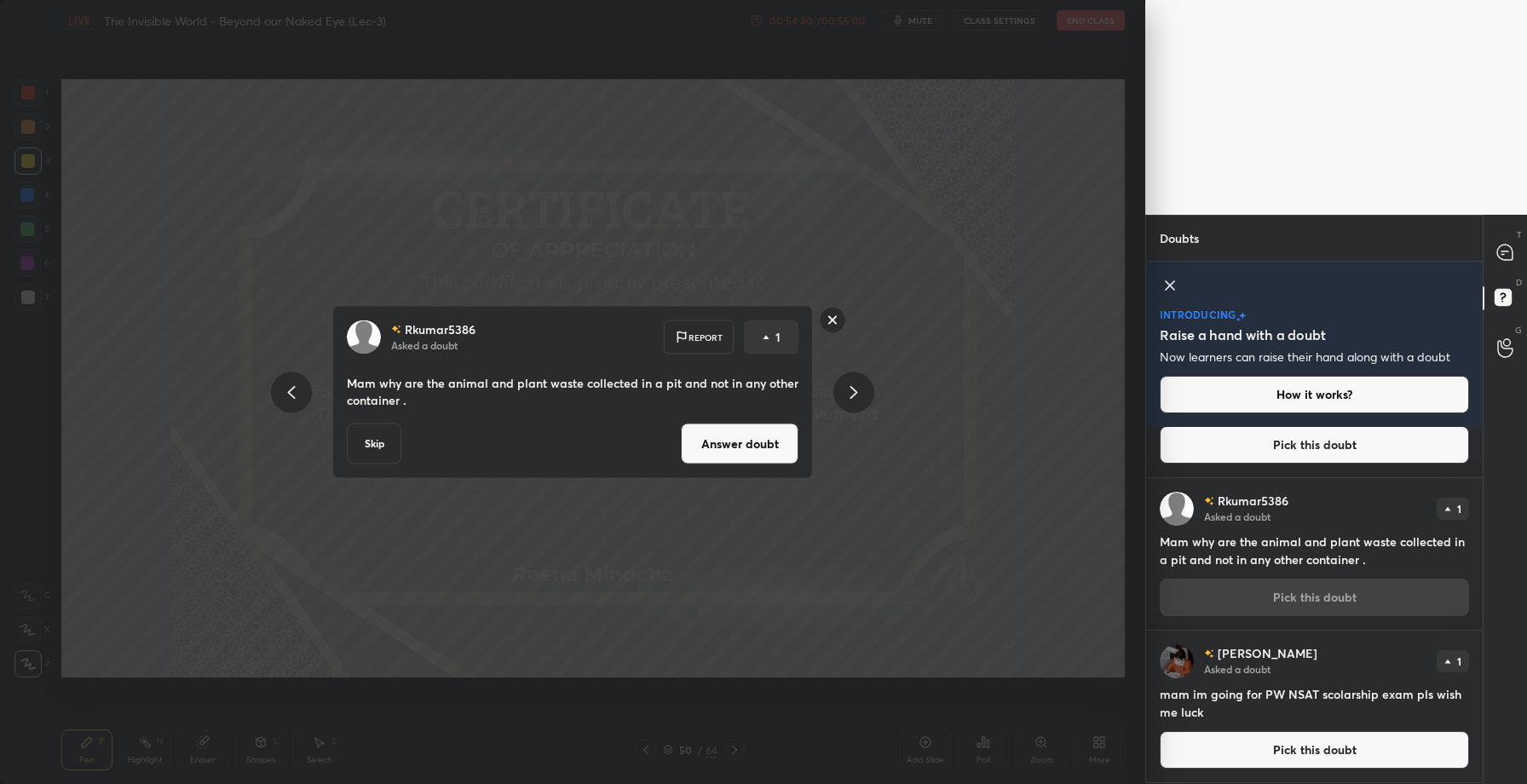
click at [721, 448] on button "Answer doubt" at bounding box center [739, 443] width 118 height 41
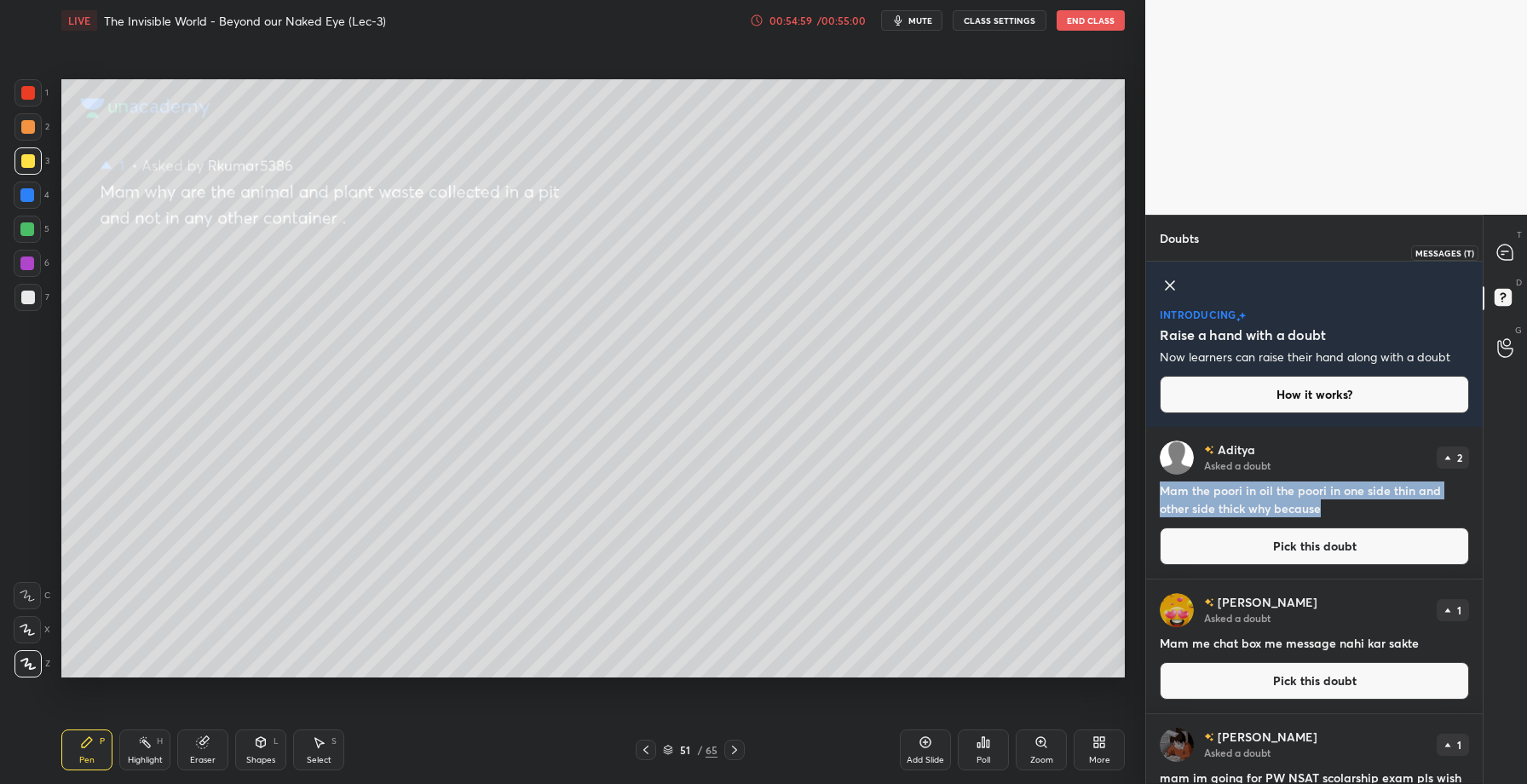
click at [1510, 249] on icon at bounding box center [1504, 253] width 16 height 16
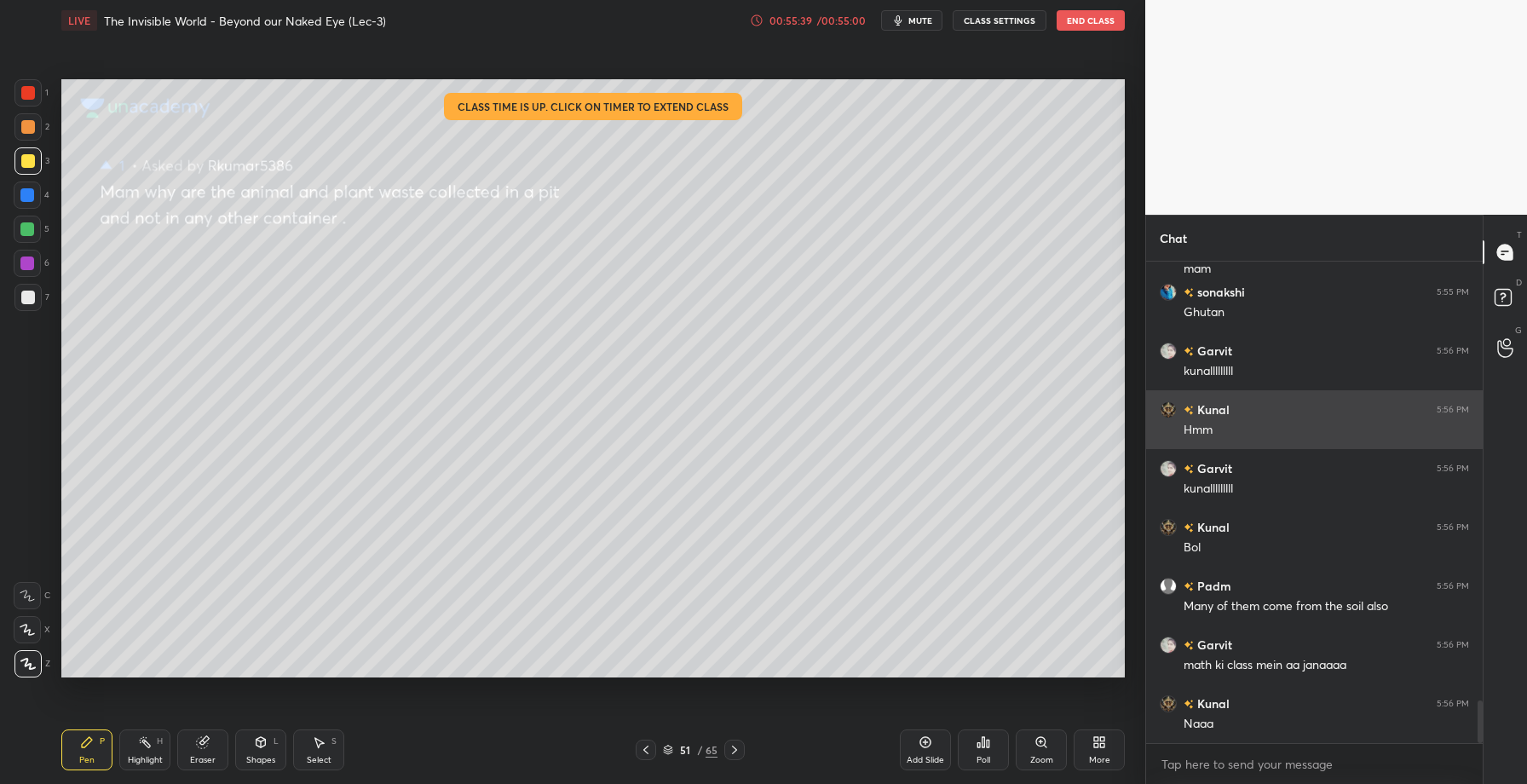
scroll to position [5039, 0]
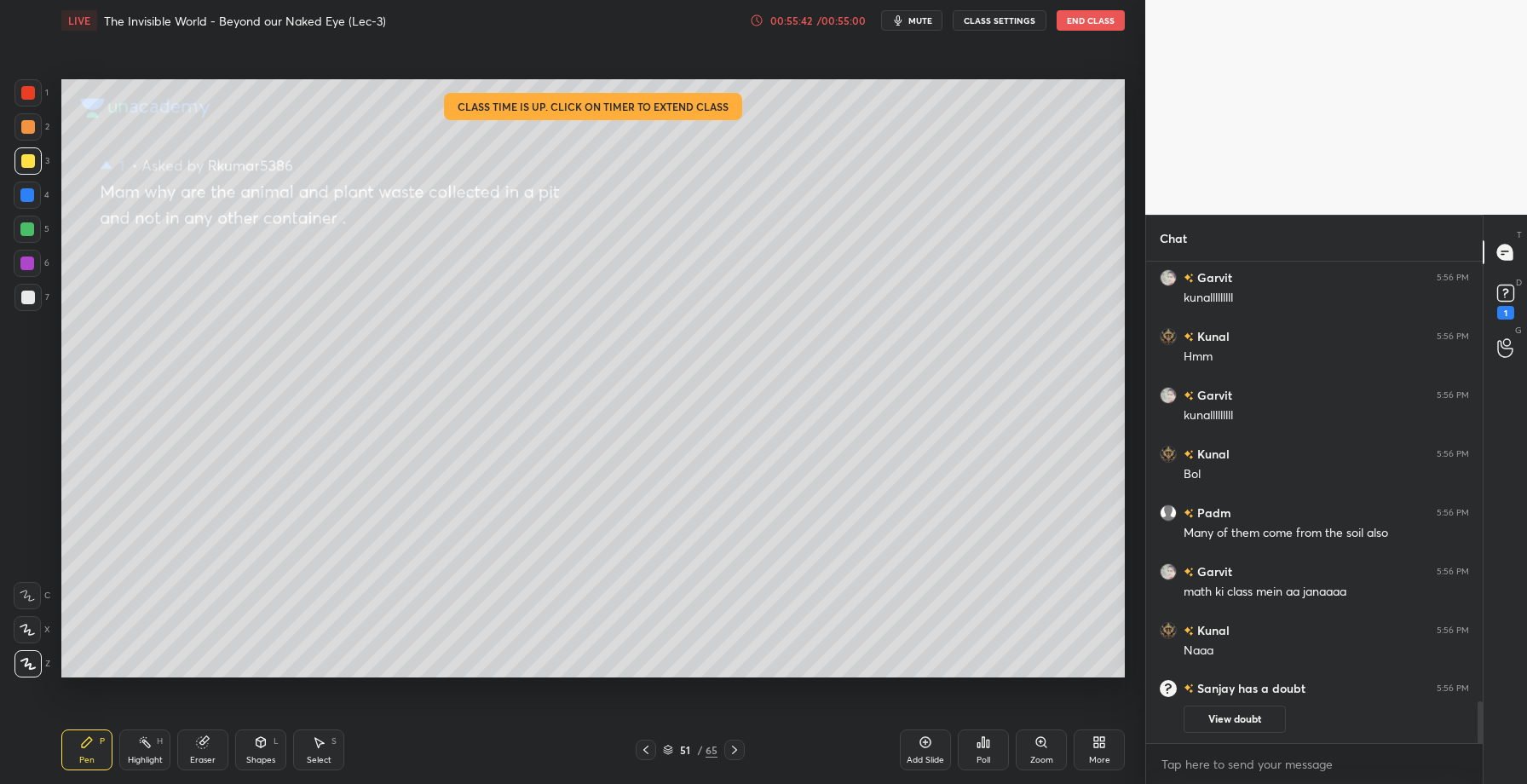
click at [739, 753] on icon at bounding box center [734, 750] width 14 height 14
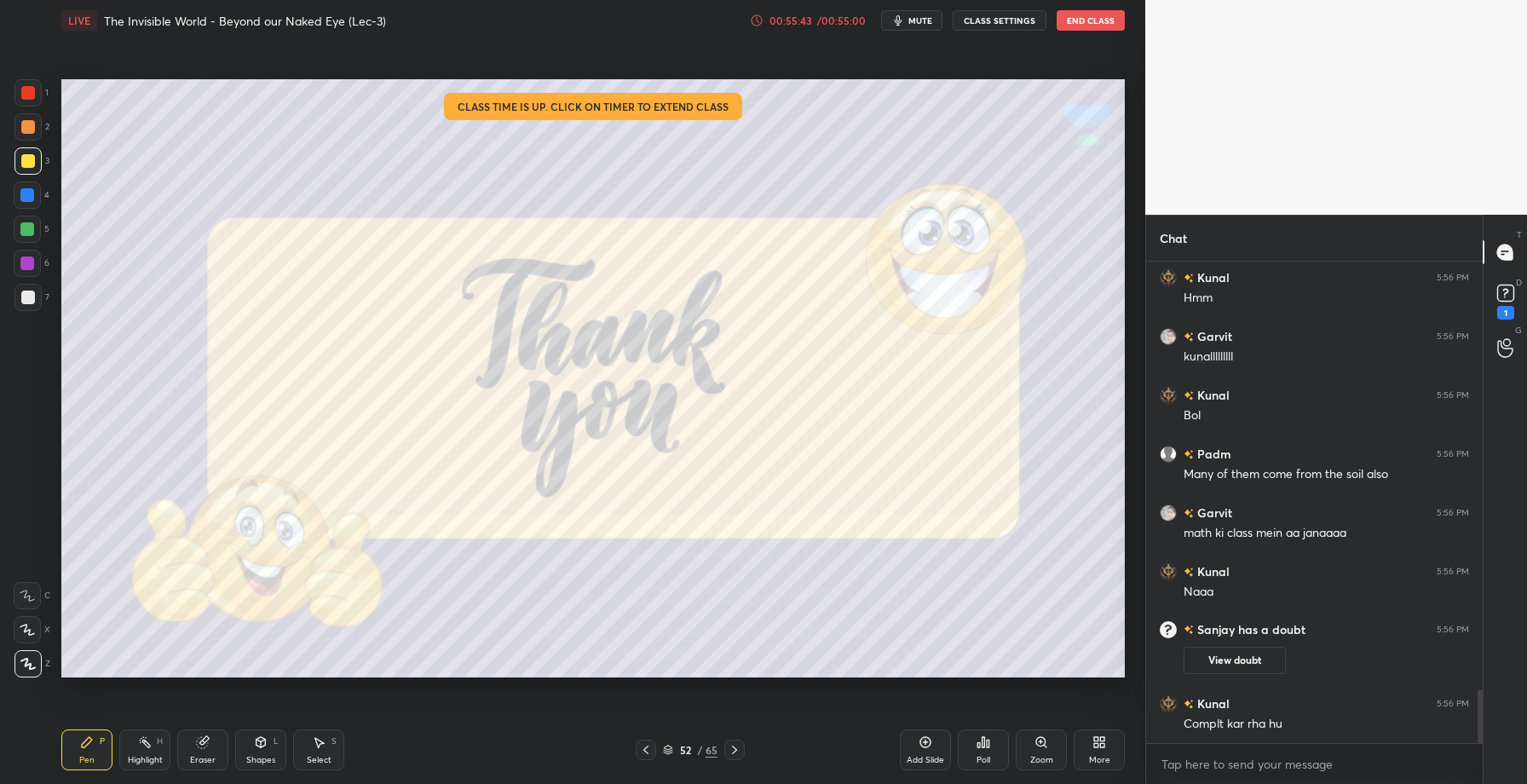
scroll to position [3882, 0]
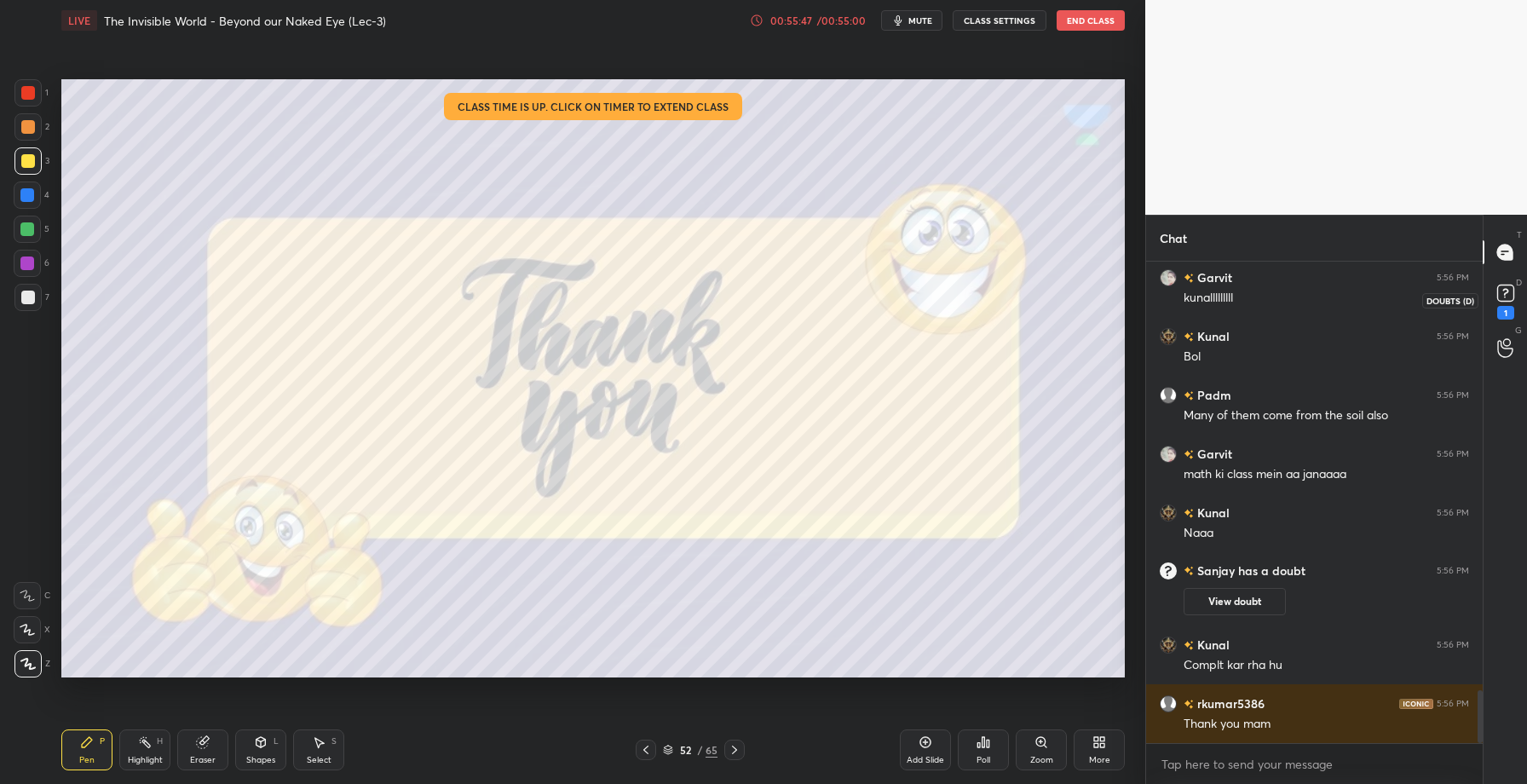
click at [1499, 307] on div "1" at bounding box center [1504, 313] width 17 height 14
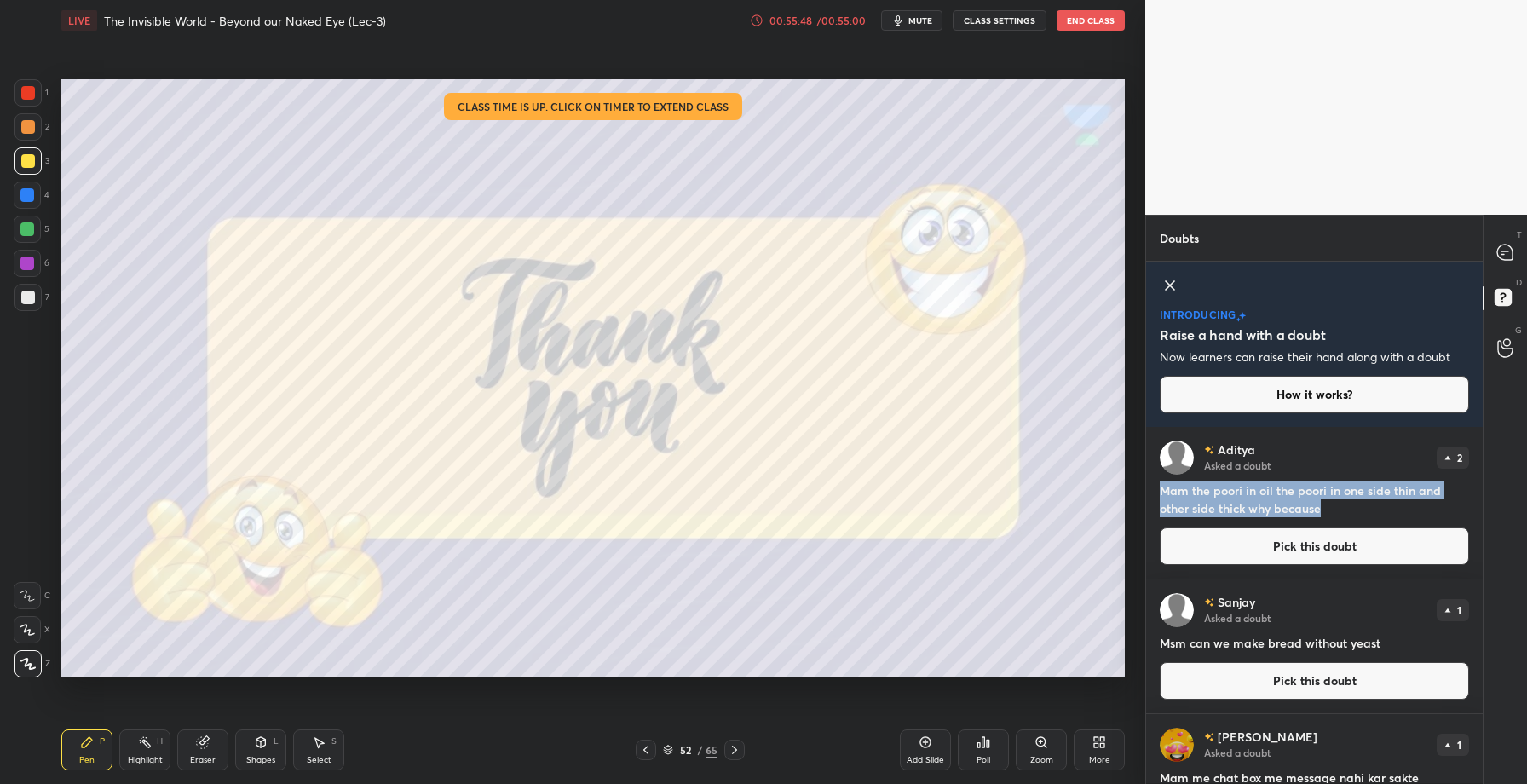
click at [1282, 555] on button "Pick this doubt" at bounding box center [1315, 545] width 309 height 38
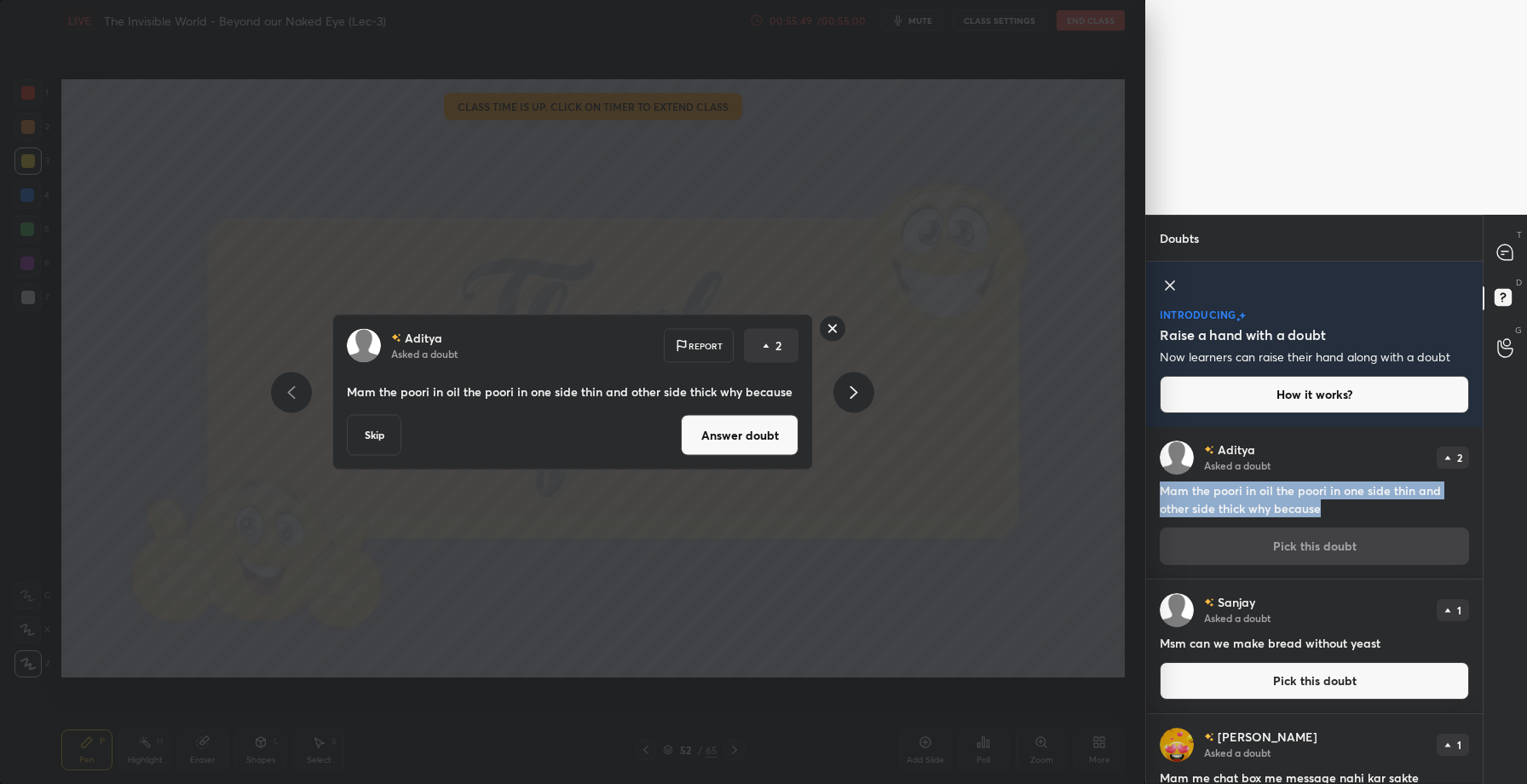
click at [731, 434] on button "Answer doubt" at bounding box center [739, 435] width 118 height 41
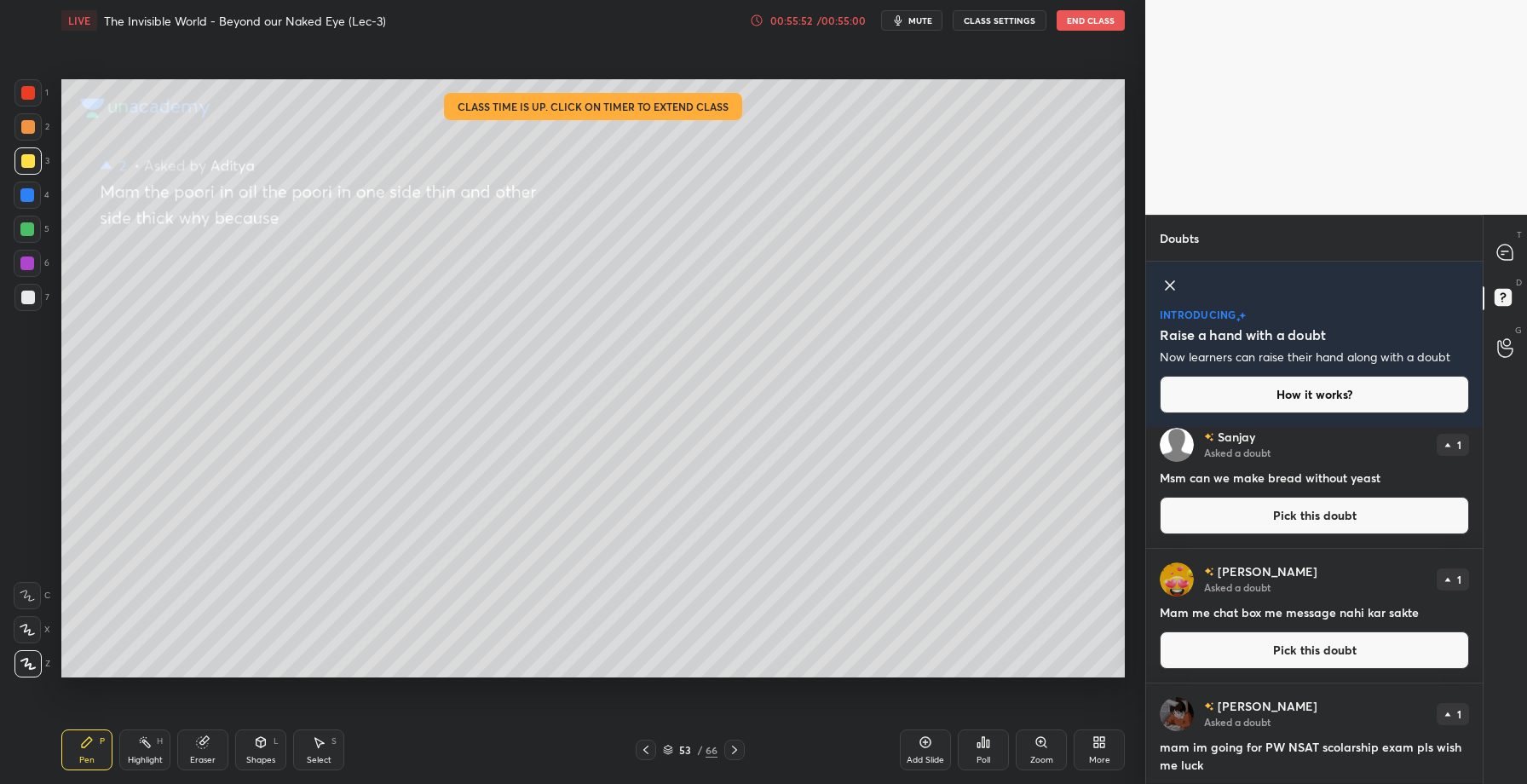
scroll to position [0, 0]
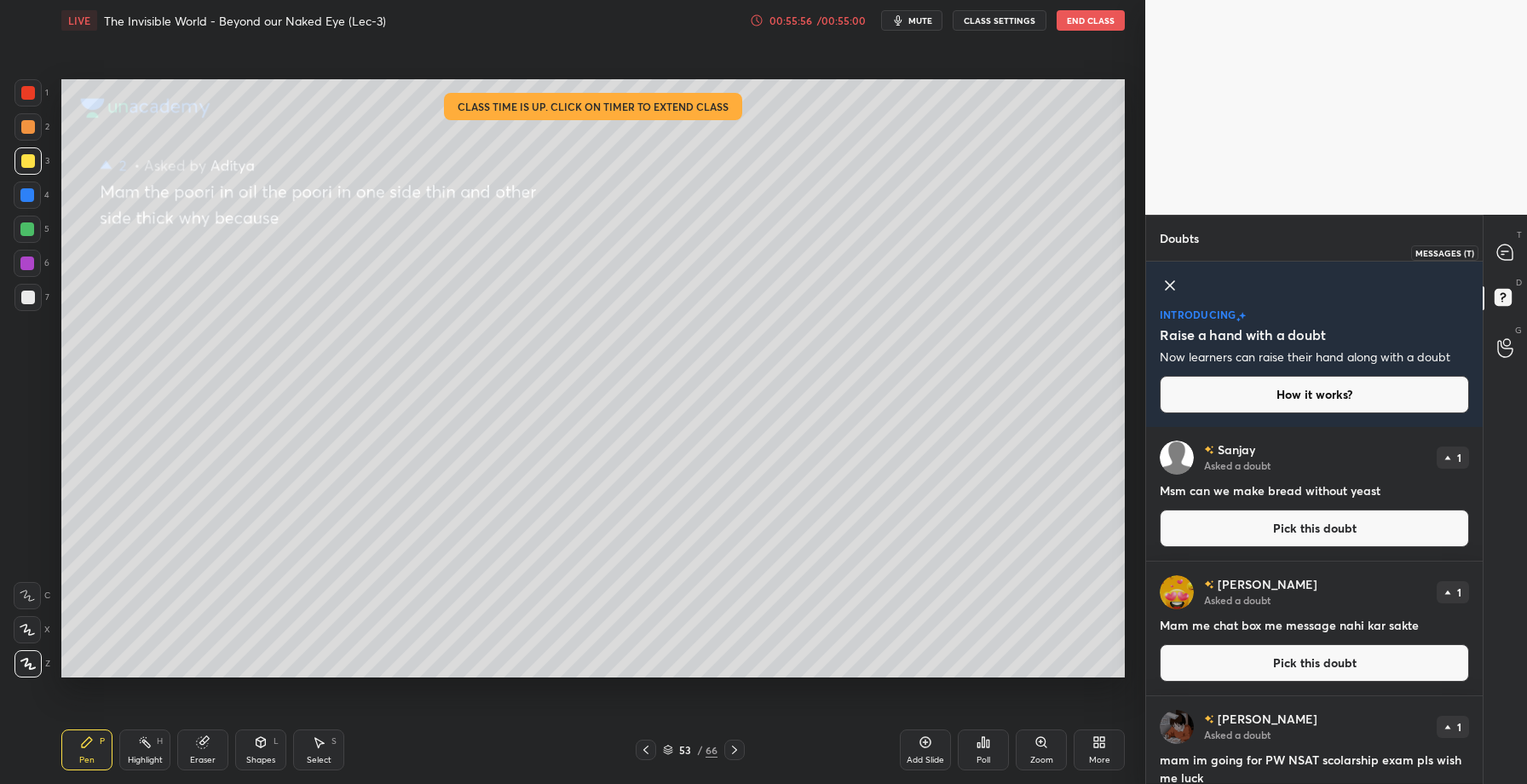
click at [1510, 255] on icon at bounding box center [1504, 253] width 16 height 16
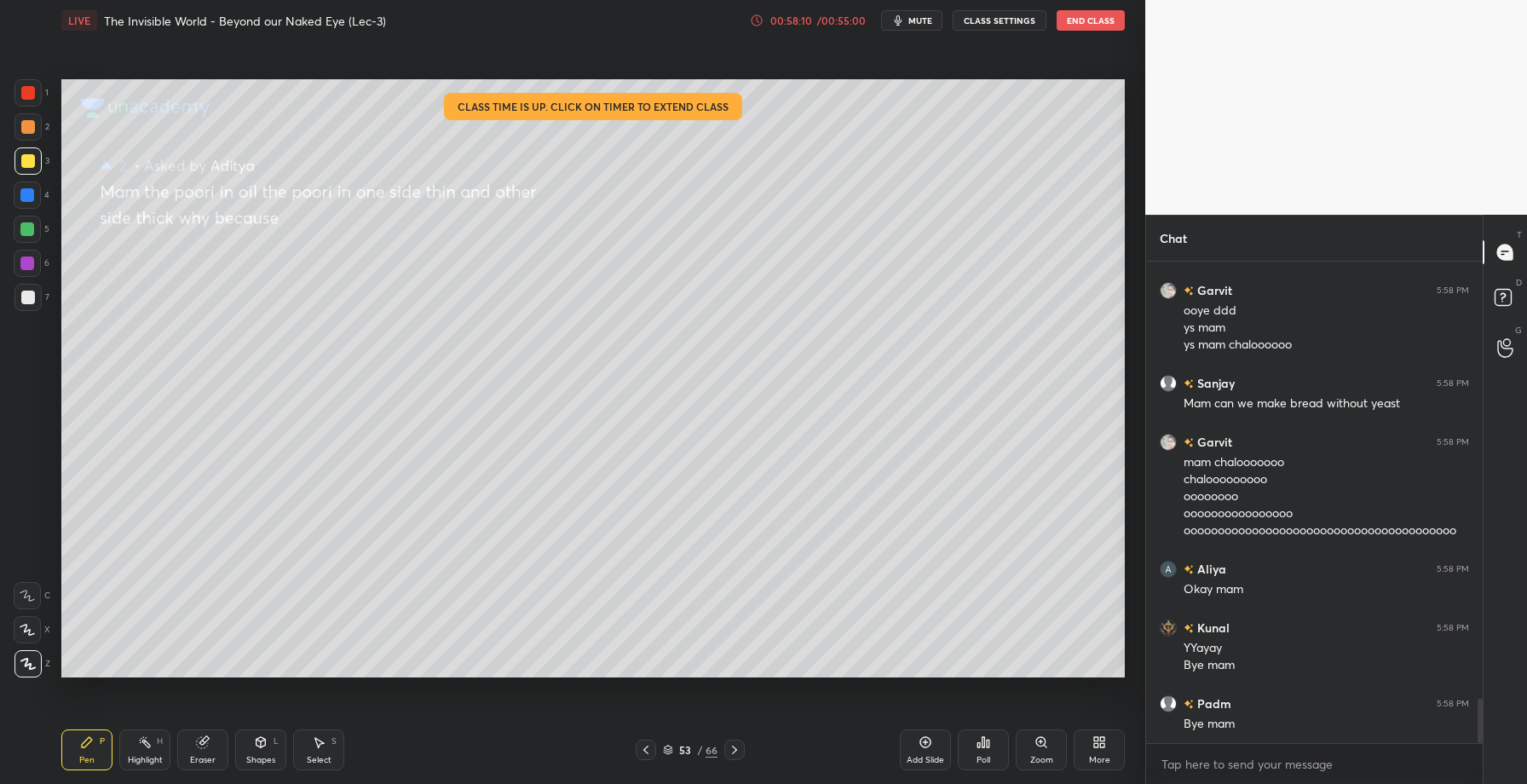
scroll to position [4836, 0]
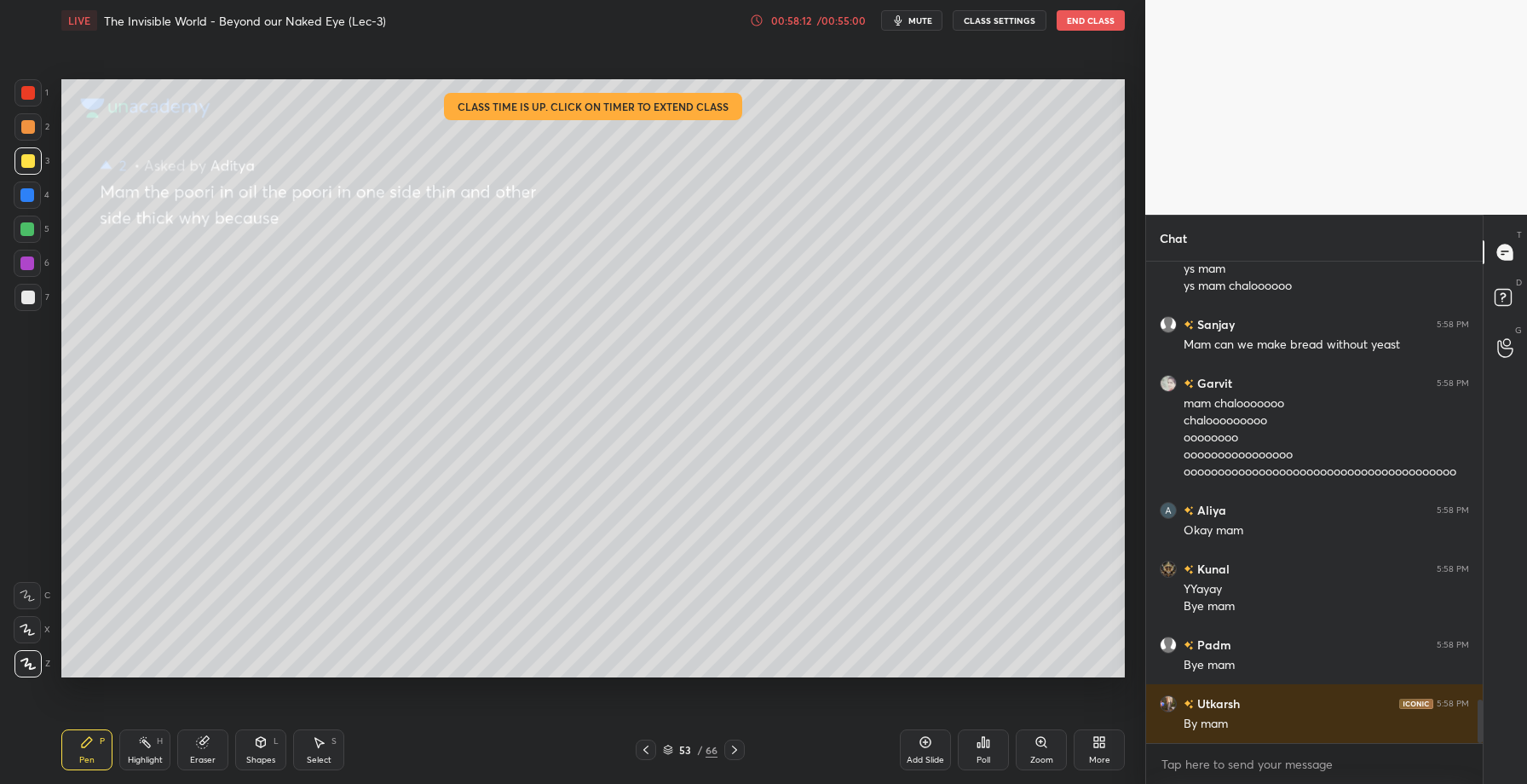
click at [1099, 21] on button "End Class" at bounding box center [1091, 20] width 68 height 20
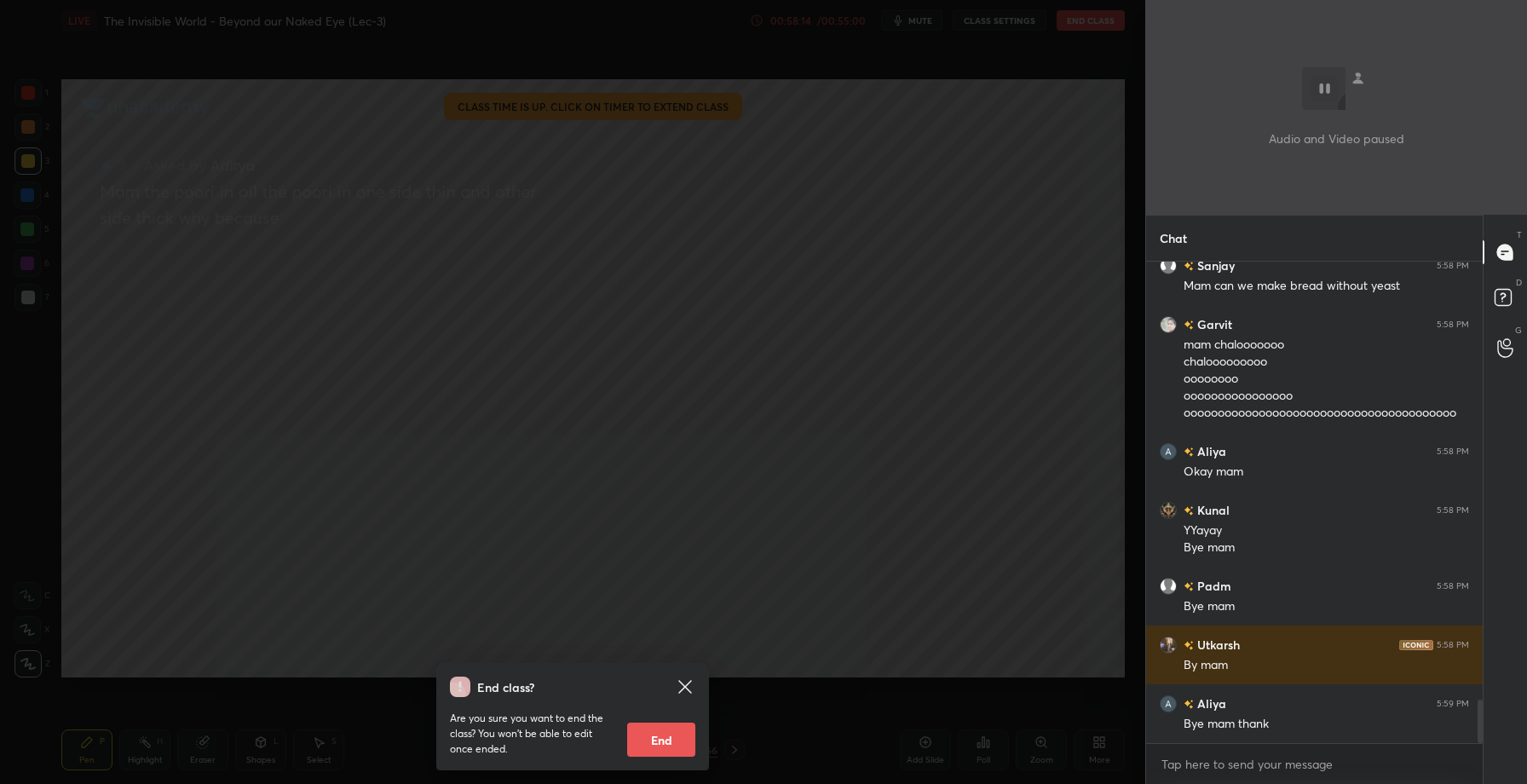
click at [667, 746] on button "End" at bounding box center [661, 739] width 68 height 34
type textarea "x"
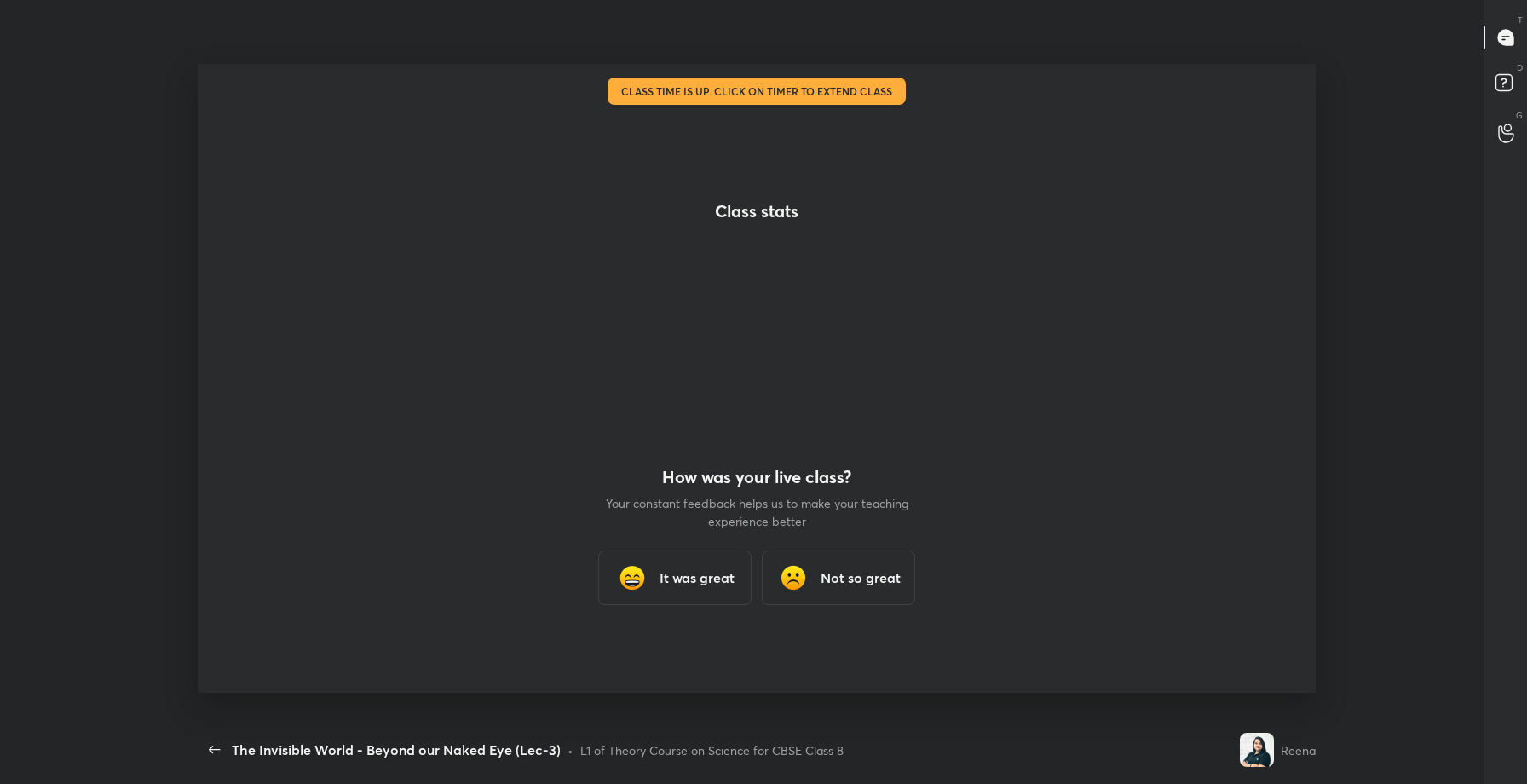
scroll to position [0, 0]
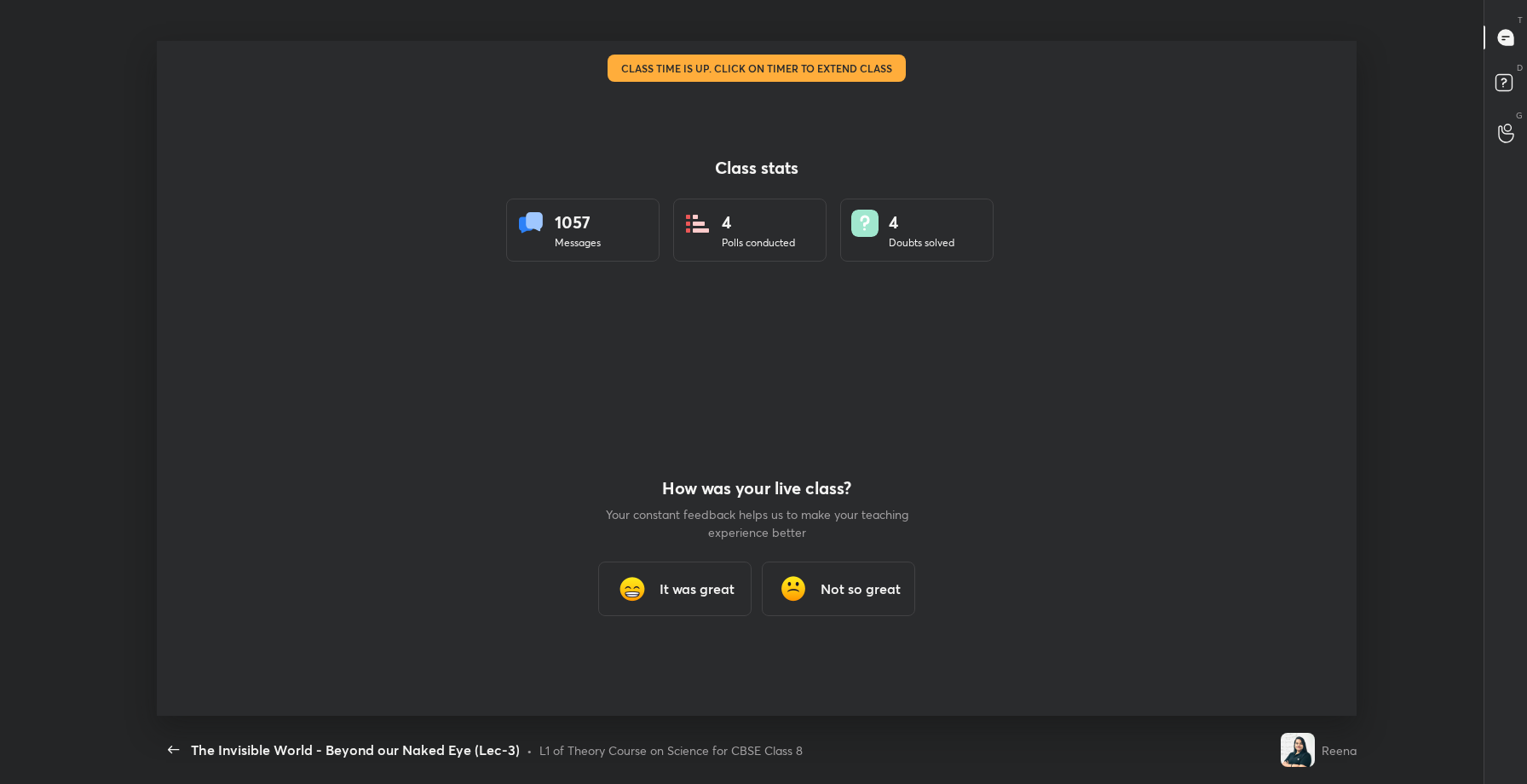
click at [666, 586] on h3 "It was great" at bounding box center [697, 588] width 75 height 20
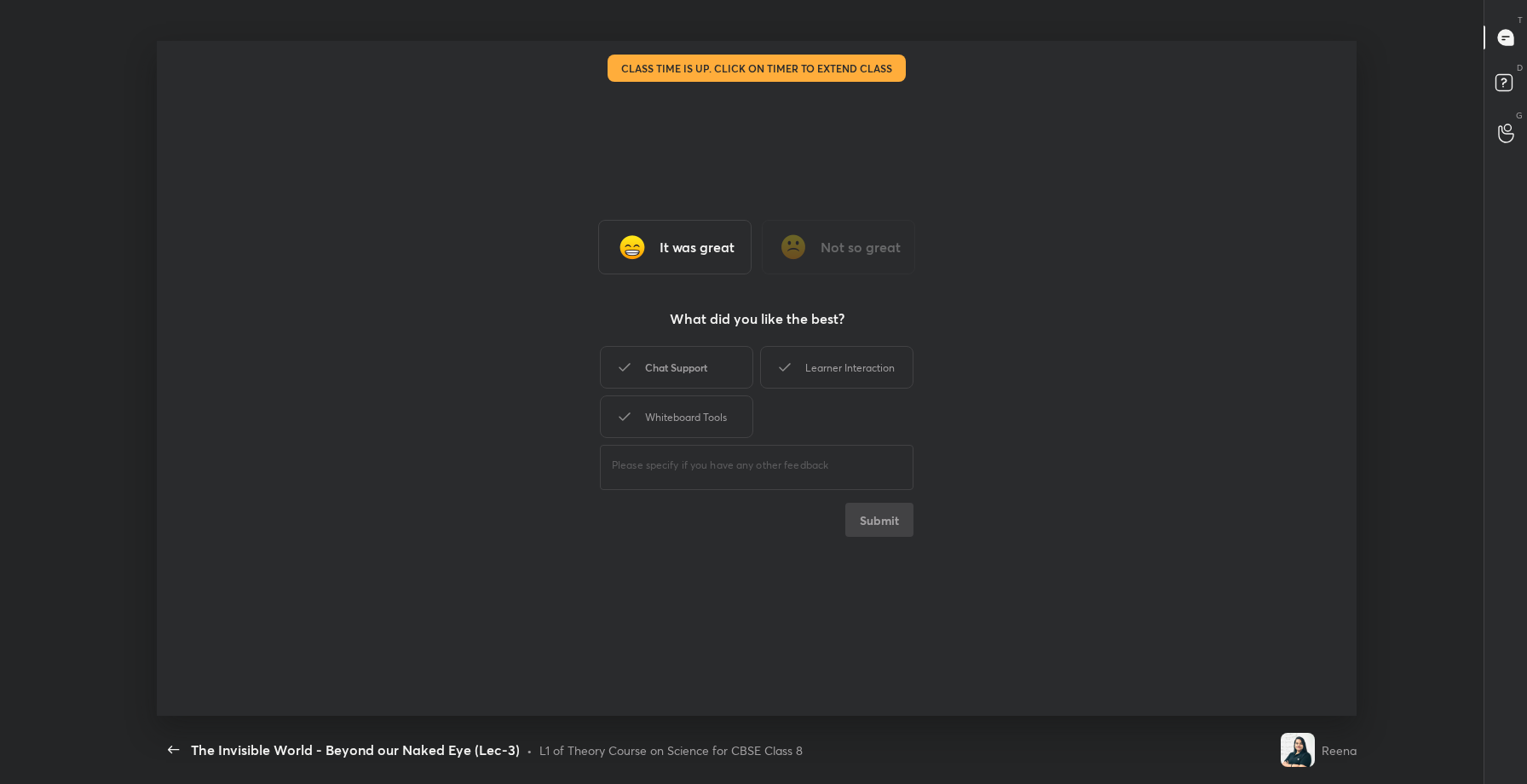
click at [672, 350] on div "Chat Support" at bounding box center [676, 367] width 153 height 43
click at [711, 403] on div "Whiteboard Tools" at bounding box center [676, 416] width 153 height 43
click at [878, 521] on button "Submit" at bounding box center [879, 519] width 68 height 34
